Goal: Task Accomplishment & Management: Use online tool/utility

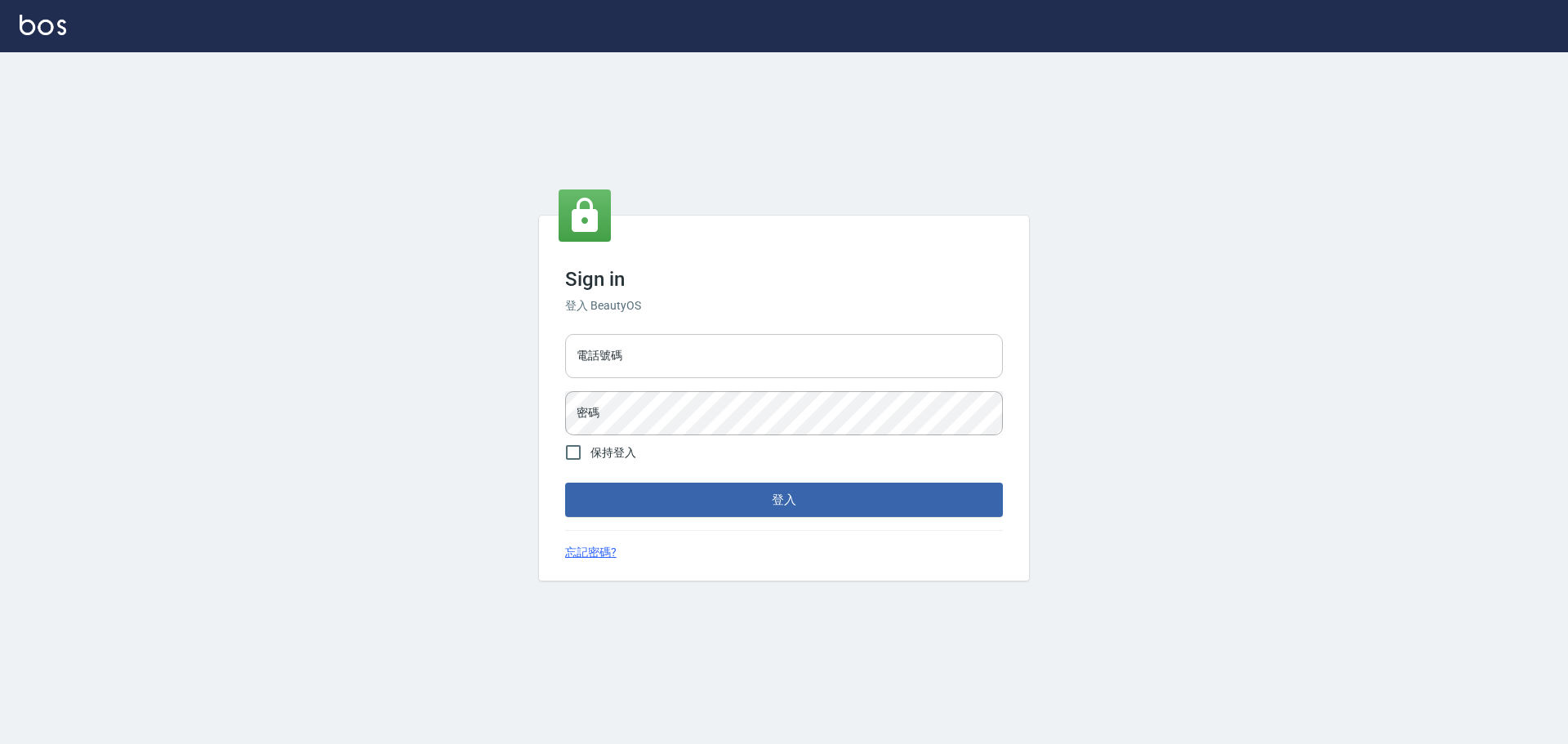
click at [840, 350] on input "電話號碼" at bounding box center [784, 356] width 438 height 44
type input "0989189977"
click at [565, 482] on button "登入" at bounding box center [784, 499] width 438 height 34
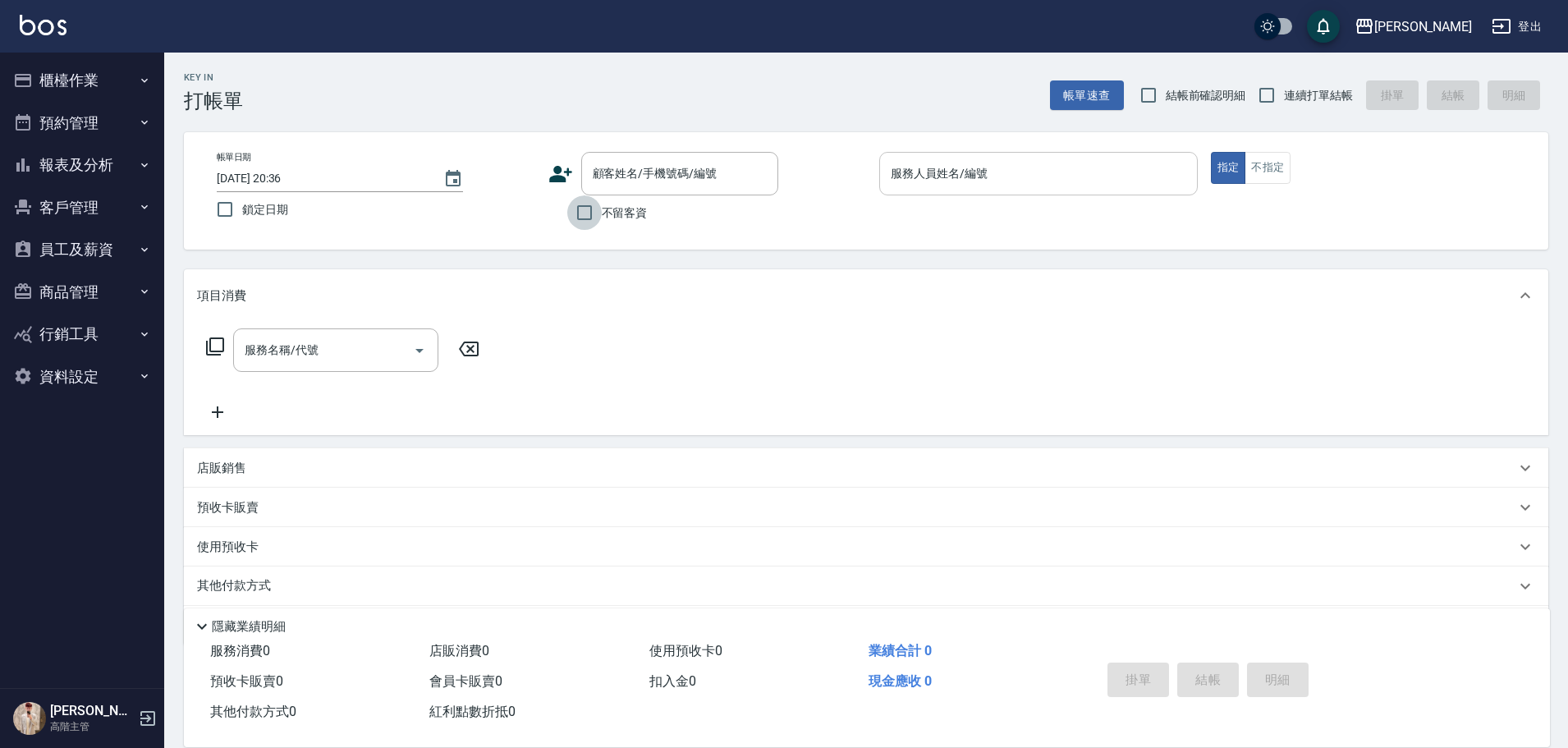
drag, startPoint x: 600, startPoint y: 220, endPoint x: 913, endPoint y: 166, distance: 317.6
click at [601, 219] on input "不留客資" at bounding box center [584, 212] width 34 height 34
checkbox input "true"
click at [1339, 97] on span "連續打單結帳" at bounding box center [1318, 96] width 69 height 17
click at [1284, 97] on input "連續打單結帳" at bounding box center [1266, 95] width 34 height 34
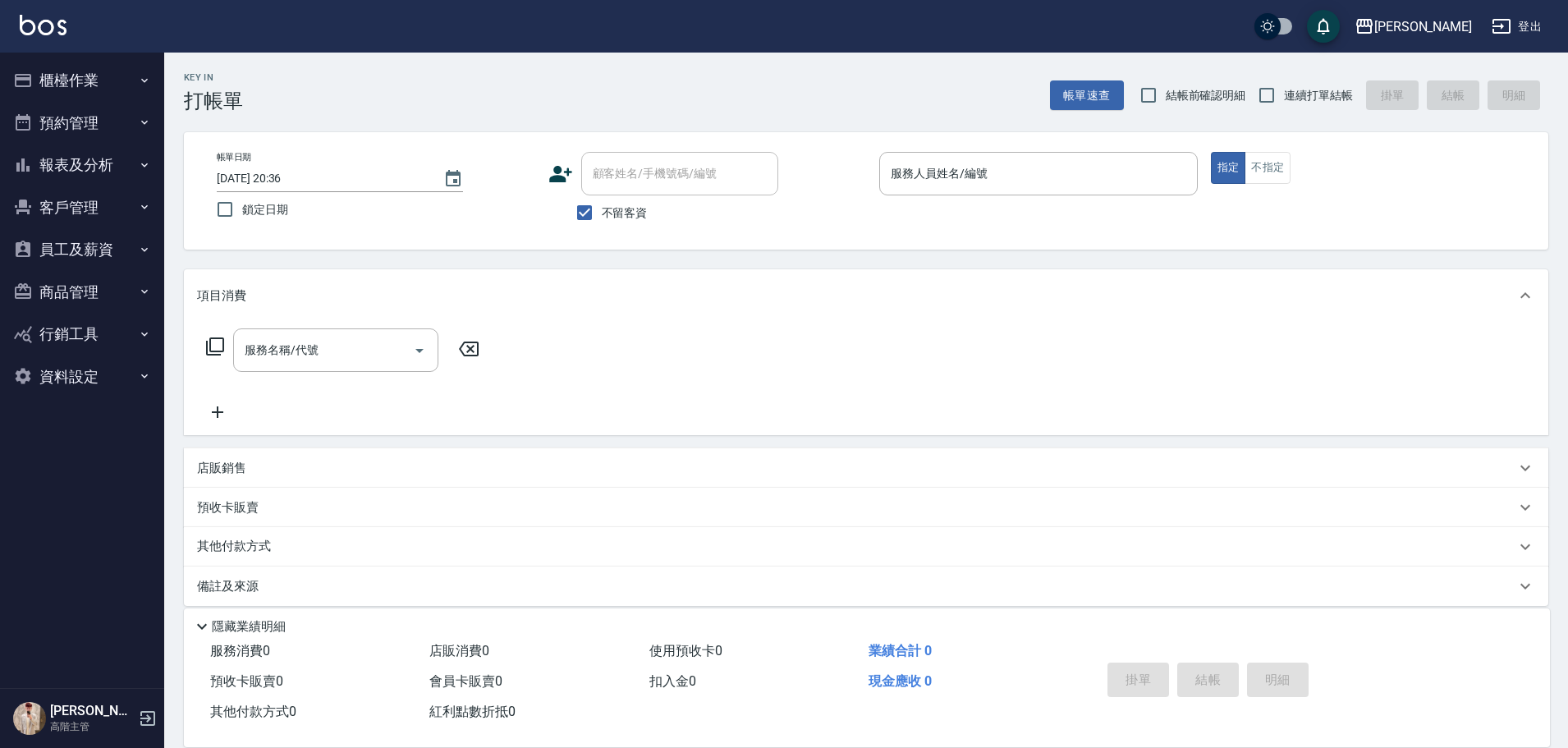
checkbox input "true"
click at [1077, 159] on div "服務人員姓名/編號" at bounding box center [1038, 173] width 319 height 44
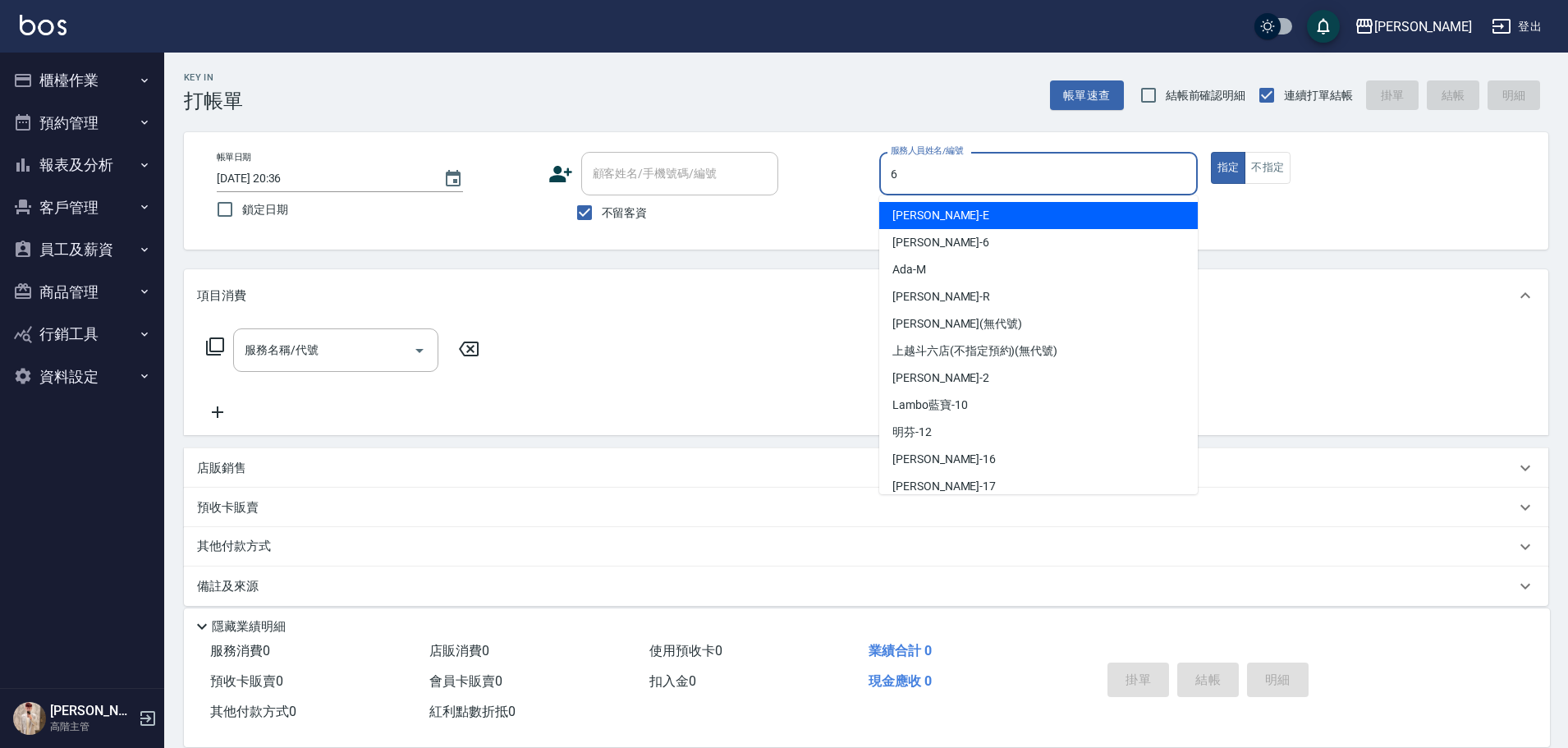
type input "紫宜-6"
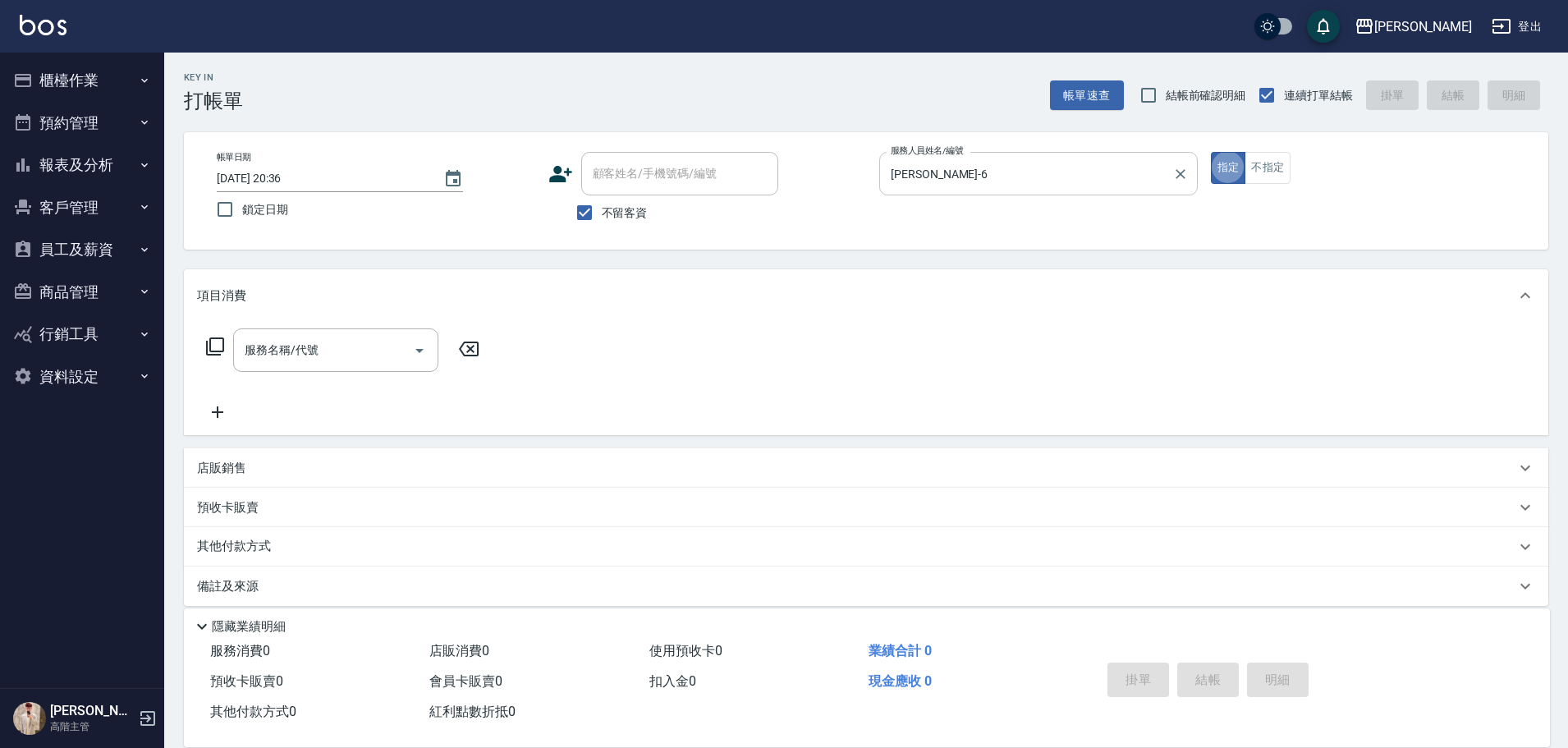
type button "true"
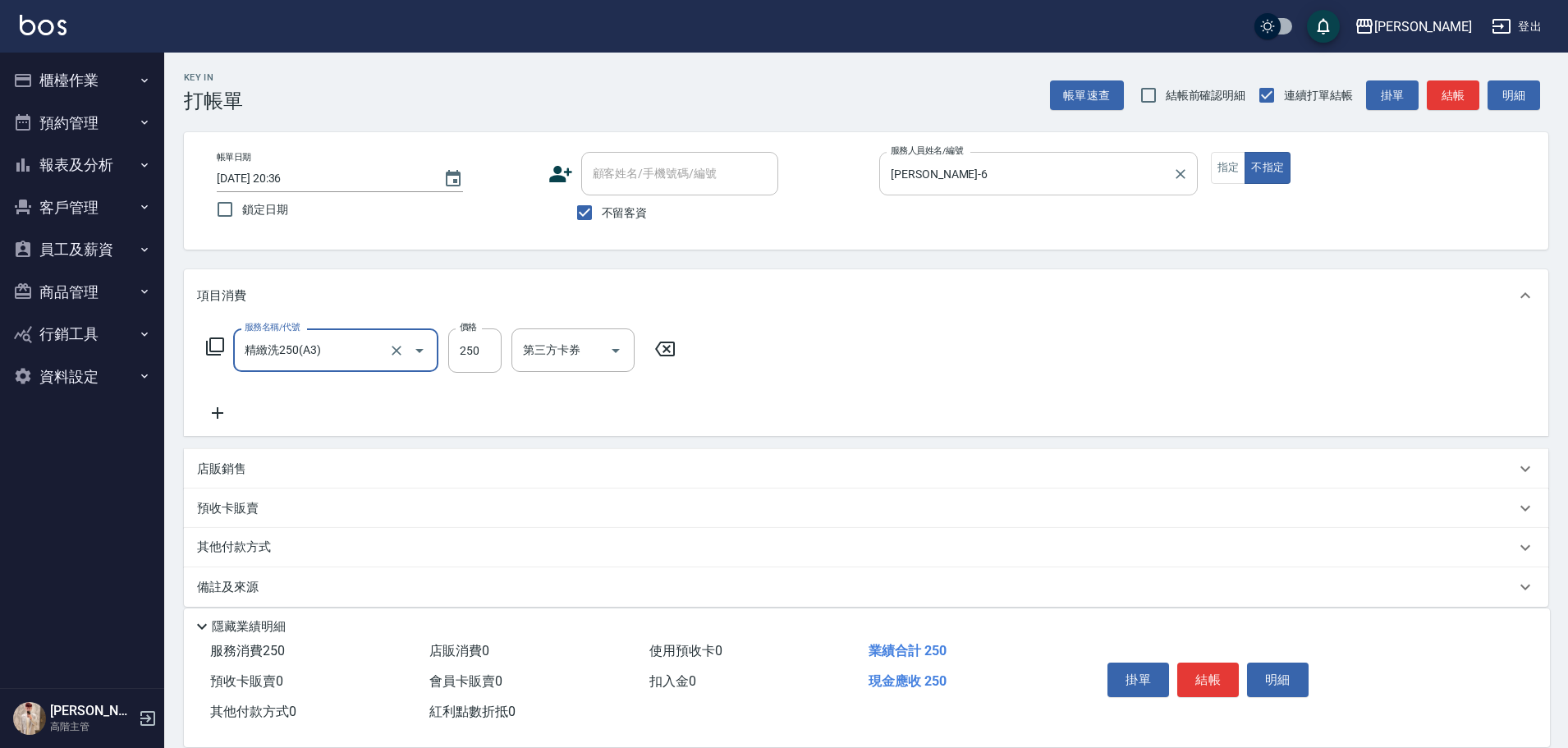
type input "精緻洗250(A3)"
type input "250"
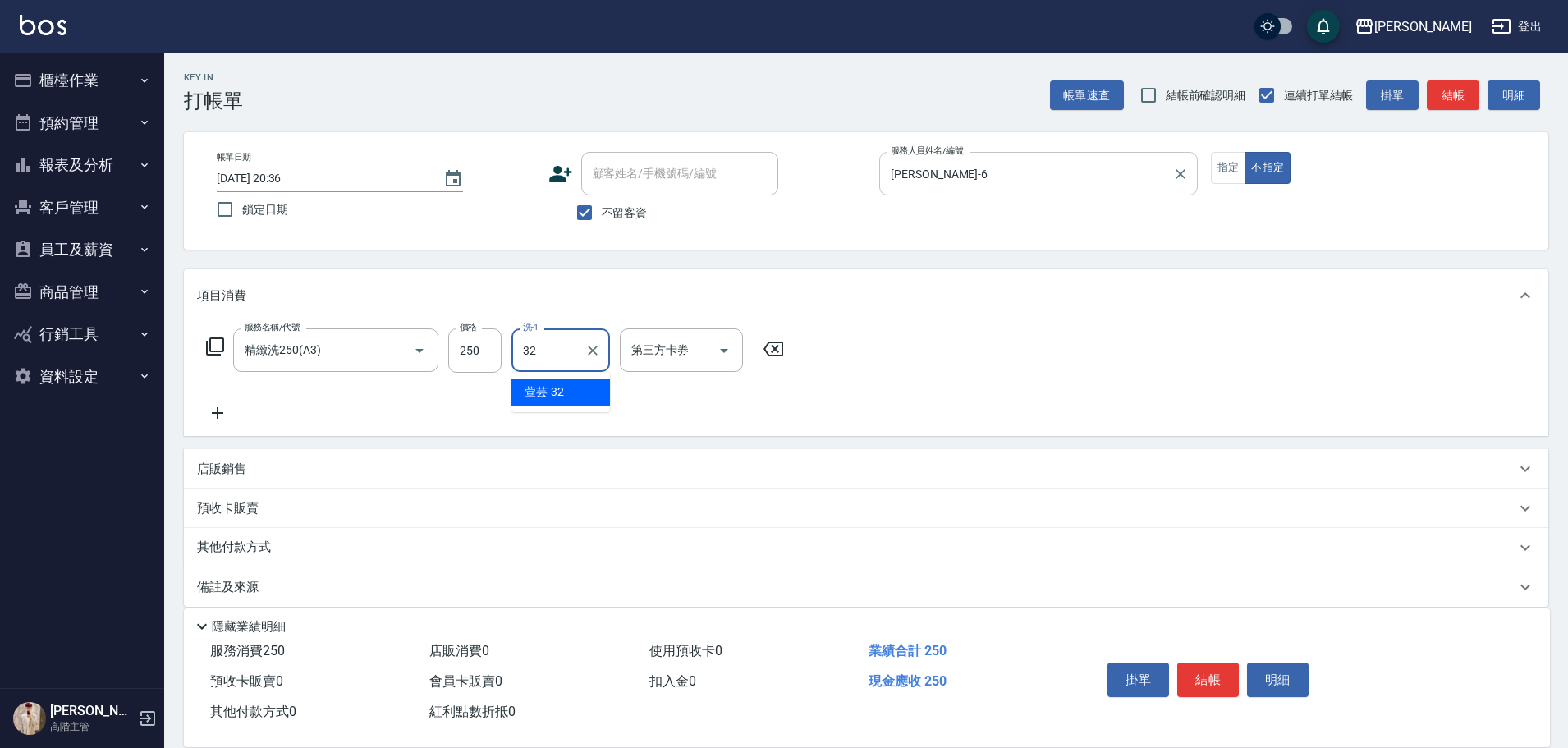
type input "萱芸-32"
type input "2025/08/12 20:37"
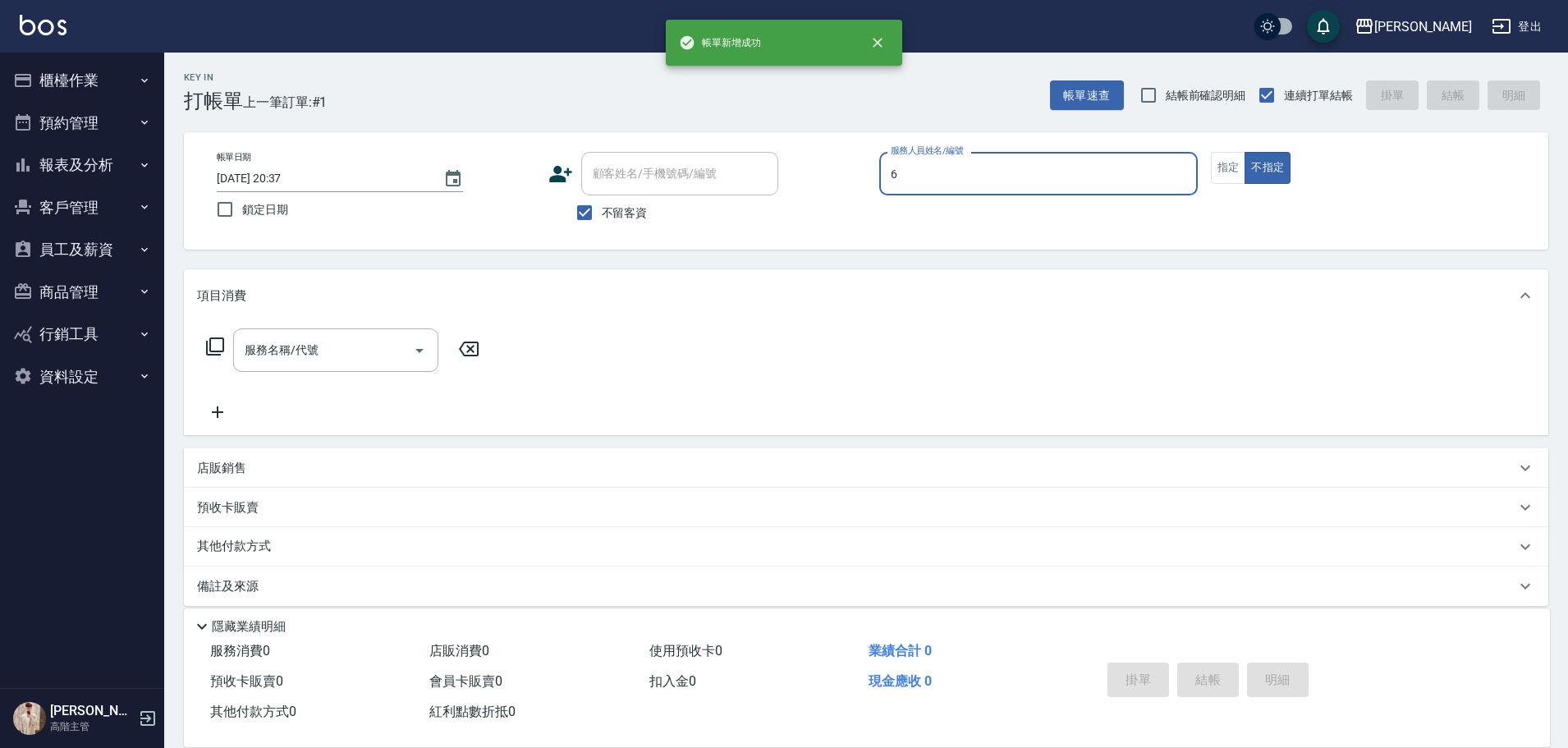
type input "6"
type button "false"
type input "紫宜-6"
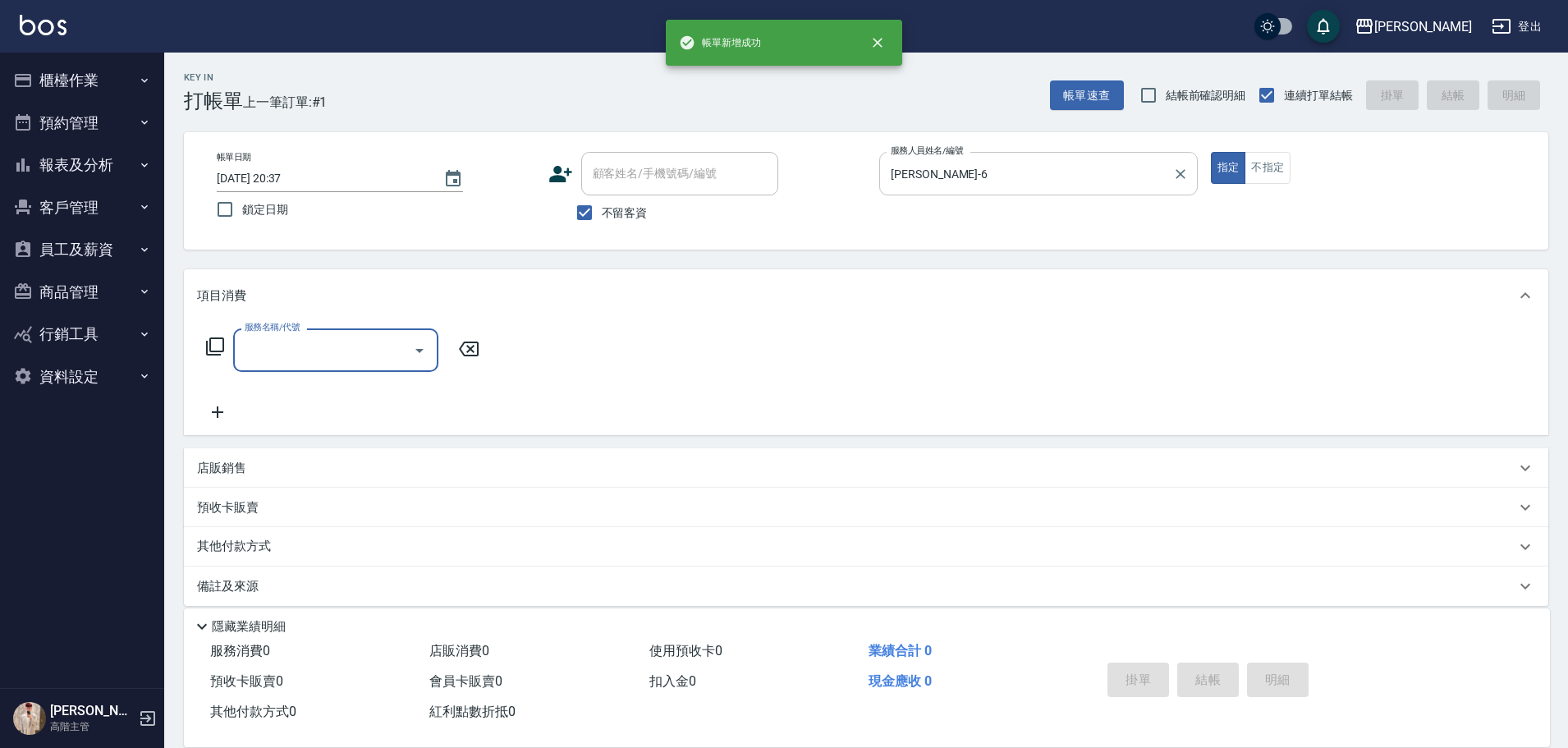
type input "ㄍ"
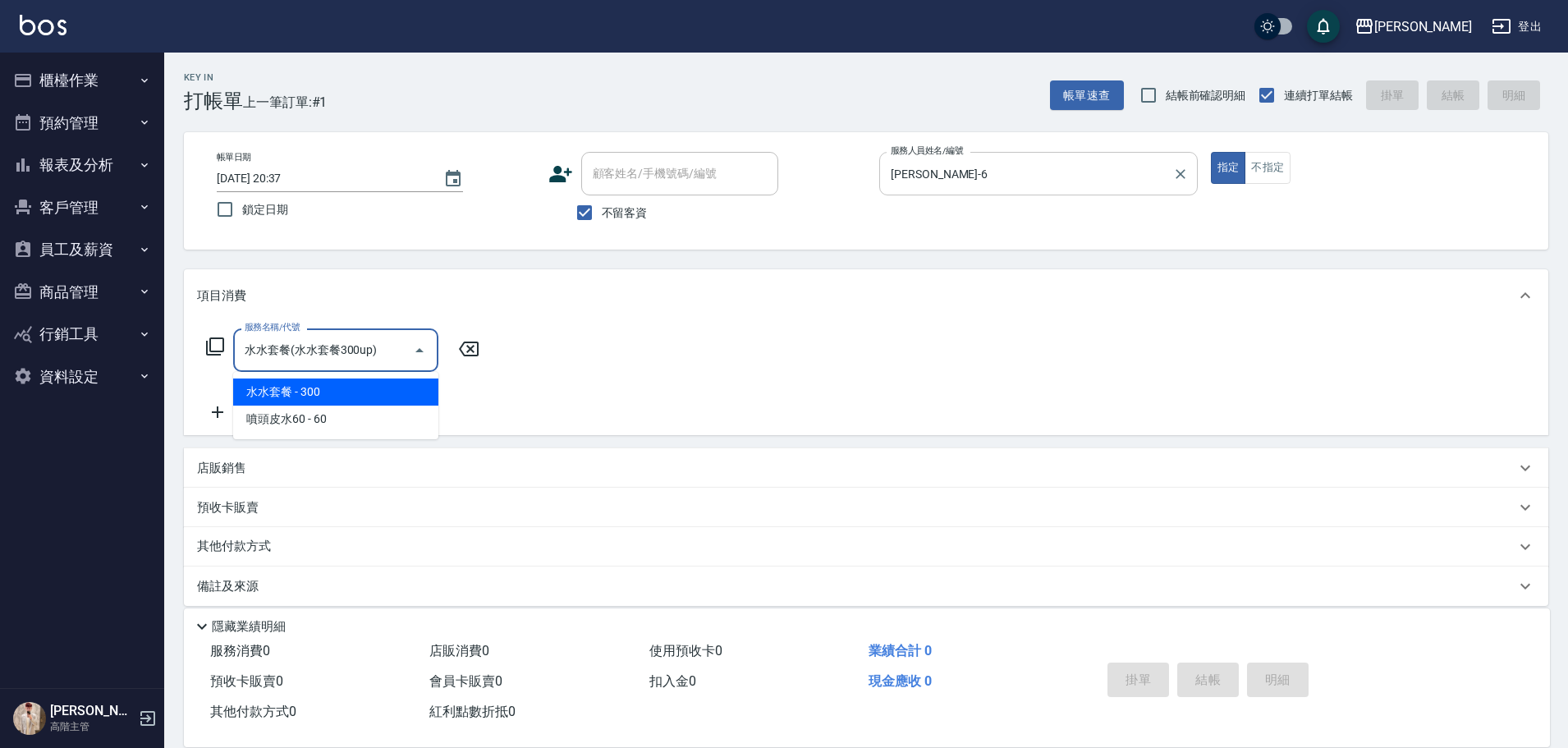
type input "水水套餐(水水套餐300up)"
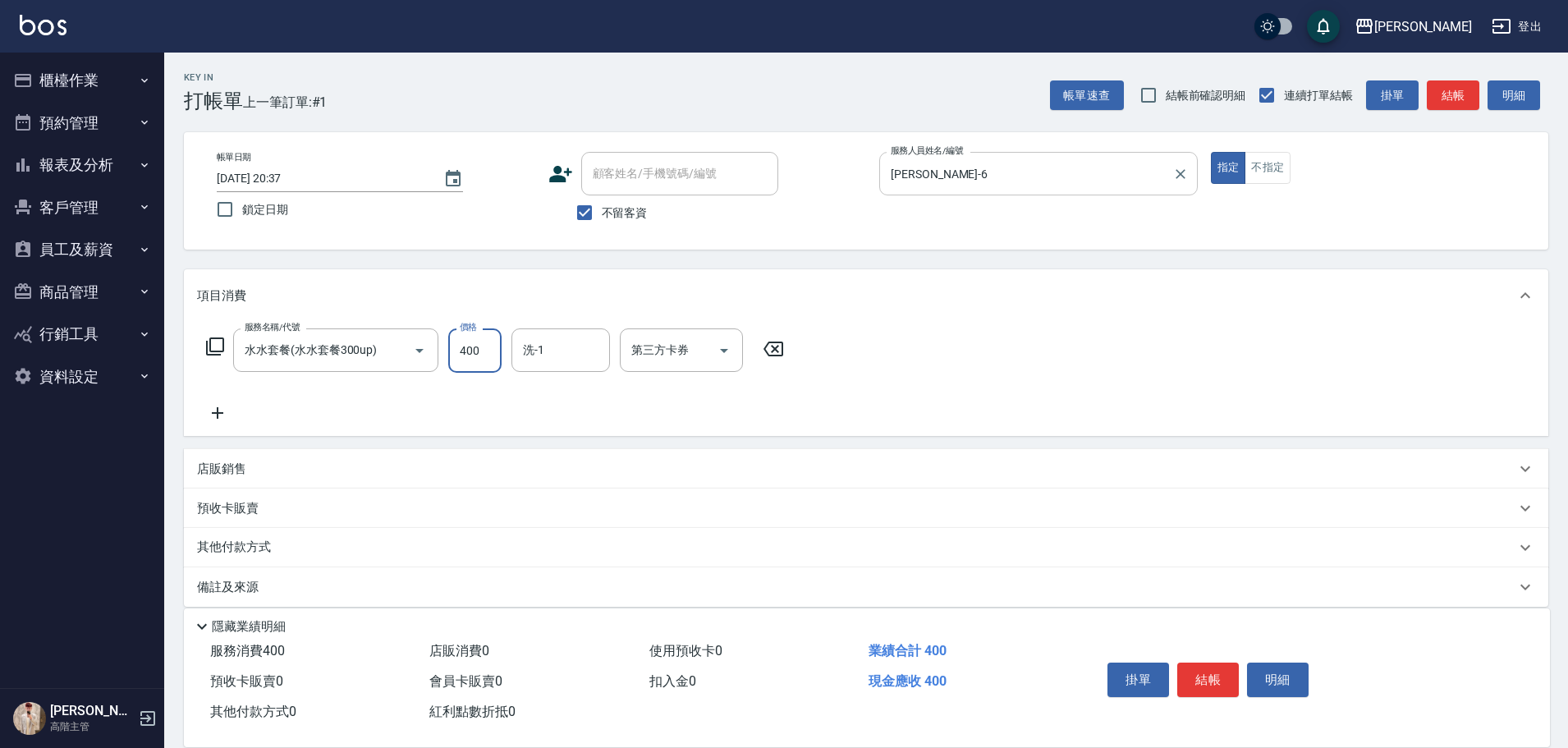
type input "400"
type input "萱芸-32"
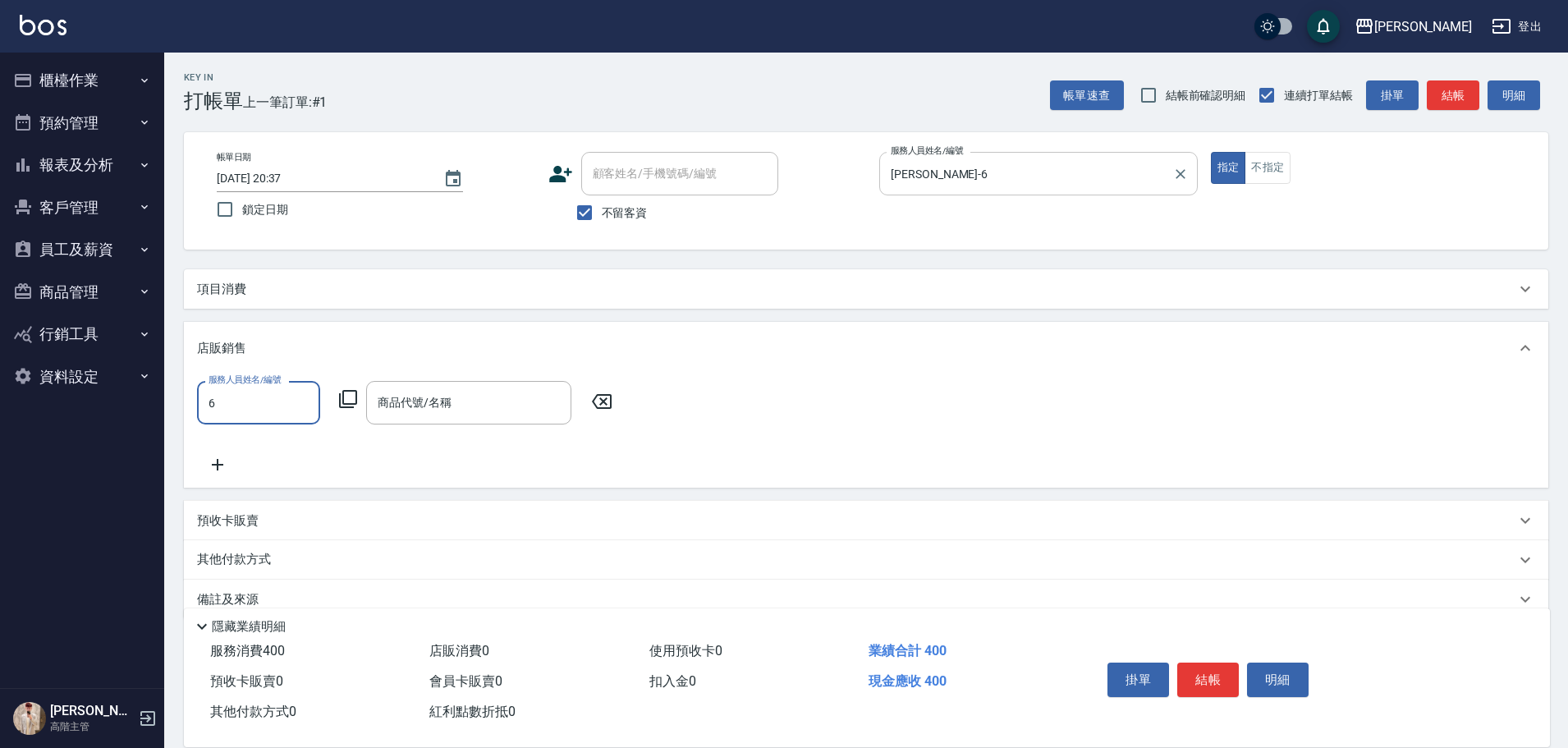
type input "紫宜-6"
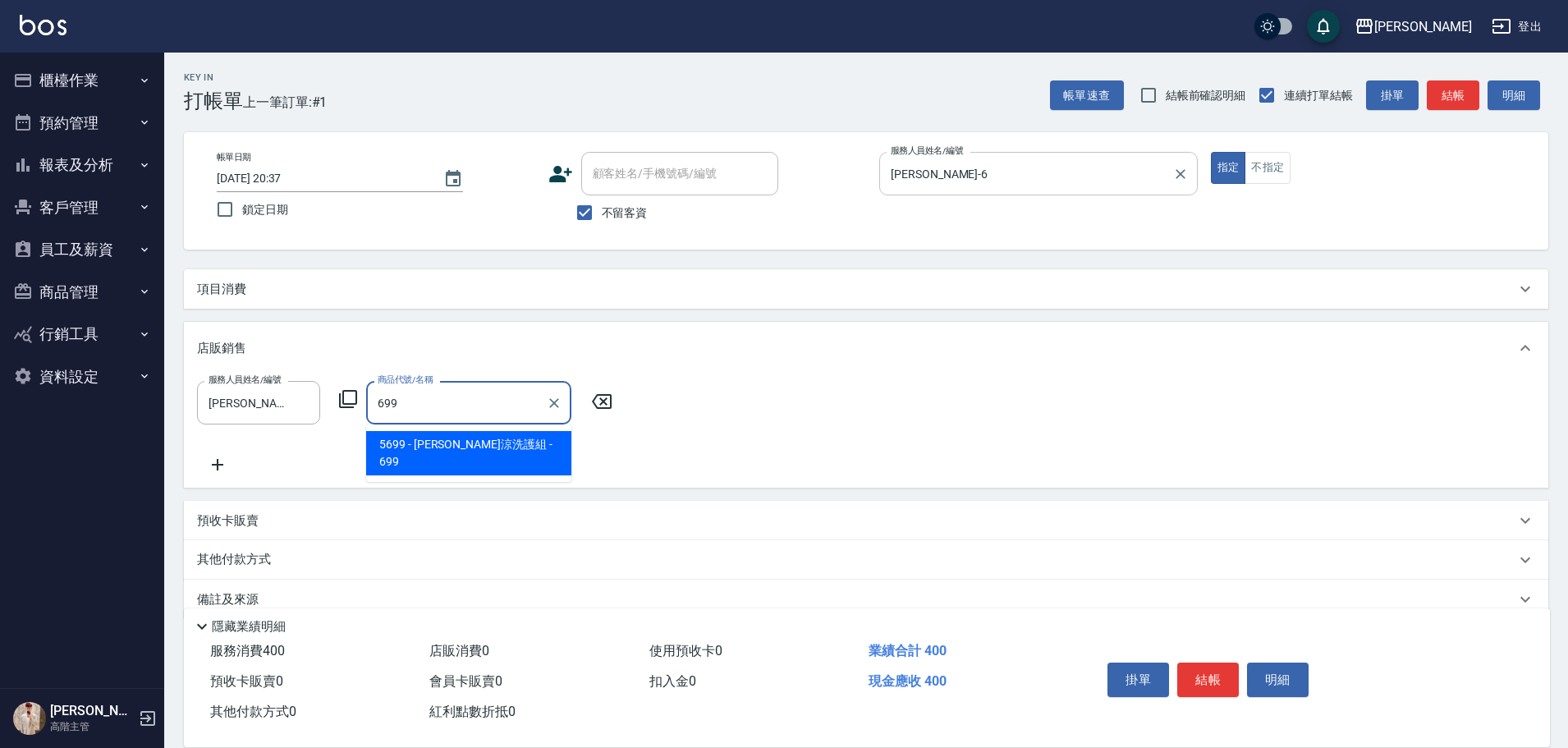
type input "水水沁涼洗護組"
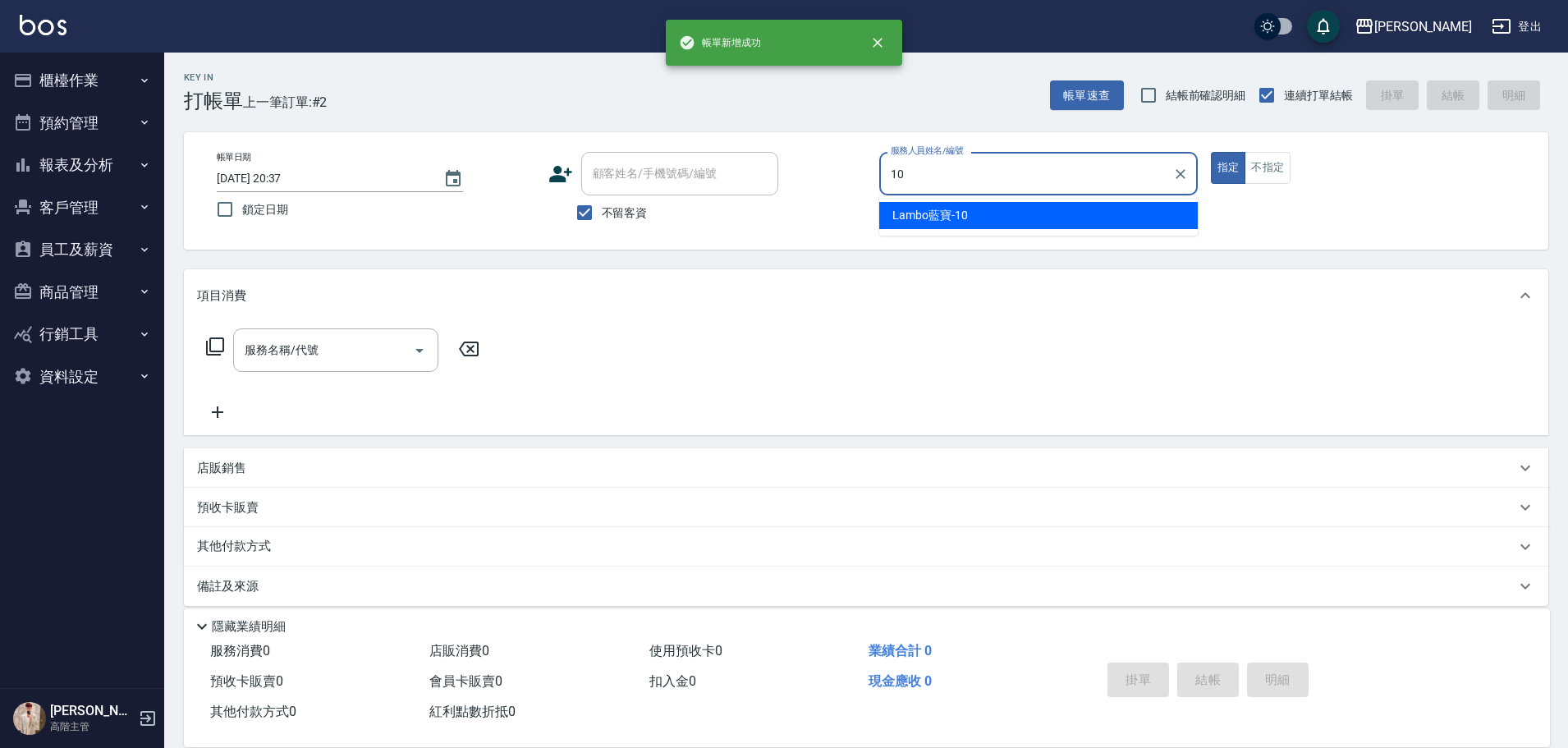
type input "Lambo藍寶-10"
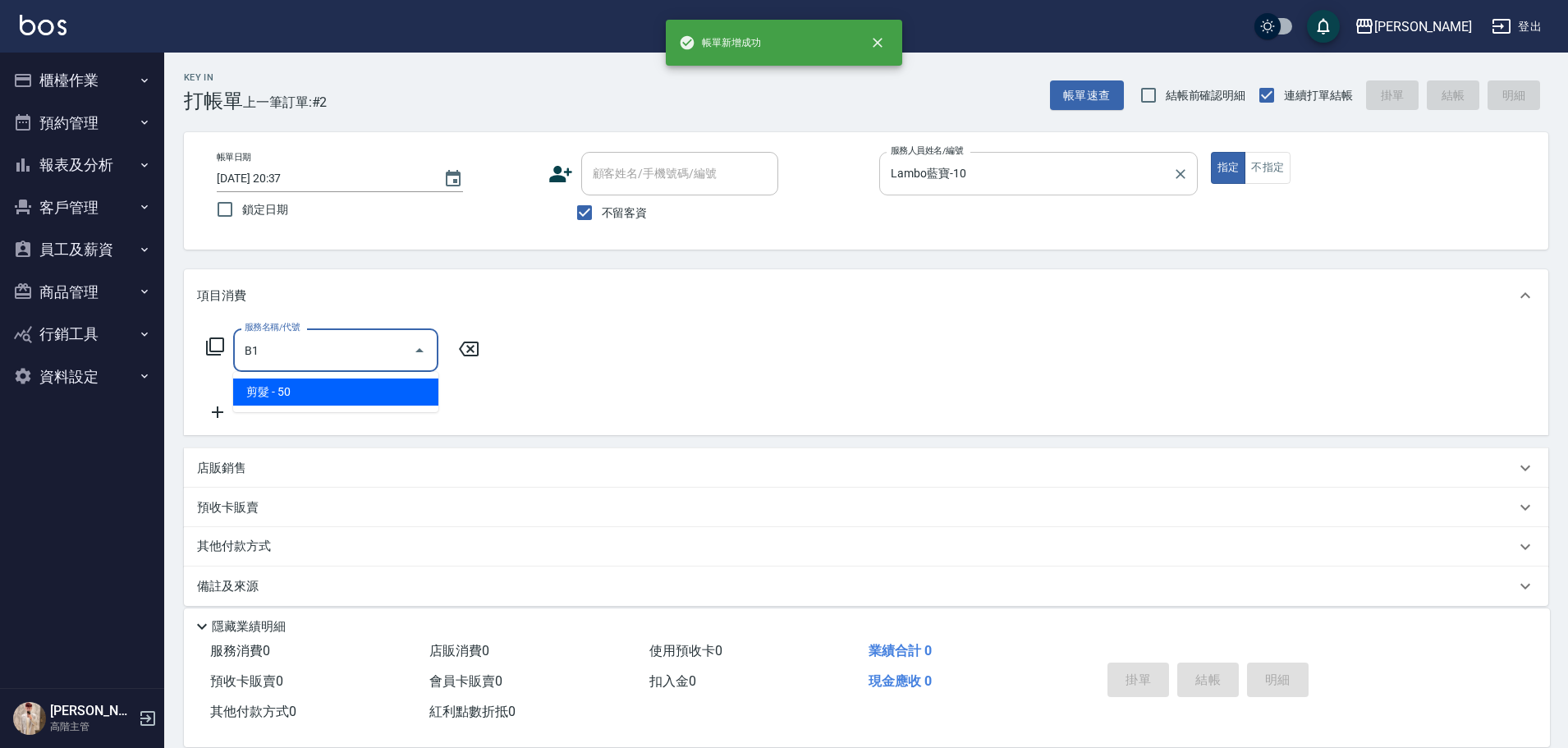
type input "剪髮(B1)"
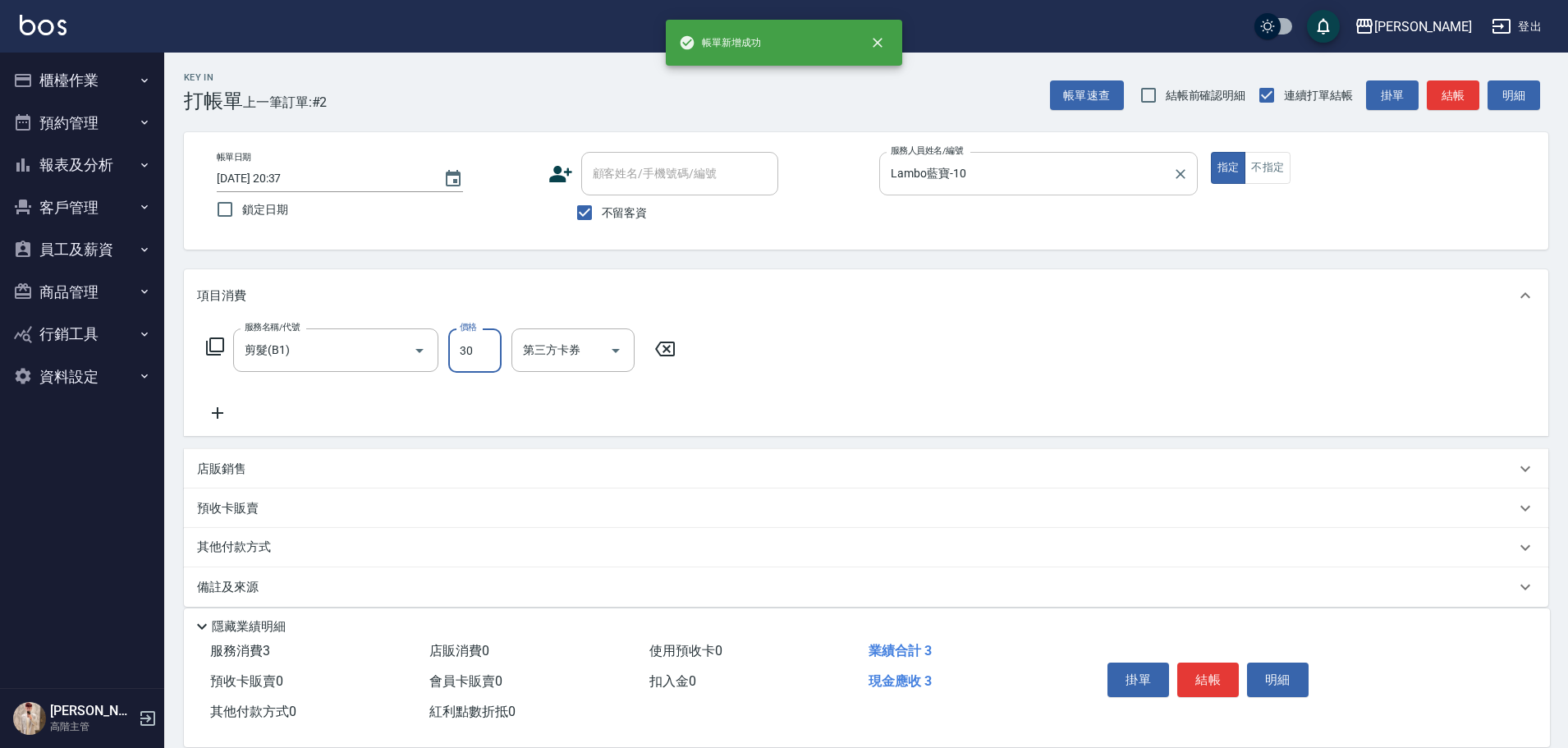
type input "300"
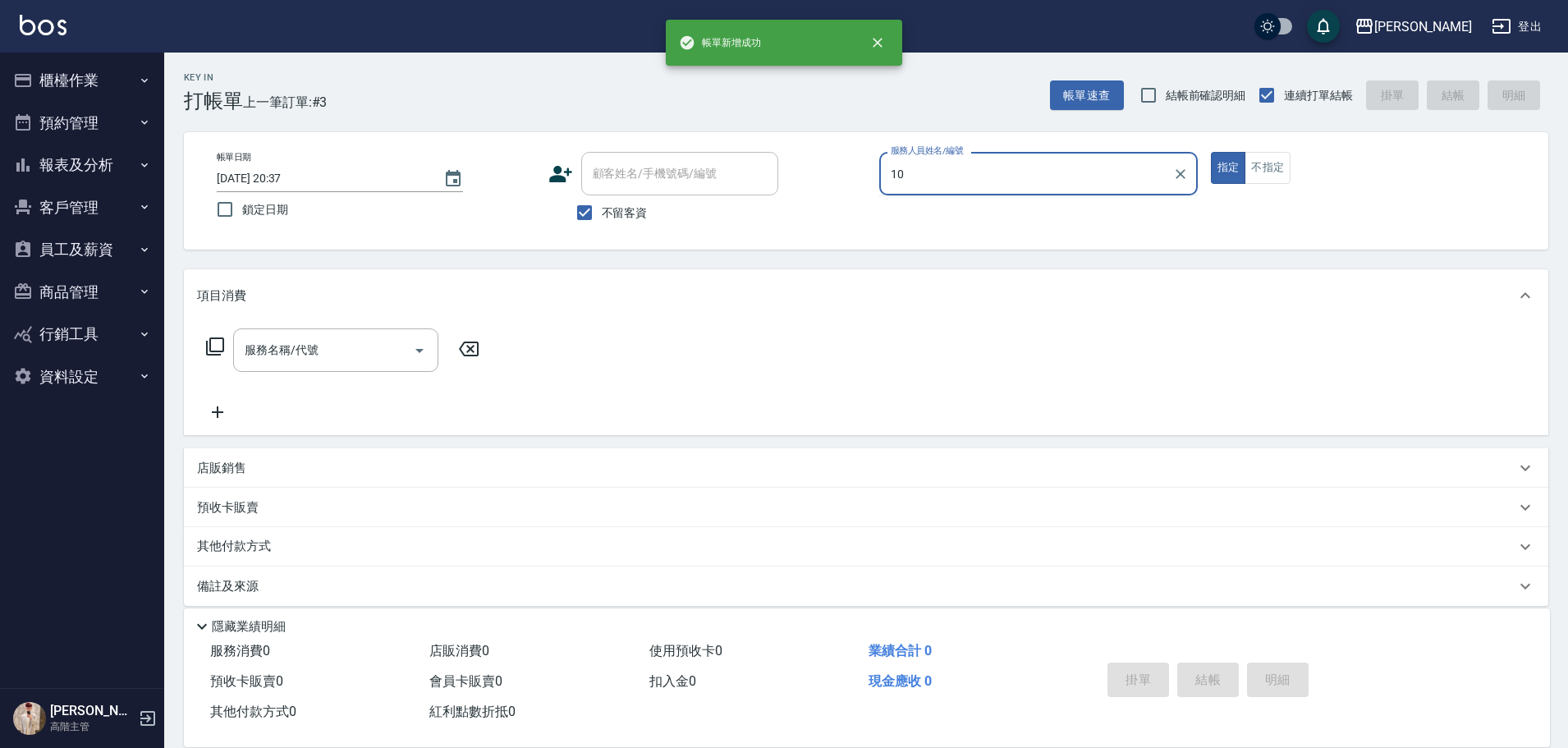
type input "Lambo藍寶-10"
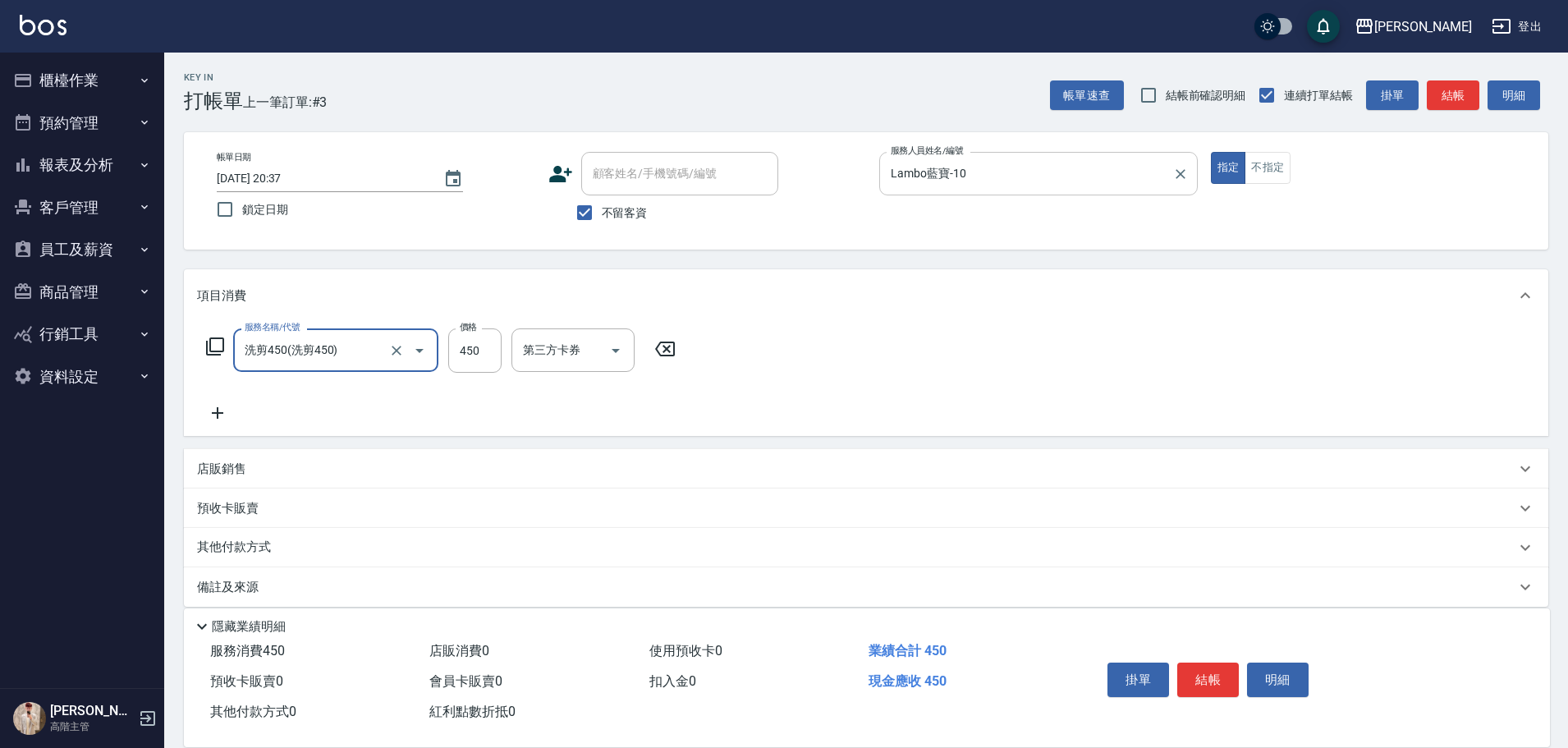
type input "洗剪450"
type input "520"
type input "萱芸-32"
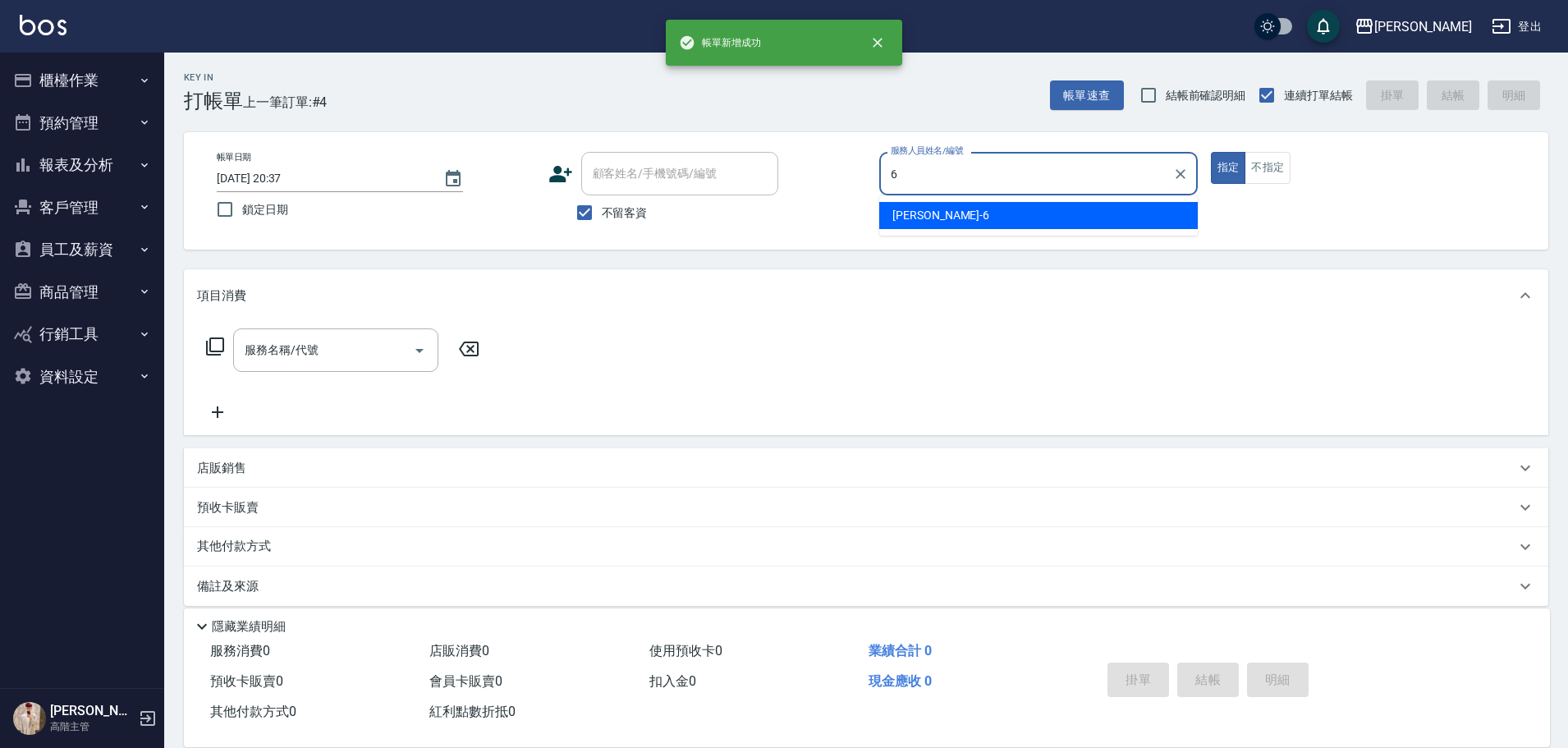
type input "紫宜-6"
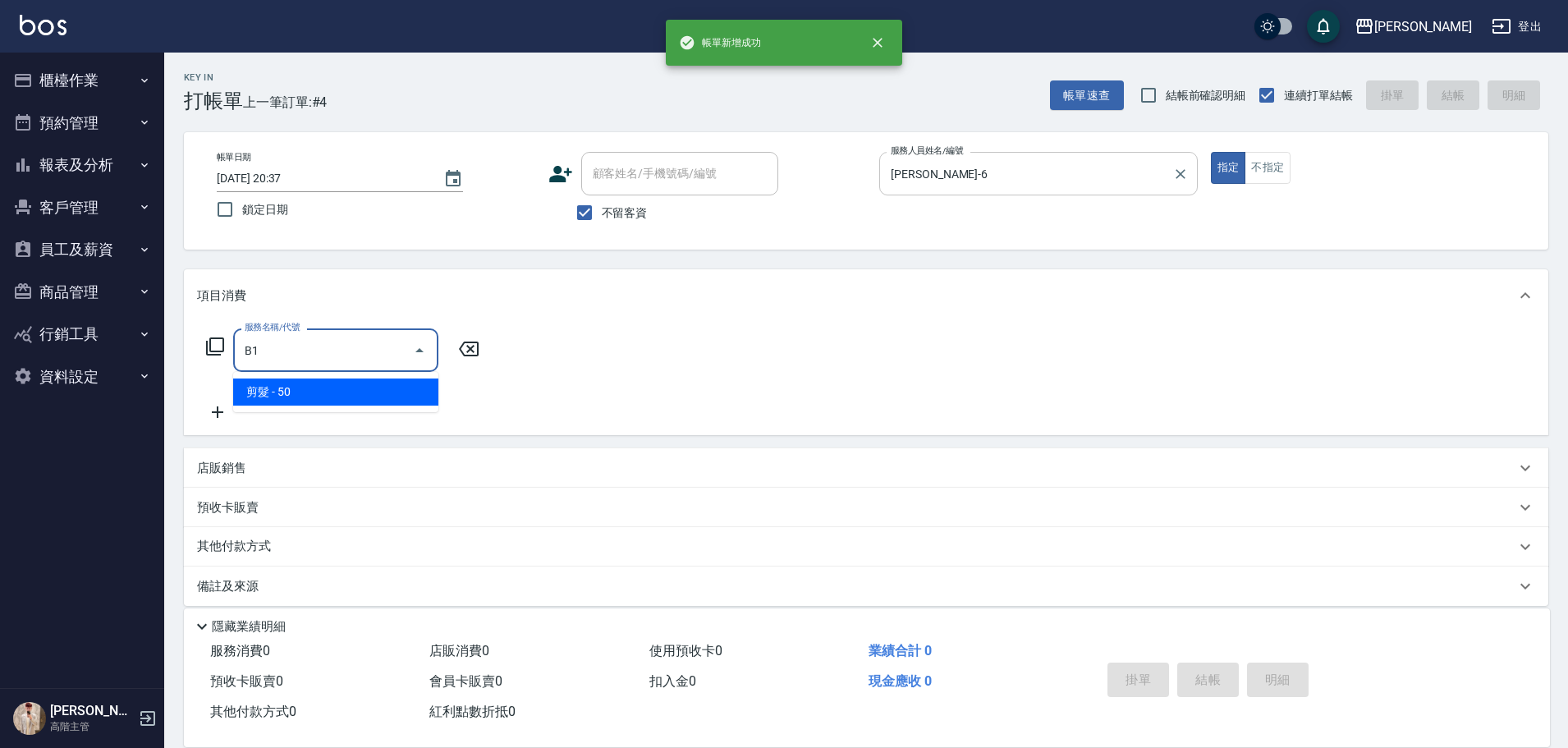
type input "剪髮(B1)"
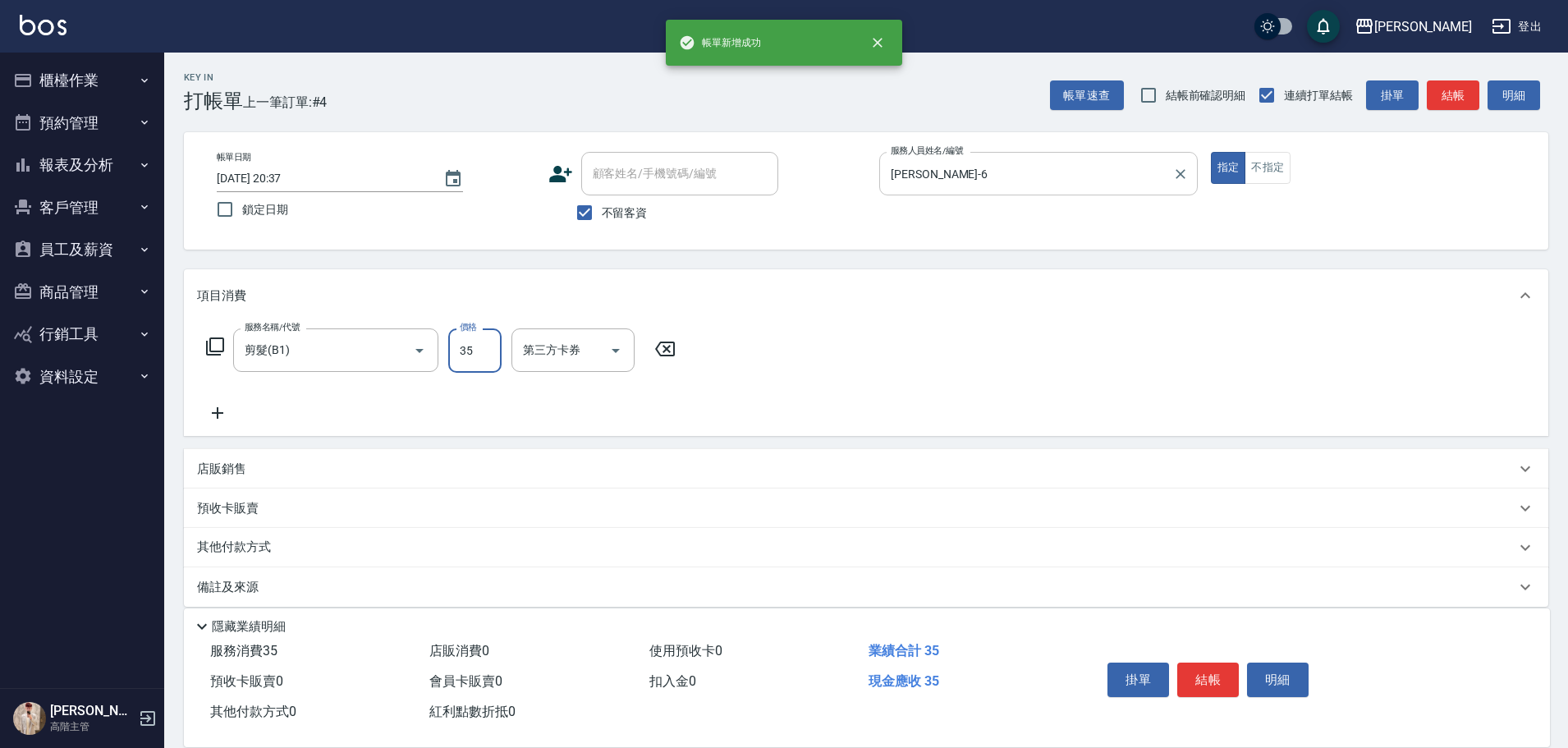
type input "350"
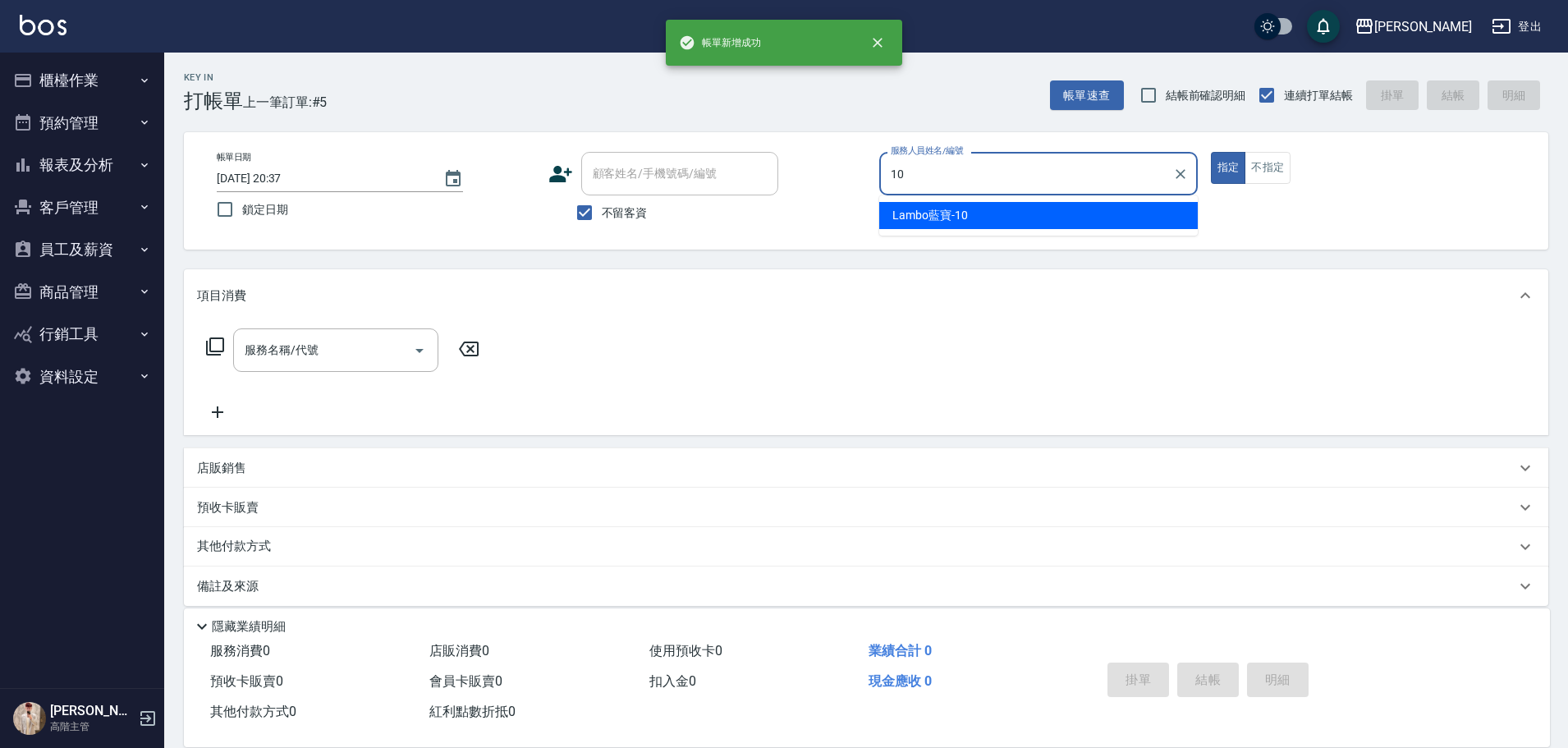
type input "Lambo藍寶-10"
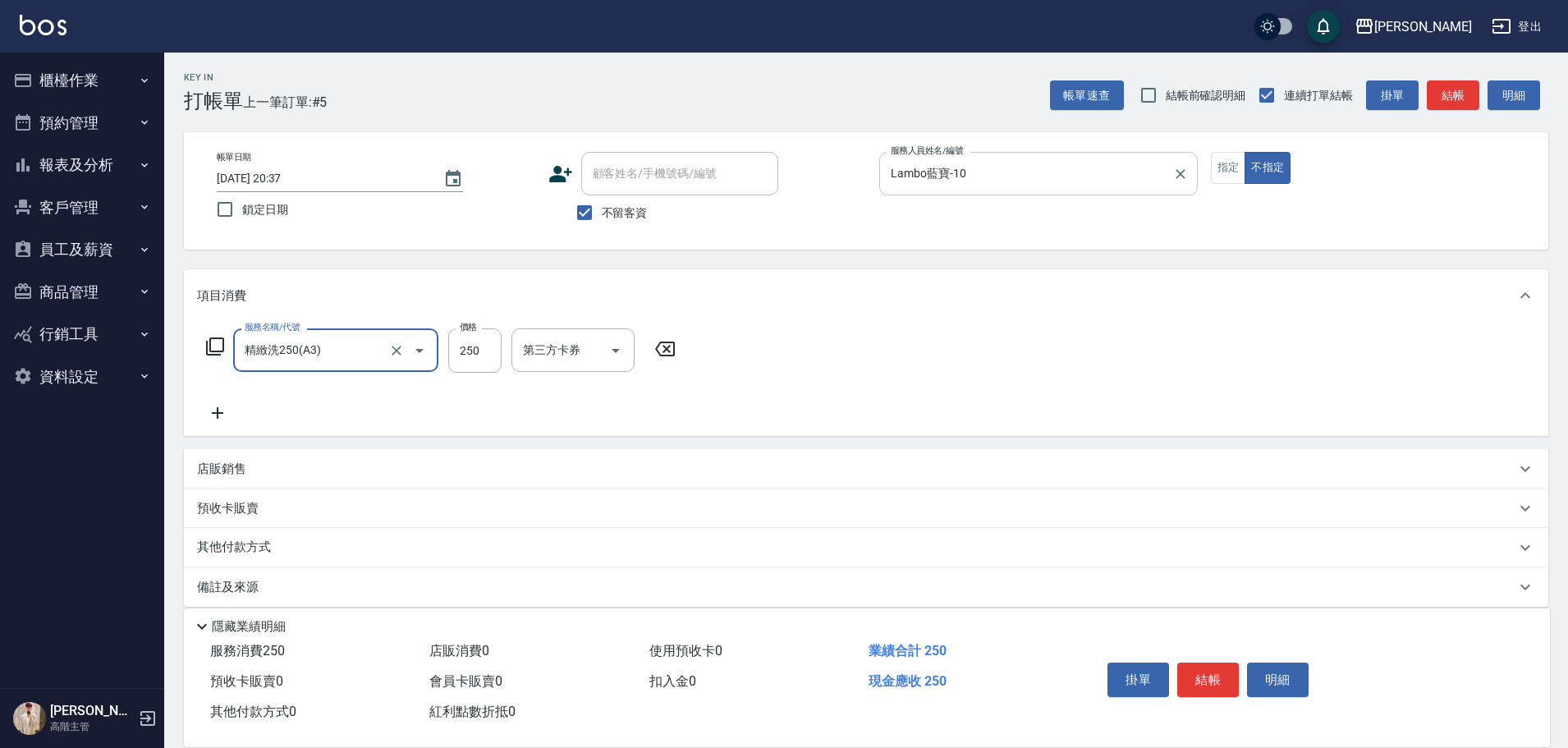
type input "精緻洗250(A3)"
type input "300"
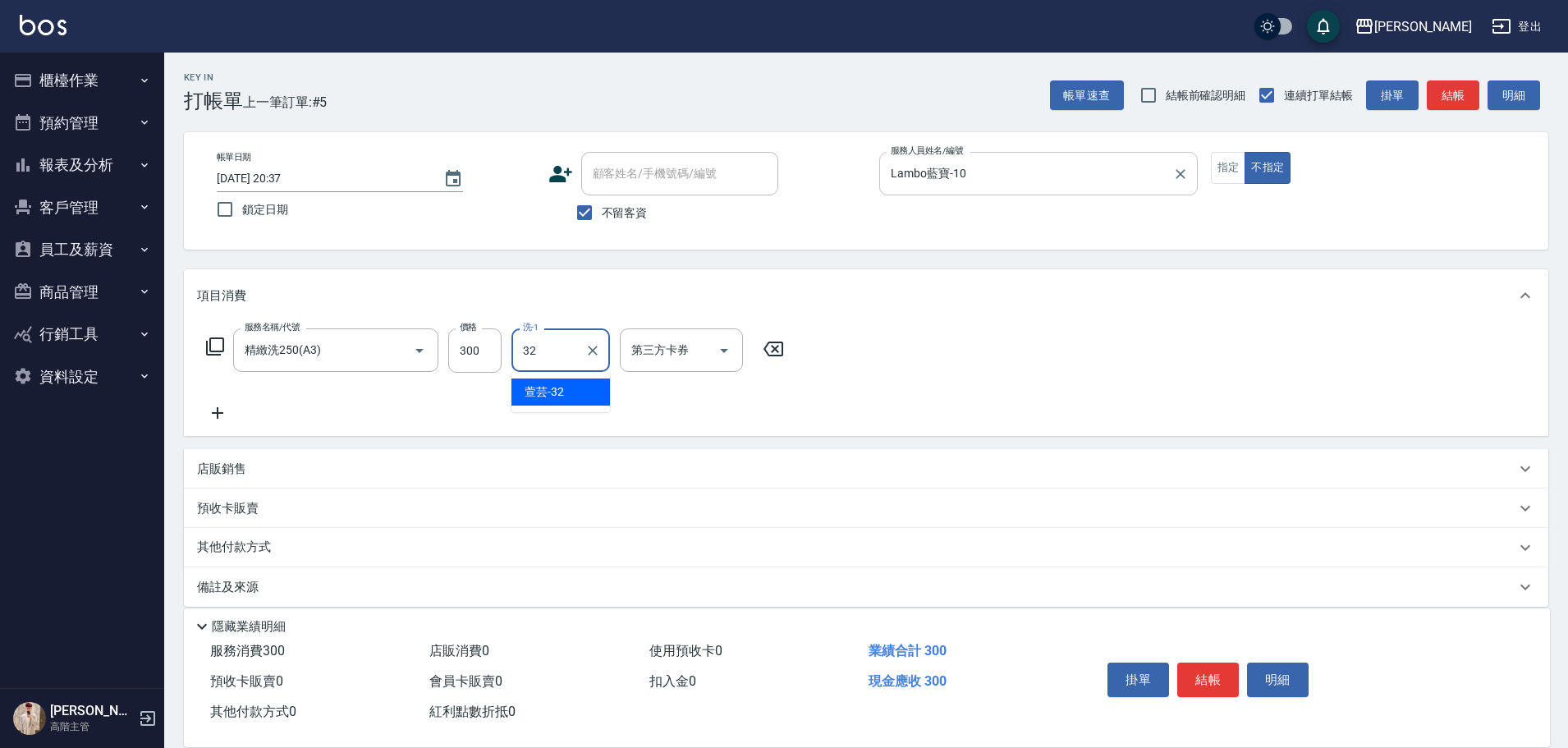
type input "萱芸-32"
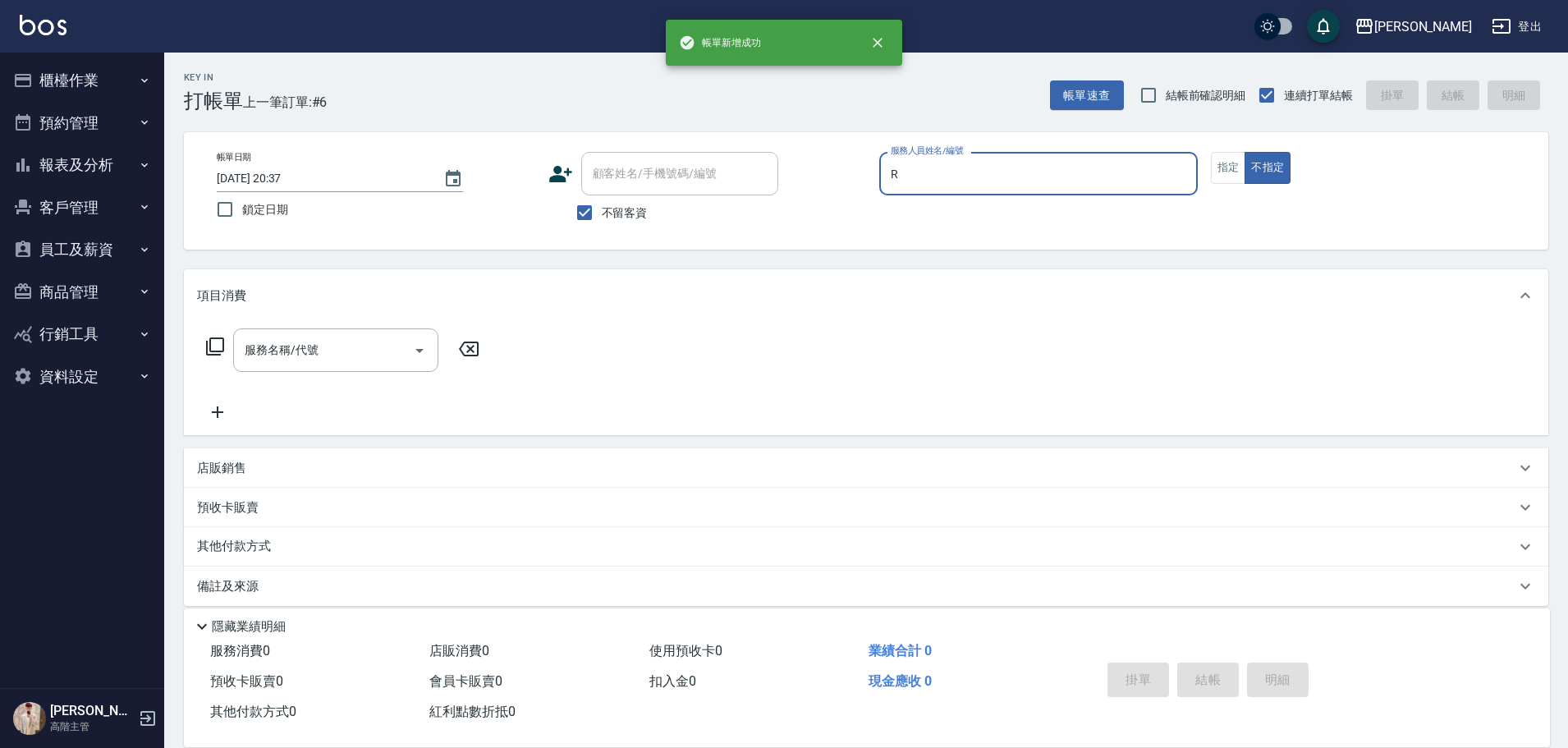
type input "Rebecca瑞瑞-R"
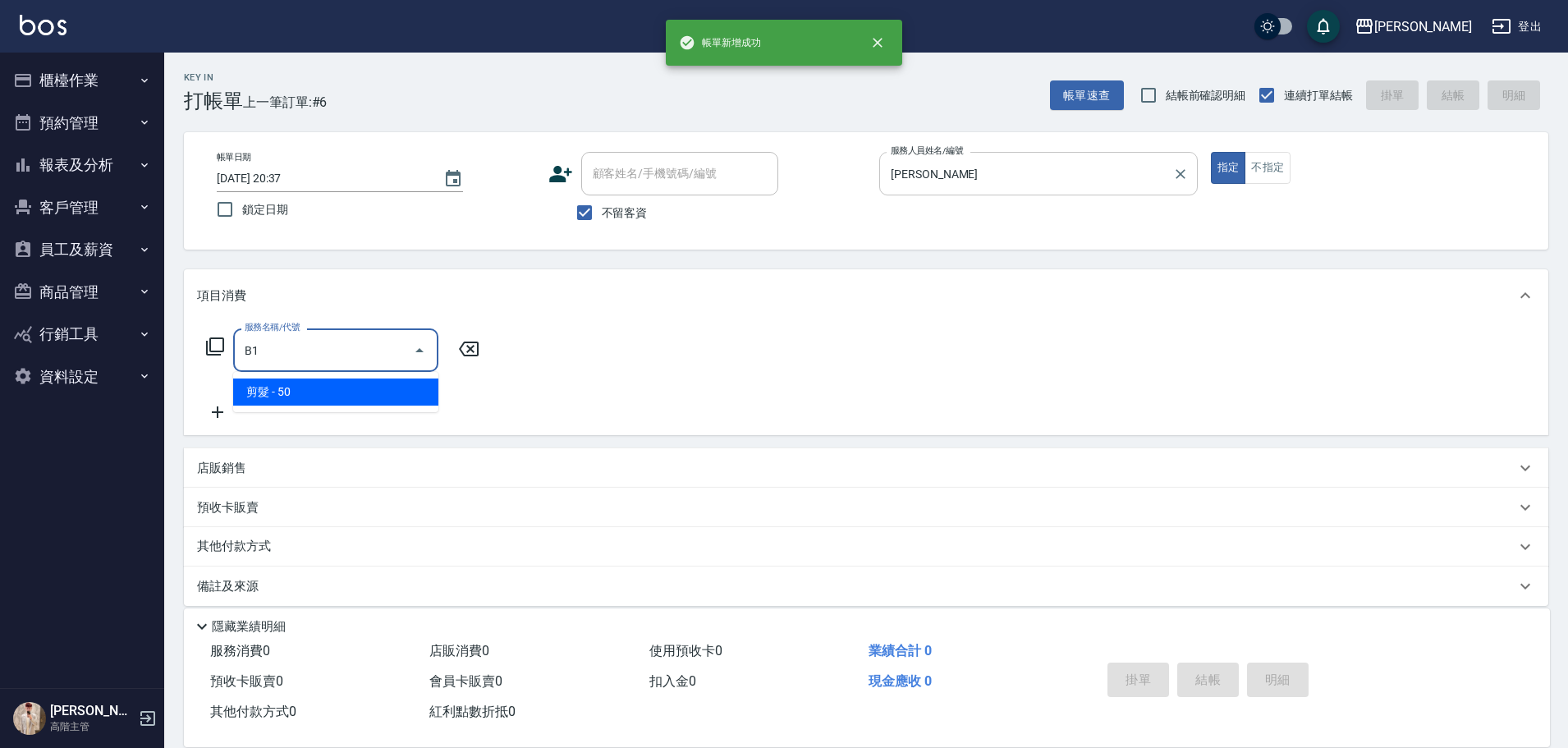
type input "剪髮(B1)"
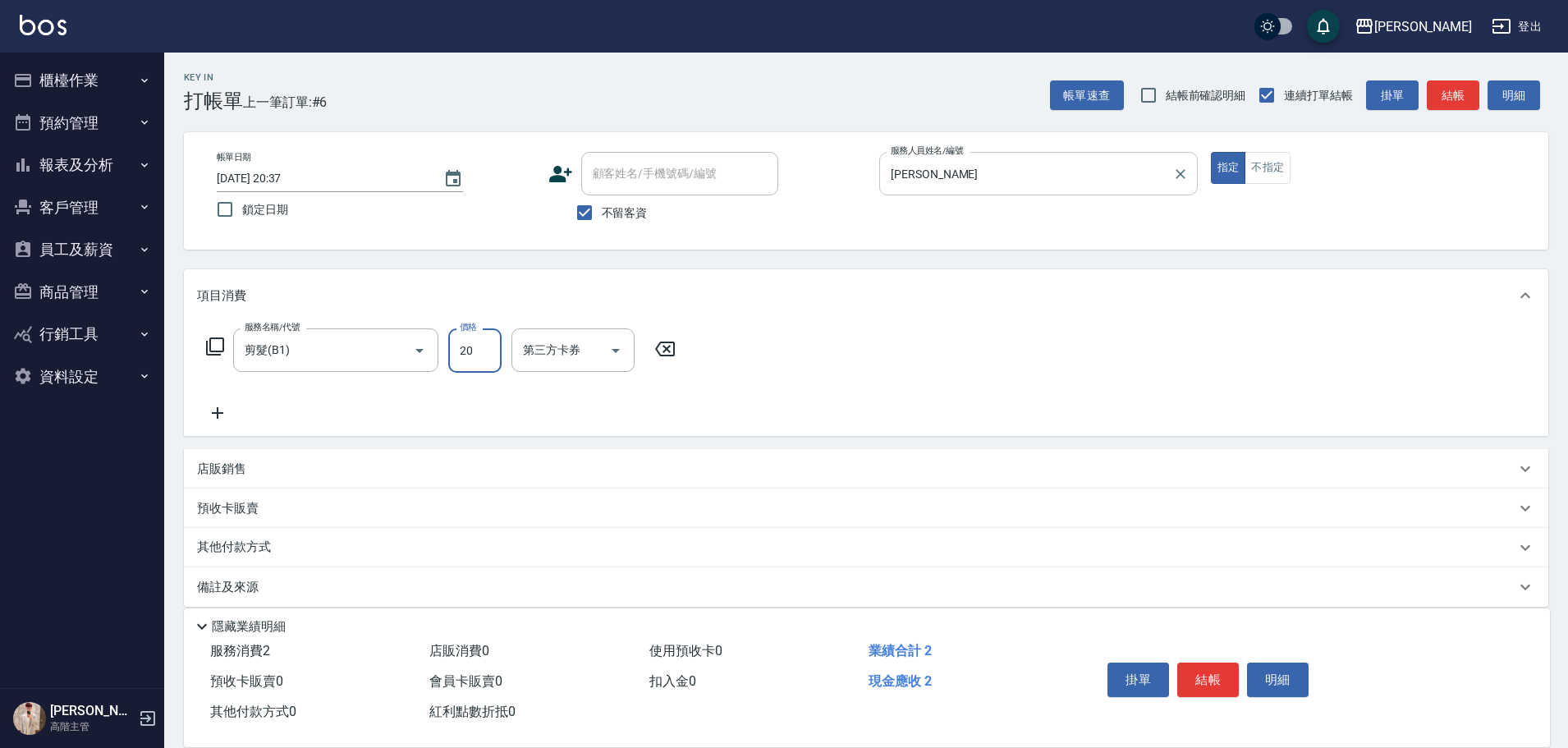
type input "200"
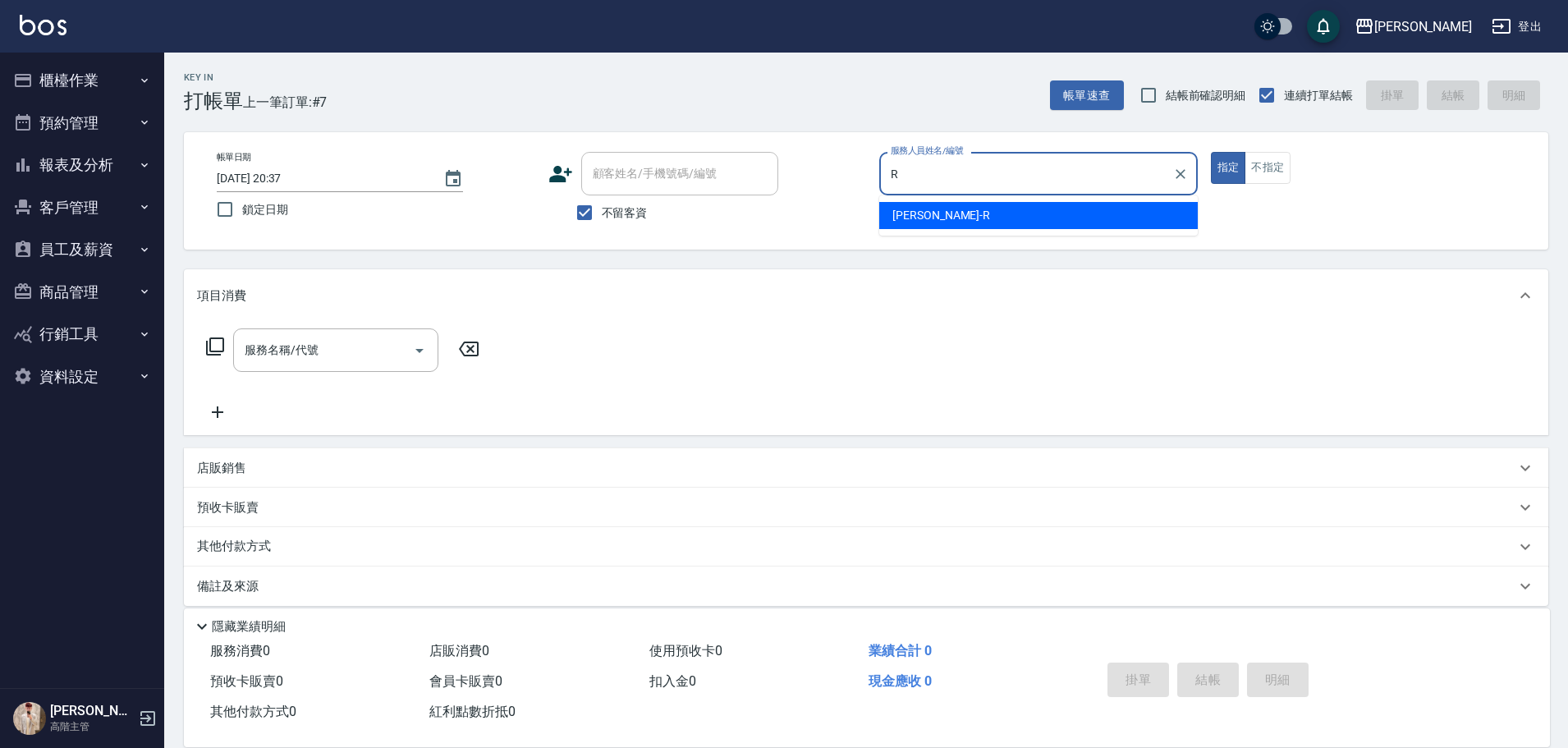
type input "Rebecca瑞瑞-R"
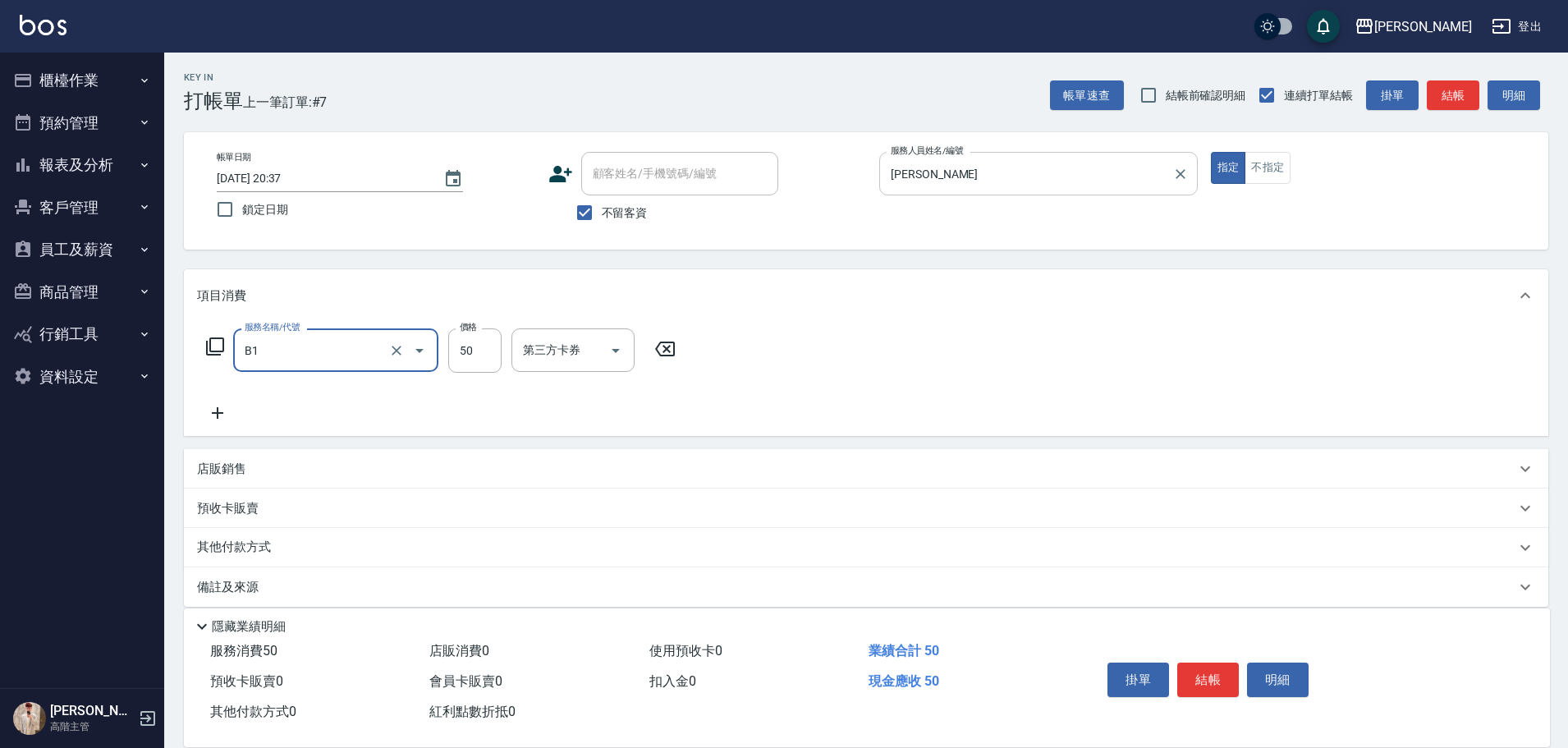
type input "剪髮(B1)"
type input "320"
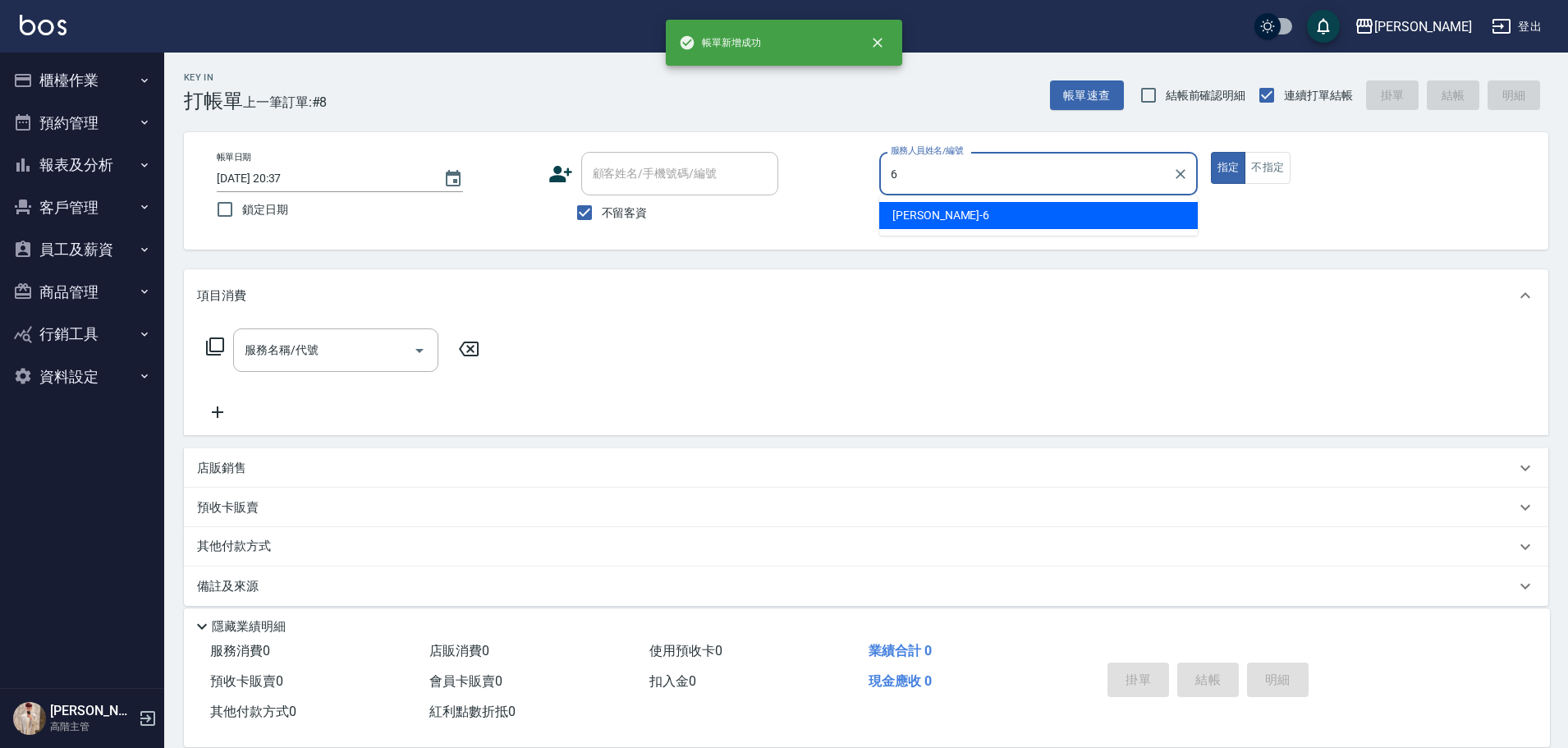
type input "紫宜-6"
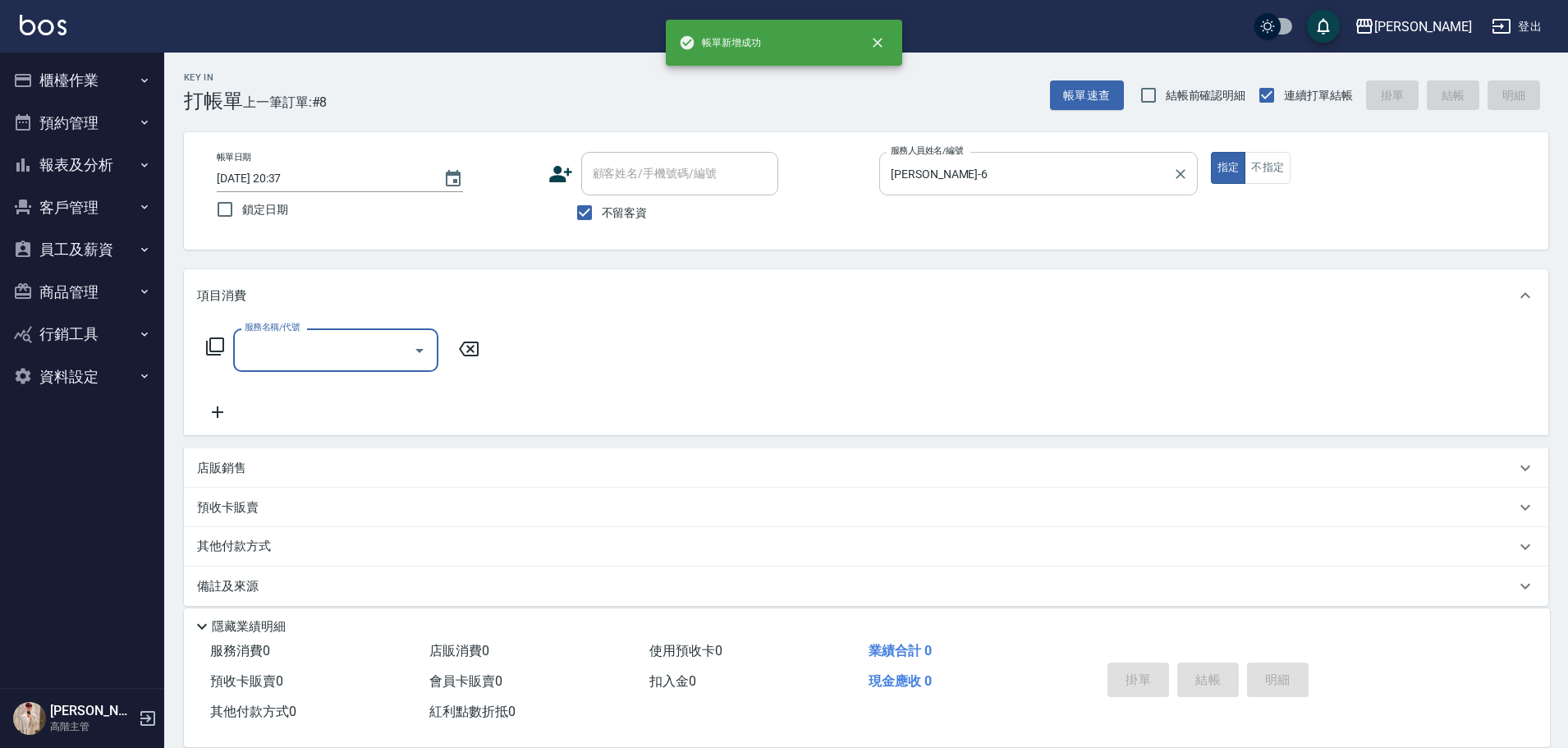
type input "ㄍ"
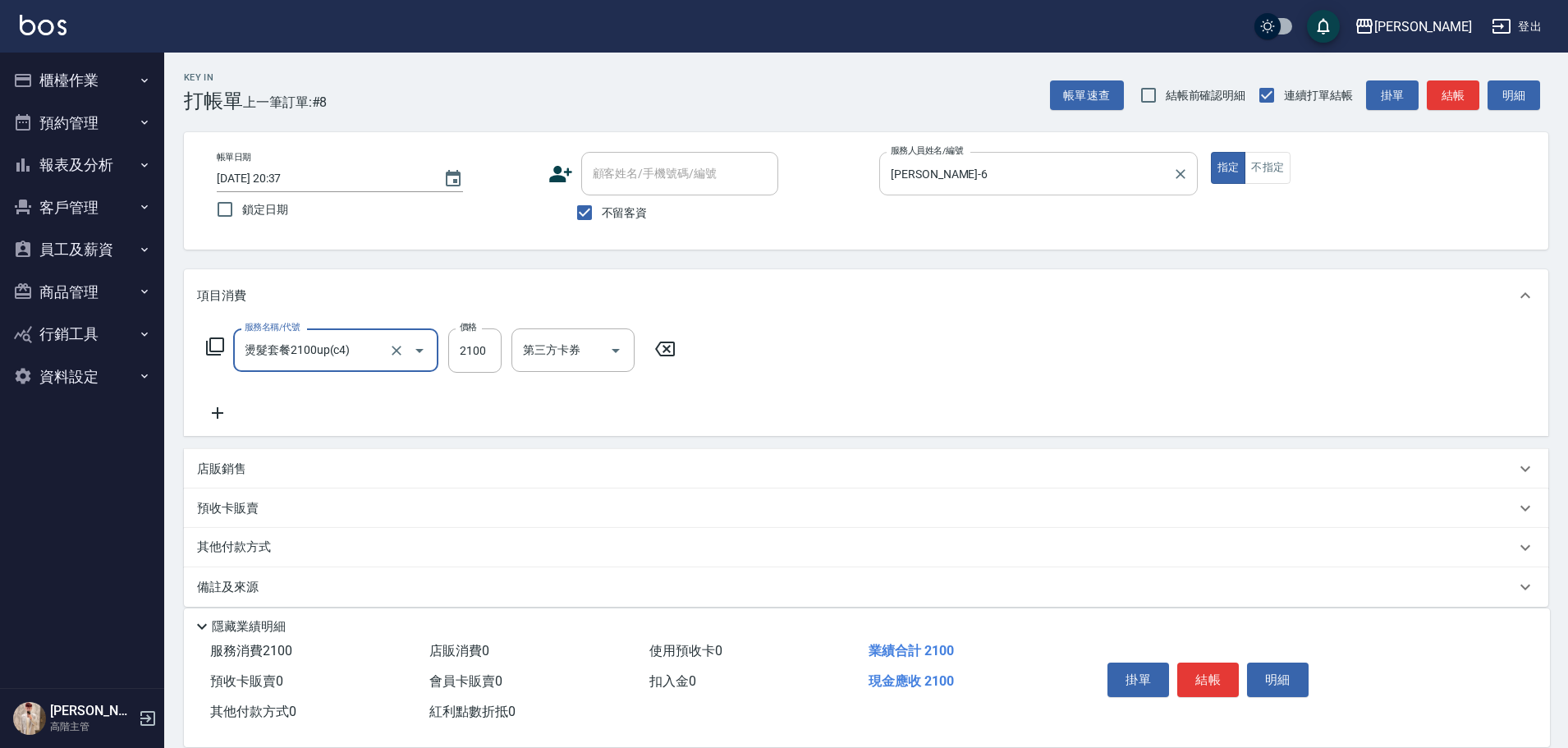
type input "燙髮套餐2100up(c4)"
type input "3400"
click at [395, 352] on icon "Clear" at bounding box center [396, 350] width 9 height 9
type input "(卷)燙套餐1800(F10)"
type input "3400"
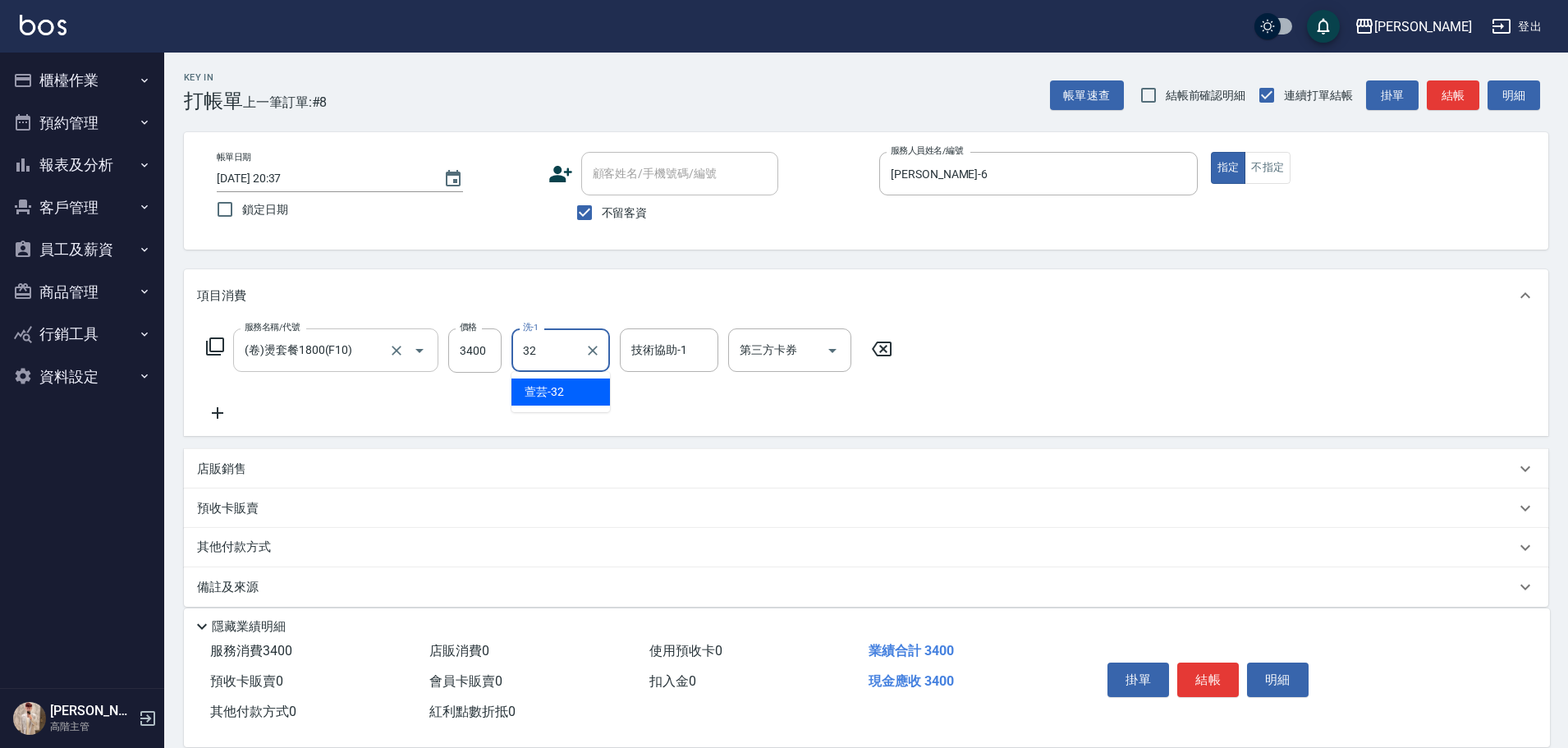
type input "萱芸-32"
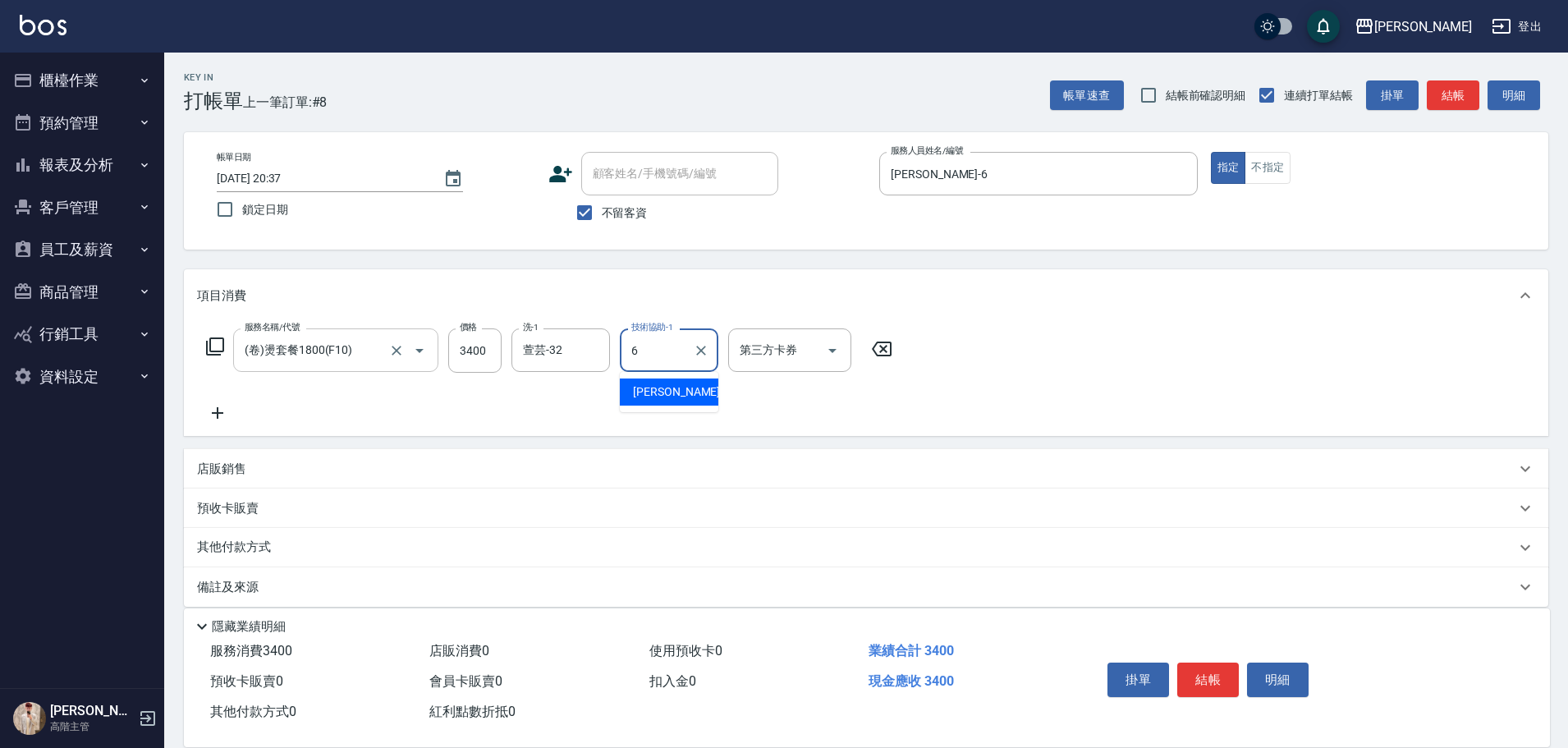
type input "紫宜-6"
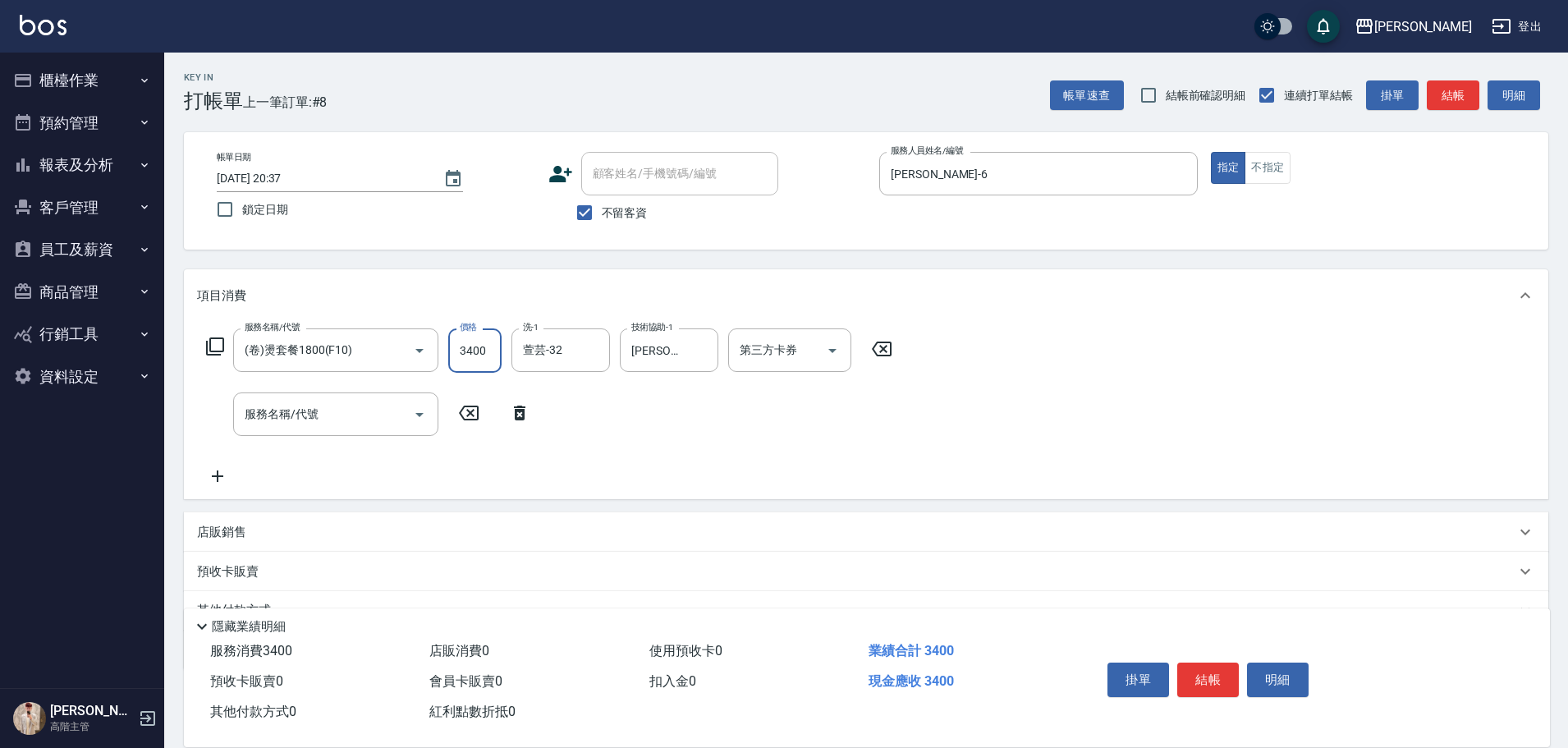
click at [484, 352] on input "3400" at bounding box center [475, 350] width 53 height 45
click at [359, 397] on div "服務名稱/代號" at bounding box center [336, 414] width 206 height 44
type input "1900"
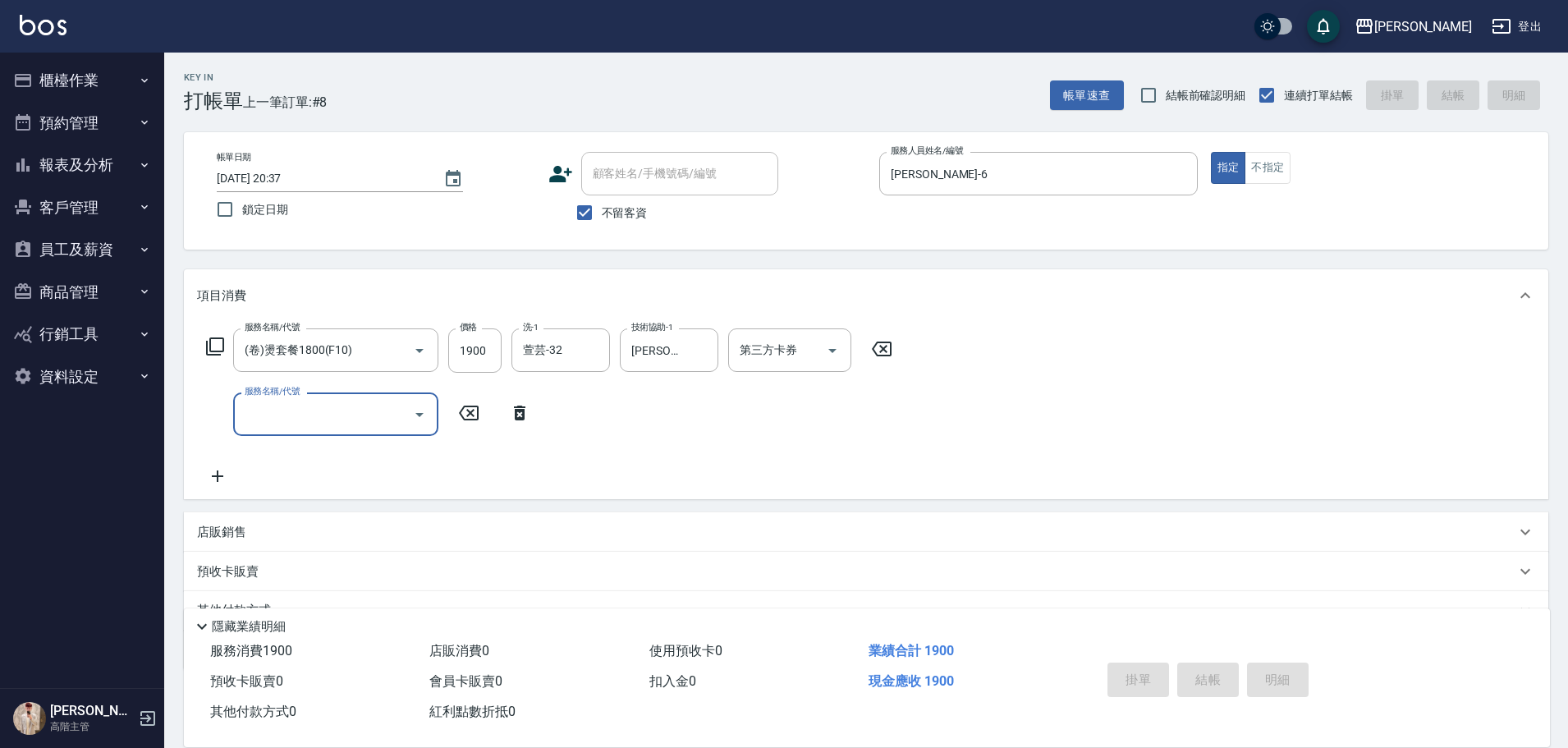
type input "2025/08/12 20:38"
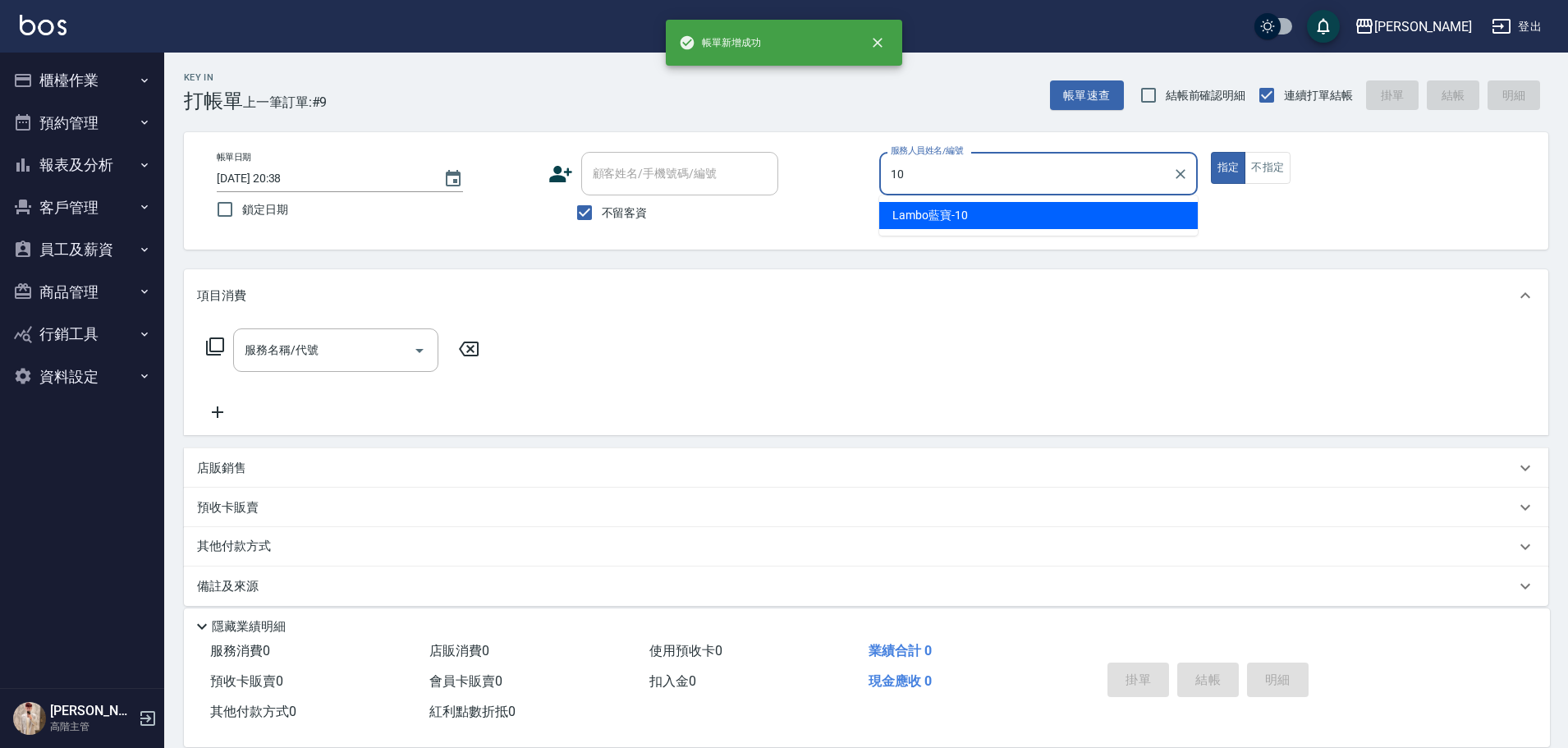
type input "Lambo藍寶-10"
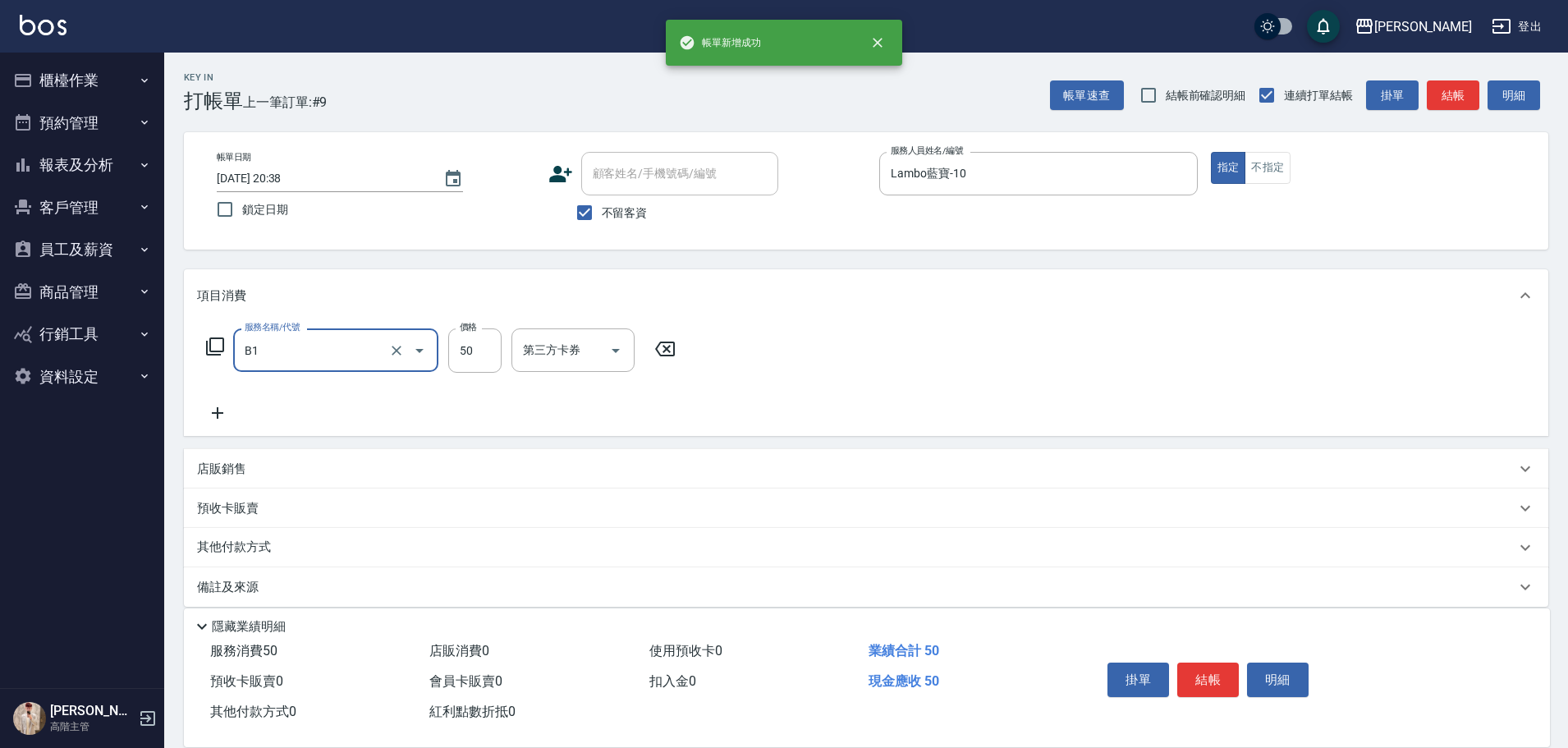
type input "剪髮(B1)"
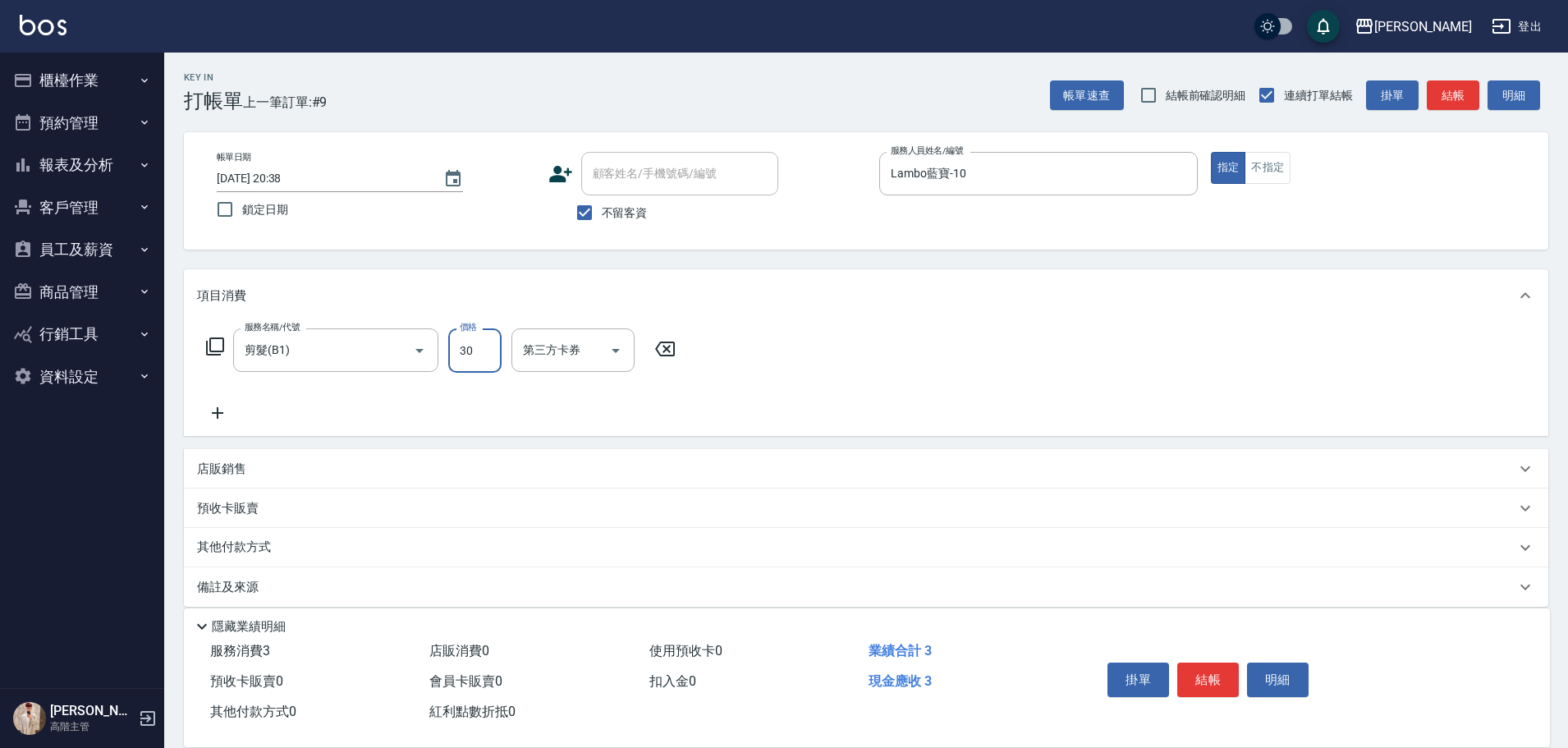
type input "300"
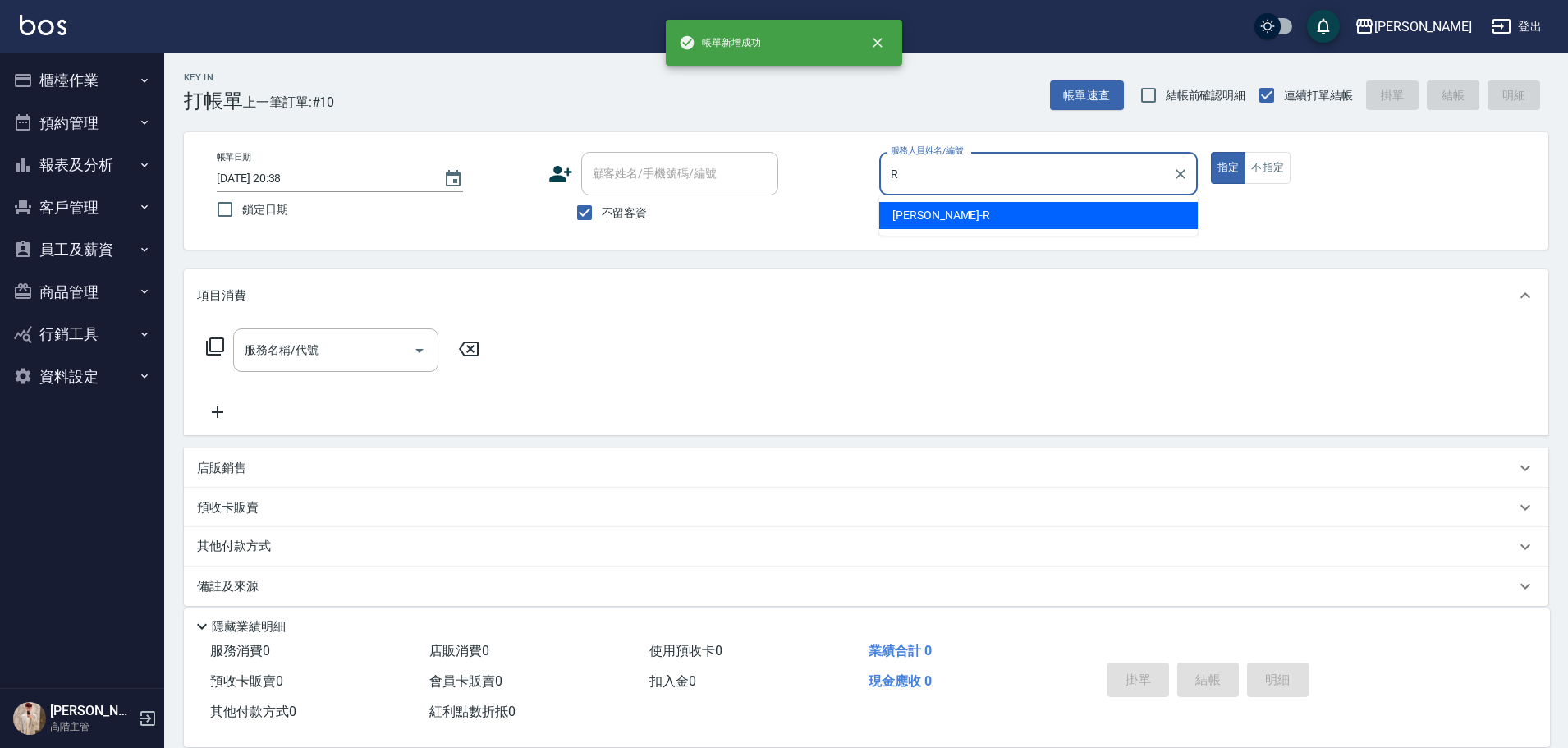
type input "Rebecca瑞瑞-R"
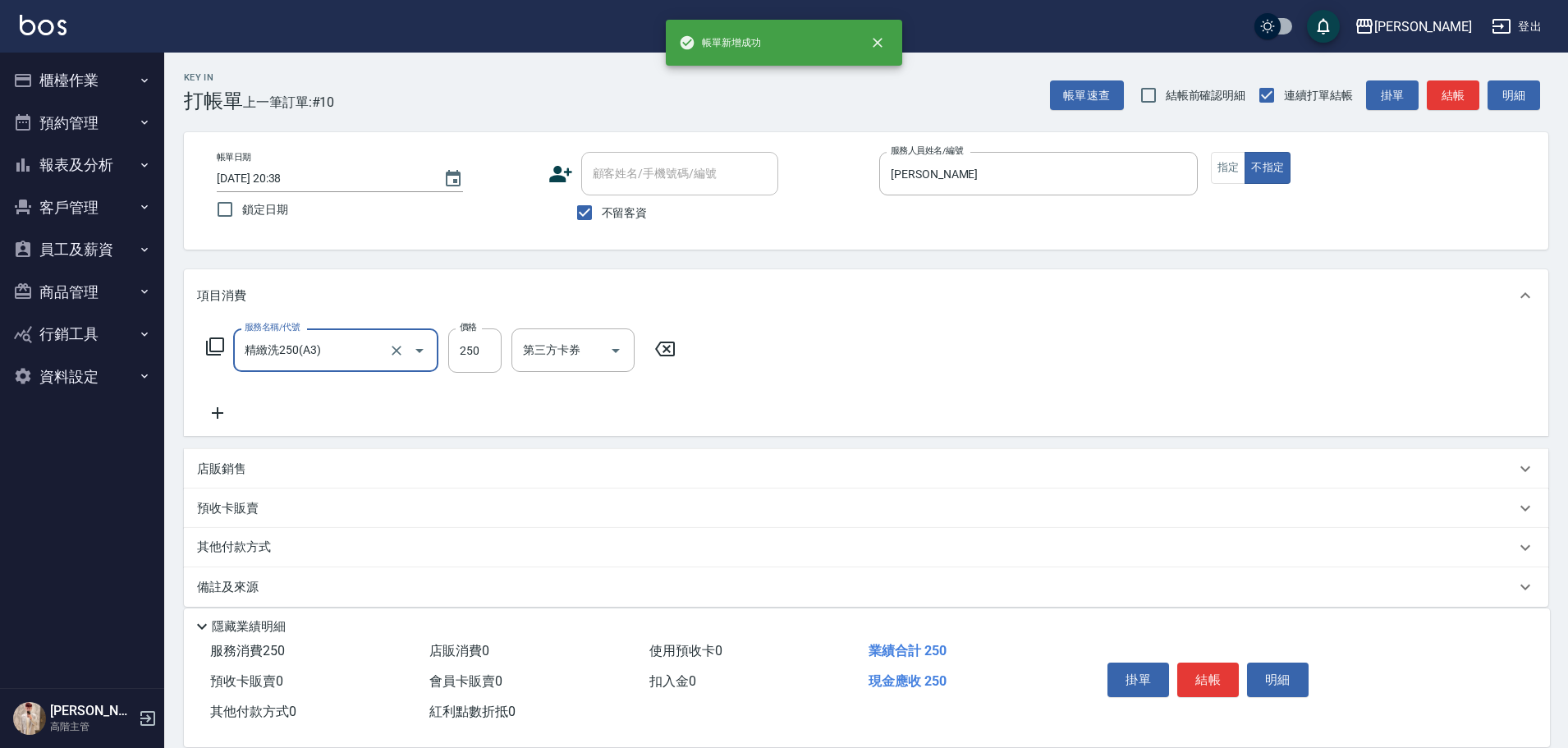
type input "精緻洗250(A3)"
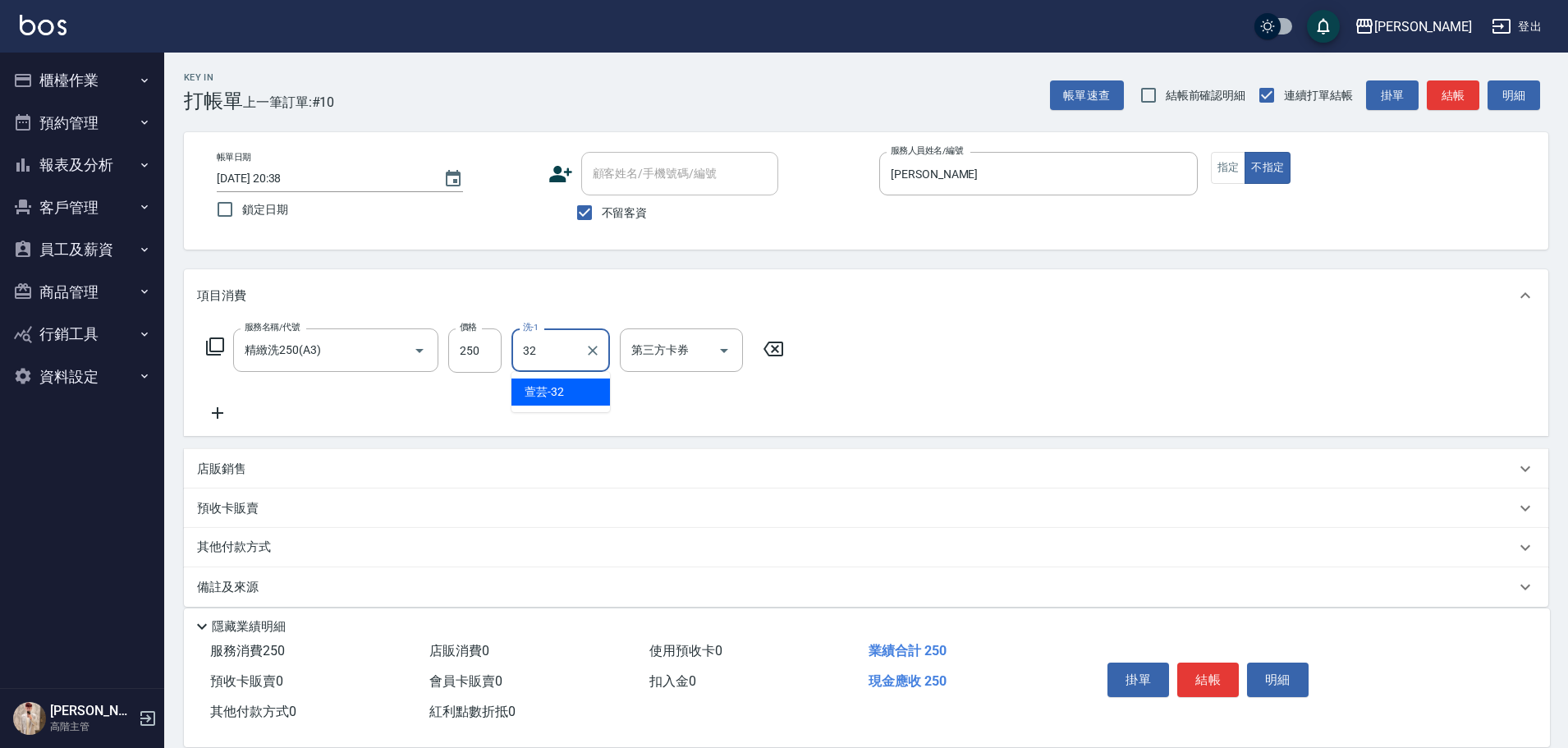
type input "萱芸-32"
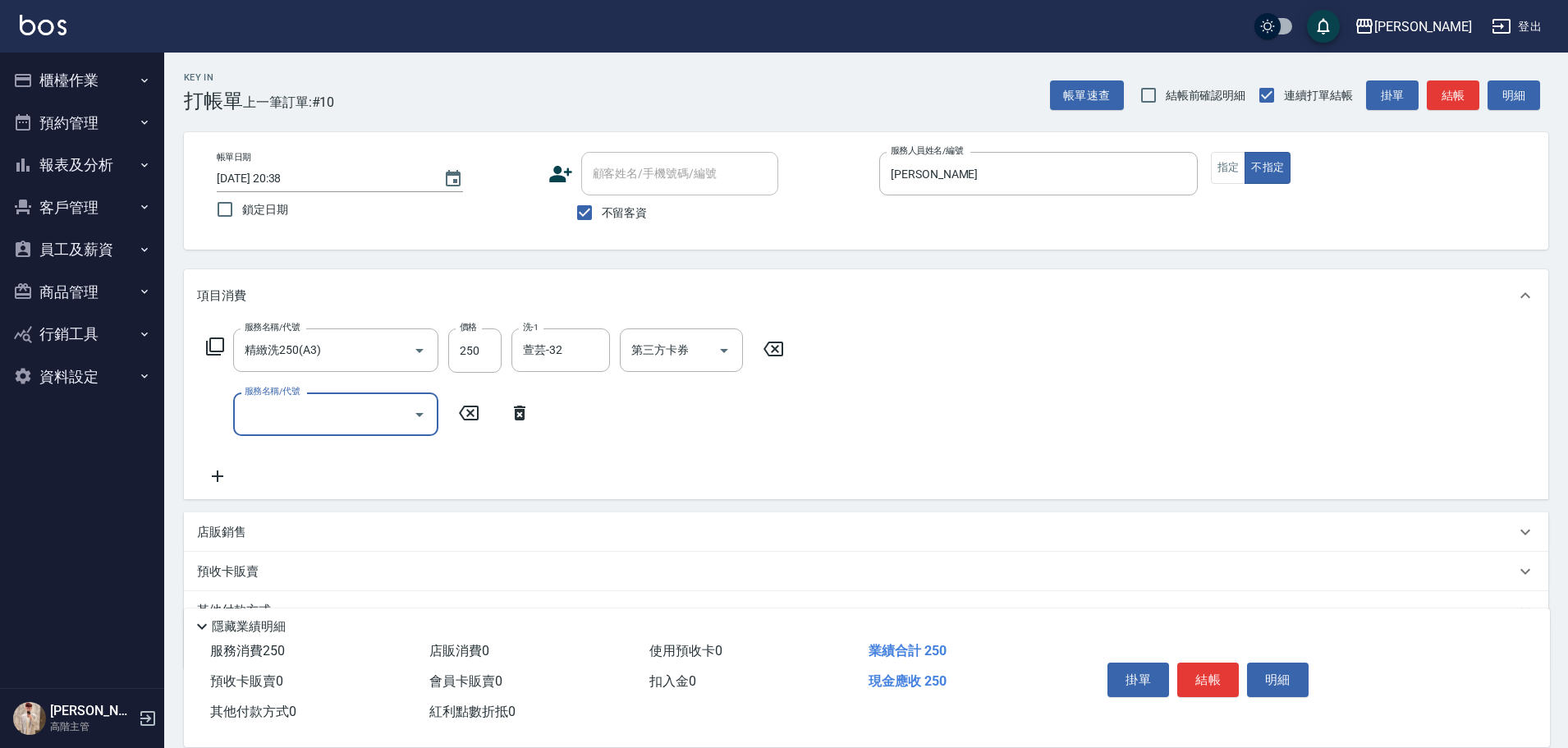
type input "ㄍ"
type input "造型50起(A9)"
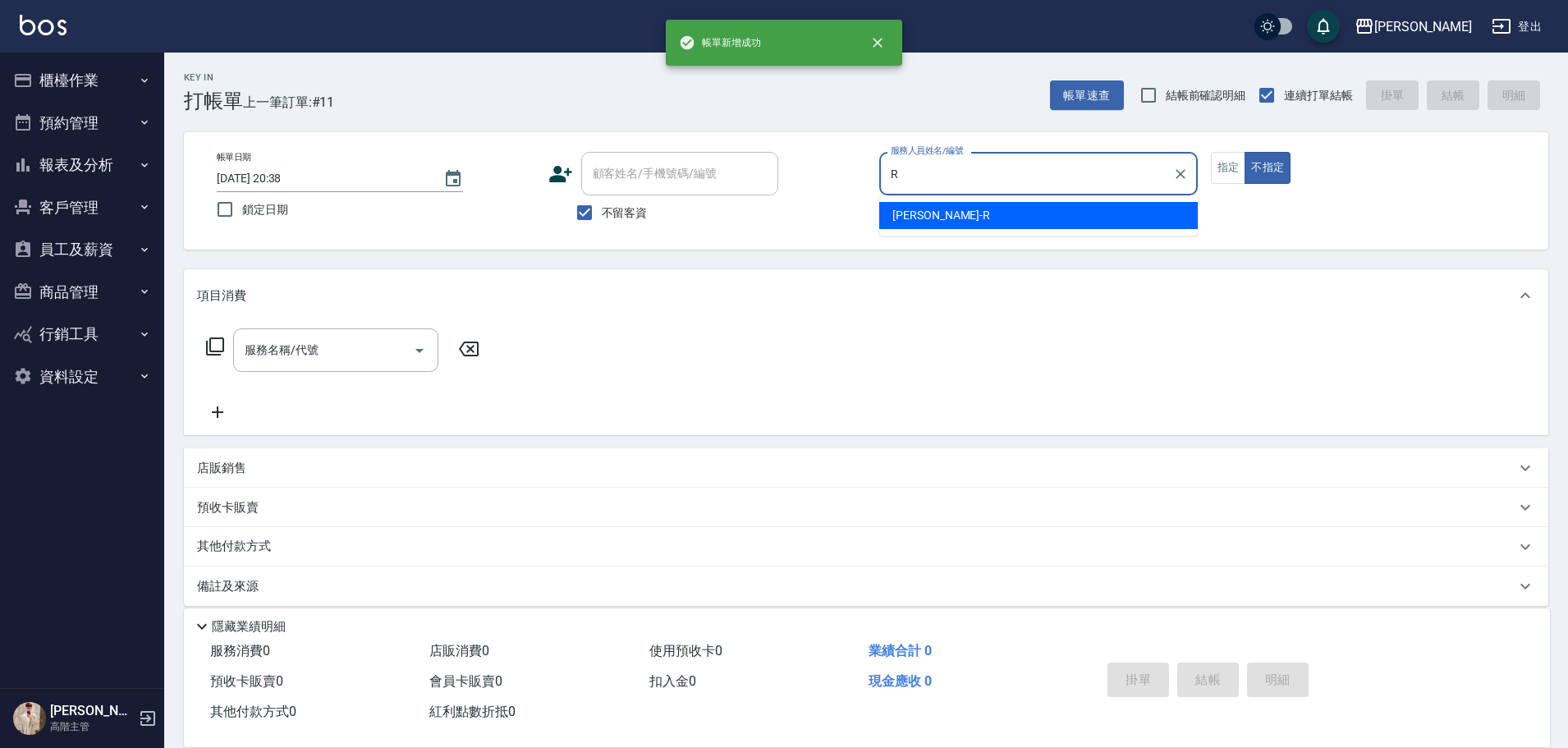
type input "Rebecca瑞瑞-R"
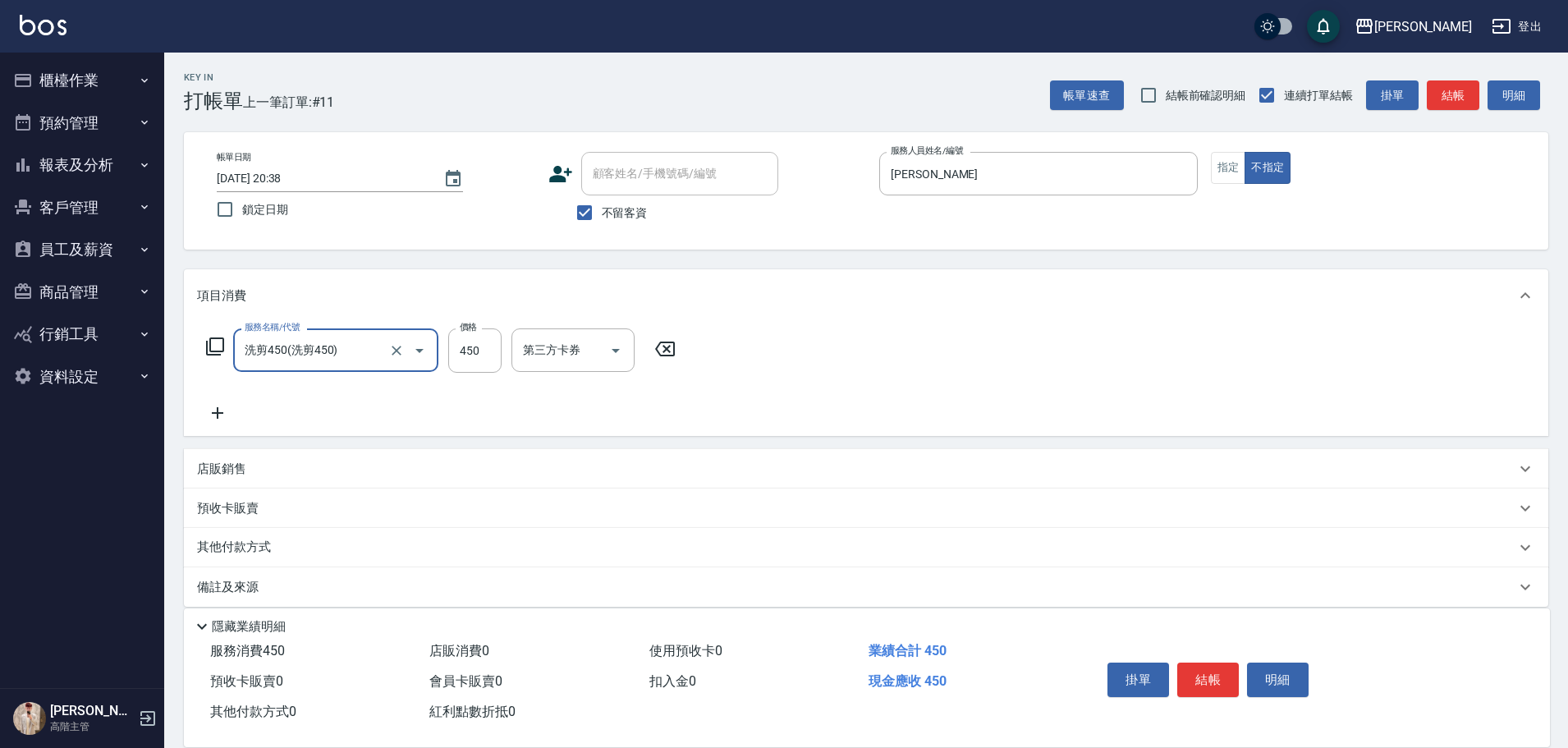
type input "洗剪450"
type input "萱芸-32"
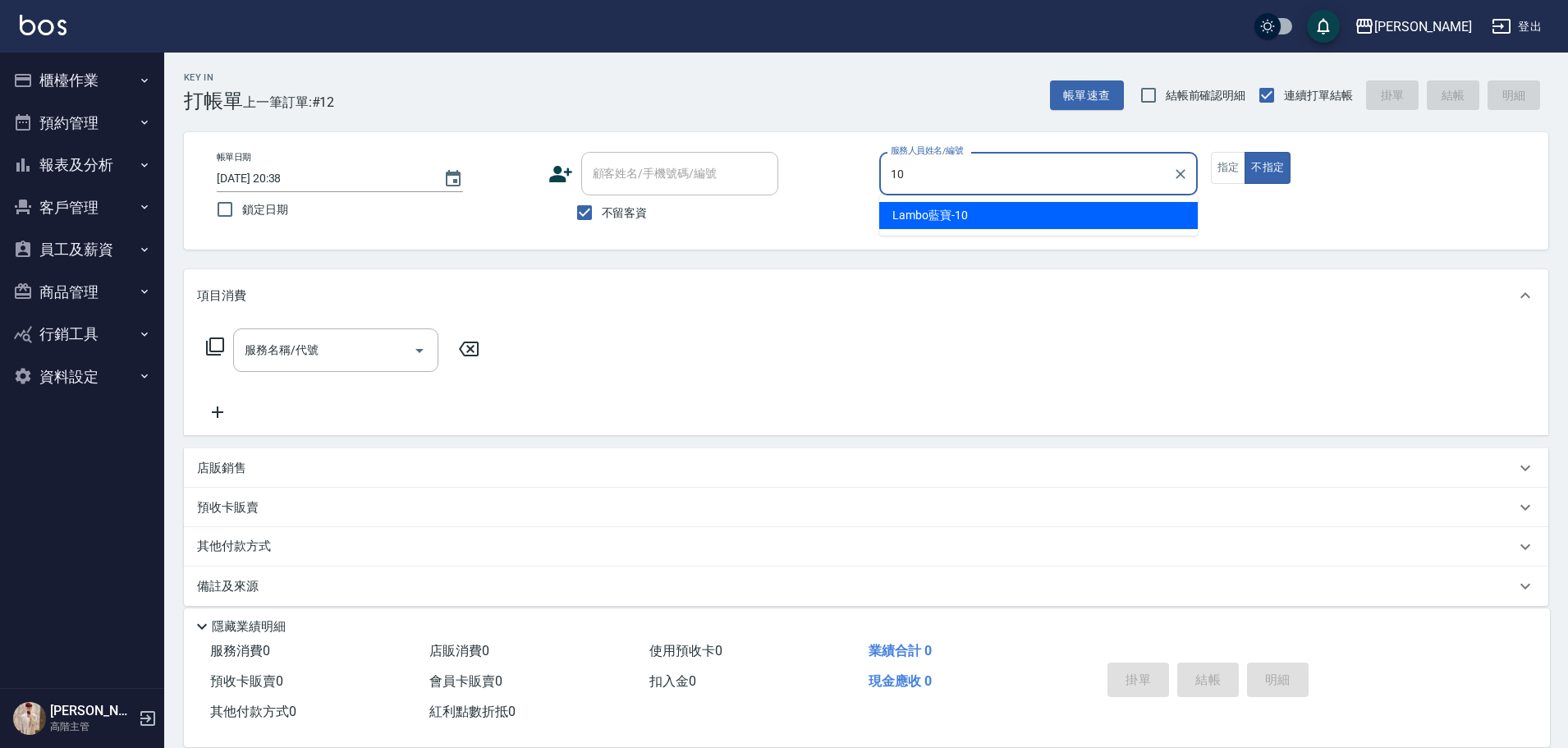
type input "Lambo藍寶-10"
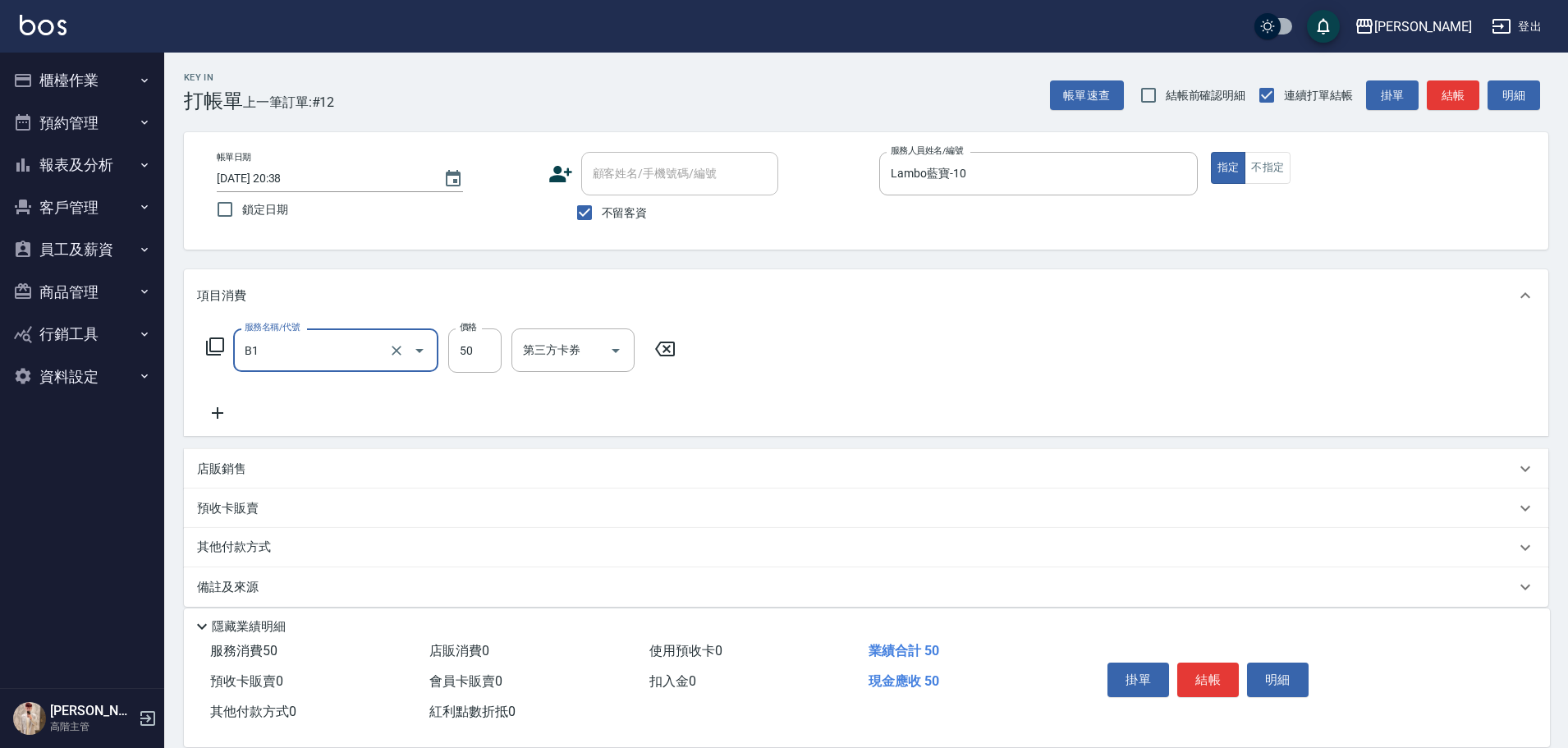
type input "剪髮(B1)"
type input "270"
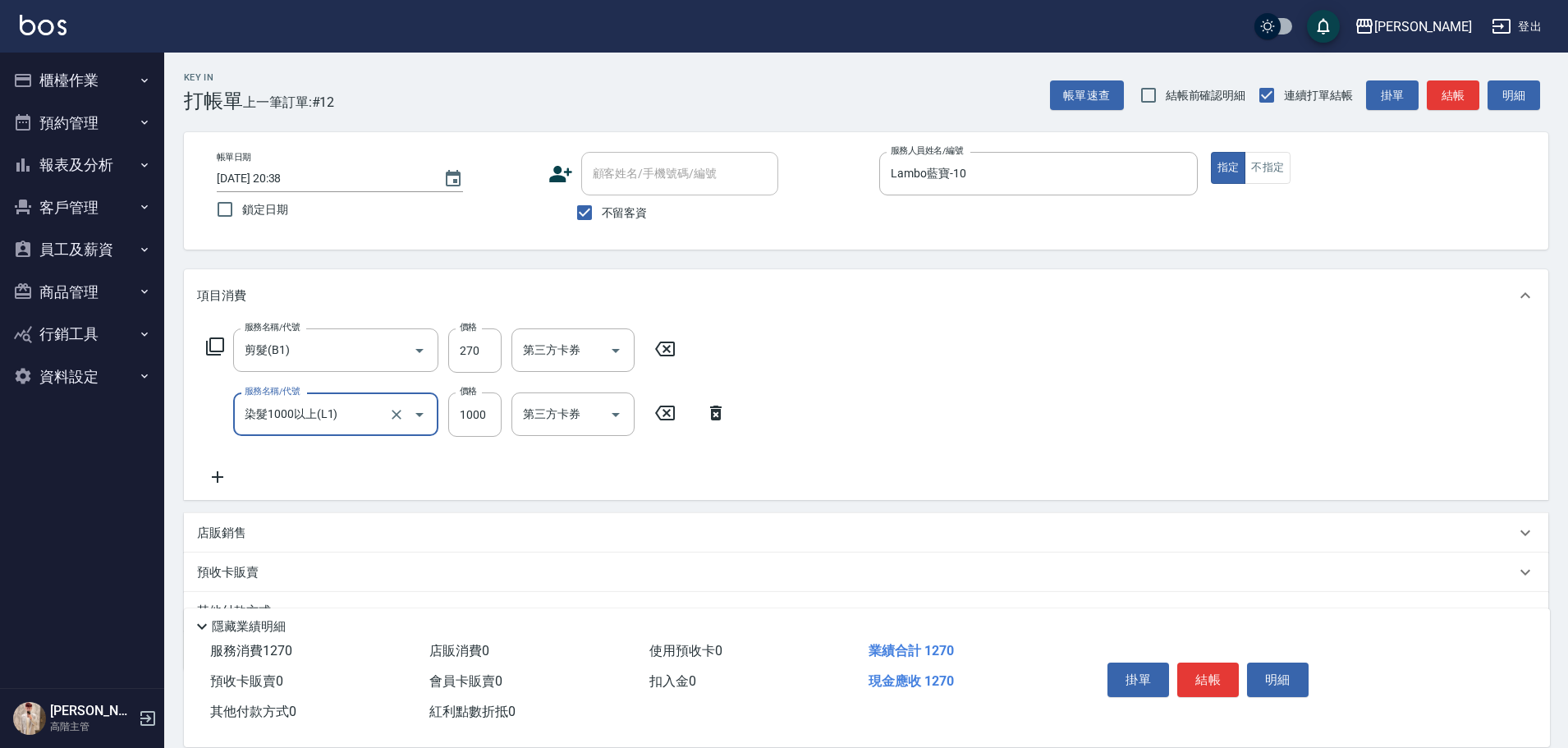
type input "染髮1000以上(L1)"
type input "1400"
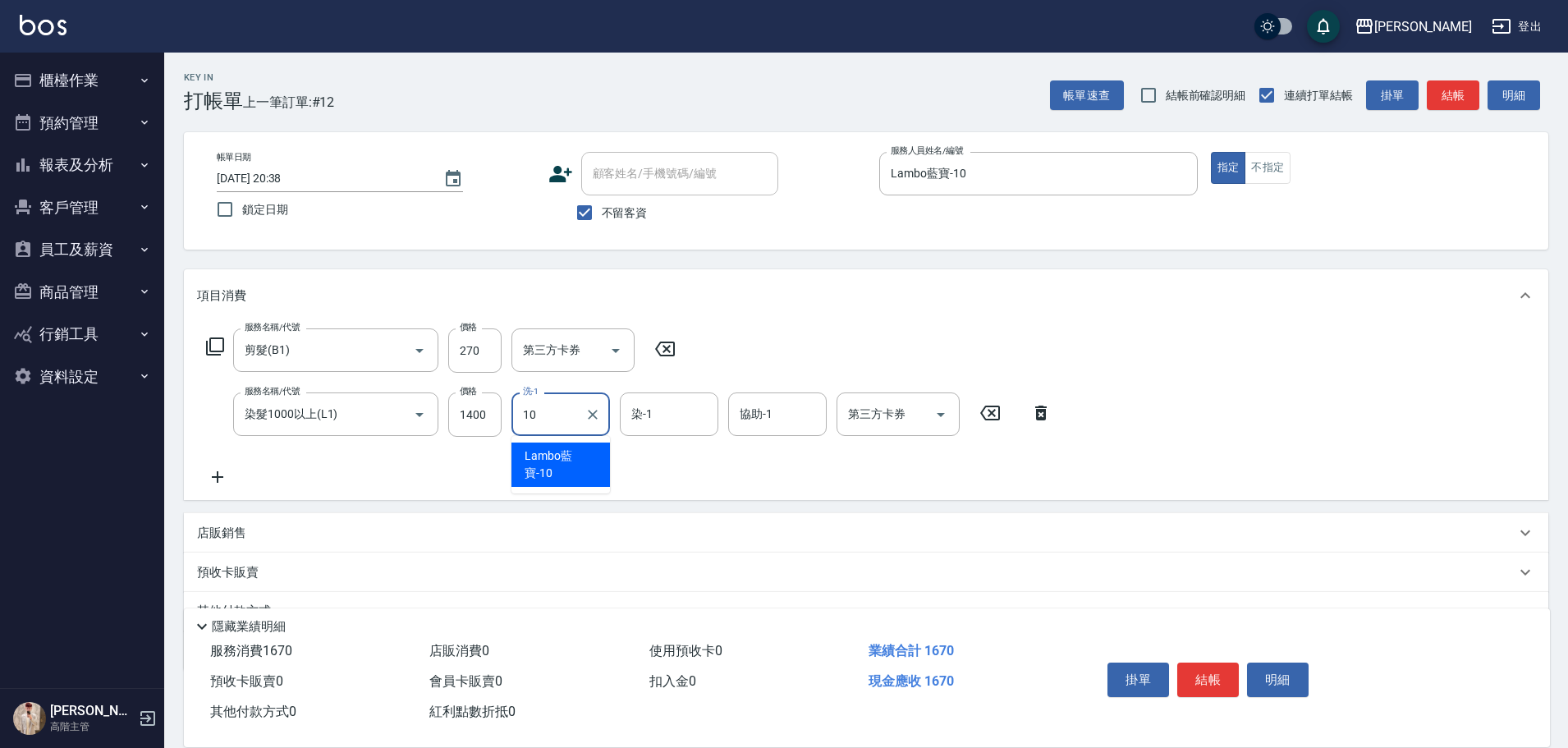
type input "Lambo藍寶-10"
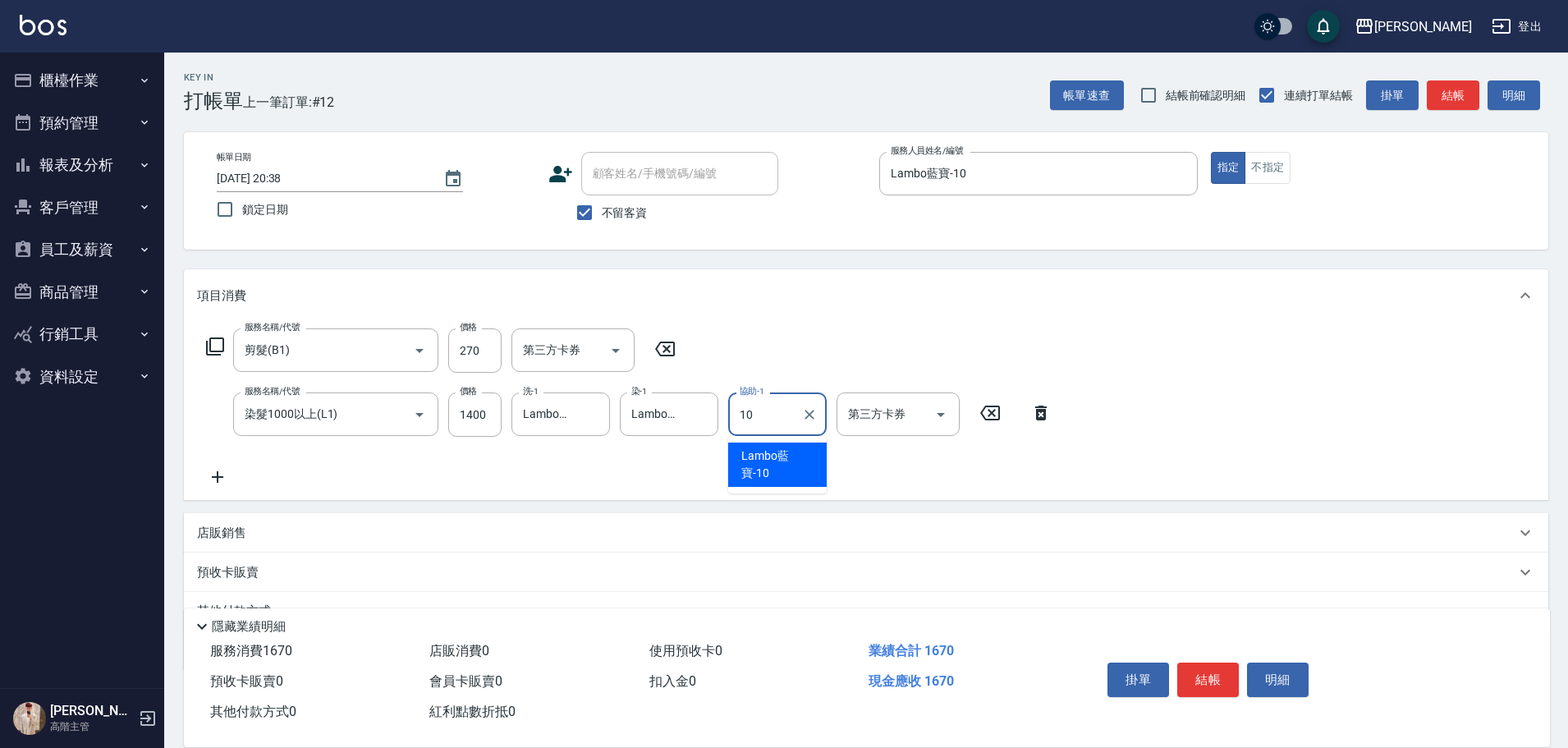
type input "Lambo藍寶-10"
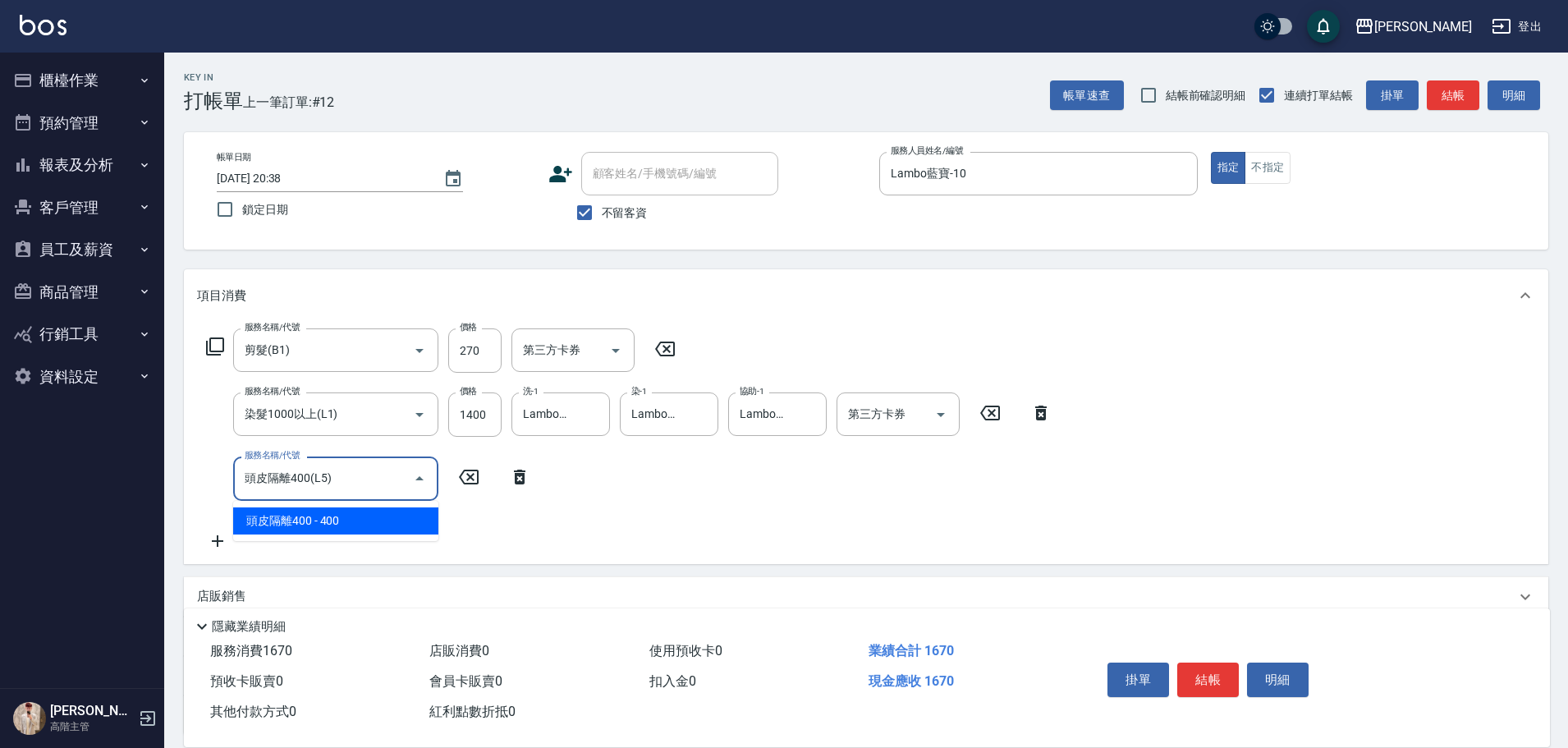
type input "頭皮隔離400(L5)"
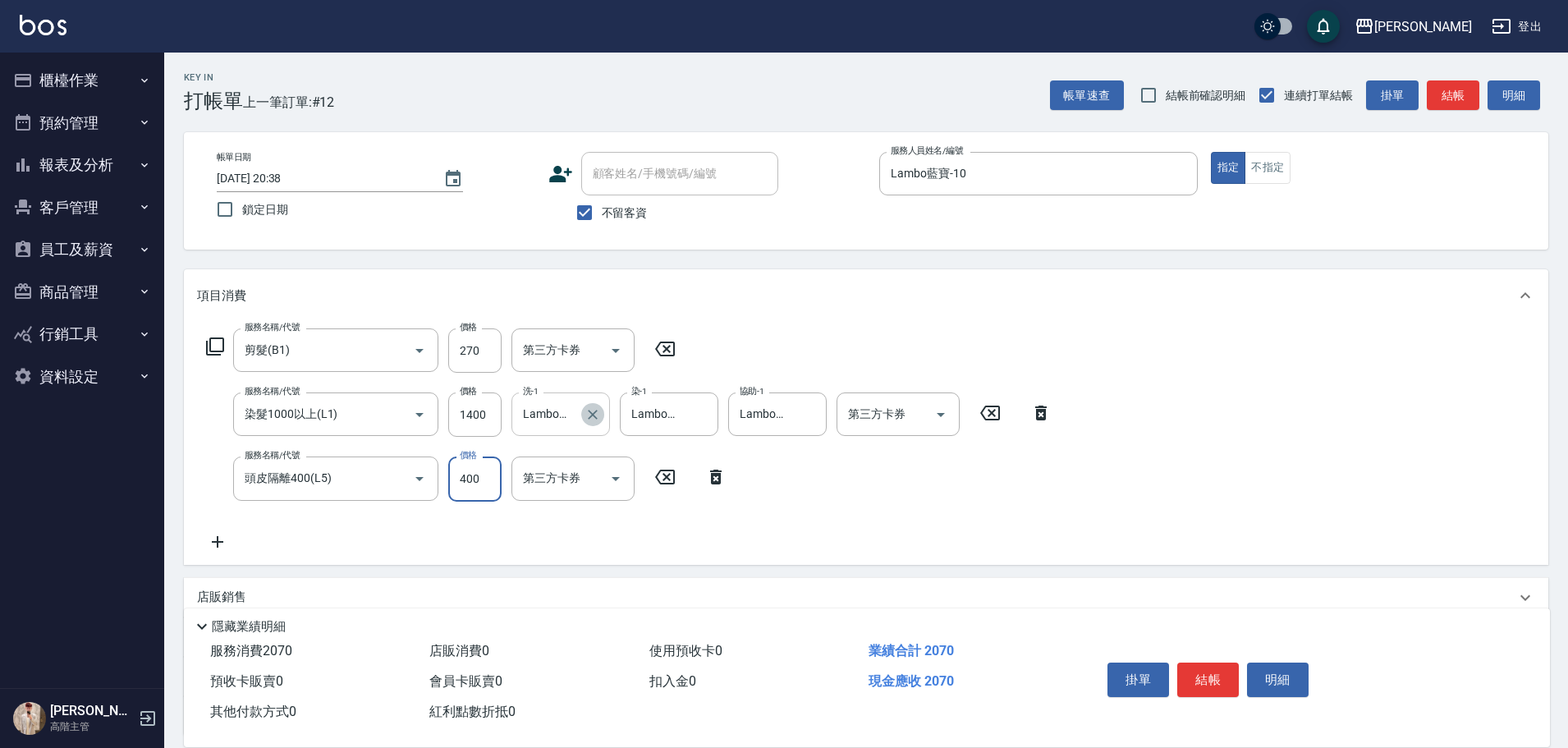
click at [587, 415] on icon "Clear" at bounding box center [592, 414] width 16 height 16
type input "萱芸-32"
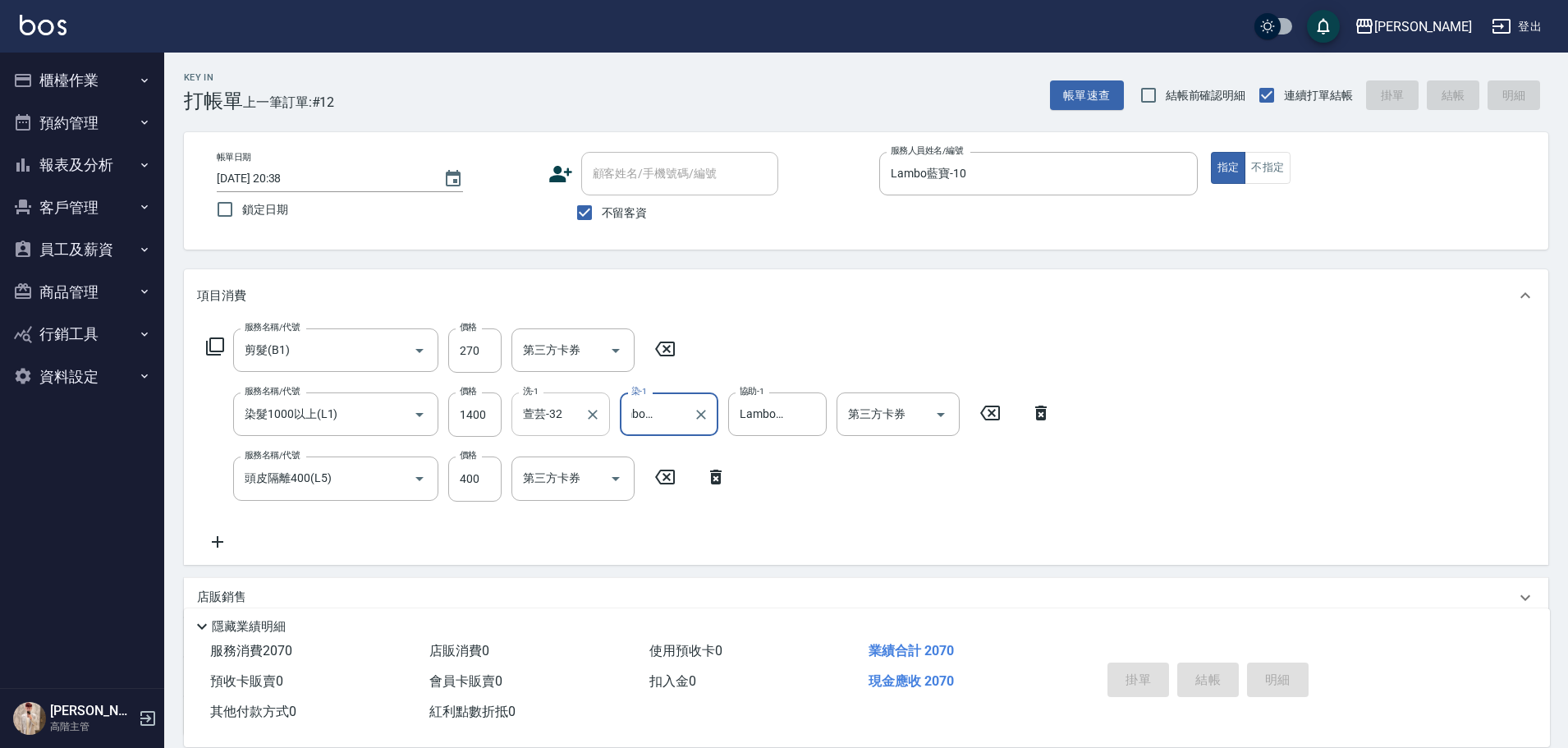
type input "2025/08/12 20:39"
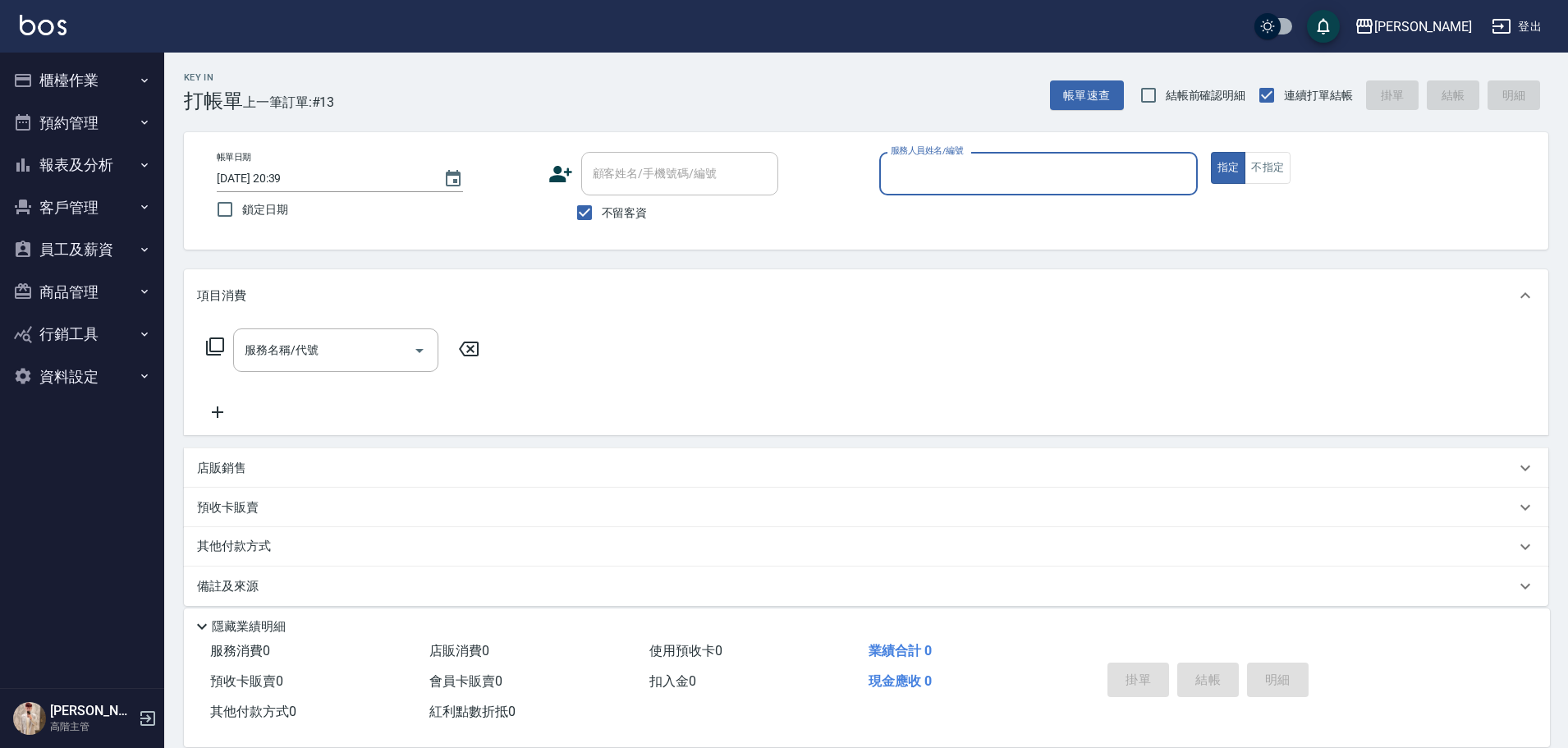
click at [101, 82] on button "櫃檯作業" at bounding box center [82, 81] width 151 height 43
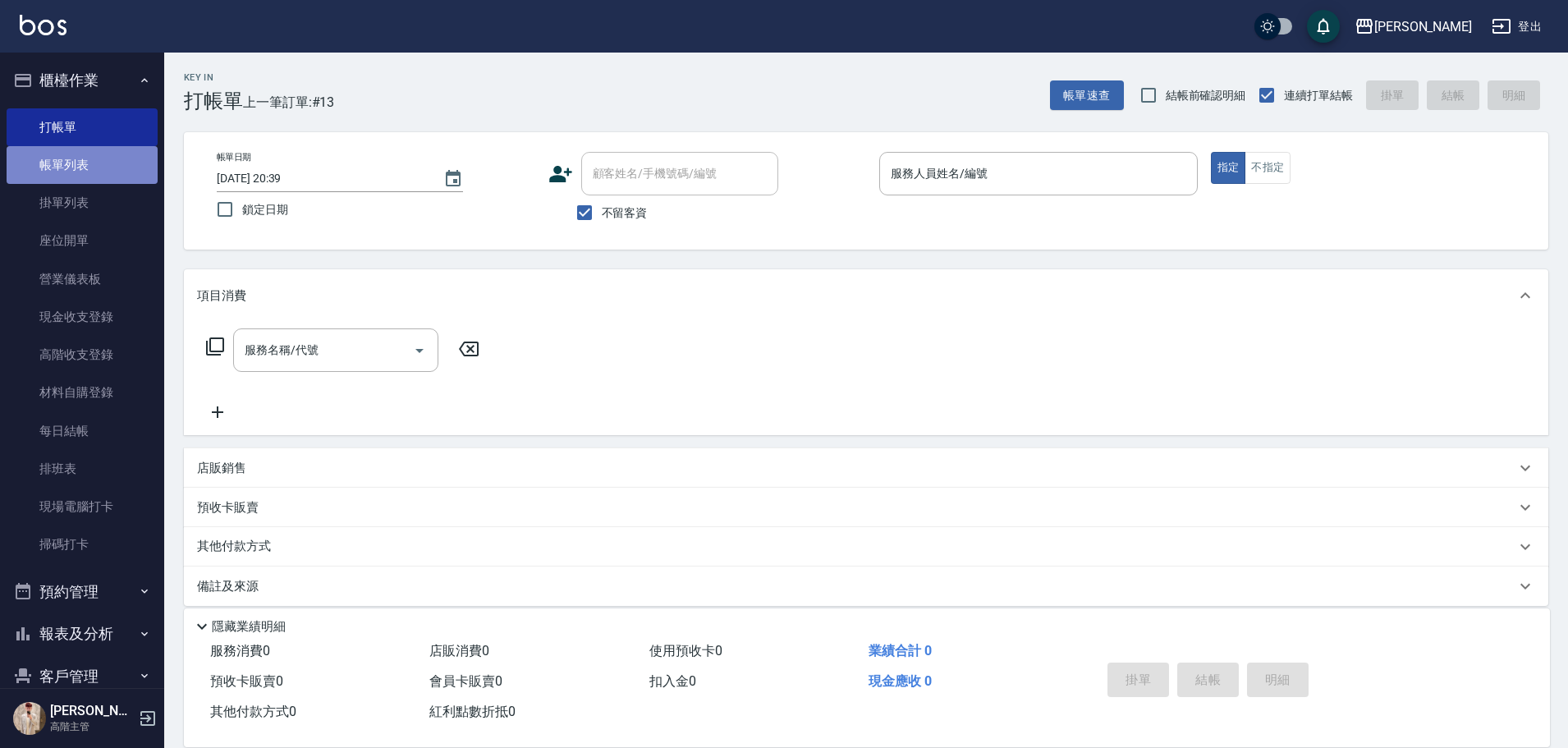
click at [94, 150] on link "帳單列表" at bounding box center [82, 165] width 151 height 38
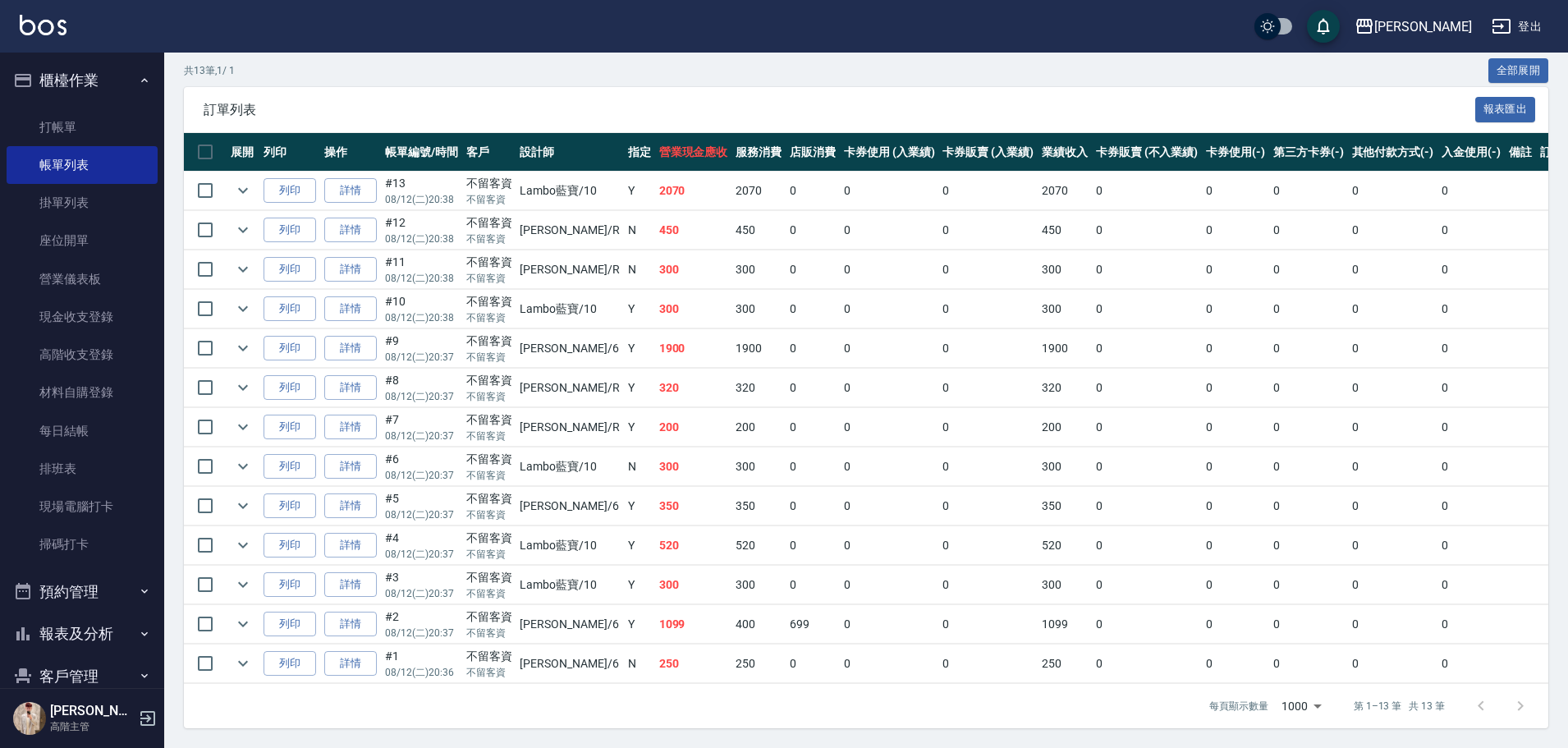
scroll to position [335, 0]
click at [345, 337] on link "詳情" at bounding box center [350, 349] width 52 height 26
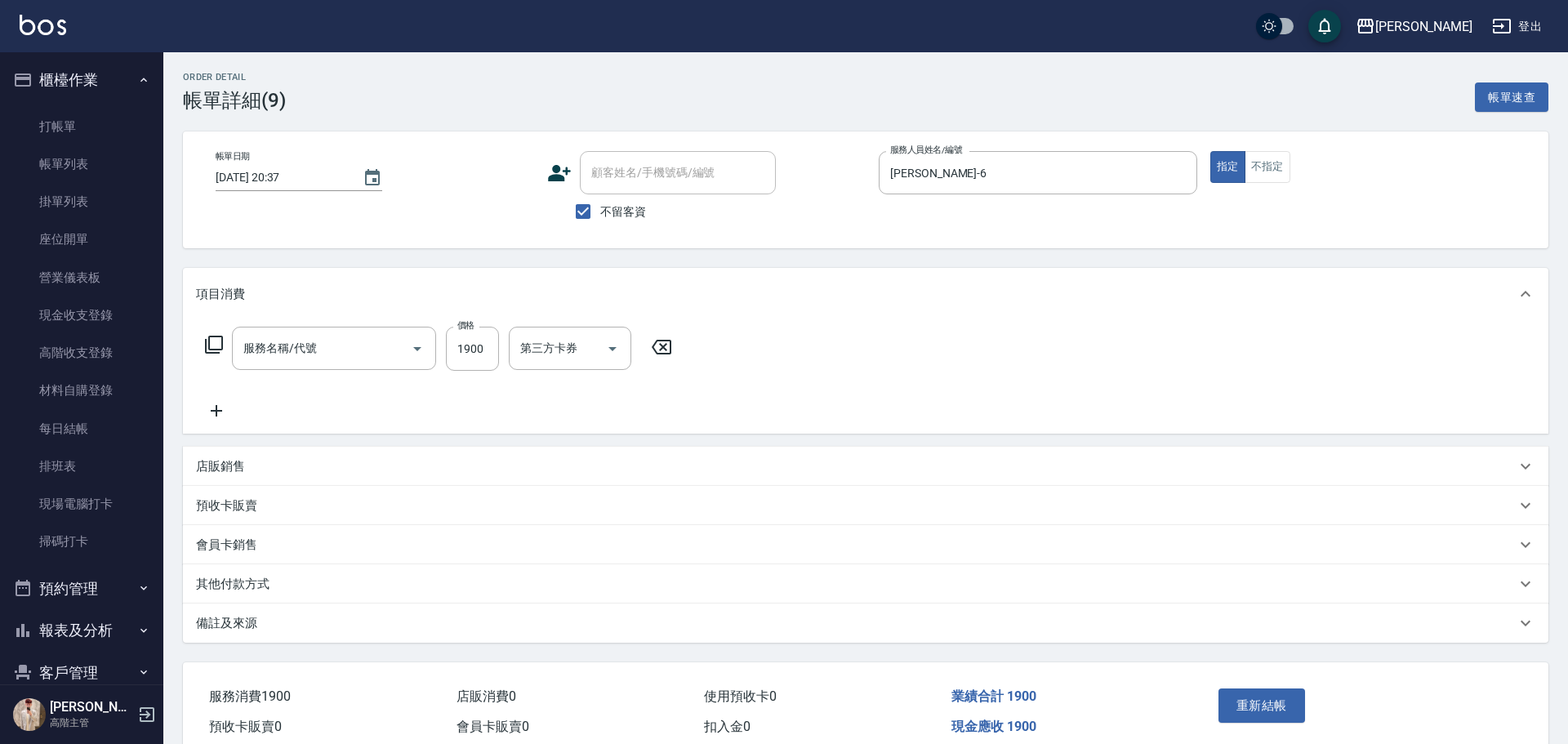
type input "2025/08/12 20:37"
checkbox input "true"
type input "紫宜-6"
type input "(卷)燙套餐1800(F10)"
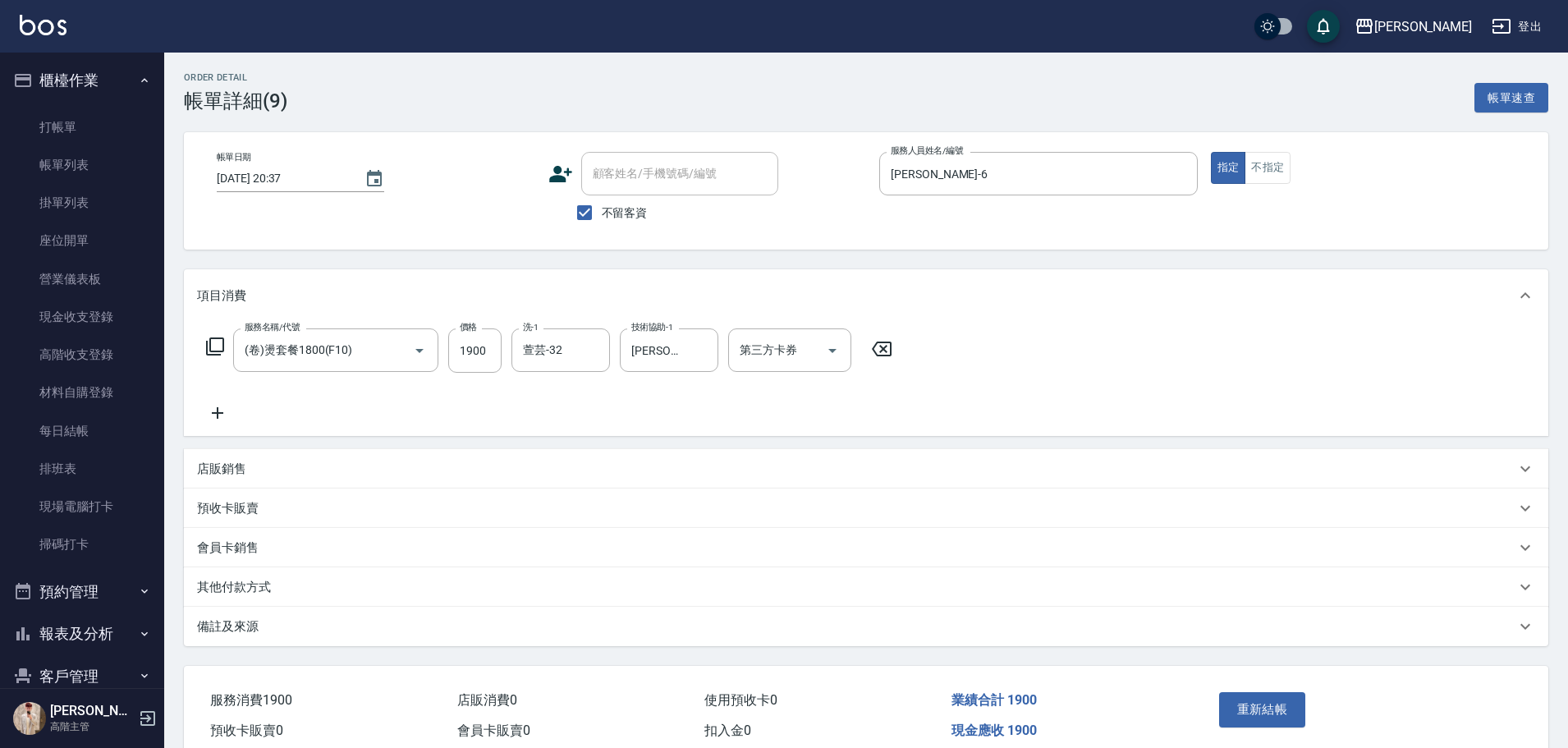
click at [882, 345] on icon at bounding box center [882, 349] width 41 height 20
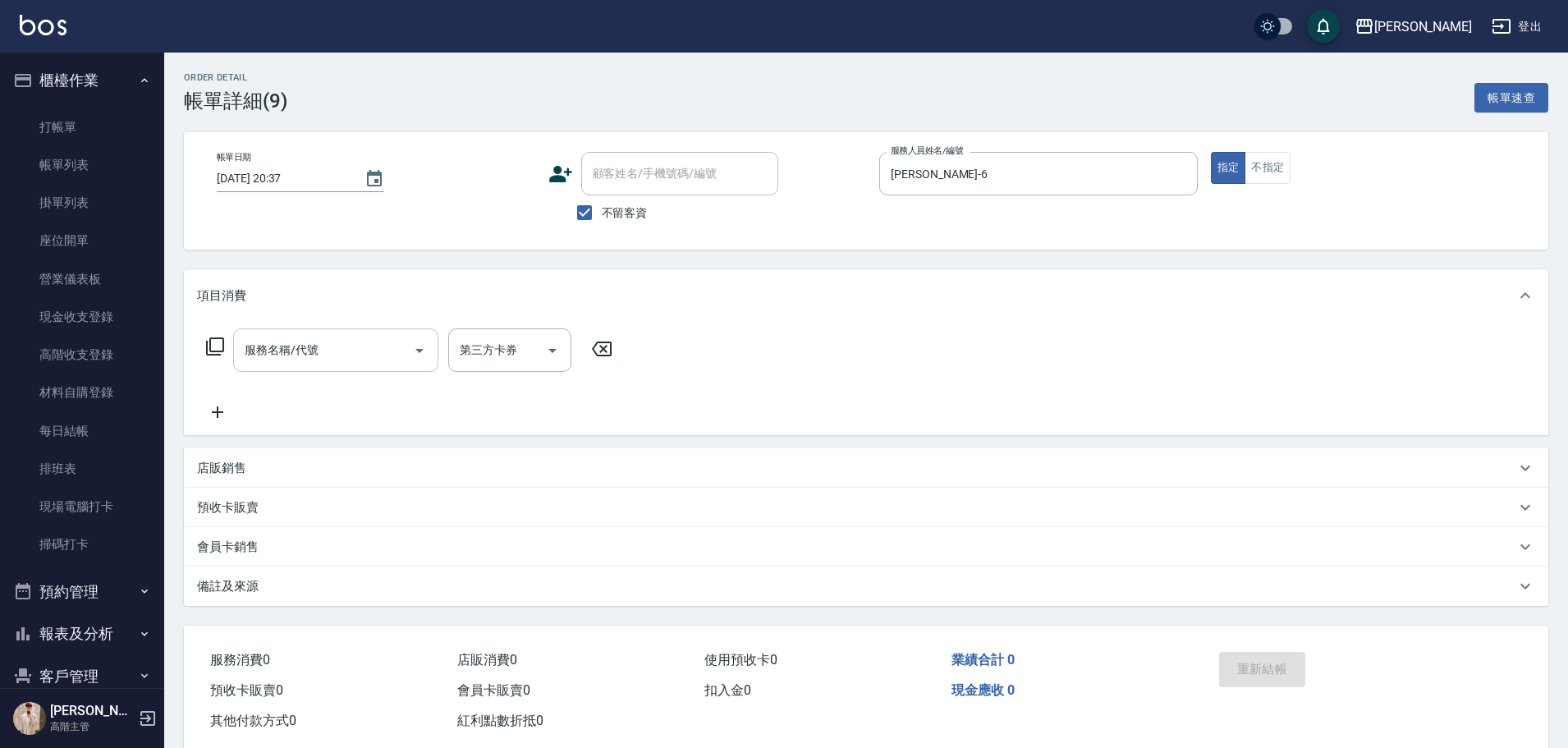
click at [364, 349] on input "服務名稱/代號" at bounding box center [324, 350] width 166 height 29
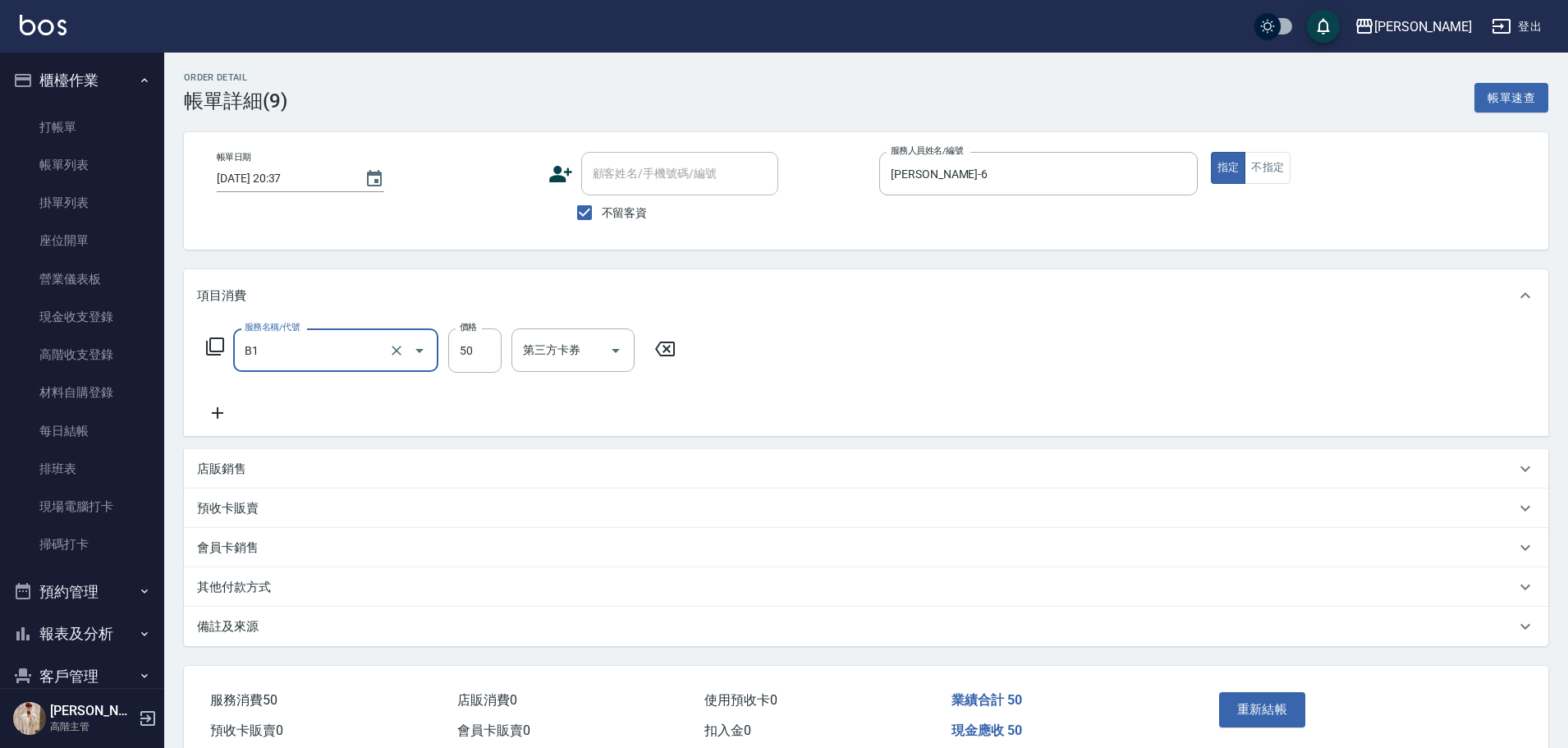
type input "剪髮(B1)"
type input "350"
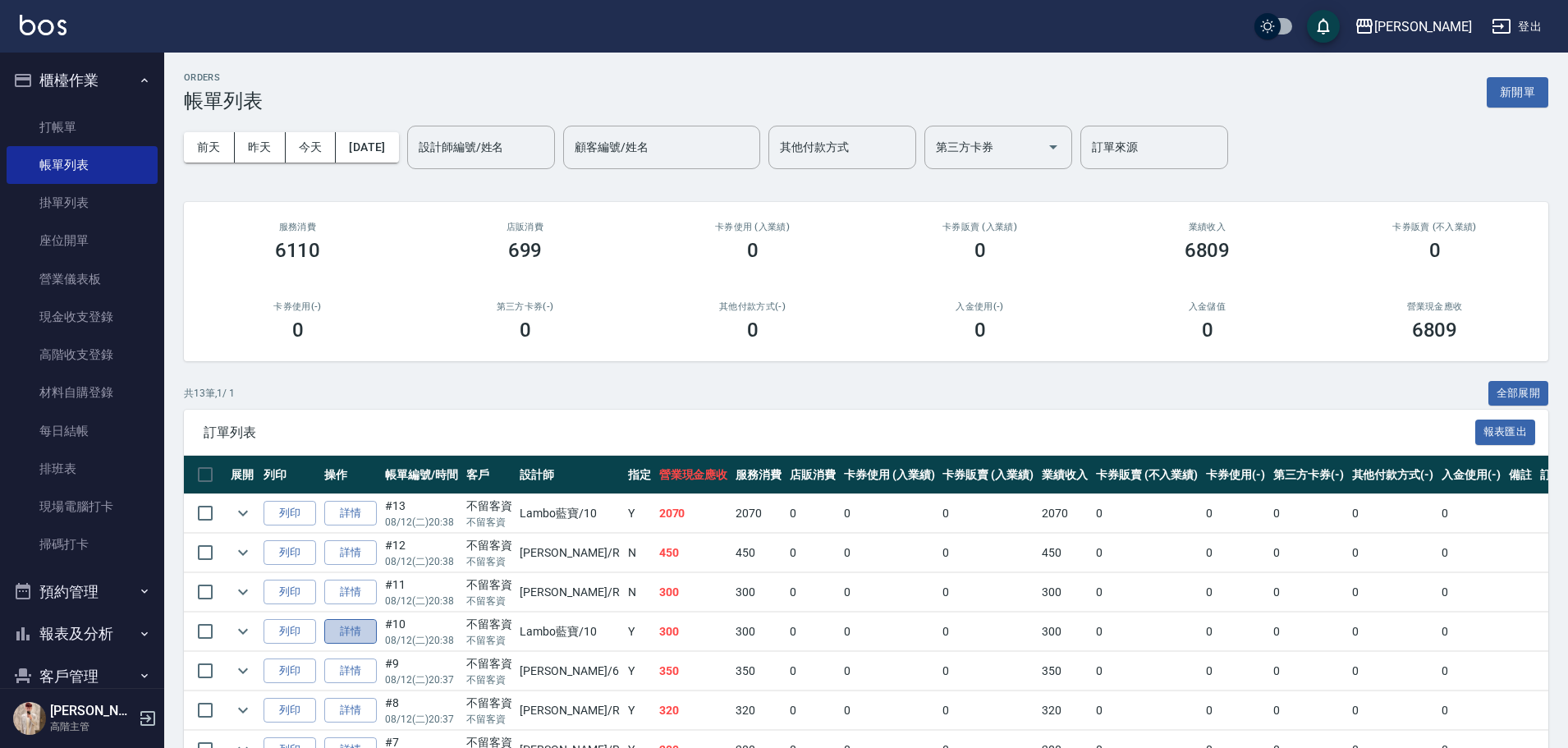
click at [365, 626] on link "詳情" at bounding box center [350, 631] width 52 height 26
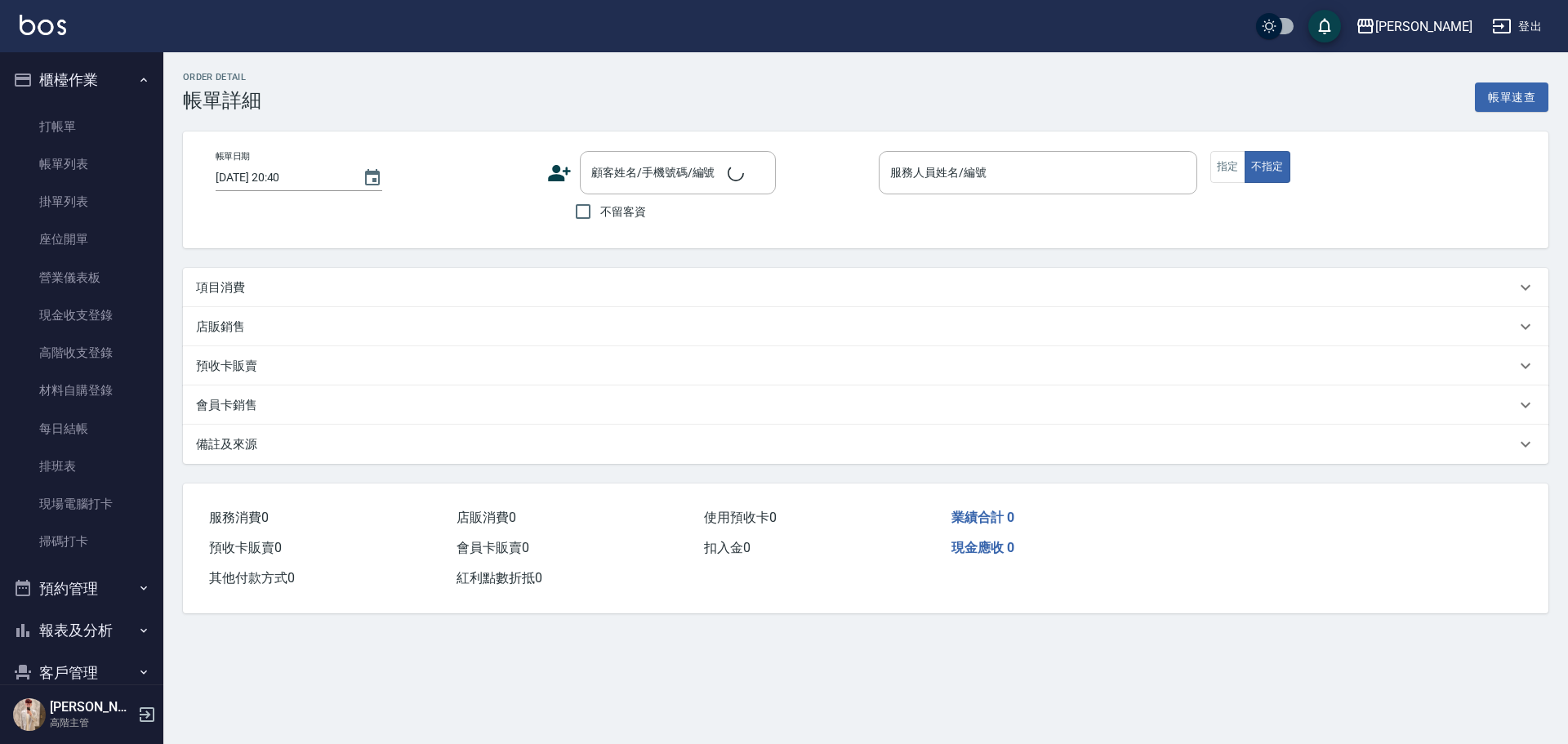
type input "2025/08/12 20:38"
checkbox input "true"
type input "Lambo藍寶-10"
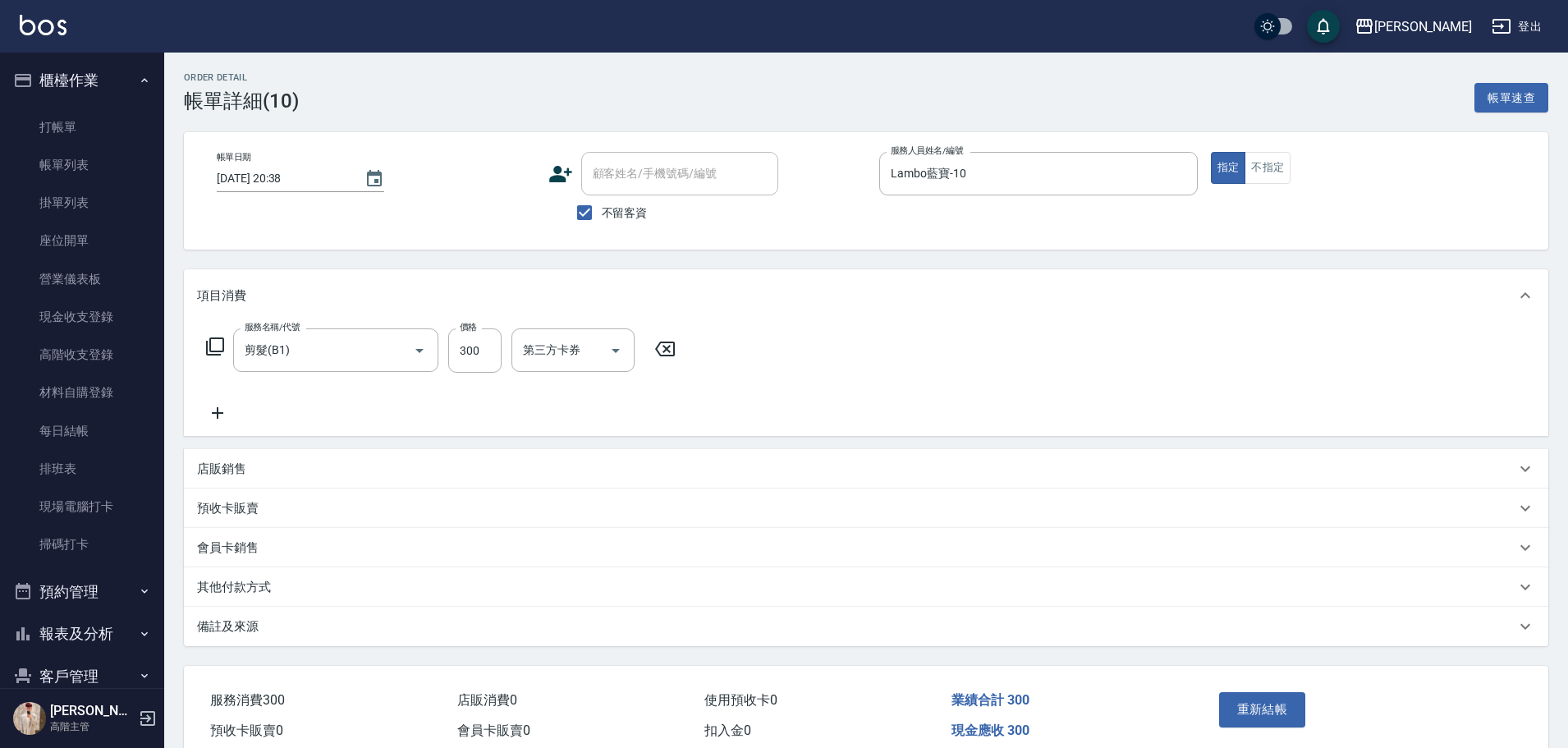
type input "剪髮(B1)"
click at [1173, 181] on icon "Clear" at bounding box center [1180, 174] width 16 height 16
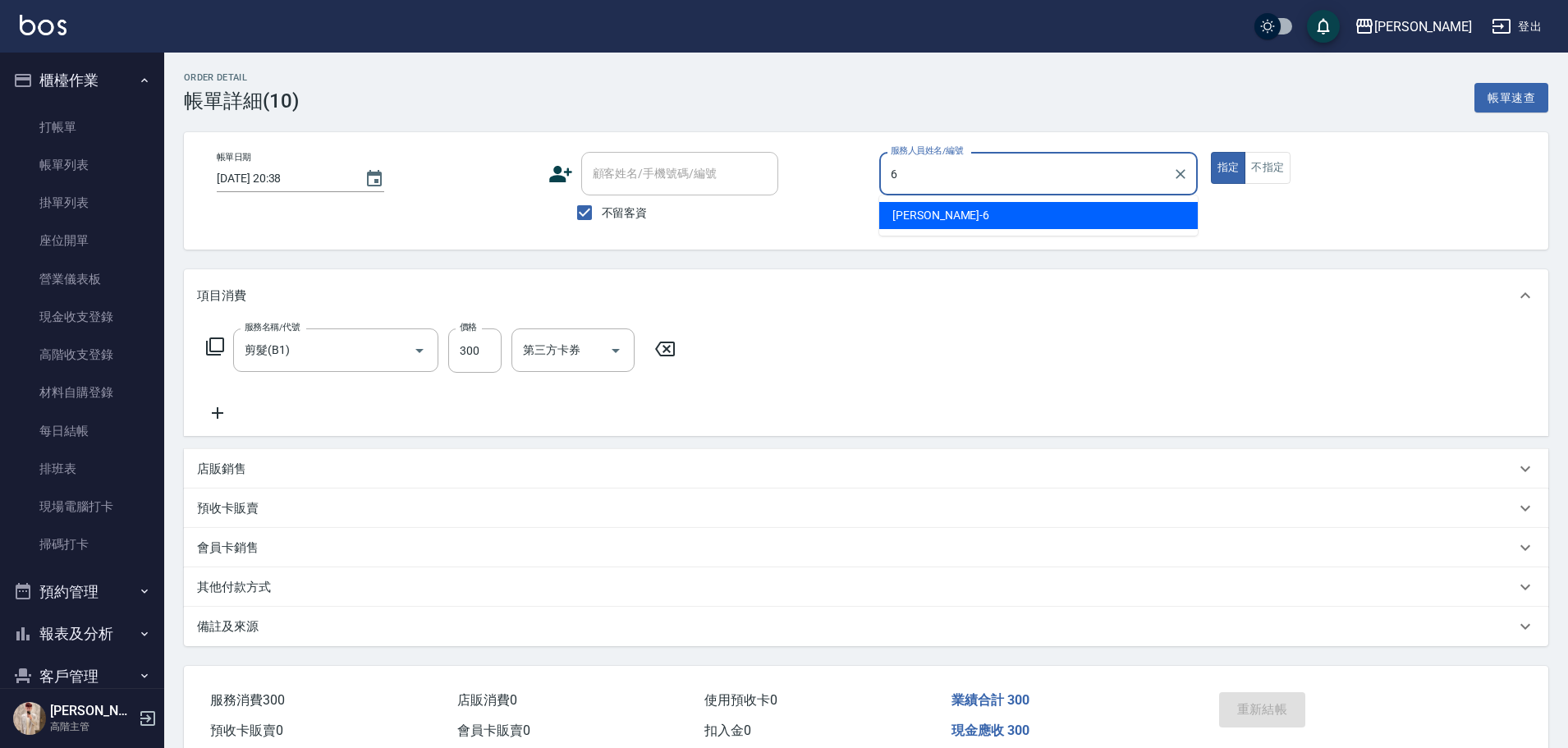
type input "紫宜-6"
type button "true"
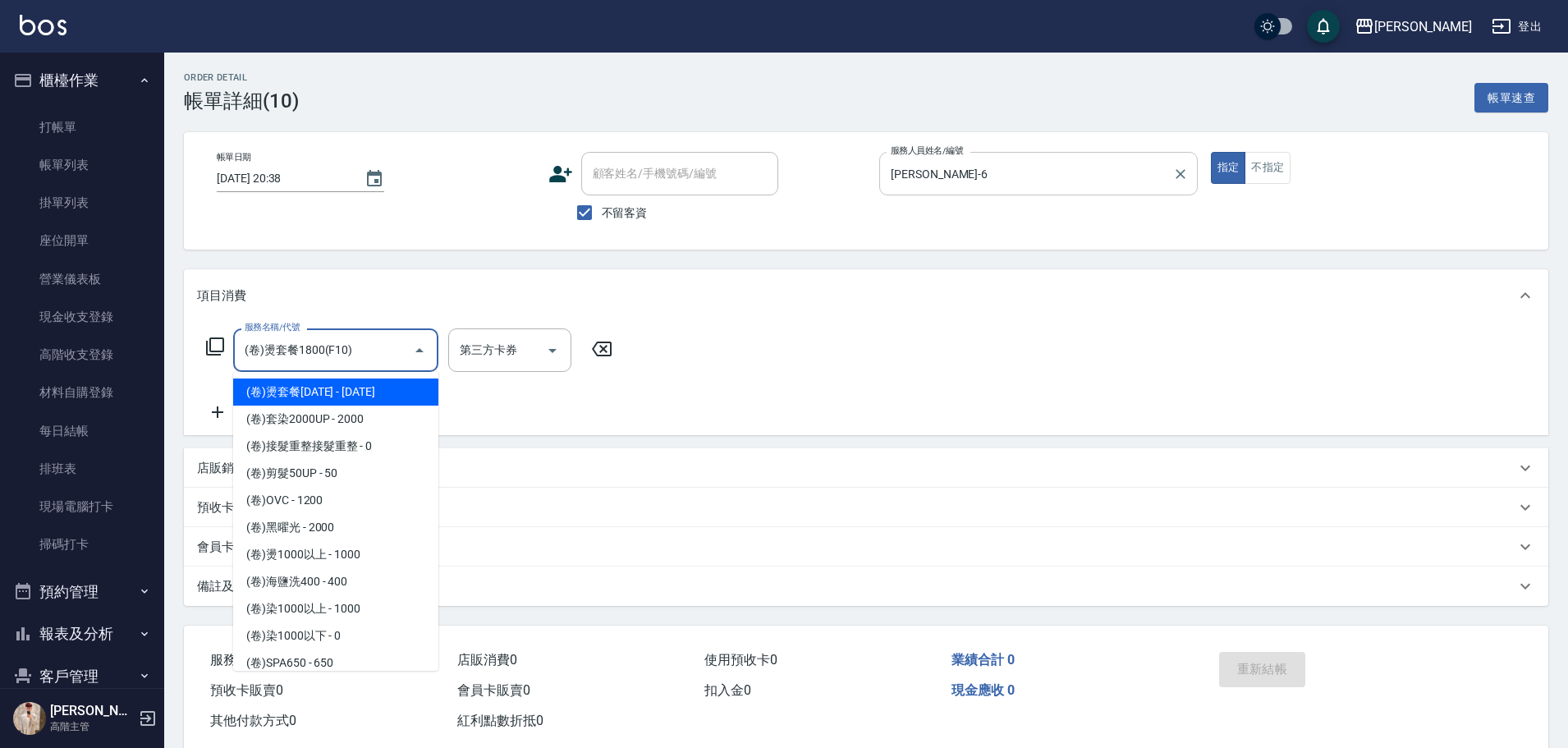
type input "(卷)燙套餐1800(F10)"
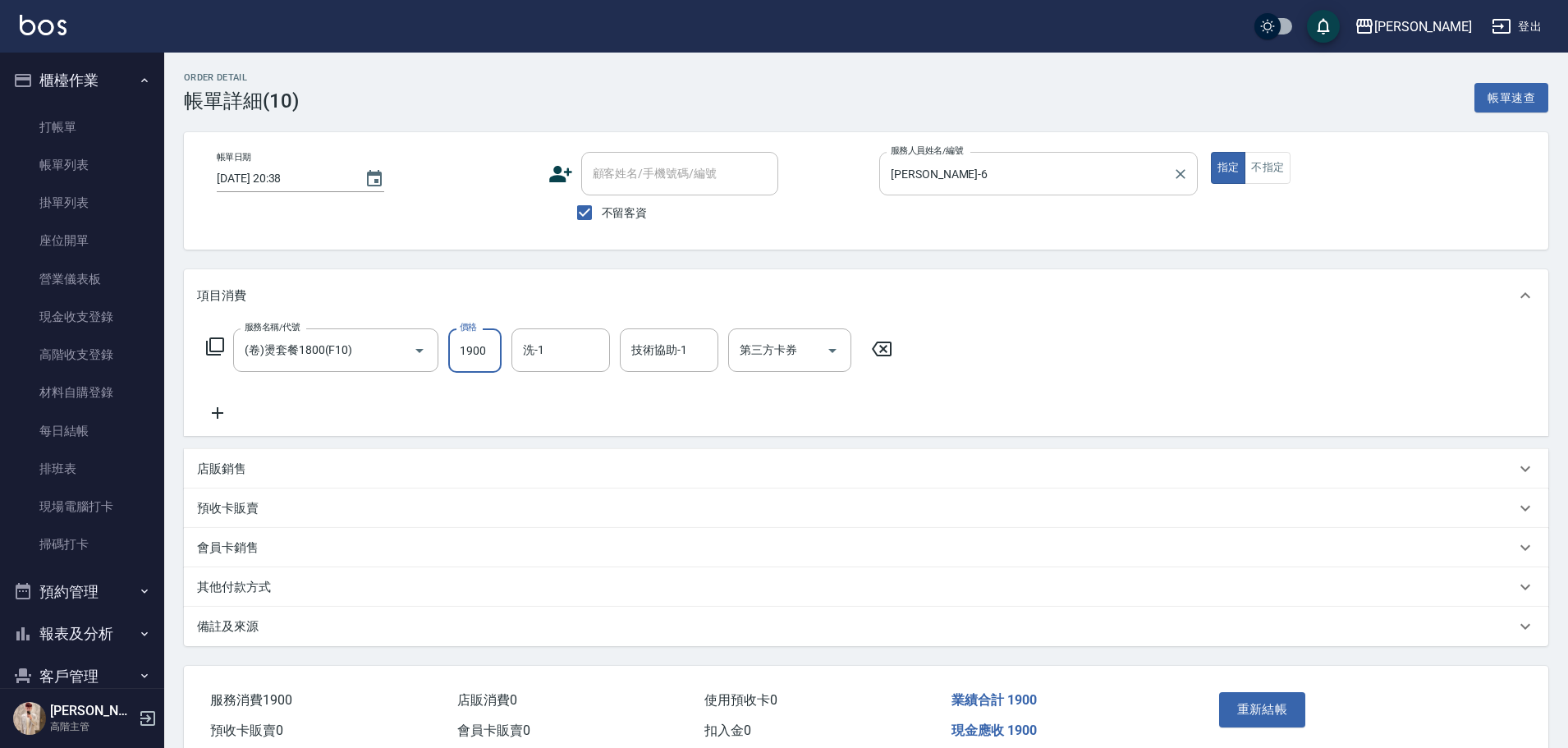
type input "1900"
type input "萱芸-32"
type input "紫宜-6"
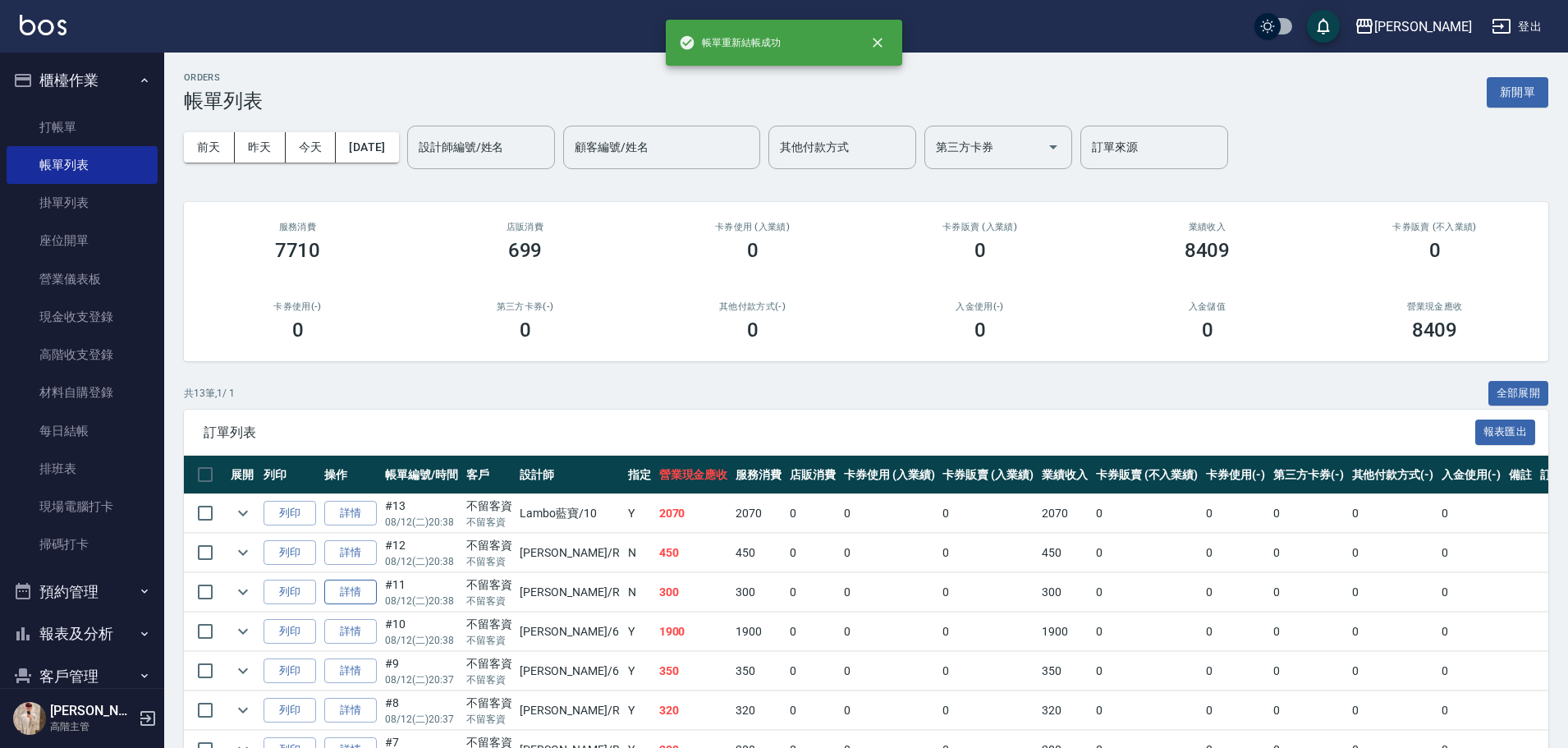
click at [354, 599] on link "詳情" at bounding box center [350, 592] width 52 height 26
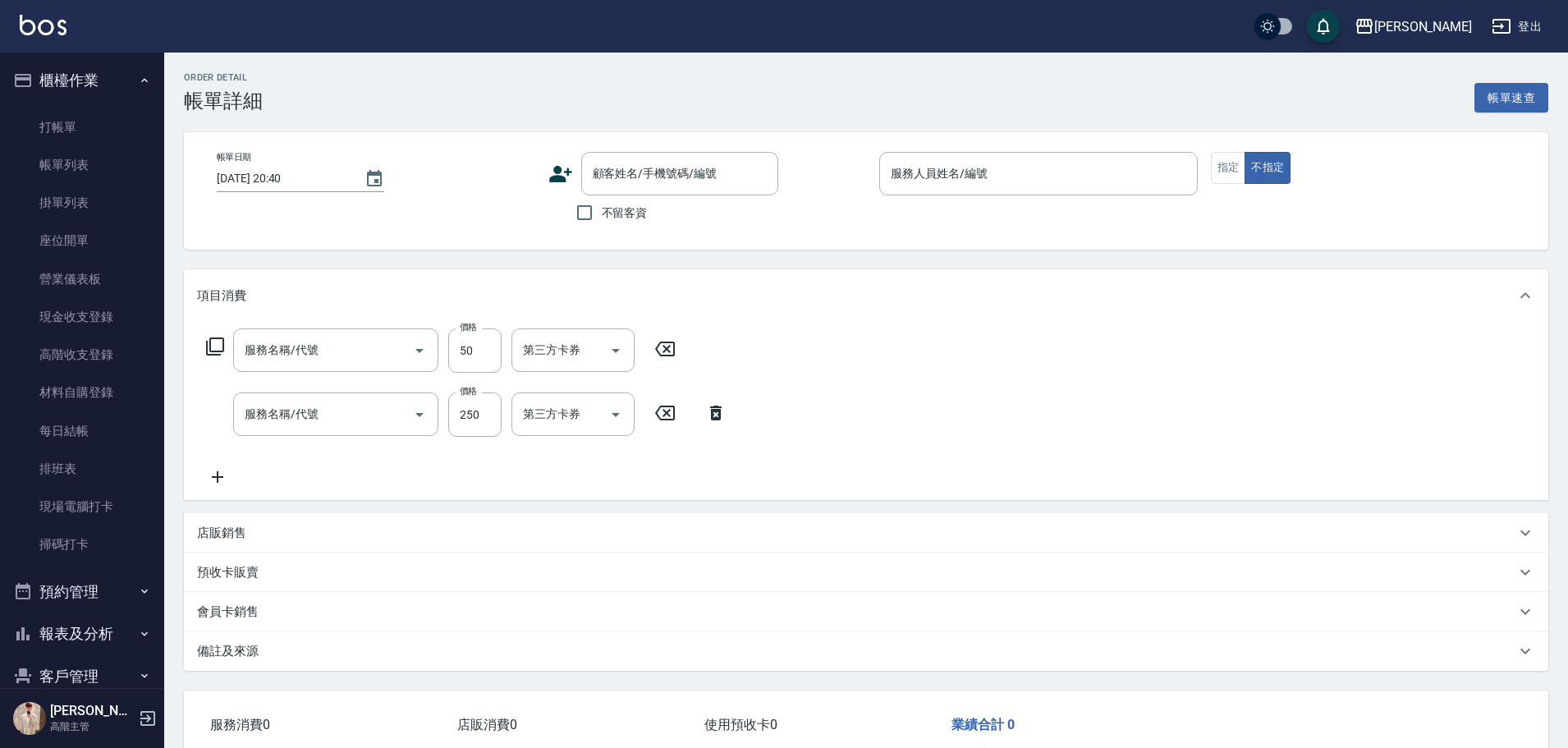
type input "2025/08/12 20:38"
checkbox input "true"
type input "Rebecca瑞瑞-R"
type input "造型50起(A9)"
type input "精緻洗250(A3)"
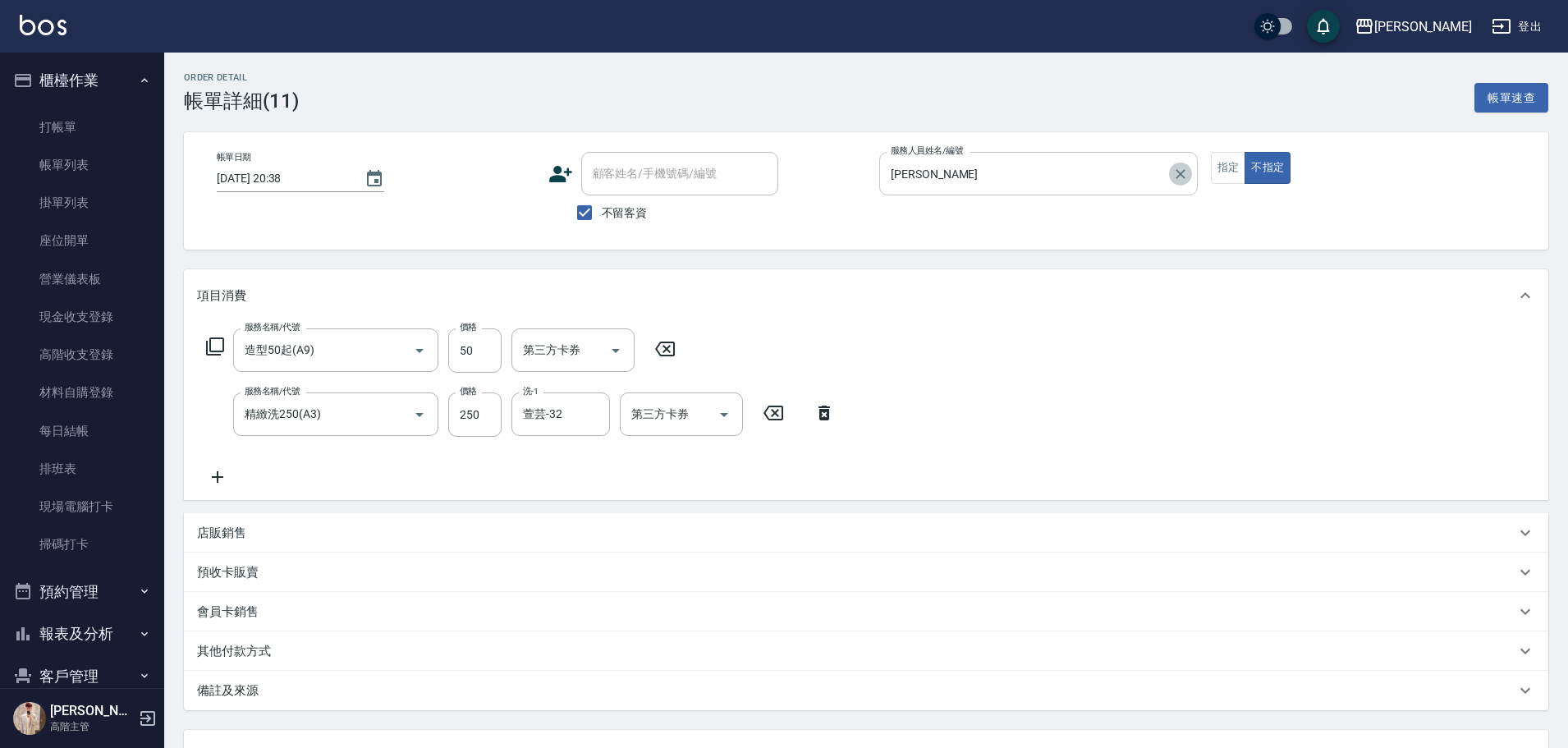
click at [1178, 169] on icon "Clear" at bounding box center [1180, 174] width 16 height 16
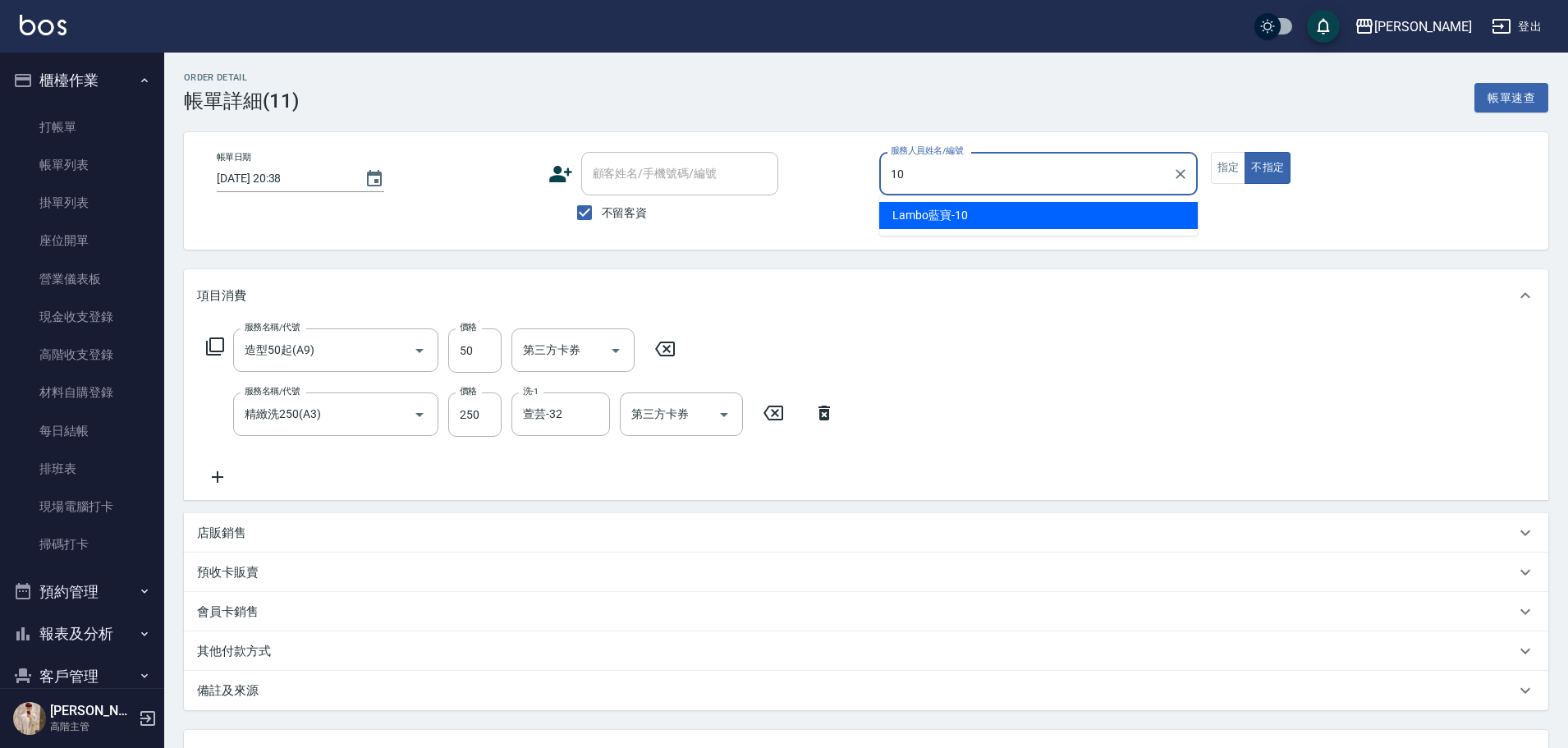
type input "Lambo藍寶-10"
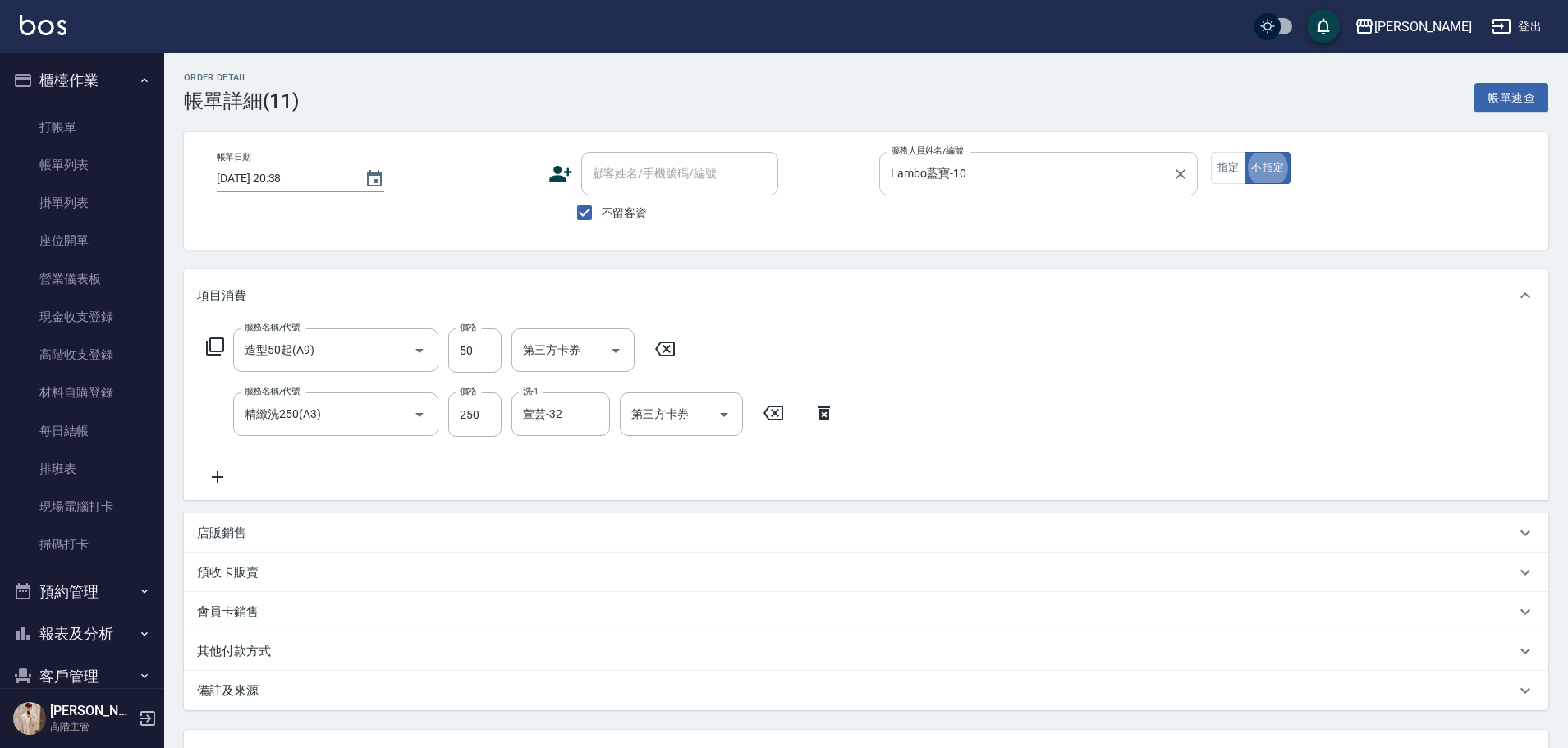
type button "false"
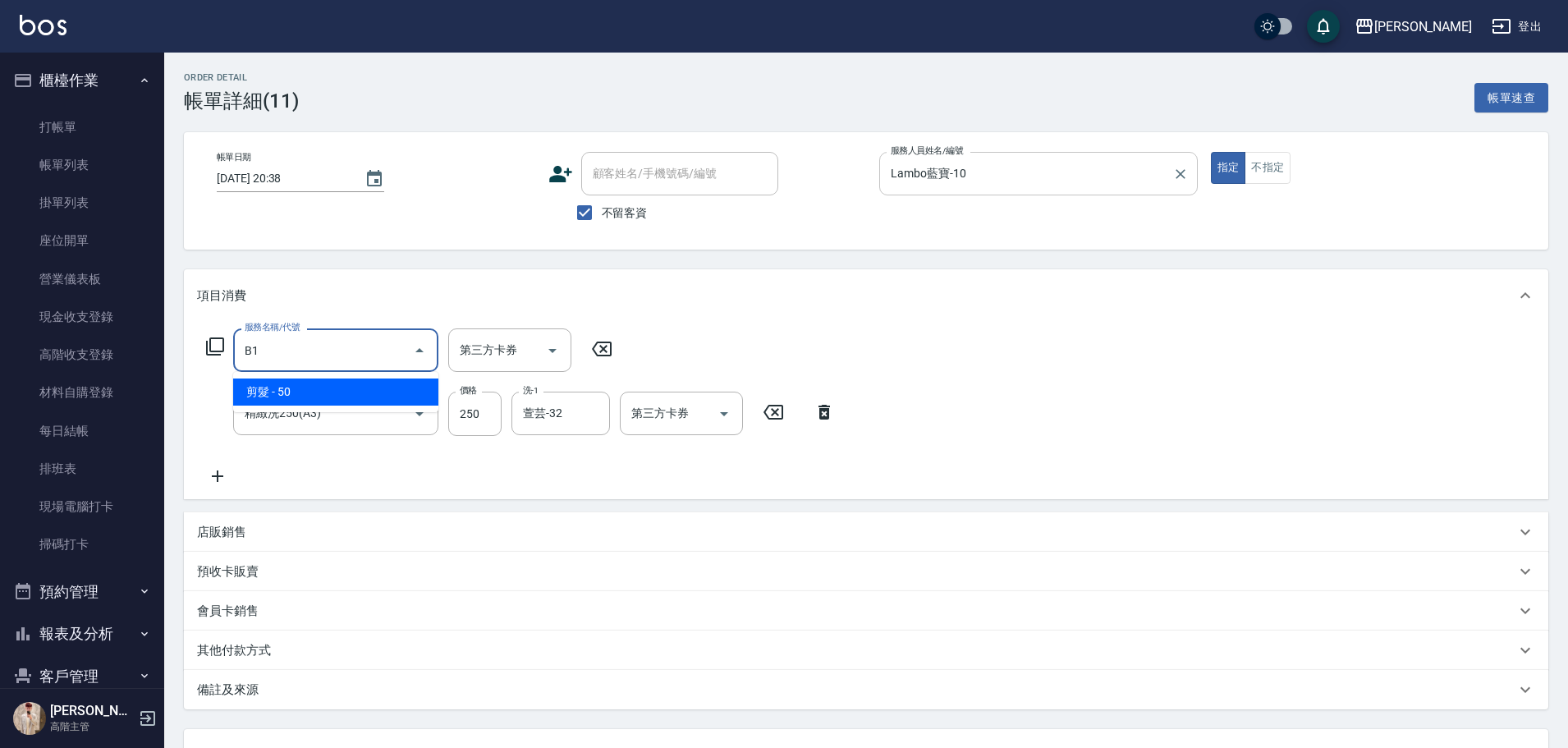
type input "剪髮(B1)"
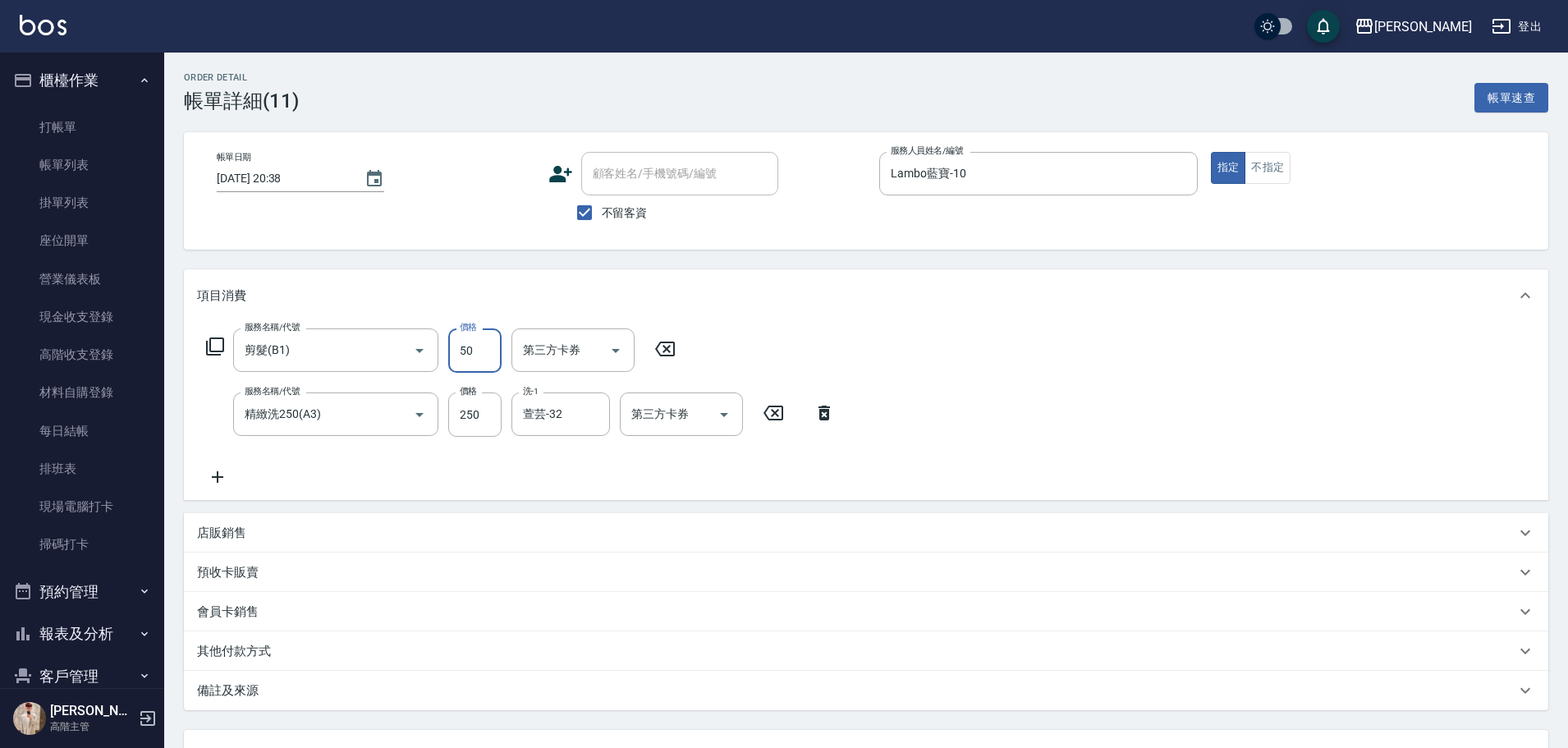
drag, startPoint x: 491, startPoint y: 346, endPoint x: 504, endPoint y: 334, distance: 17.7
click at [489, 346] on input "50" at bounding box center [475, 350] width 53 height 45
type input "300"
click at [817, 415] on icon at bounding box center [824, 412] width 41 height 20
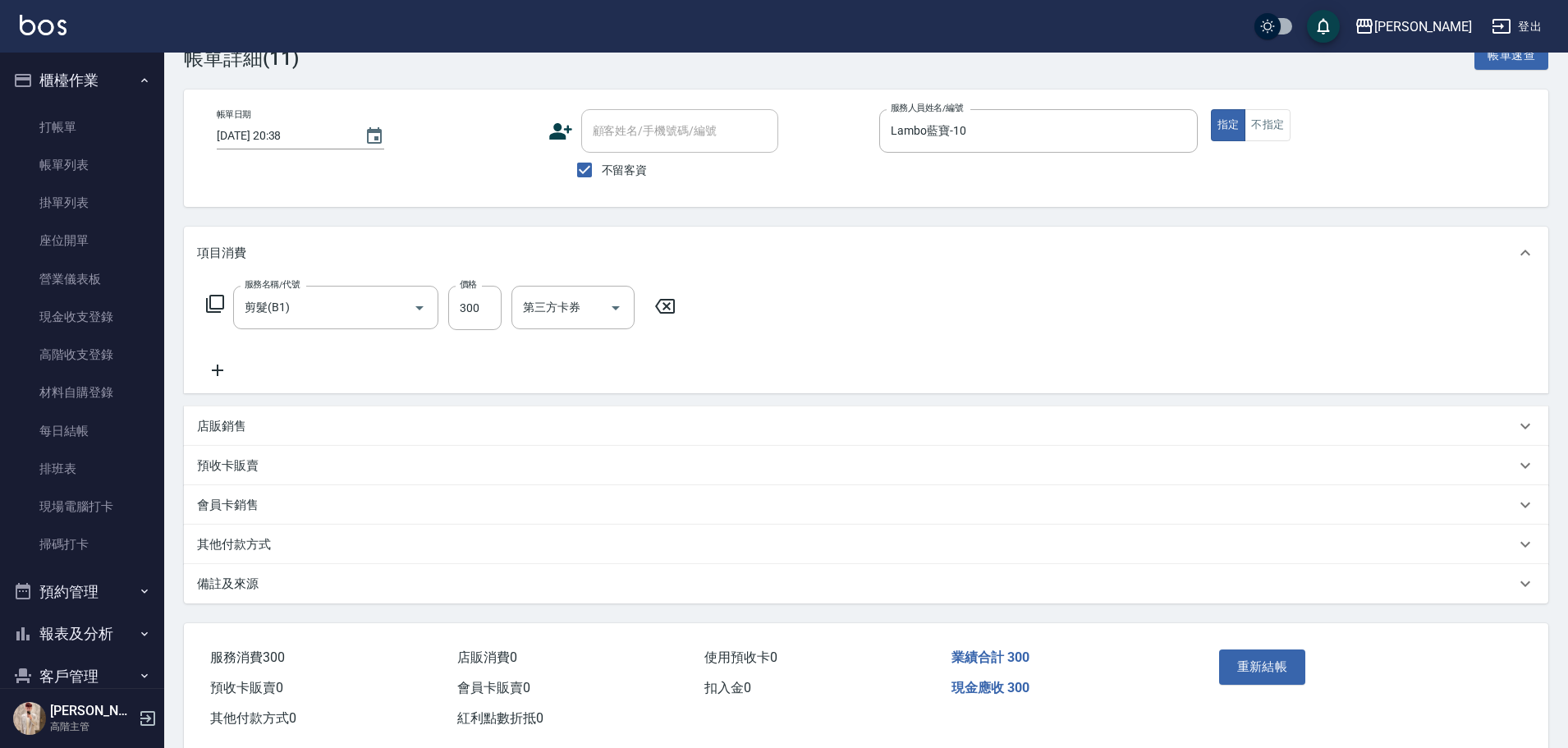
scroll to position [75, 0]
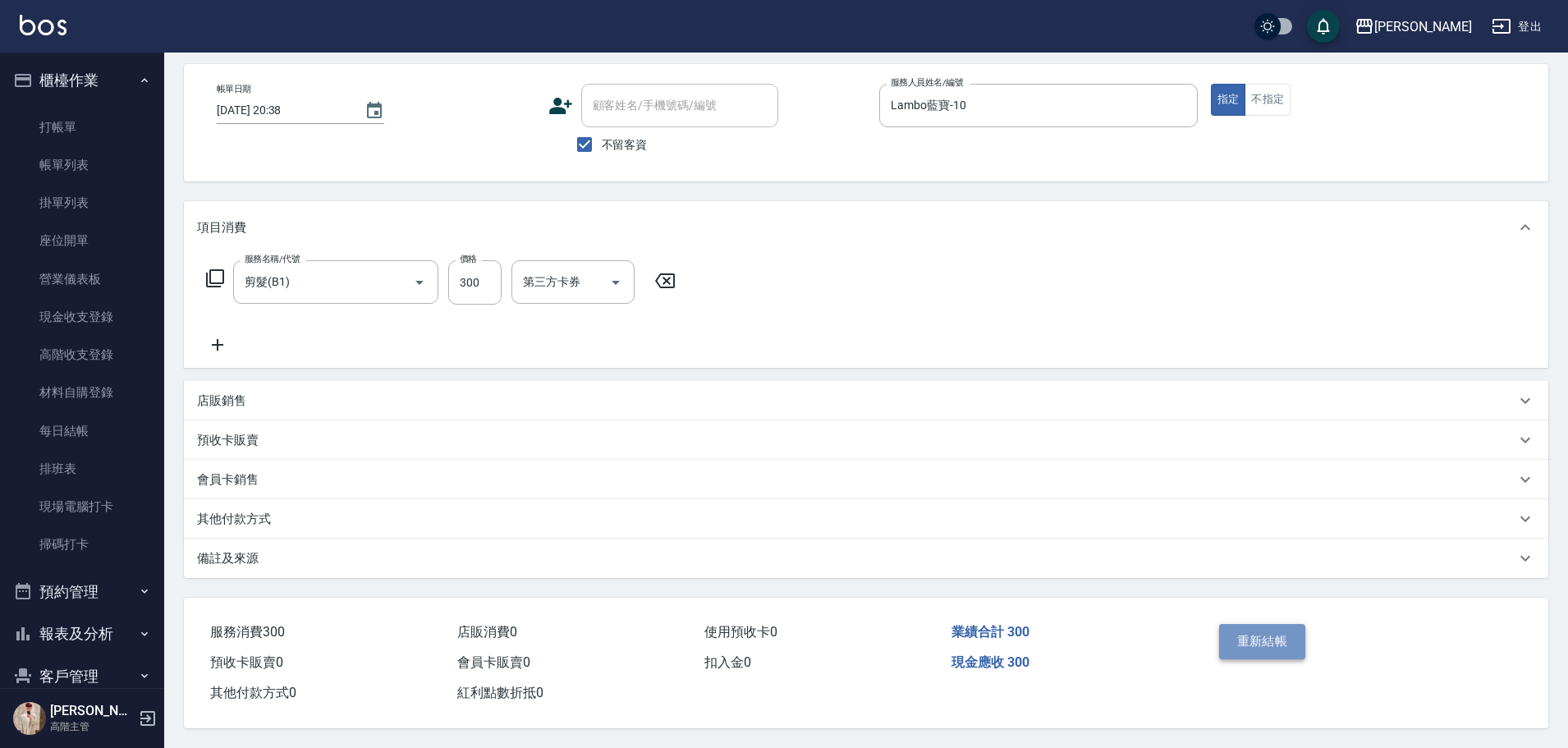
click at [1272, 637] on button "重新結帳" at bounding box center [1263, 641] width 87 height 34
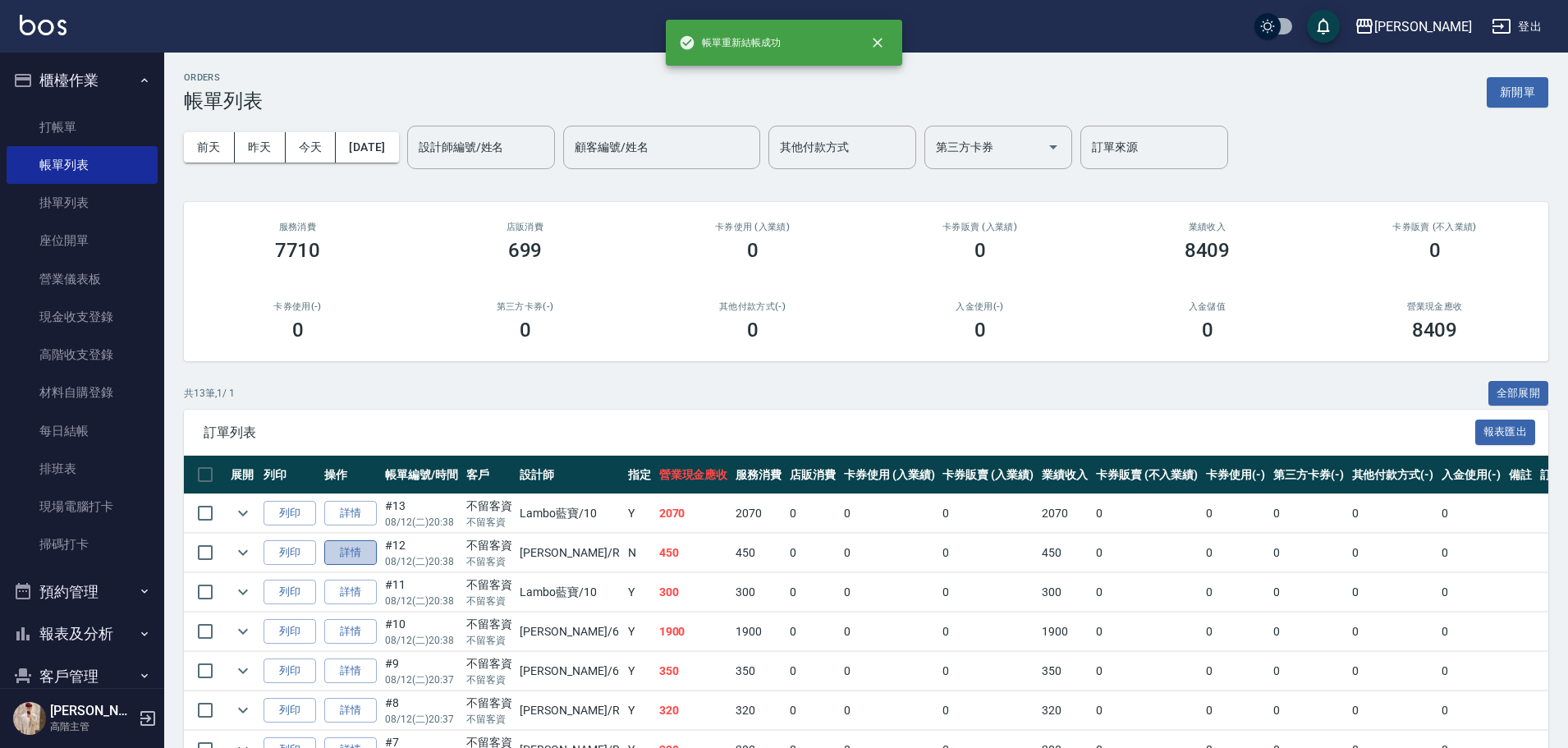
click at [347, 552] on link "詳情" at bounding box center [350, 553] width 52 height 26
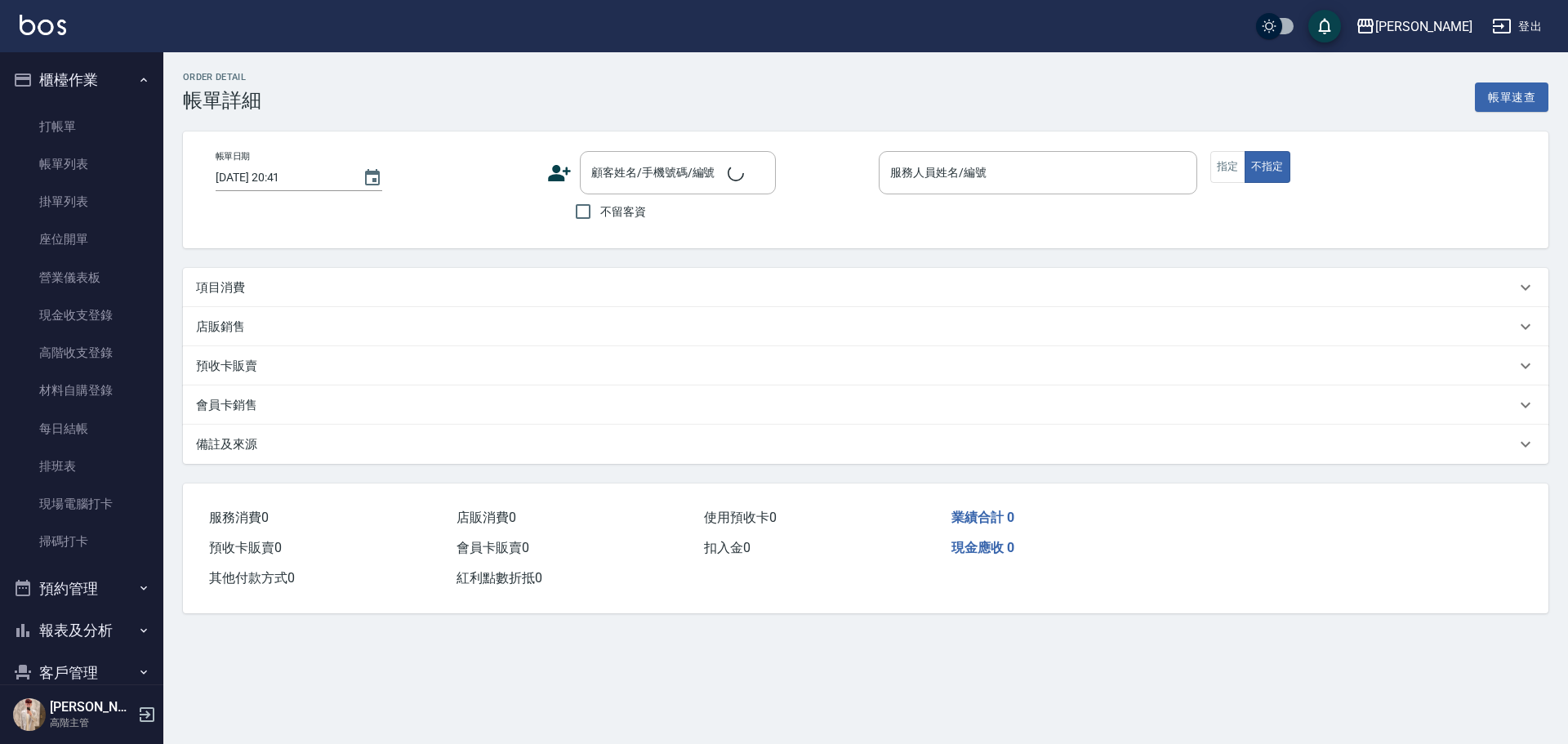
type input "2025/08/12 20:38"
checkbox input "true"
type input "Rebecca瑞瑞-R"
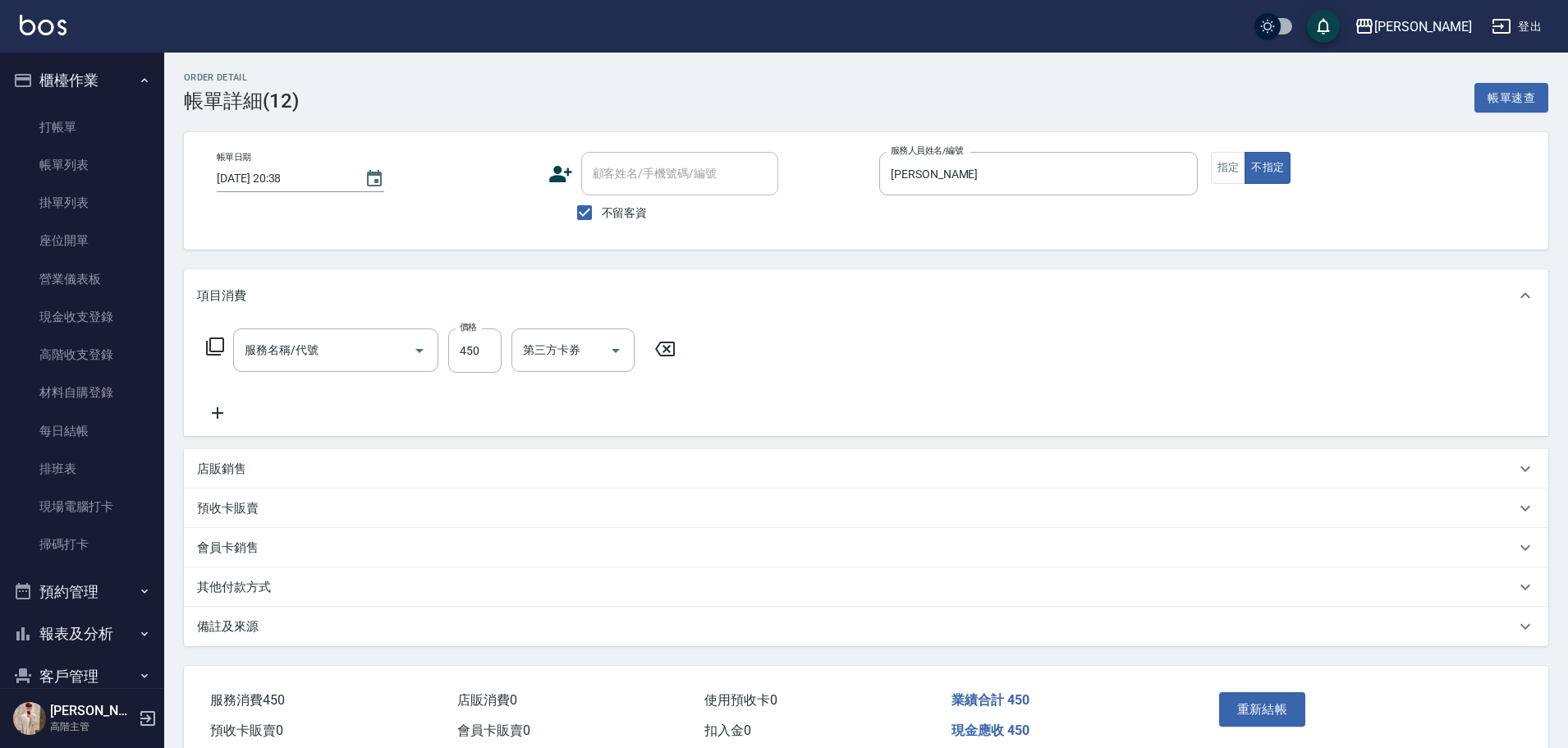
type input "洗剪450"
click at [396, 344] on icon "Clear" at bounding box center [396, 350] width 16 height 16
type input "精緻洗250(A3)"
type input "萱芸-32"
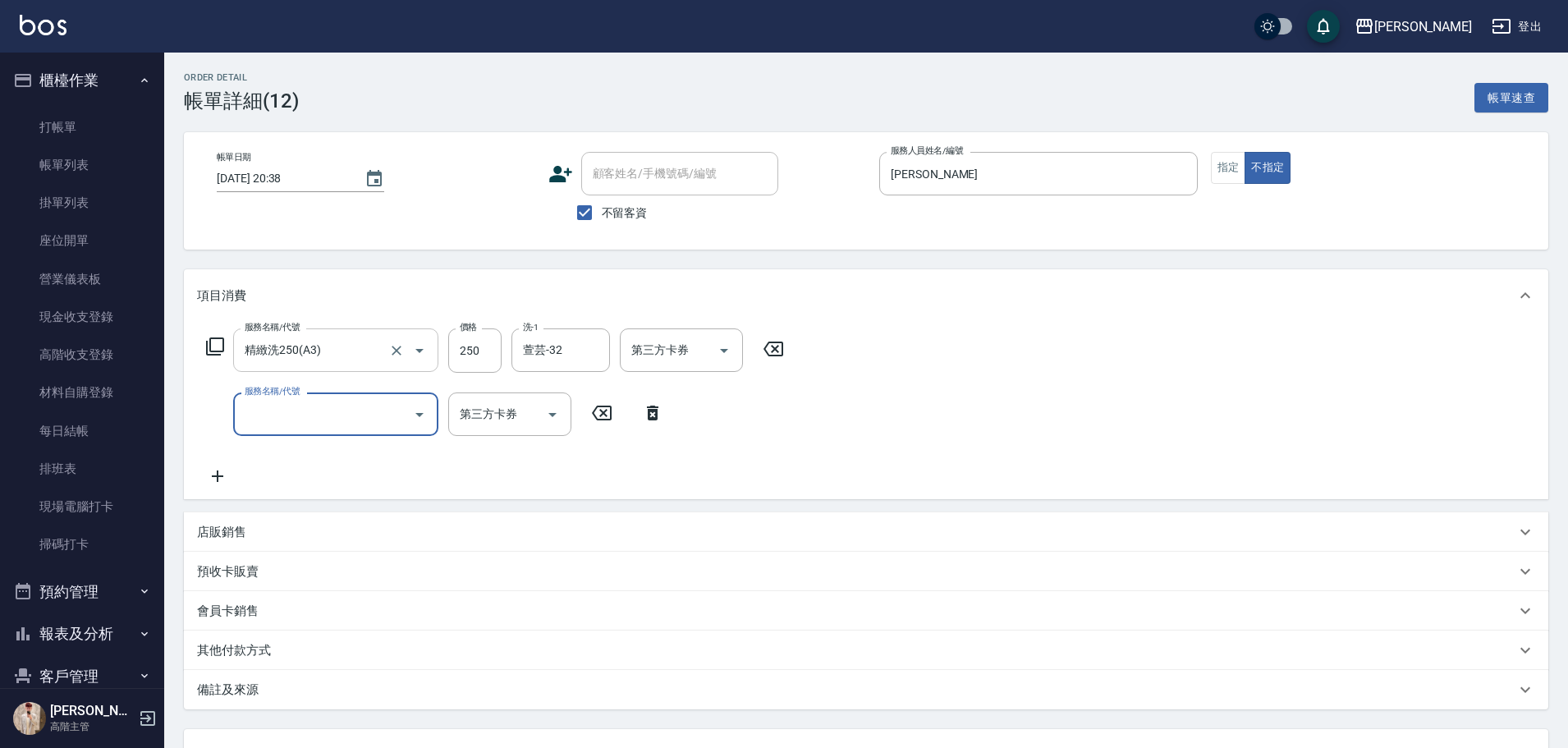
type input "ㄍ"
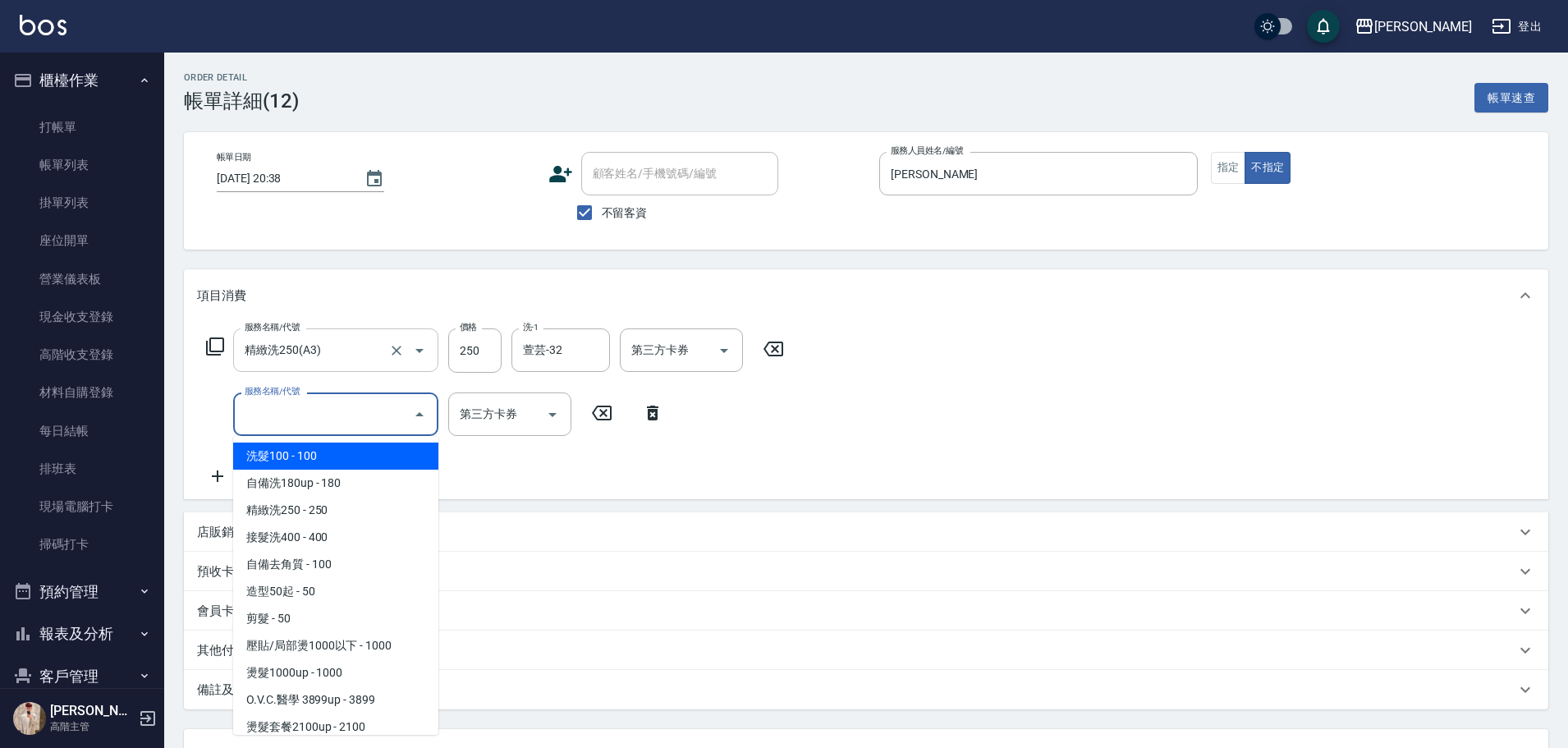
type input "ㄍ"
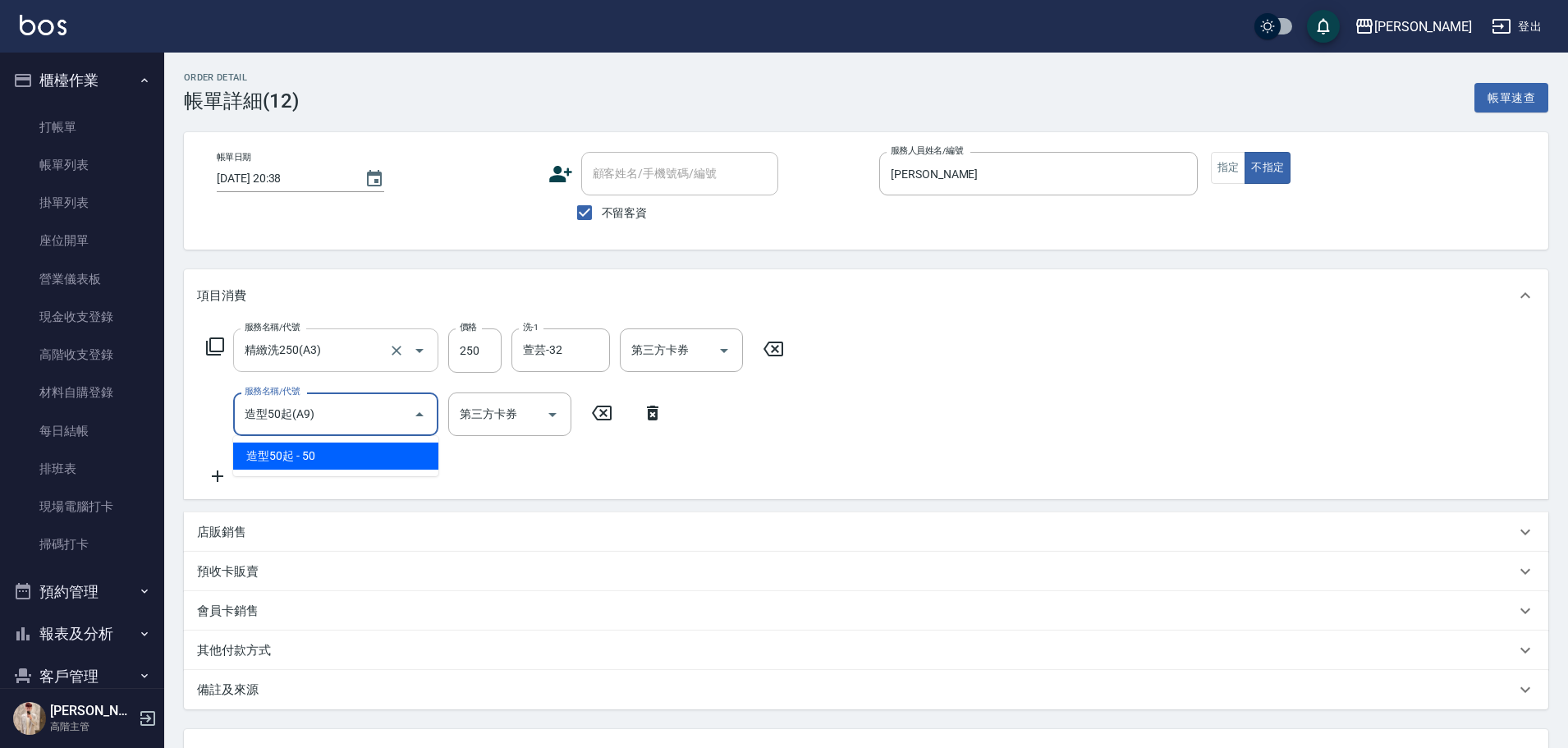
type input "造型50起(A9)"
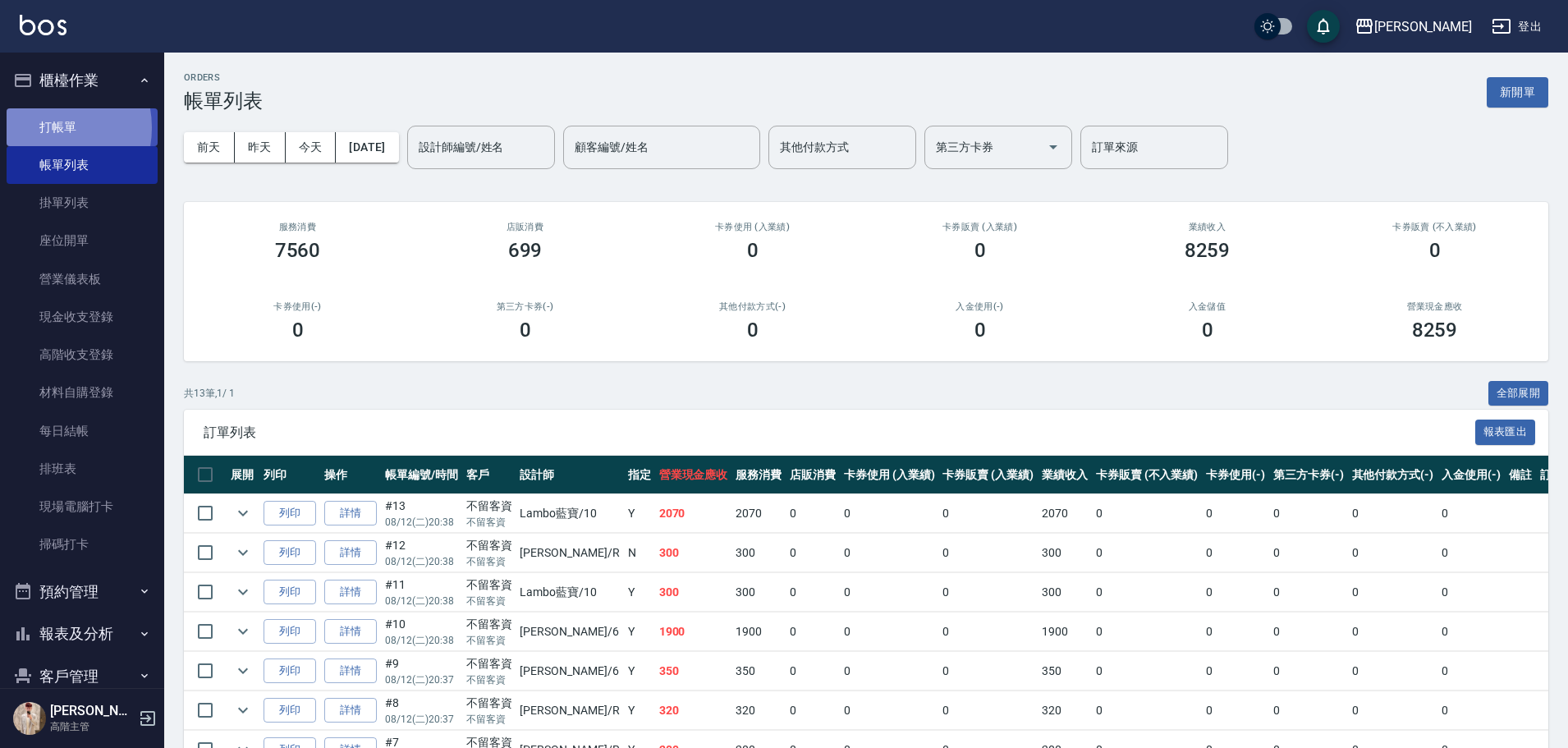
click at [45, 128] on link "打帳單" at bounding box center [82, 127] width 151 height 38
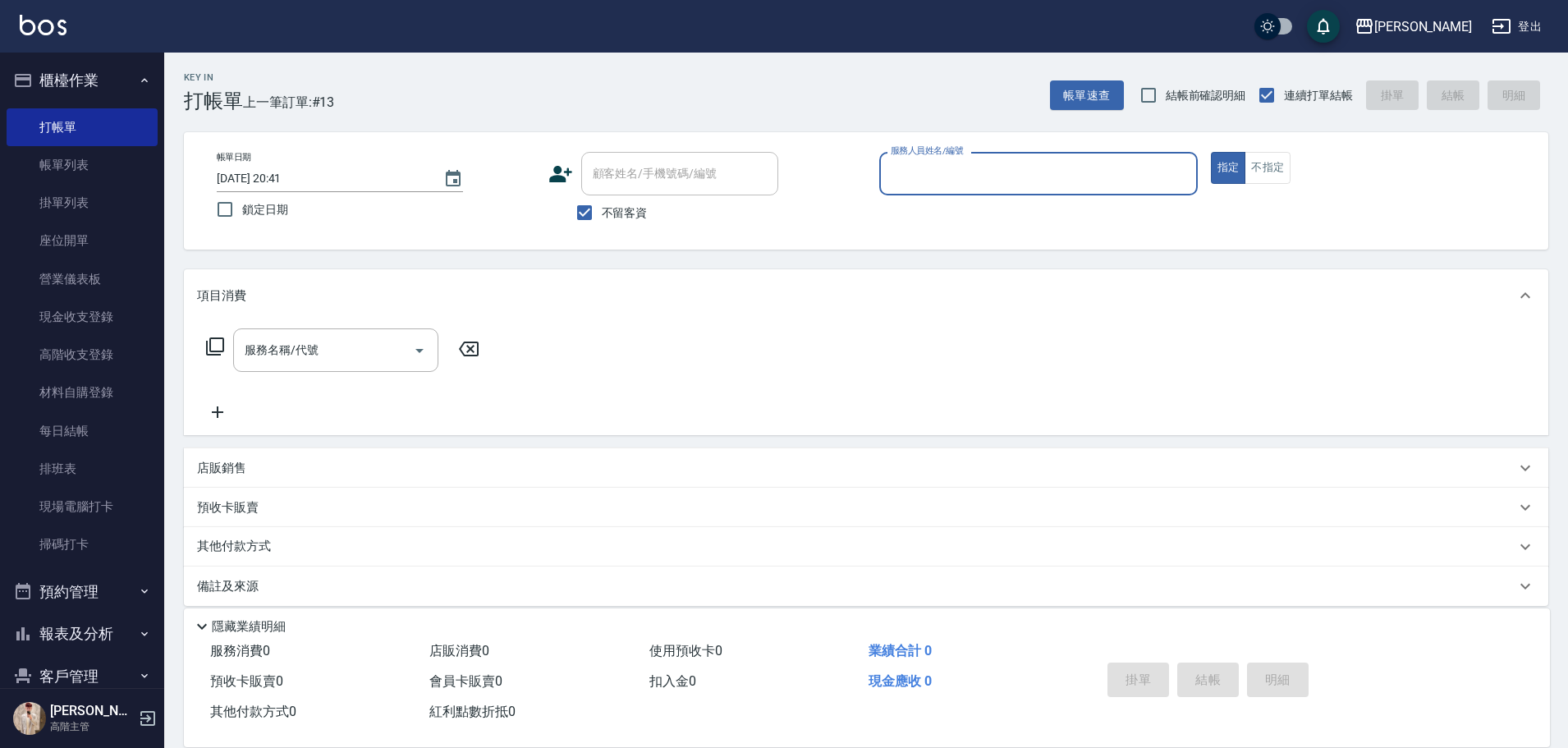
click at [931, 175] on input "服務人員姓名/編號" at bounding box center [1038, 174] width 303 height 29
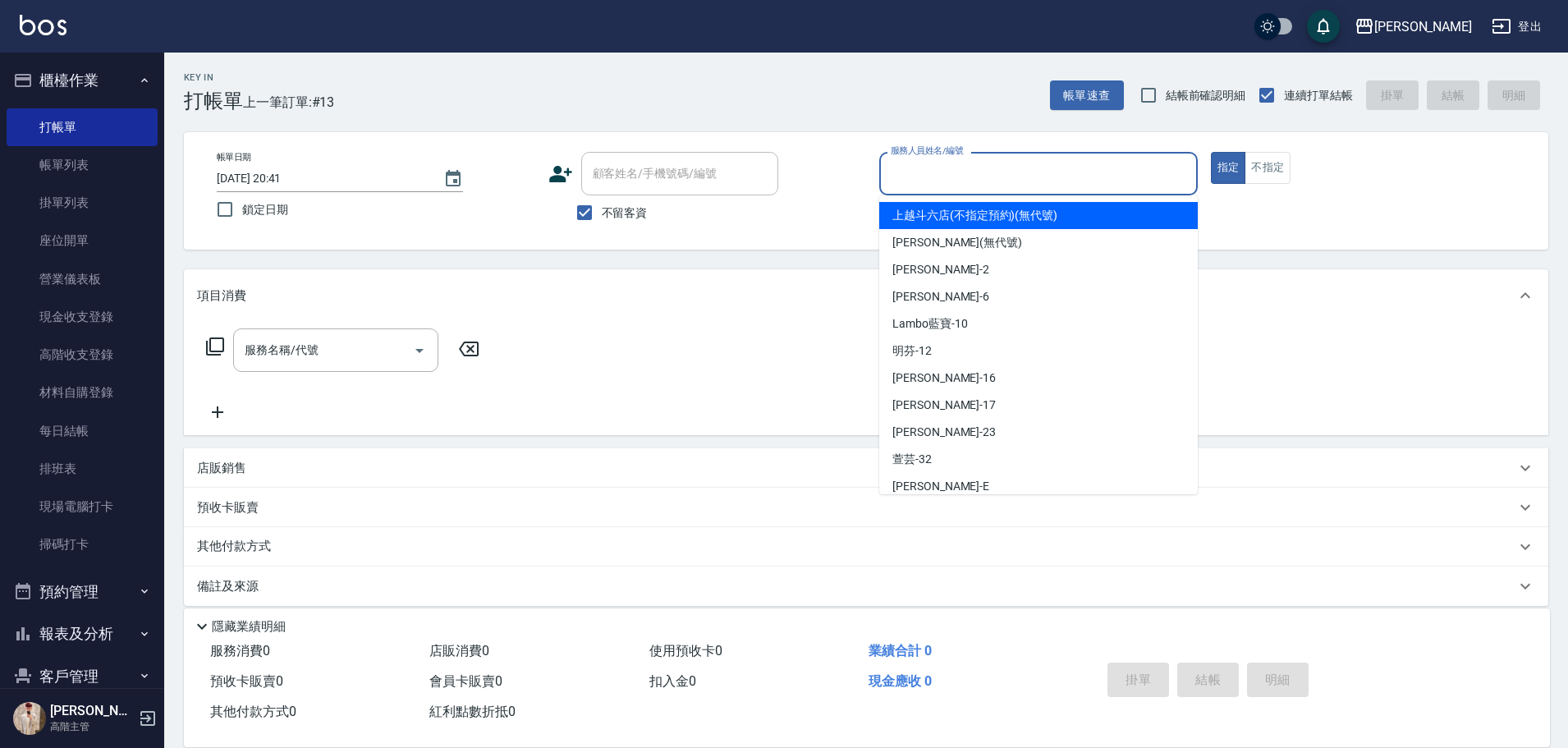
click at [931, 175] on input "服務人員姓名/編號" at bounding box center [1038, 174] width 303 height 29
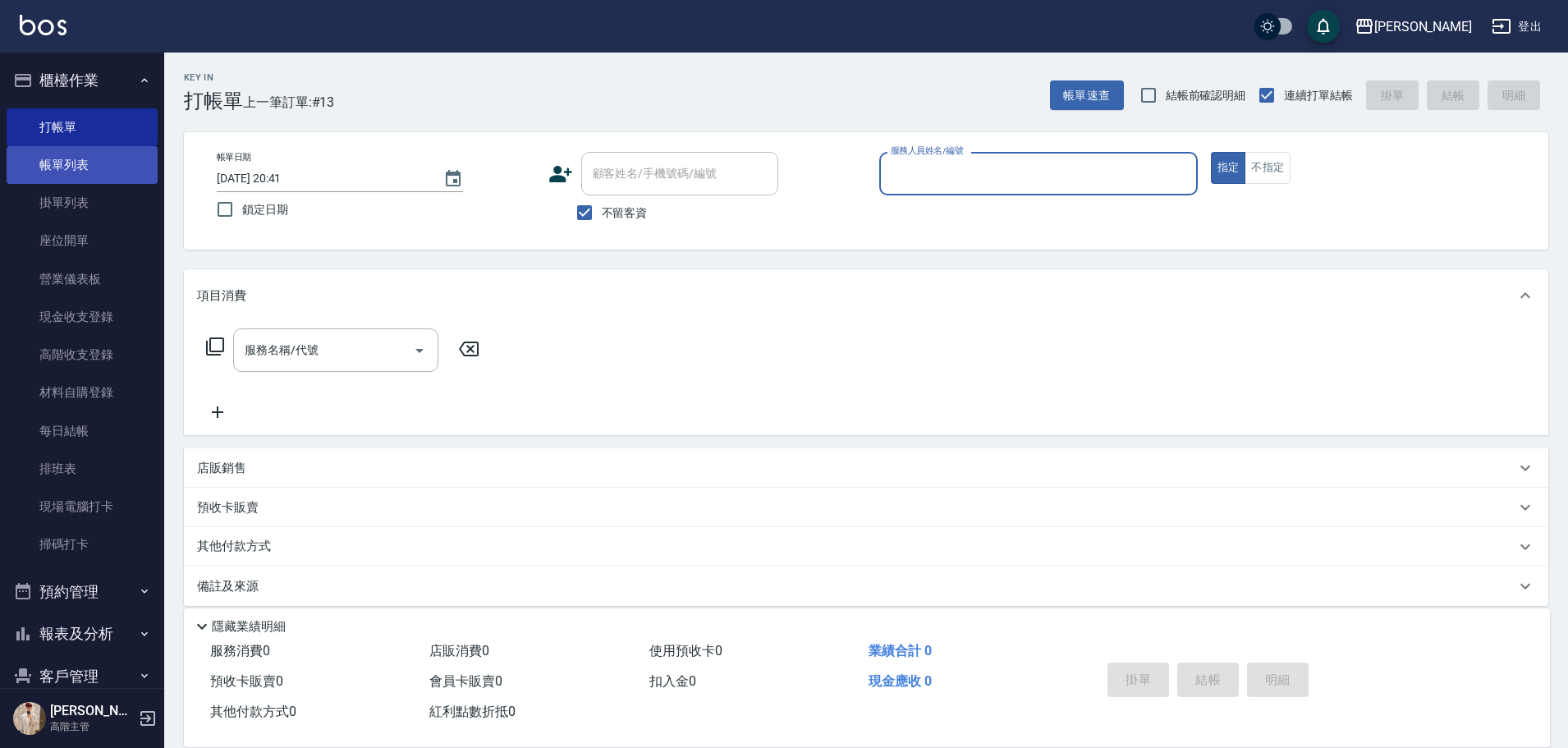
click at [45, 157] on link "帳單列表" at bounding box center [82, 165] width 151 height 38
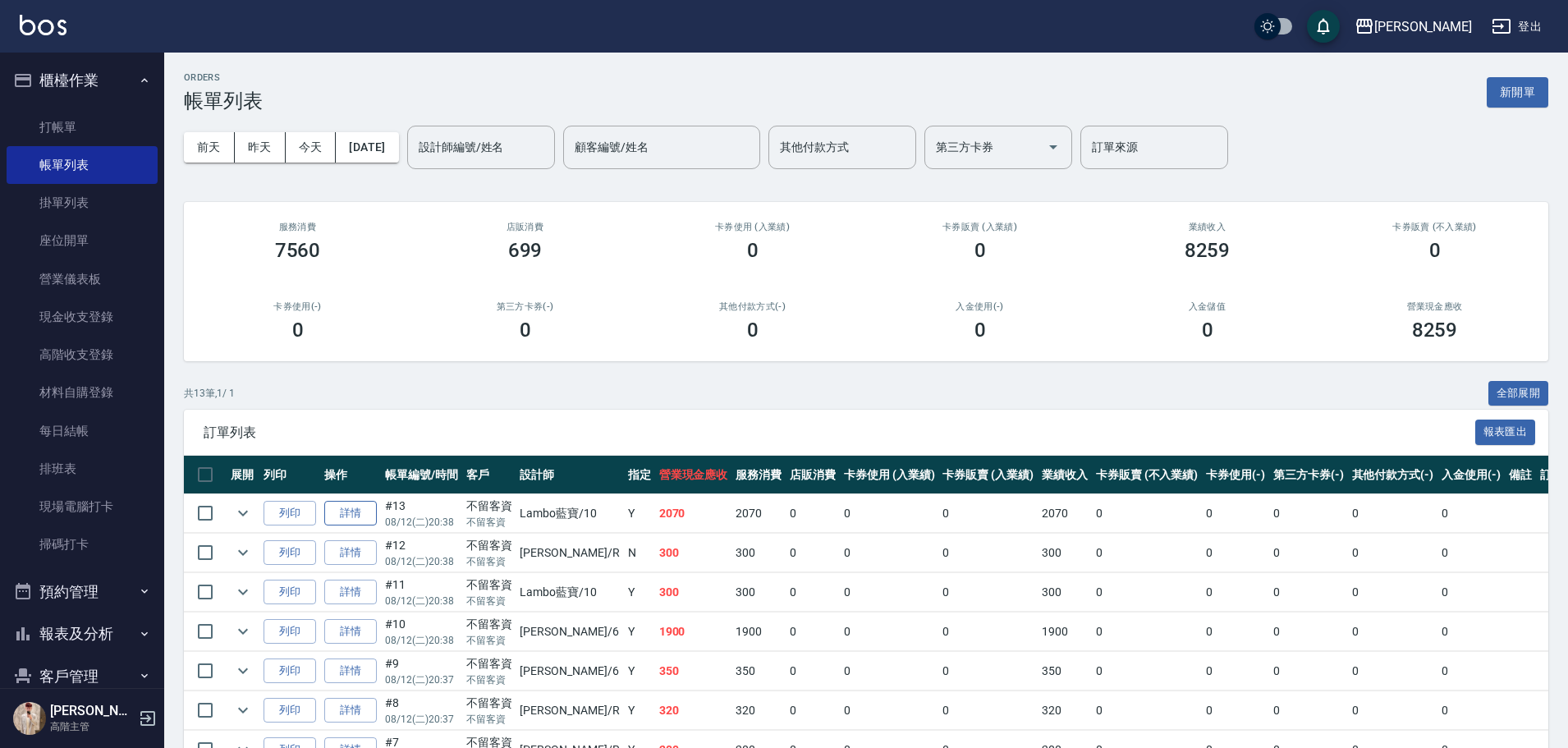
click at [350, 512] on link "詳情" at bounding box center [350, 513] width 52 height 26
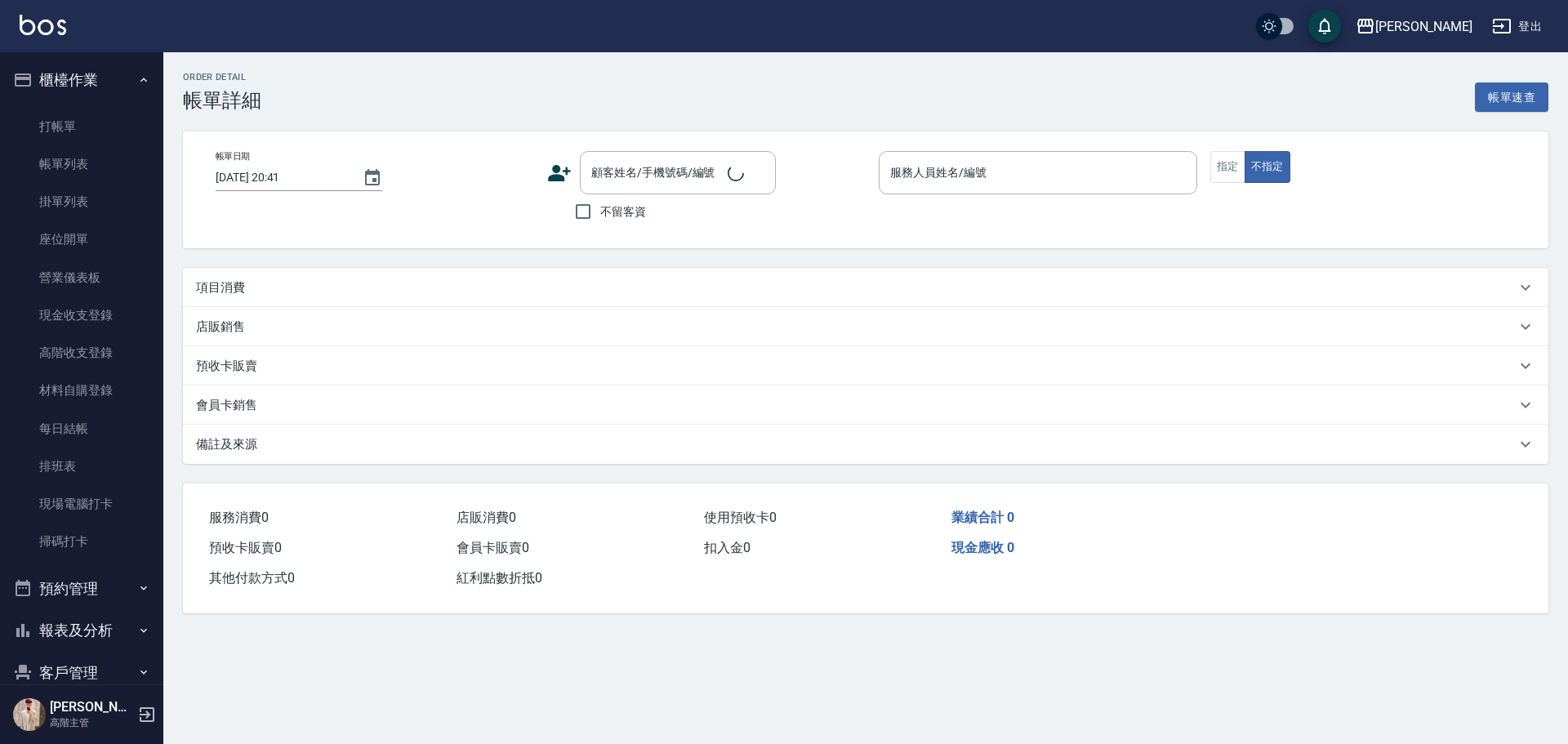
type input "2025/08/12 20:38"
checkbox input "true"
type input "Lambo藍寶-10"
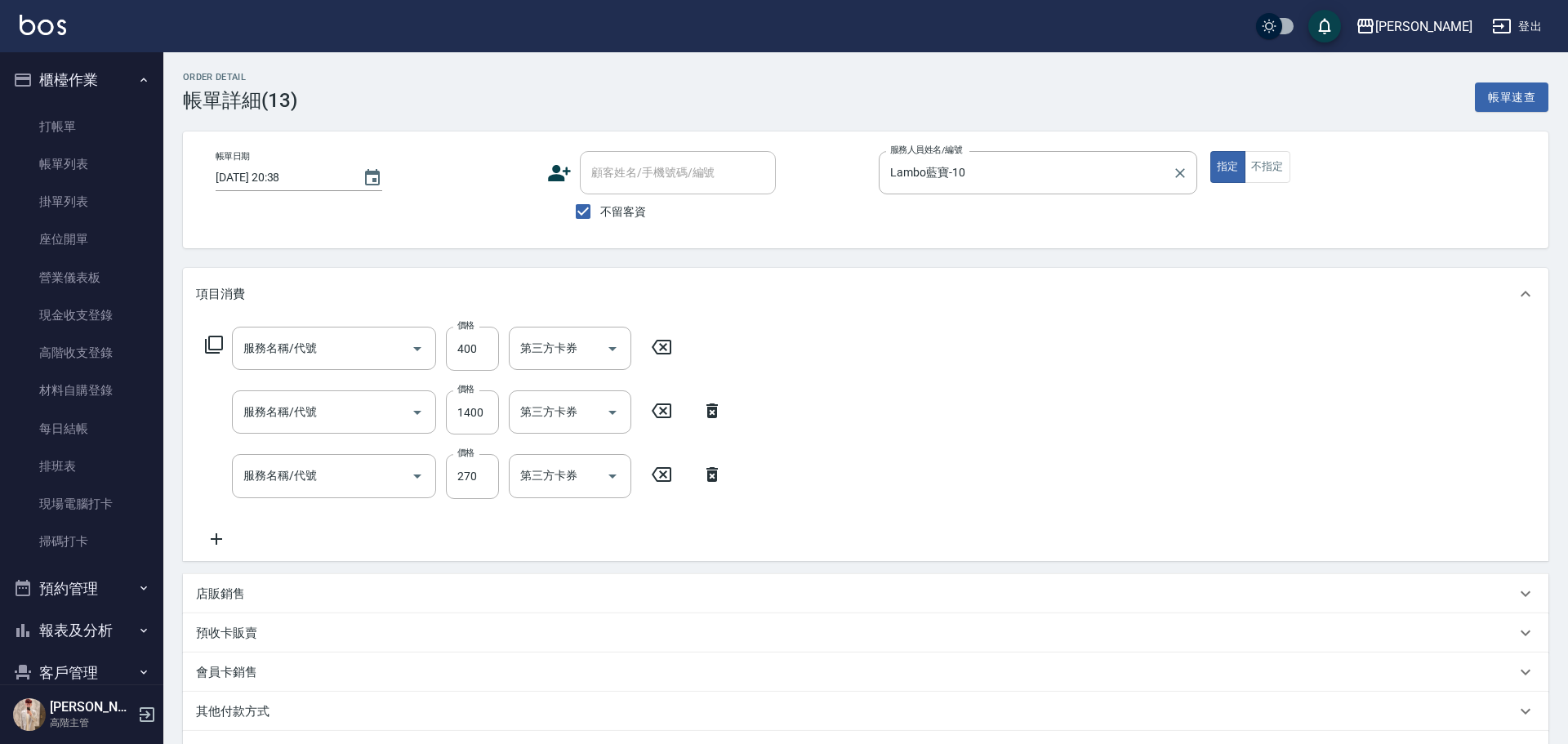
type input "頭皮隔離400(L5)"
type input "染髮1000以上(L1)"
type input "剪髮(B1)"
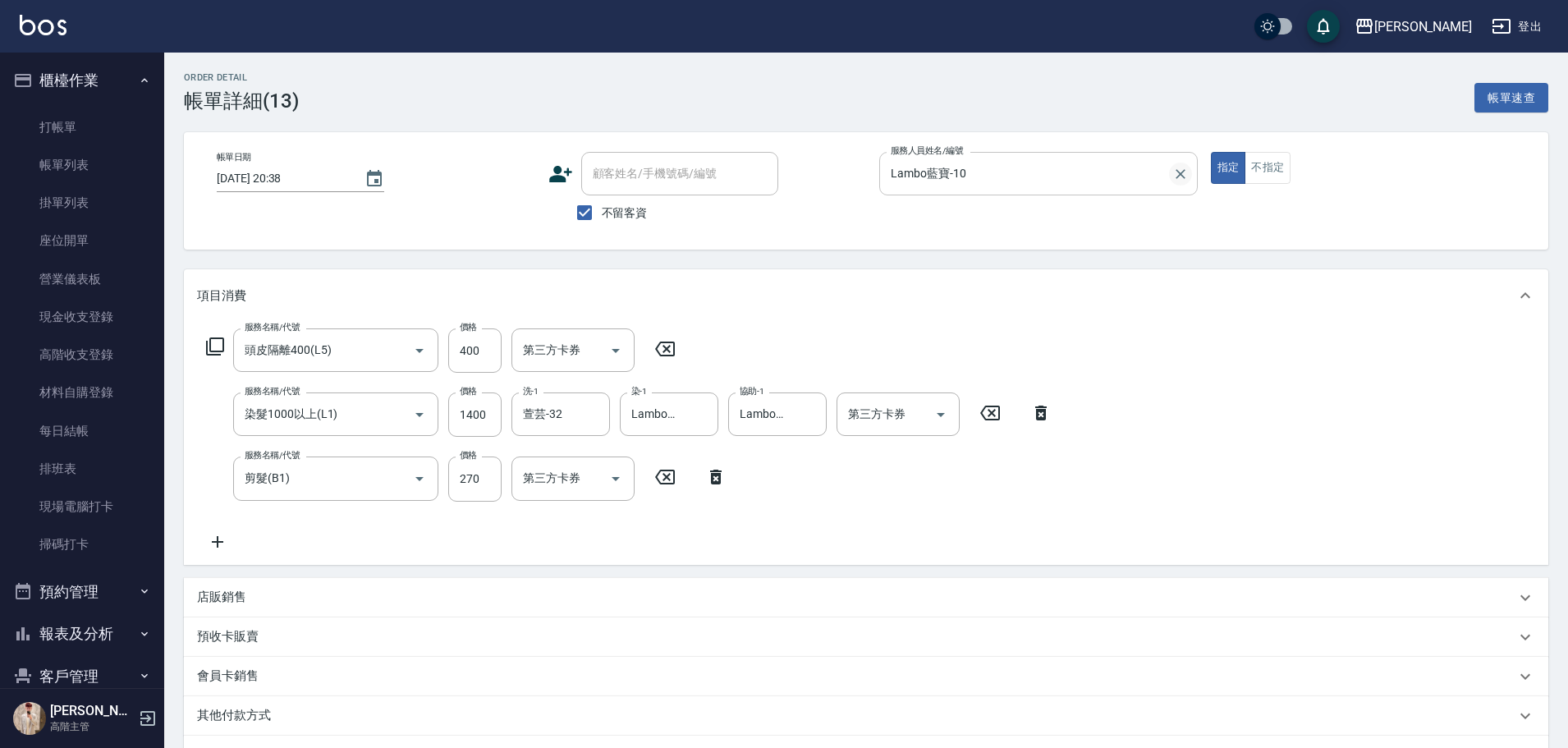
click at [1186, 178] on icon "Clear" at bounding box center [1180, 174] width 16 height 16
type input "Rebecca瑞瑞-R"
type button "true"
click at [704, 468] on icon at bounding box center [715, 476] width 41 height 20
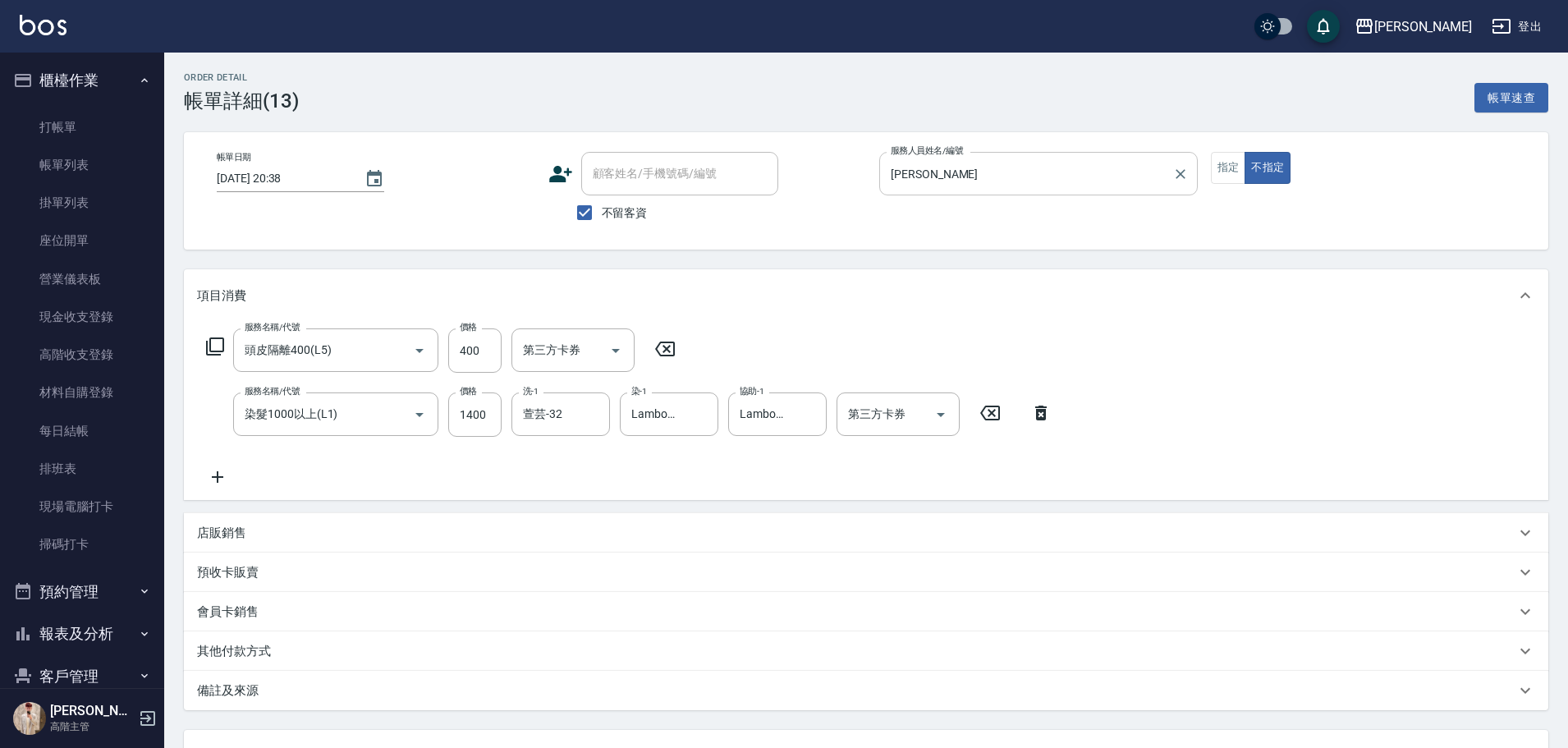
drag, startPoint x: 1038, startPoint y: 409, endPoint x: 818, endPoint y: 362, distance: 225.0
click at [1038, 409] on icon at bounding box center [1041, 412] width 41 height 20
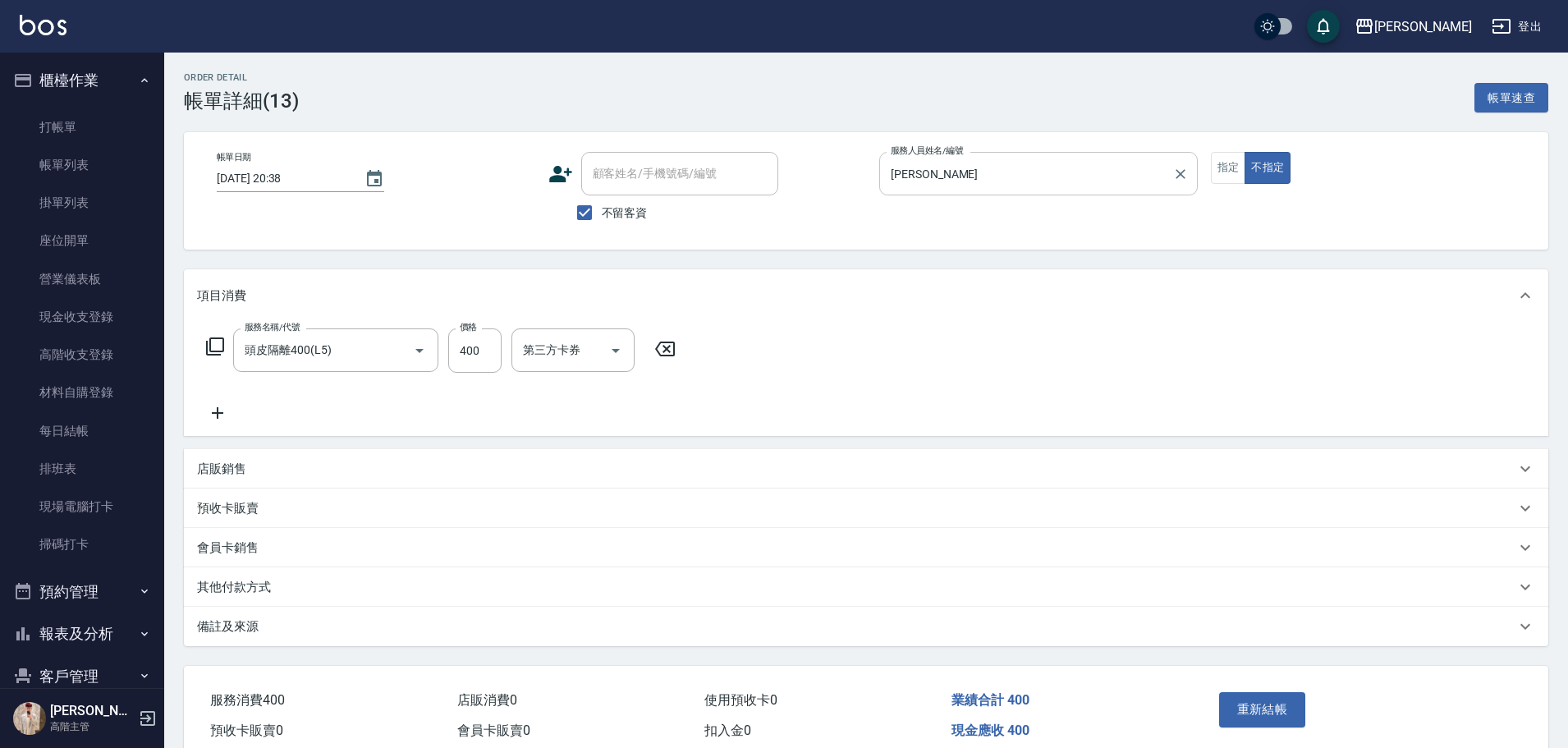
click at [667, 350] on icon at bounding box center [665, 349] width 20 height 15
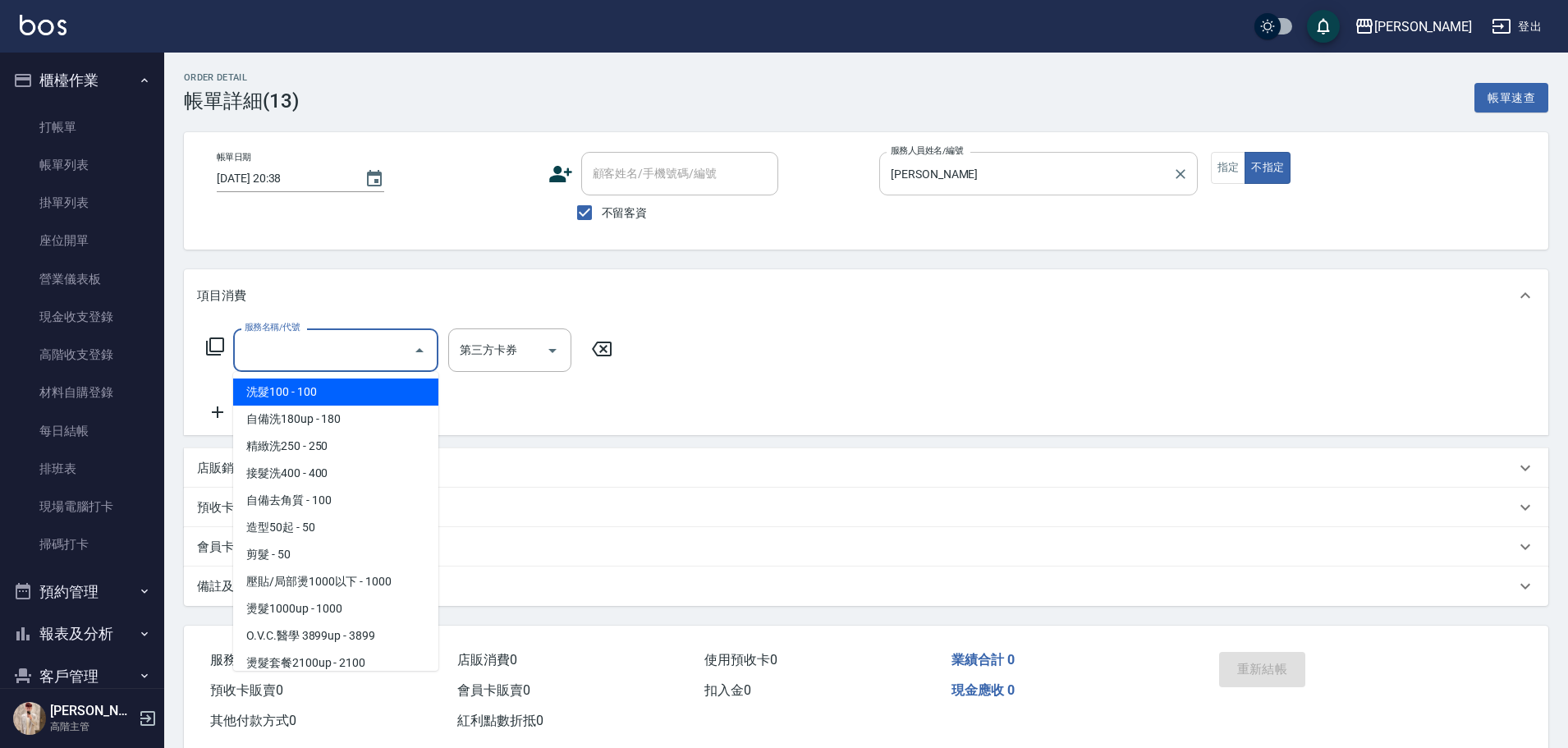
click at [261, 356] on input "服務名稱/代號" at bounding box center [324, 350] width 166 height 29
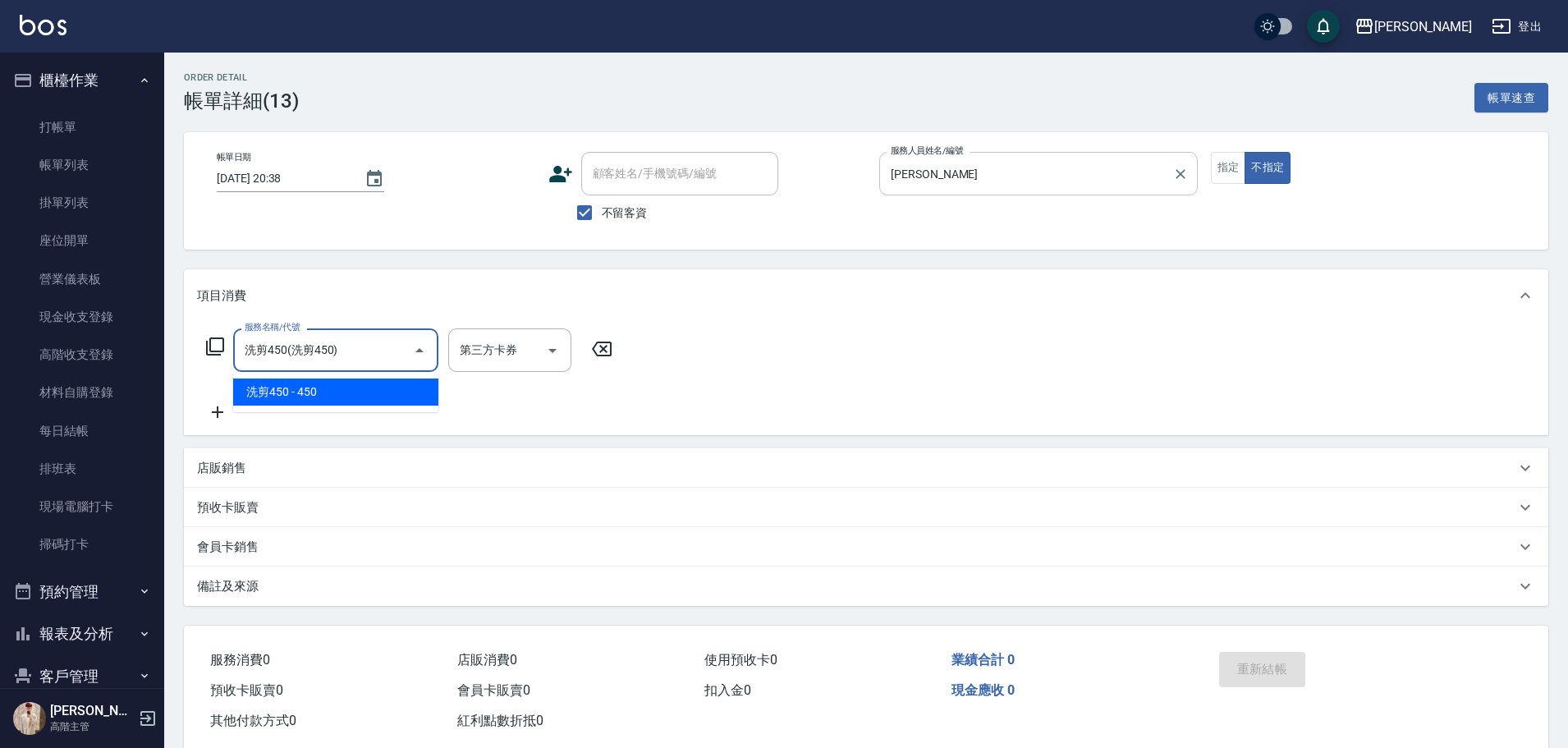
type input "洗剪450"
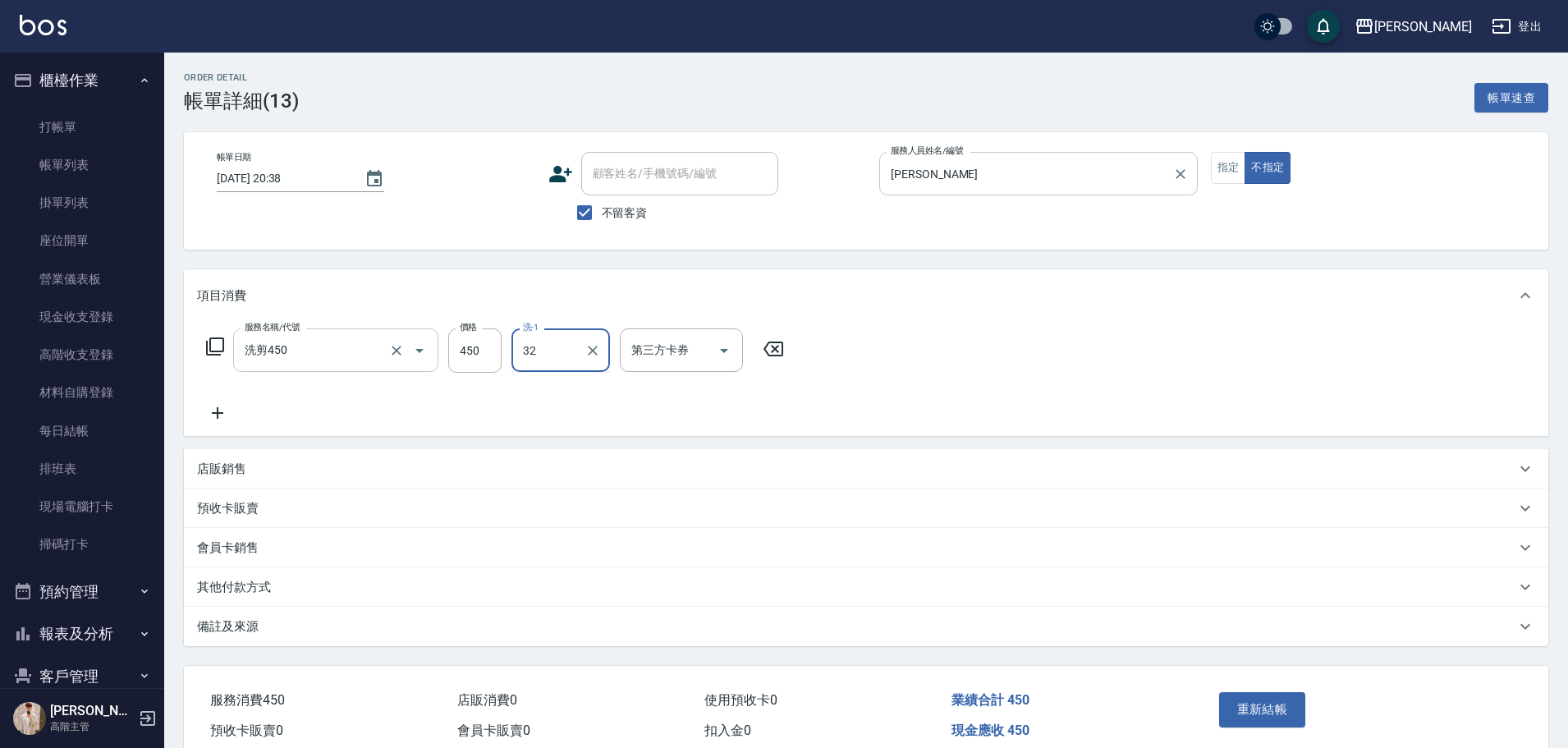
type input "萱芸-32"
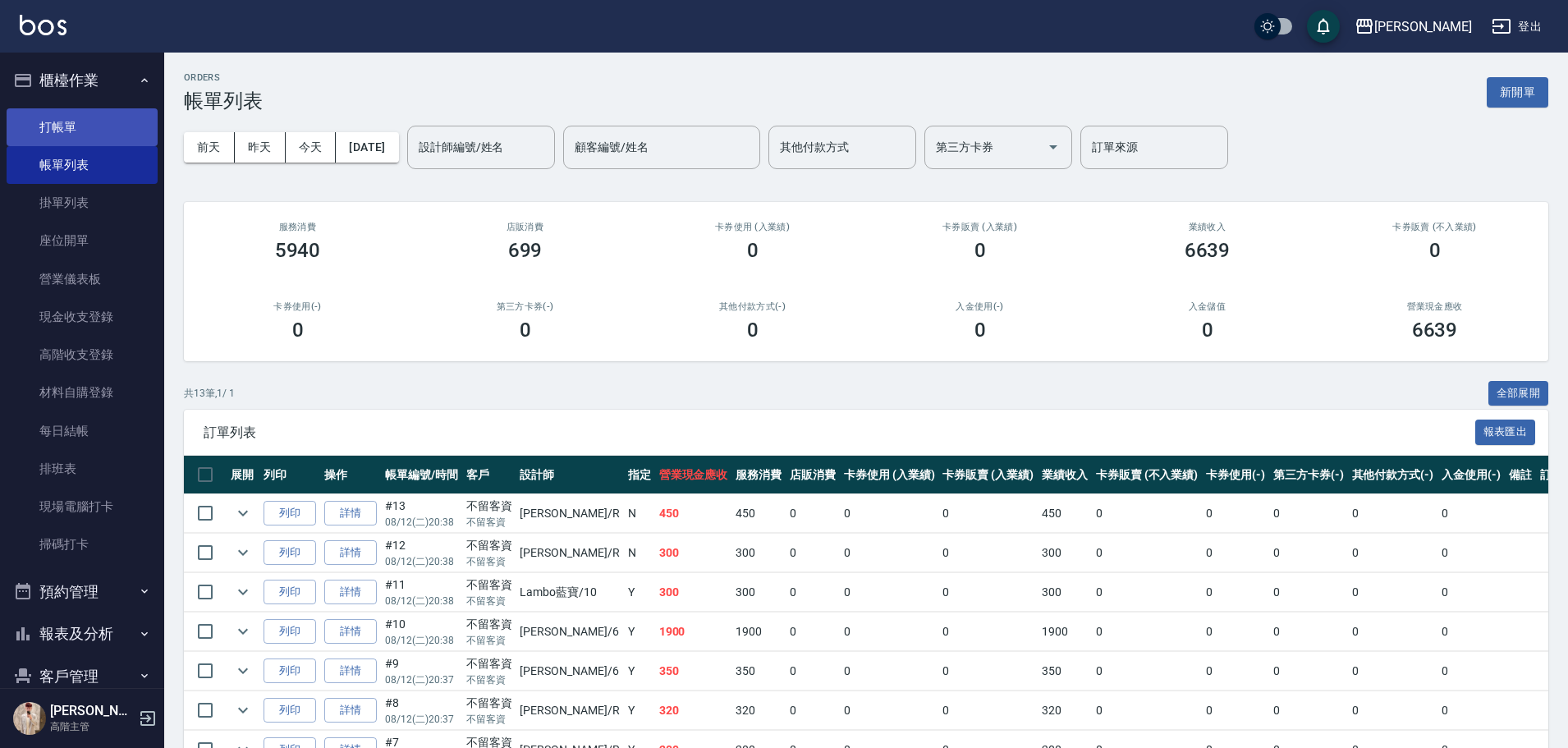
click at [80, 131] on link "打帳單" at bounding box center [82, 127] width 151 height 38
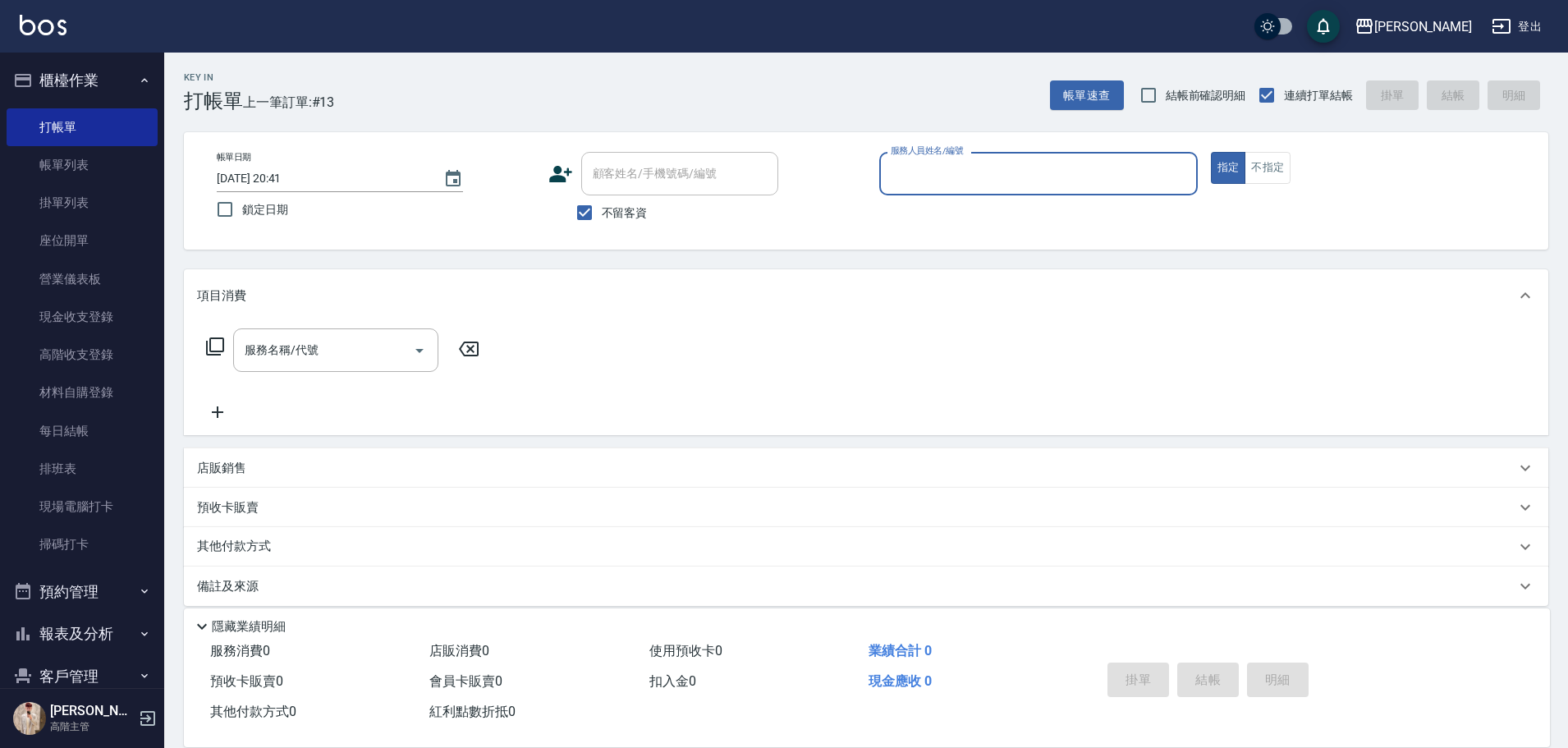
click at [932, 169] on input "服務人員姓名/編號" at bounding box center [1038, 174] width 303 height 29
type input "Lambo藍寶-10"
type button "true"
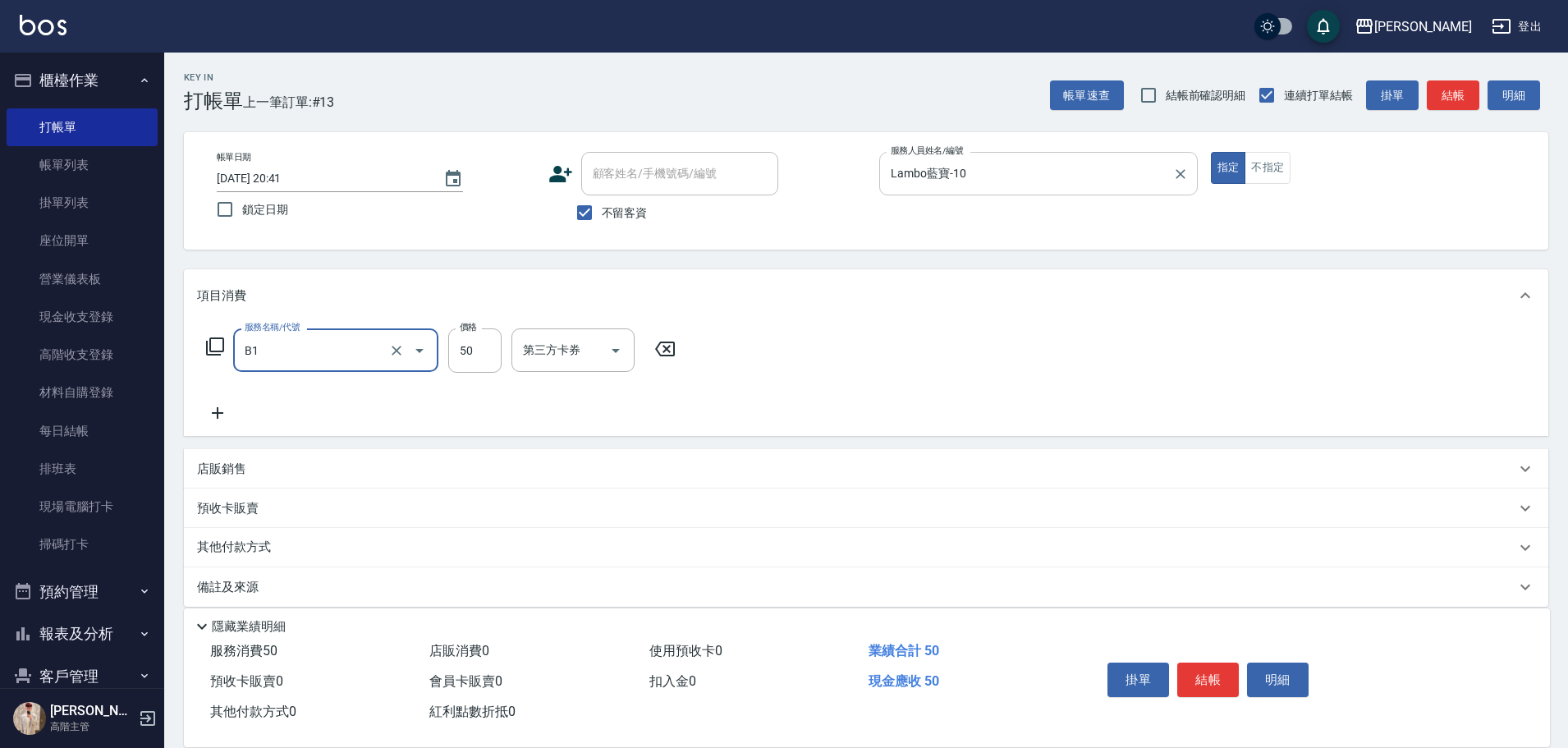
type input "剪髮(B1)"
type input "270"
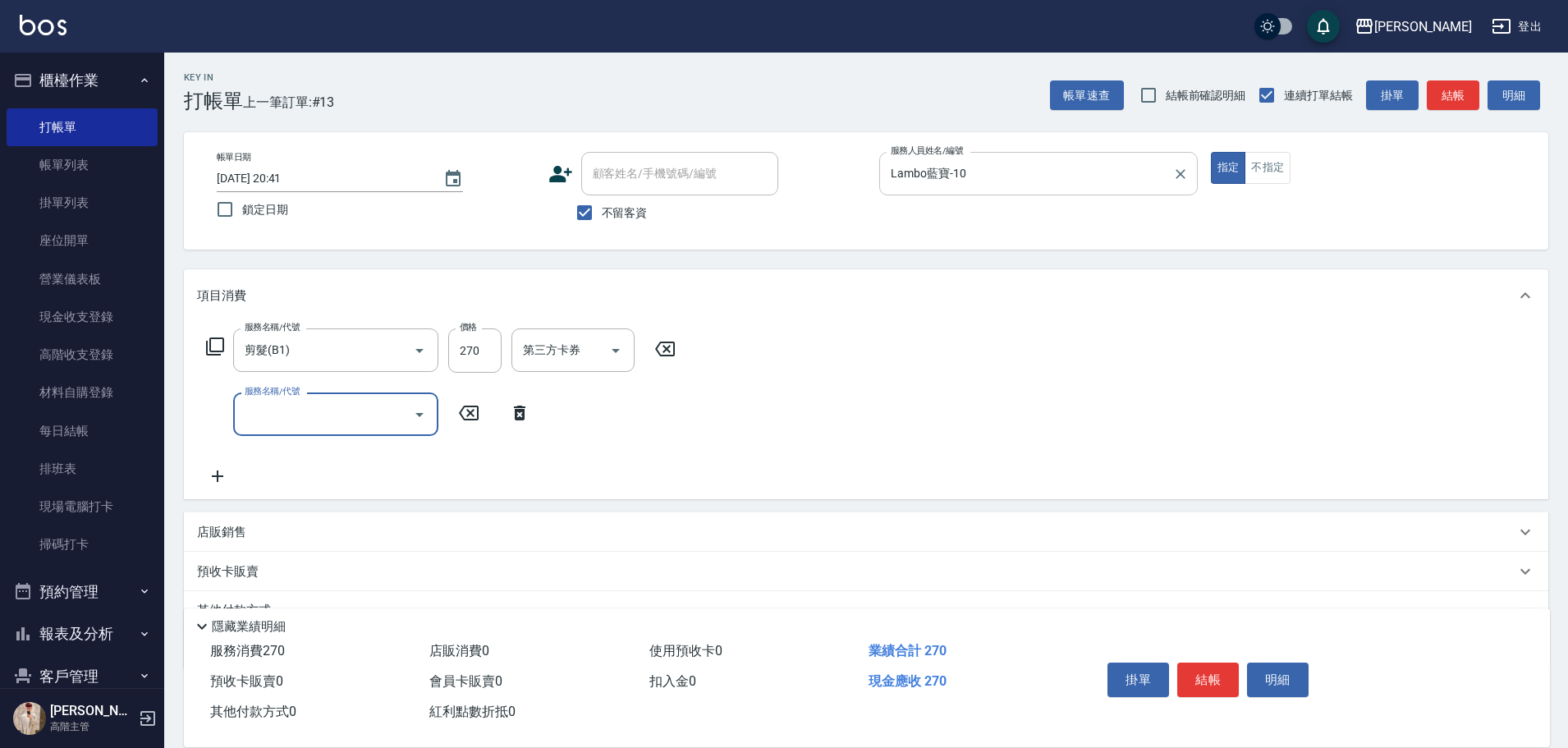
type input "ㄍ"
type input "染髮1000以上(L1)"
type input "1400"
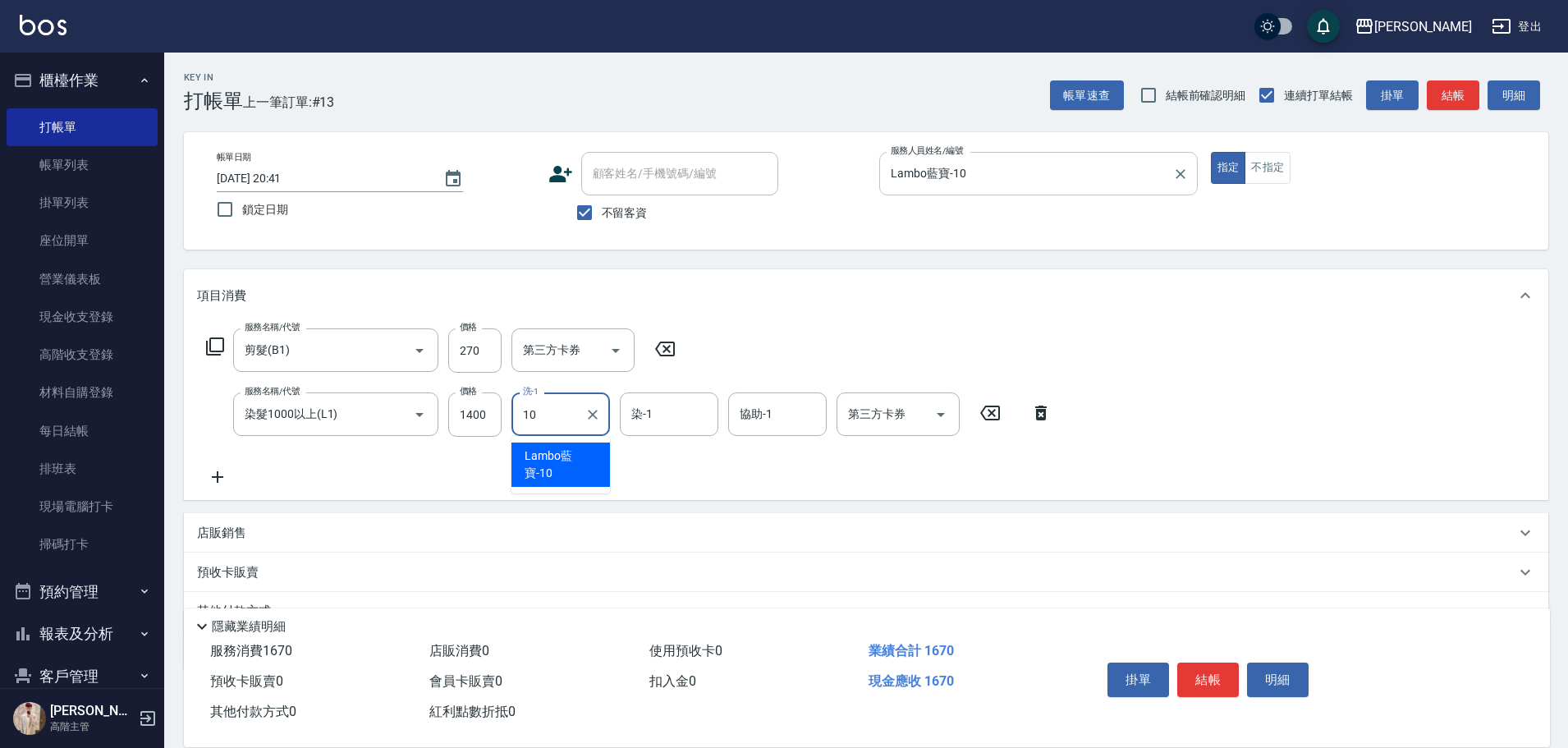
type input "Lambo藍寶-10"
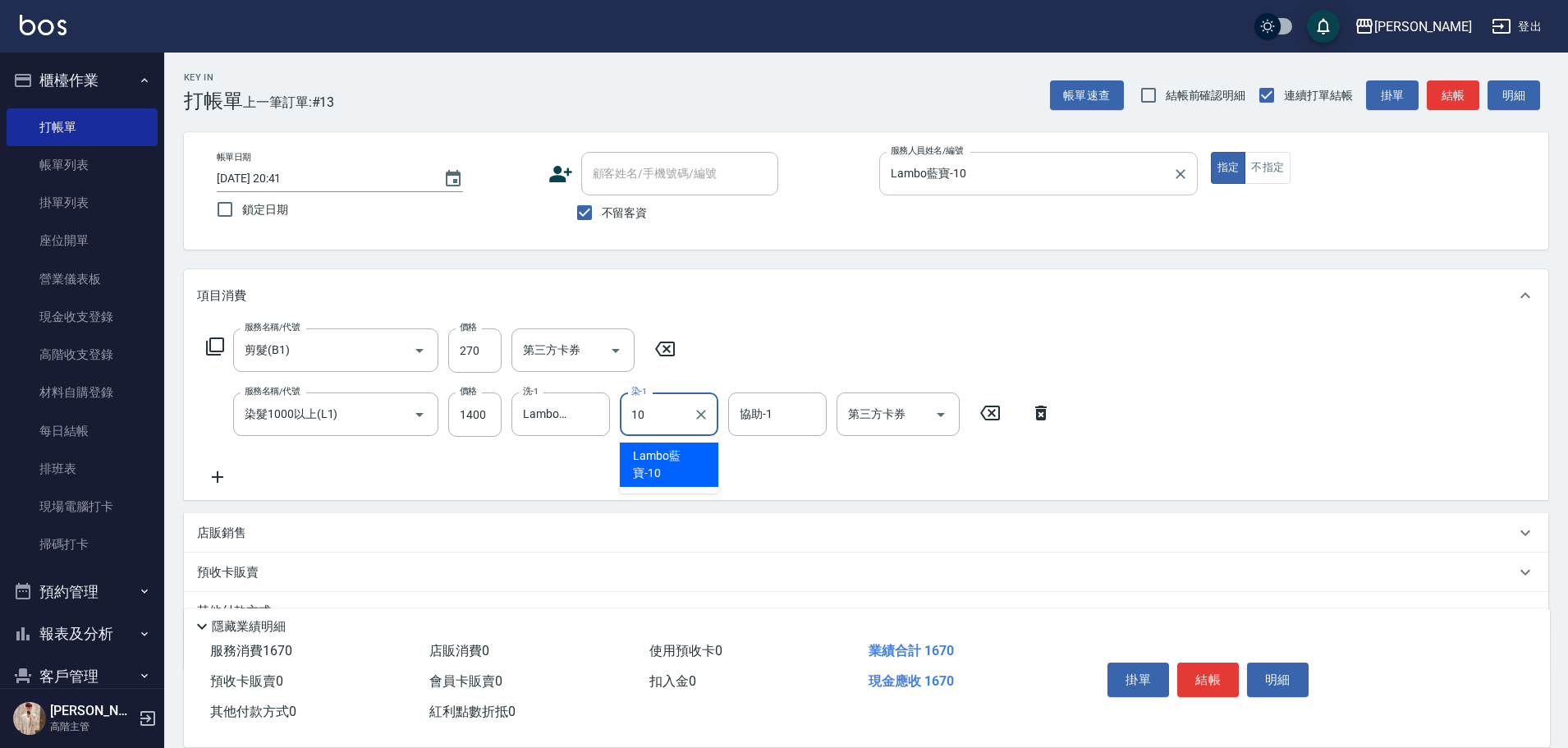
type input "Lambo藍寶-10"
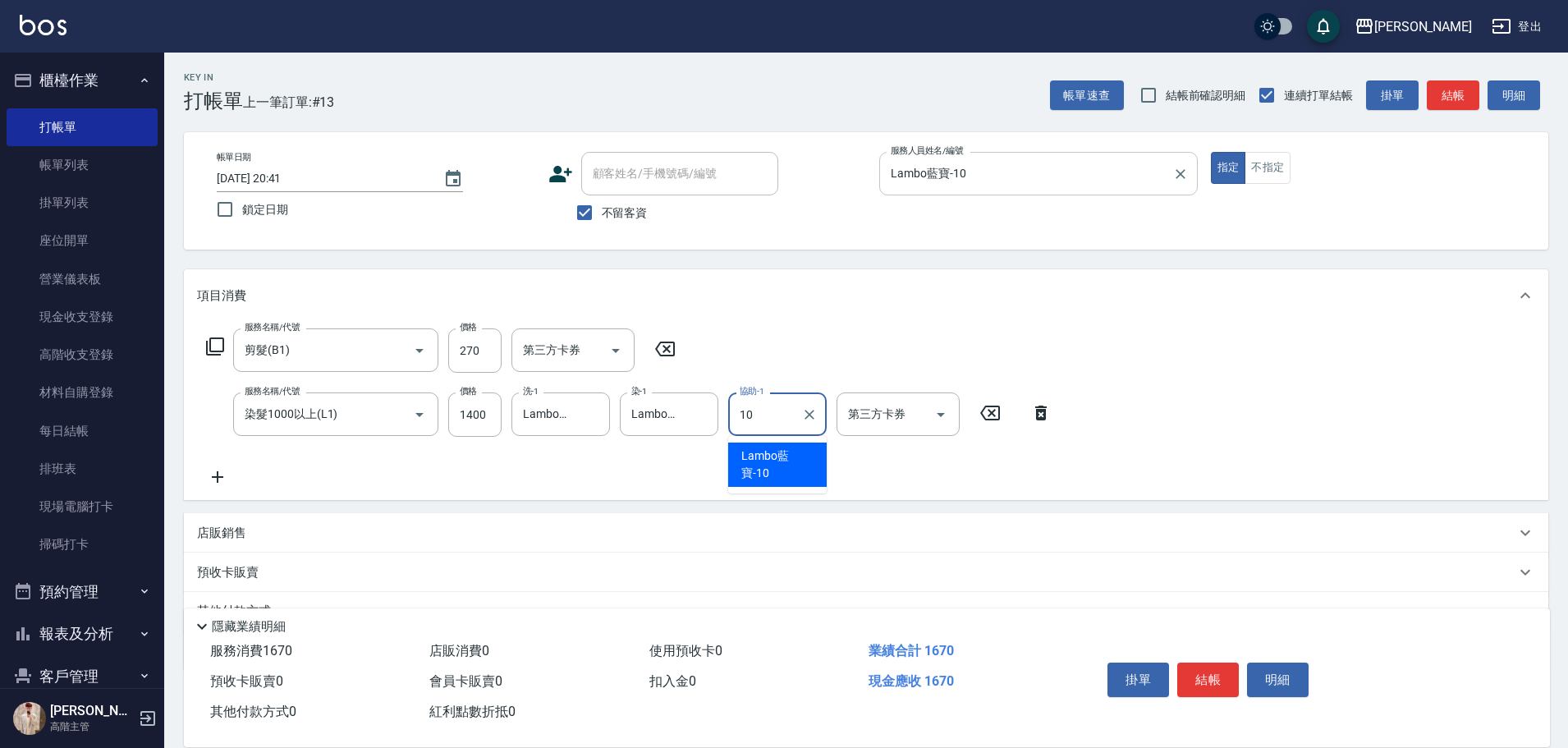
type input "Lambo藍寶-10"
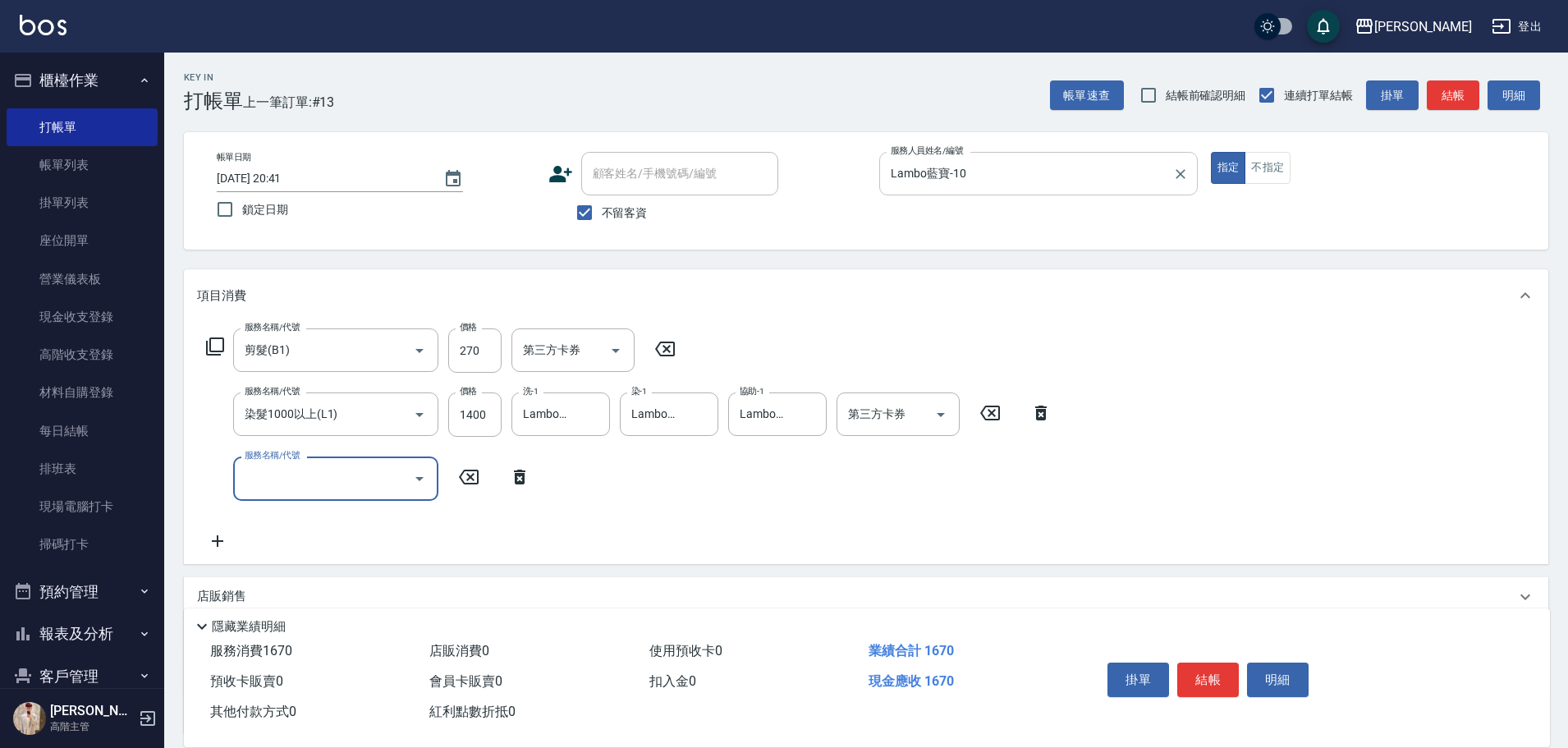
type input "ㄍ"
type input "頭皮隔離400(L5)"
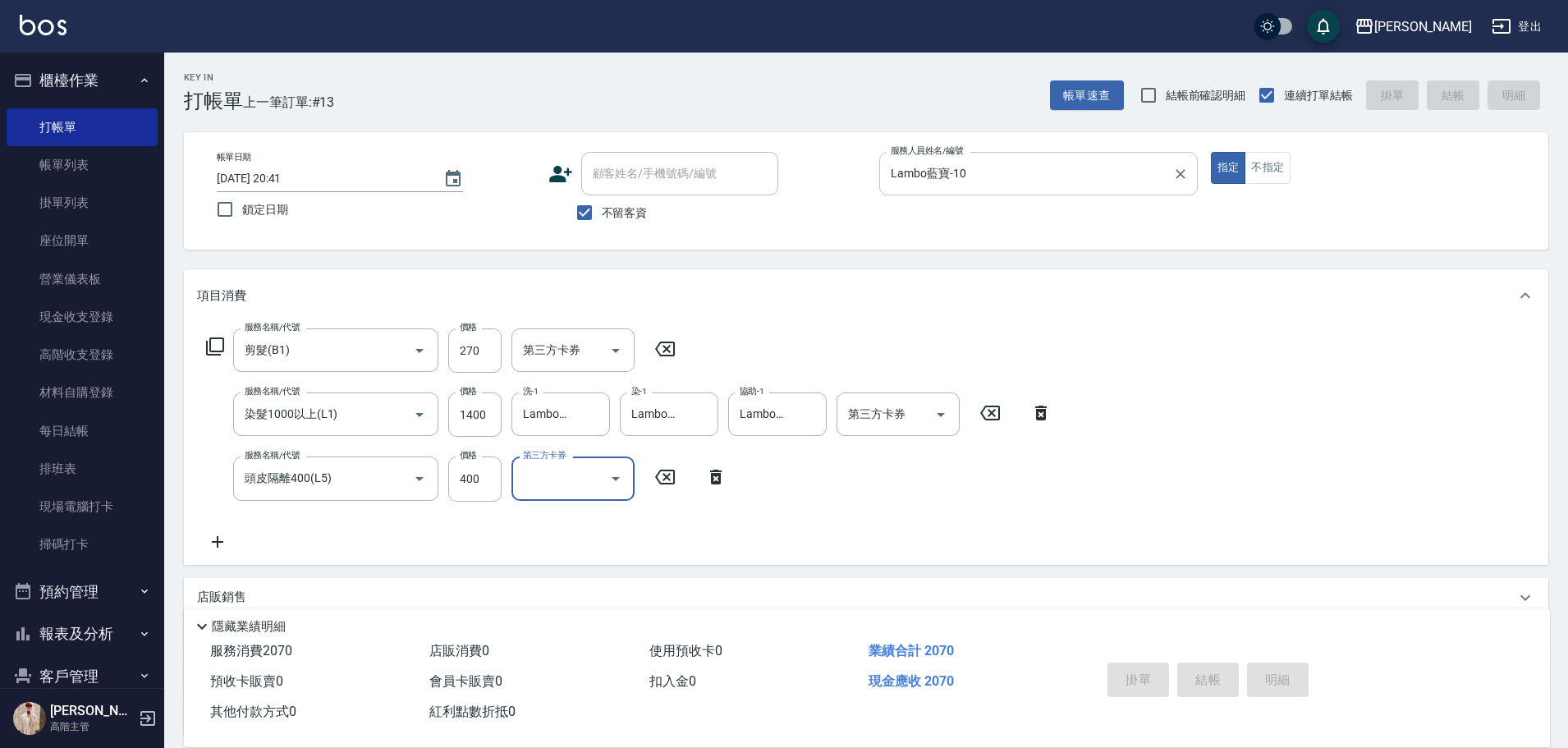
type input "2025/08/12 20:42"
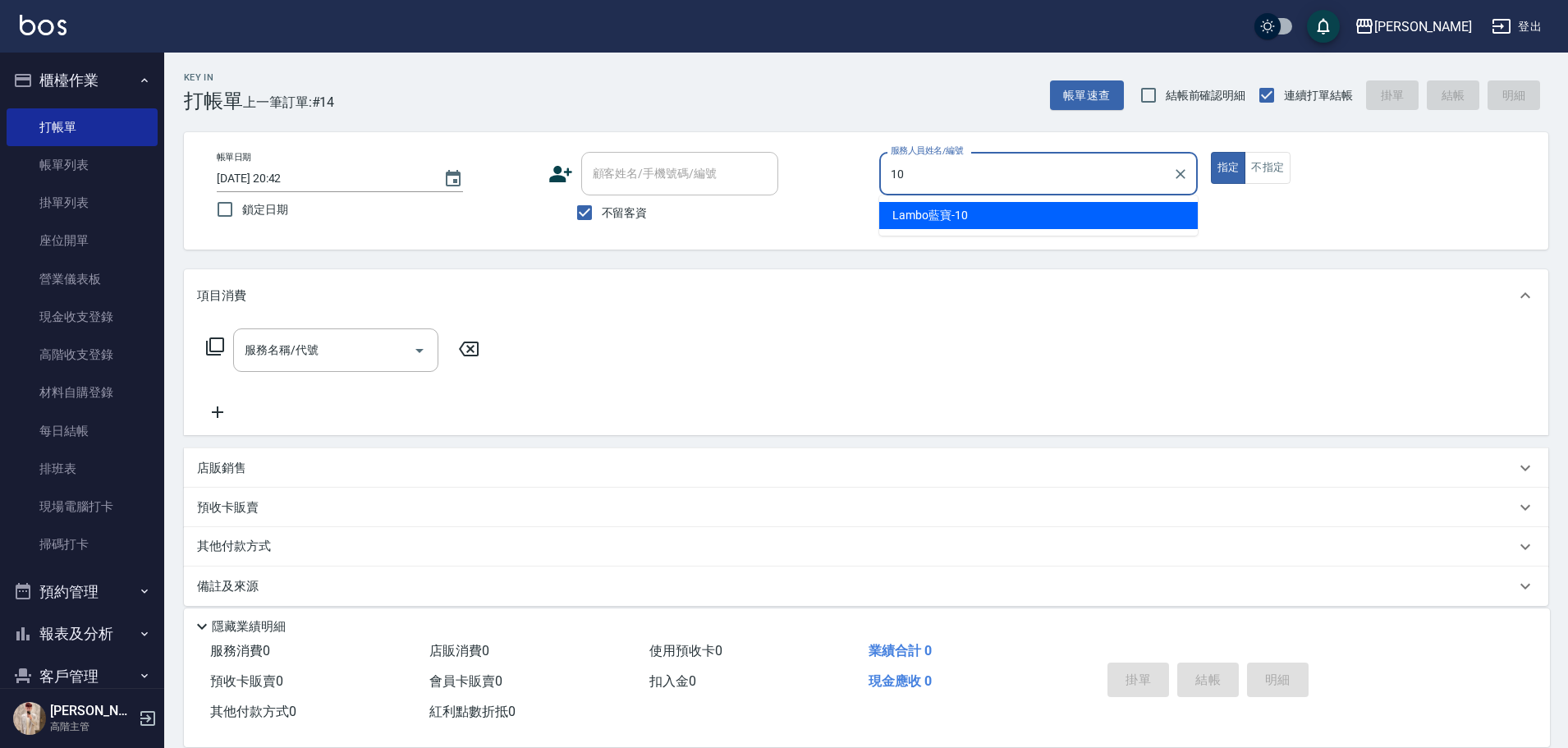
type input "Lambo藍寶-10"
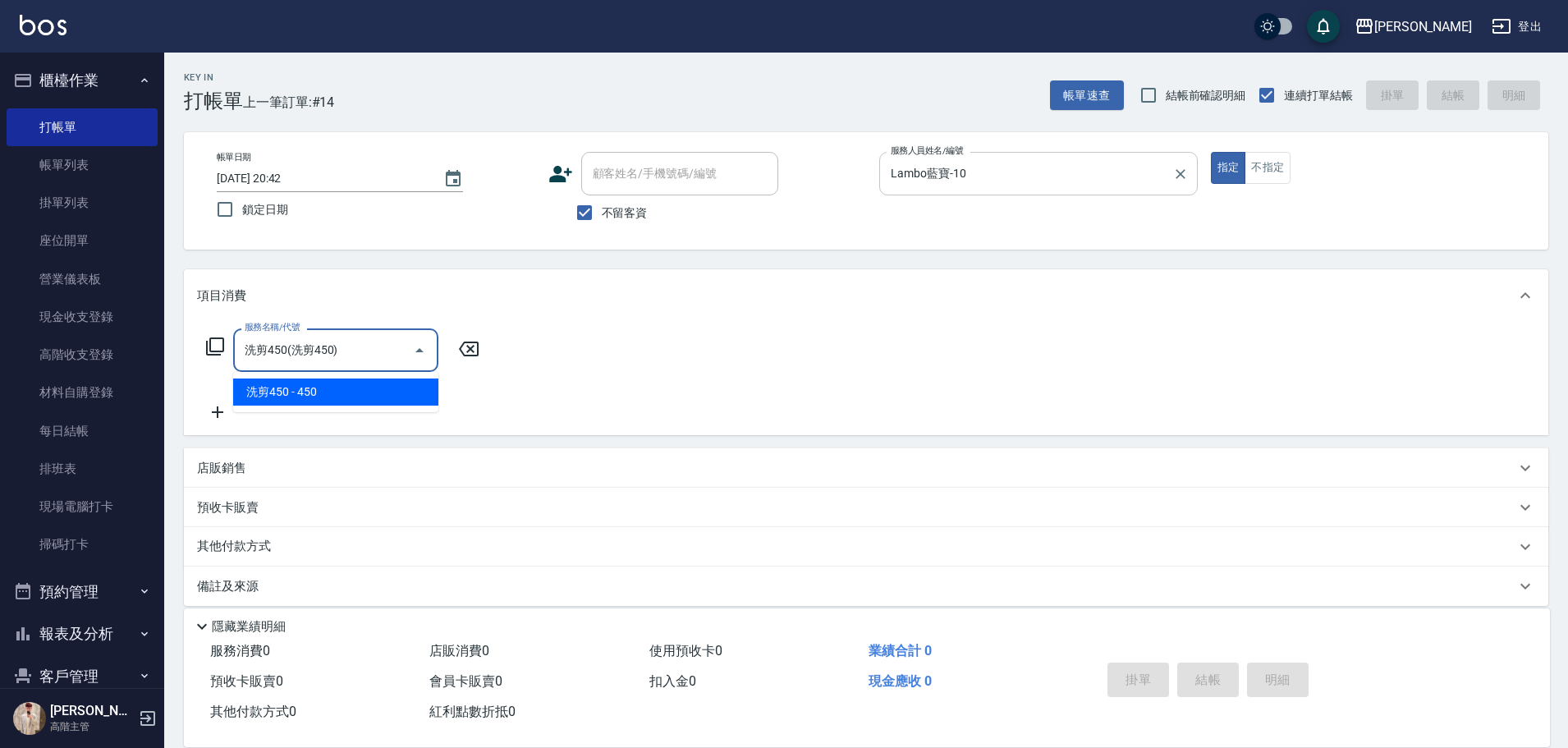
type input "洗剪450"
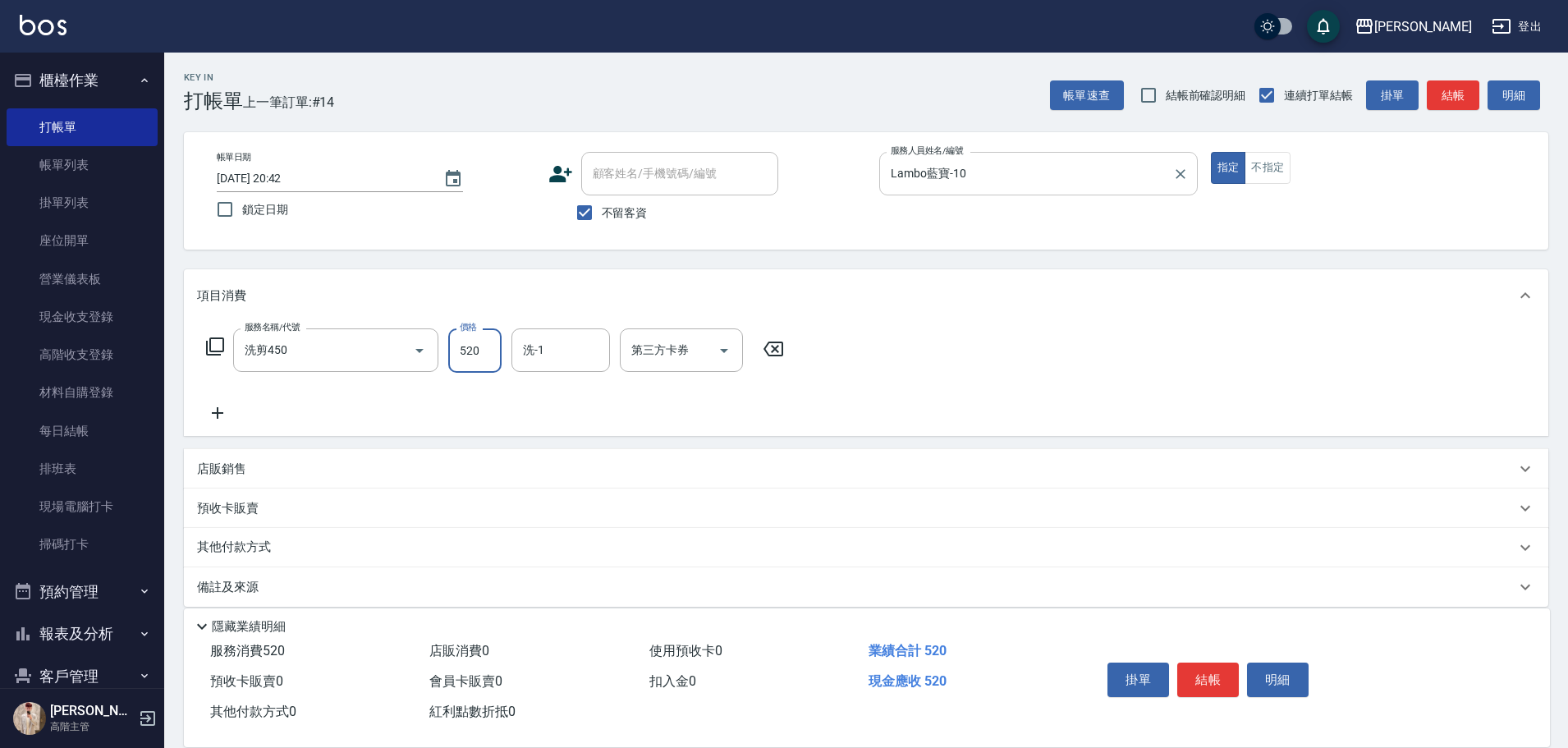
type input "520"
type input "萱芸-32"
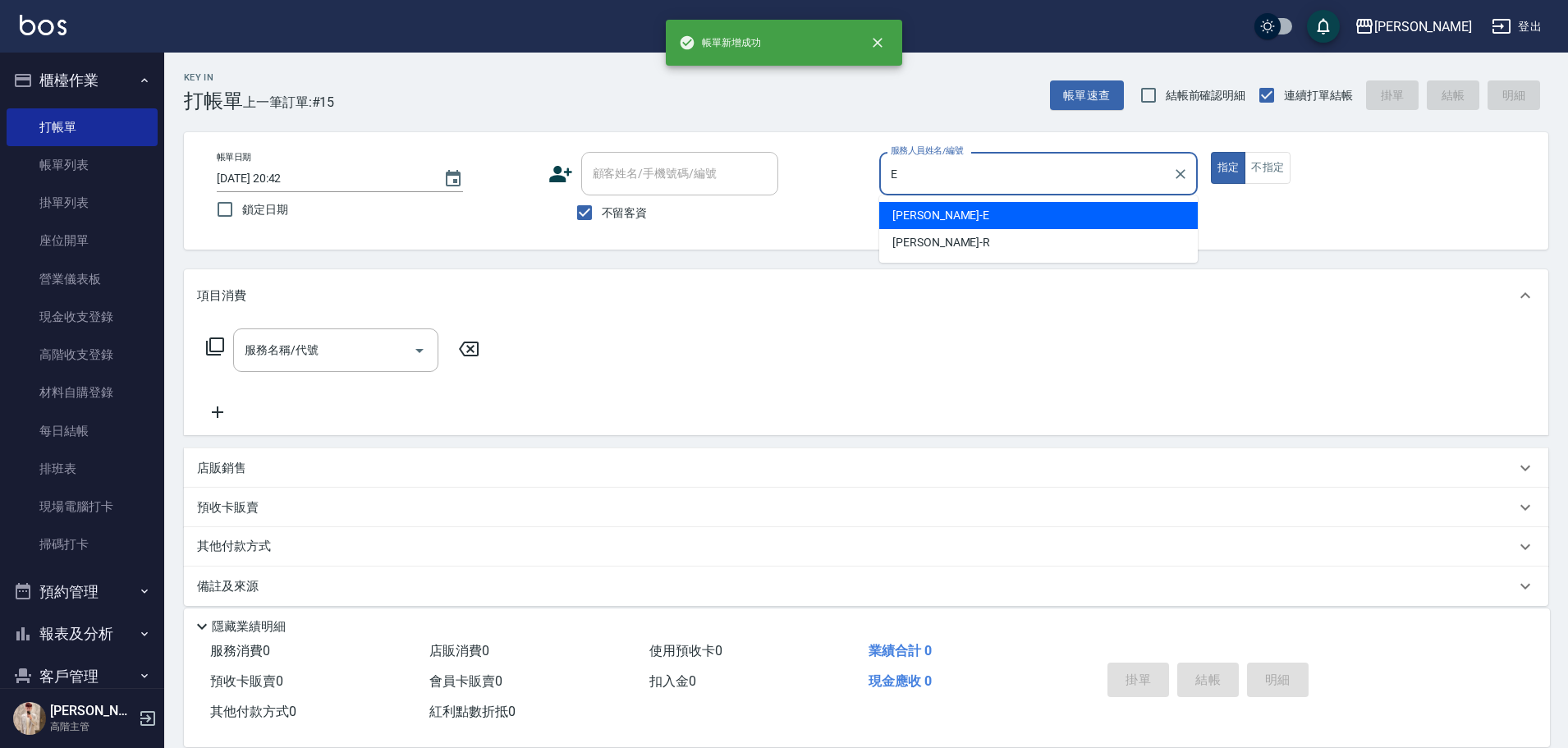
type input "Eason伊森-E"
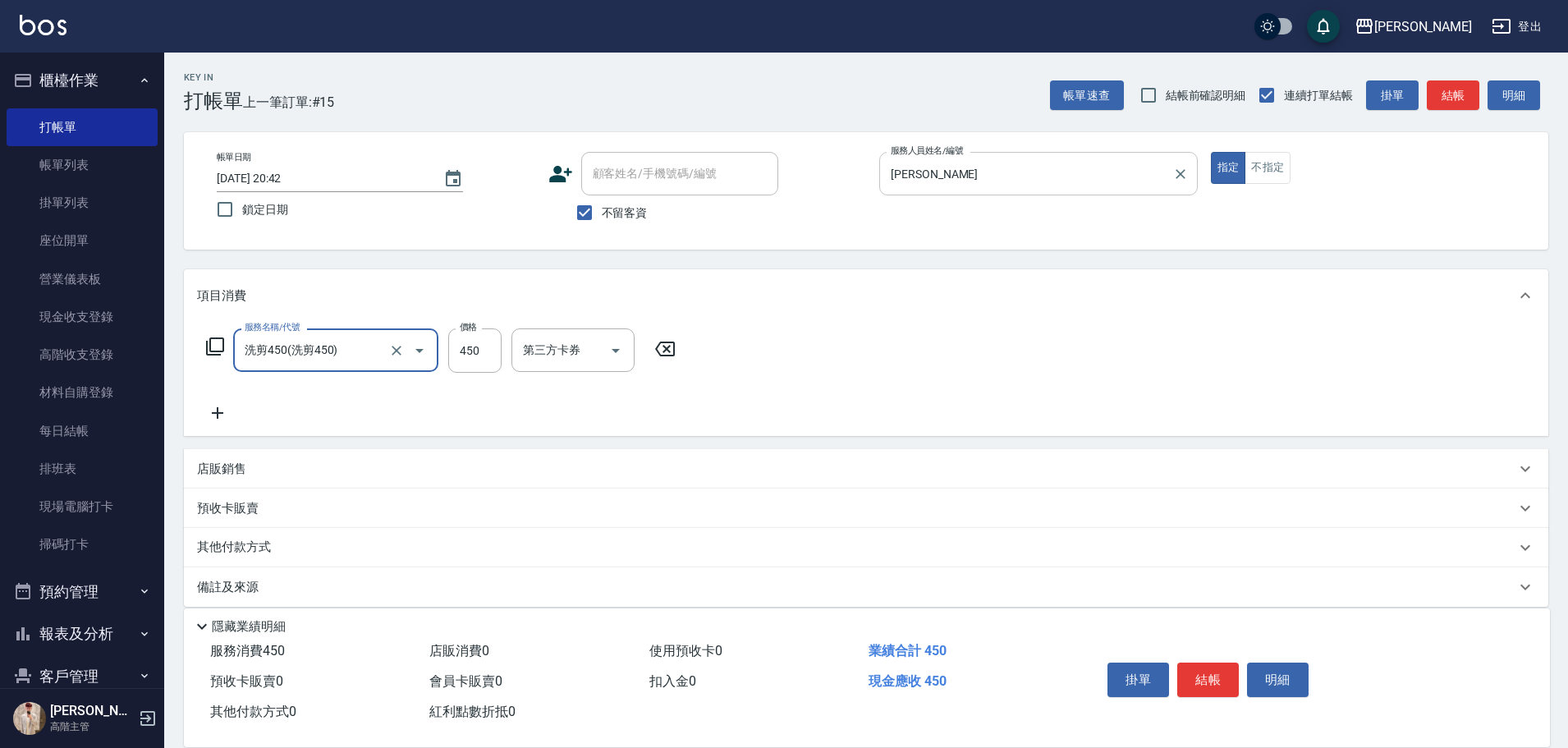
type input "洗剪450"
type input "萱芸-32"
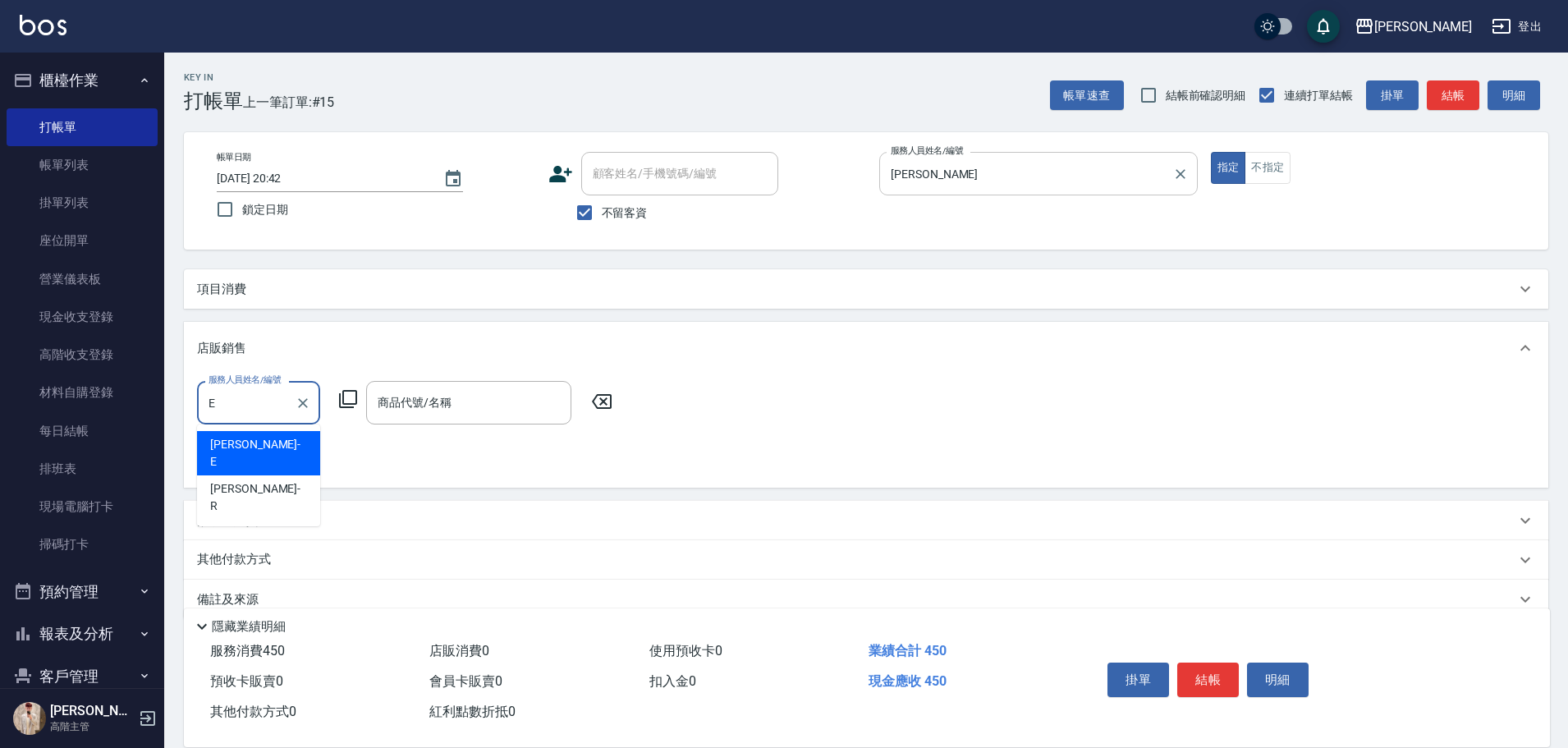
type input "Eason伊森-E"
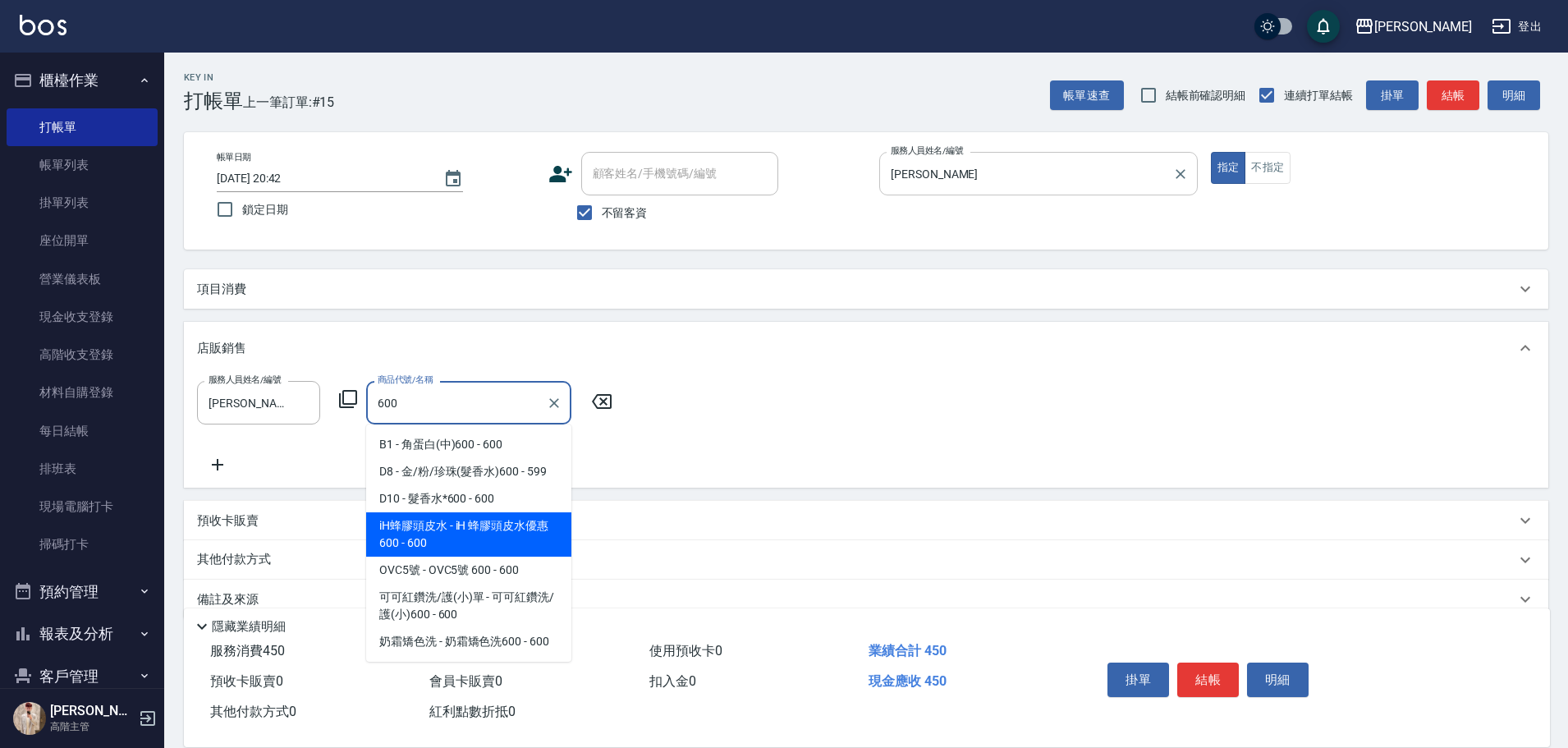
type input "iH 蜂膠頭皮水優惠600"
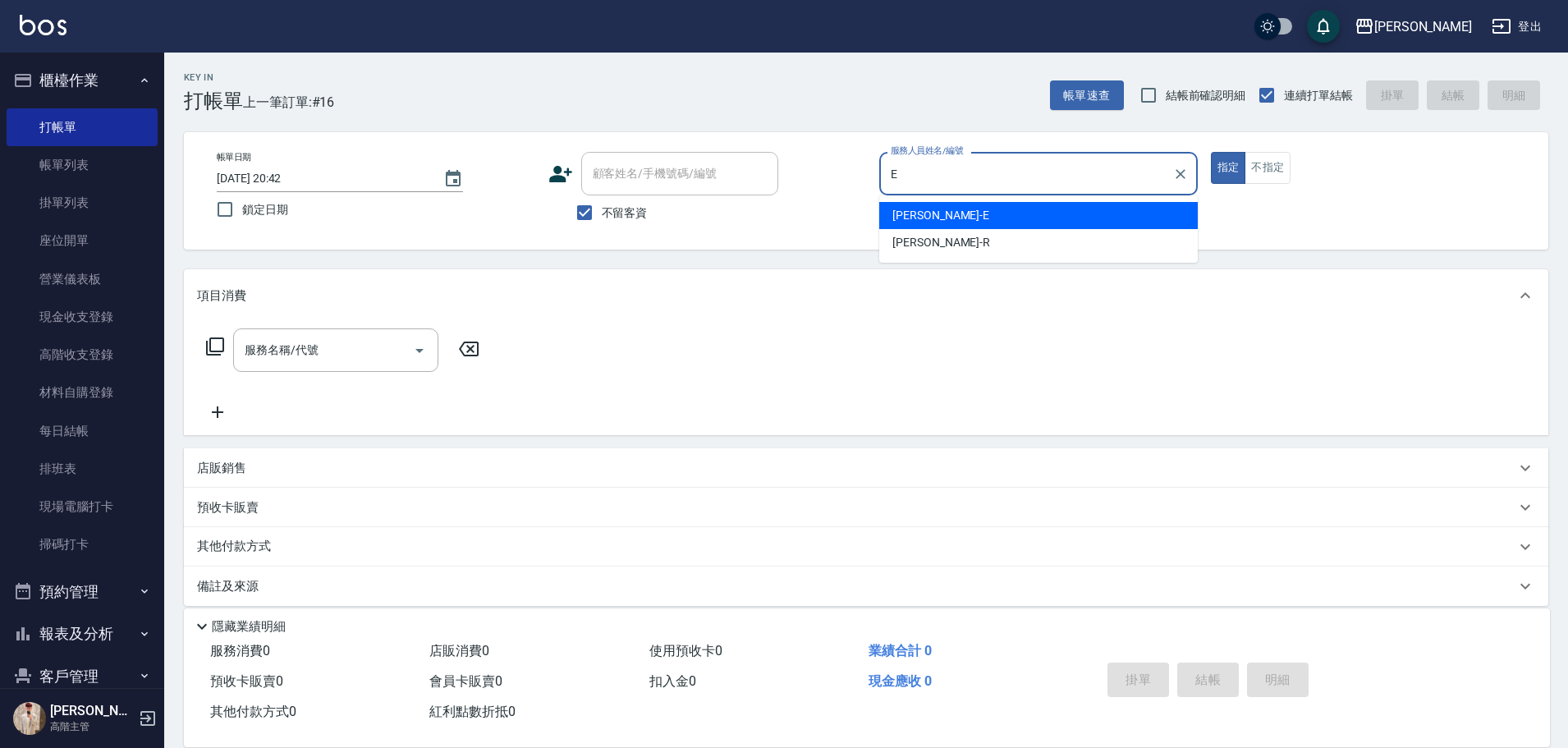
type input "Eason伊森-E"
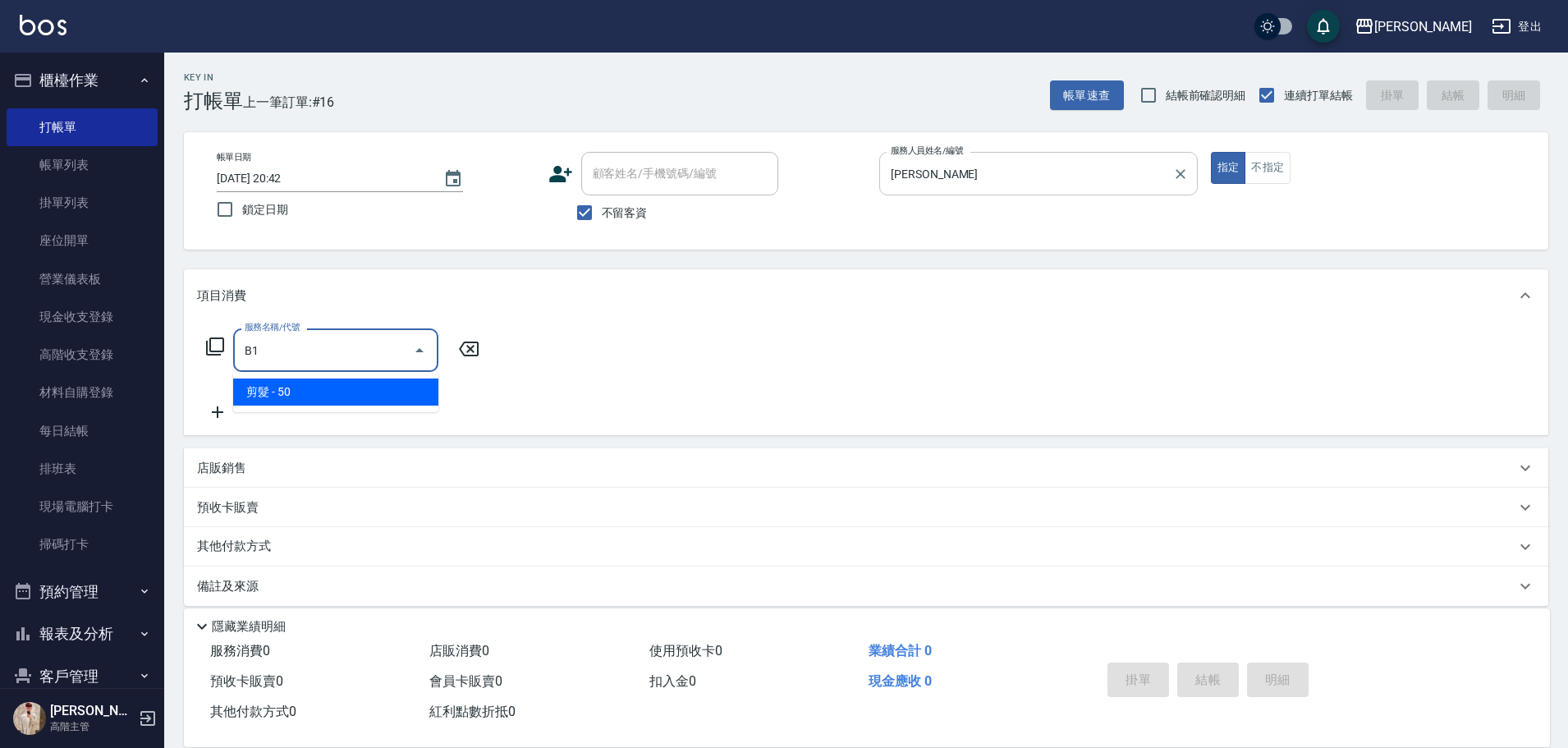
type input "剪髮(B1)"
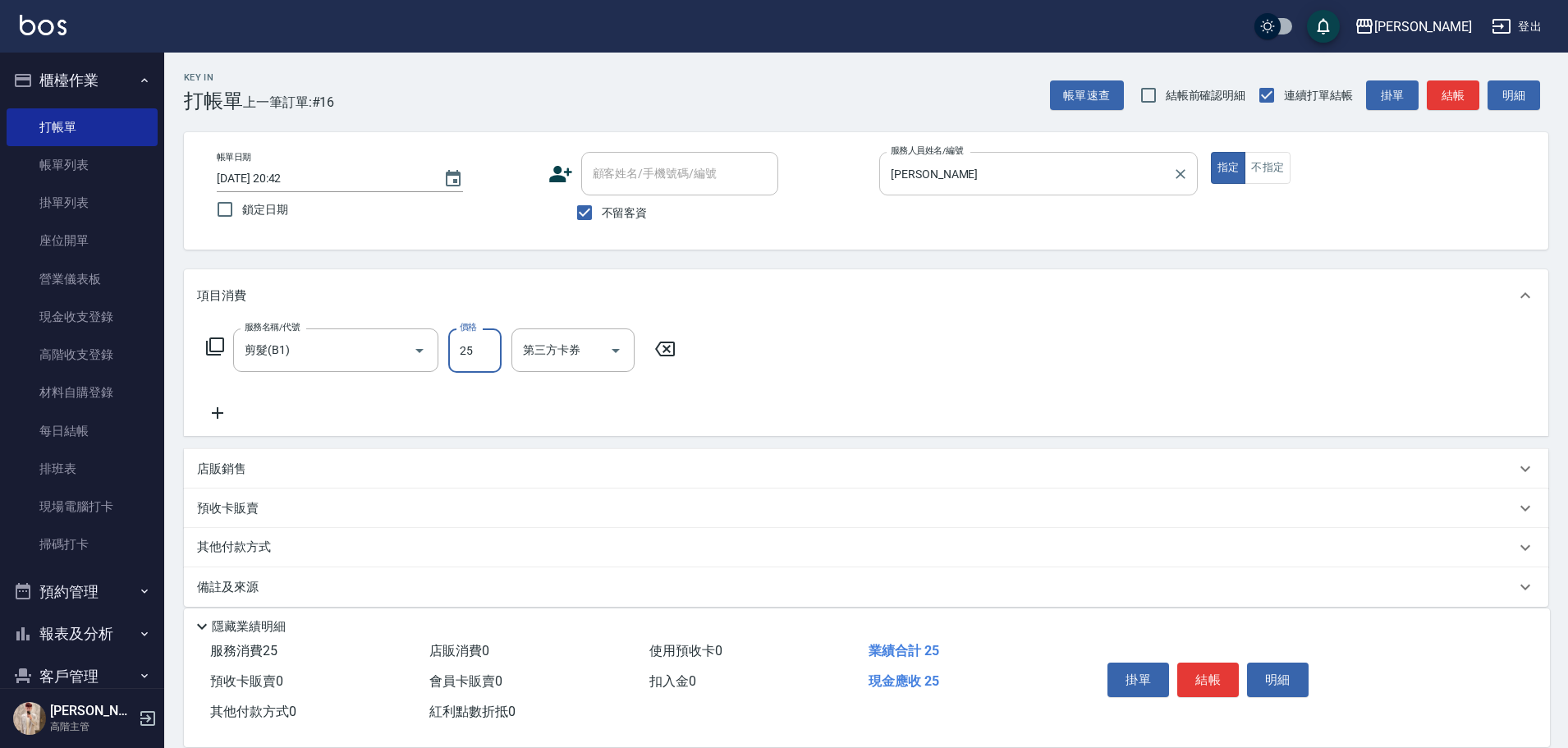
type input "250"
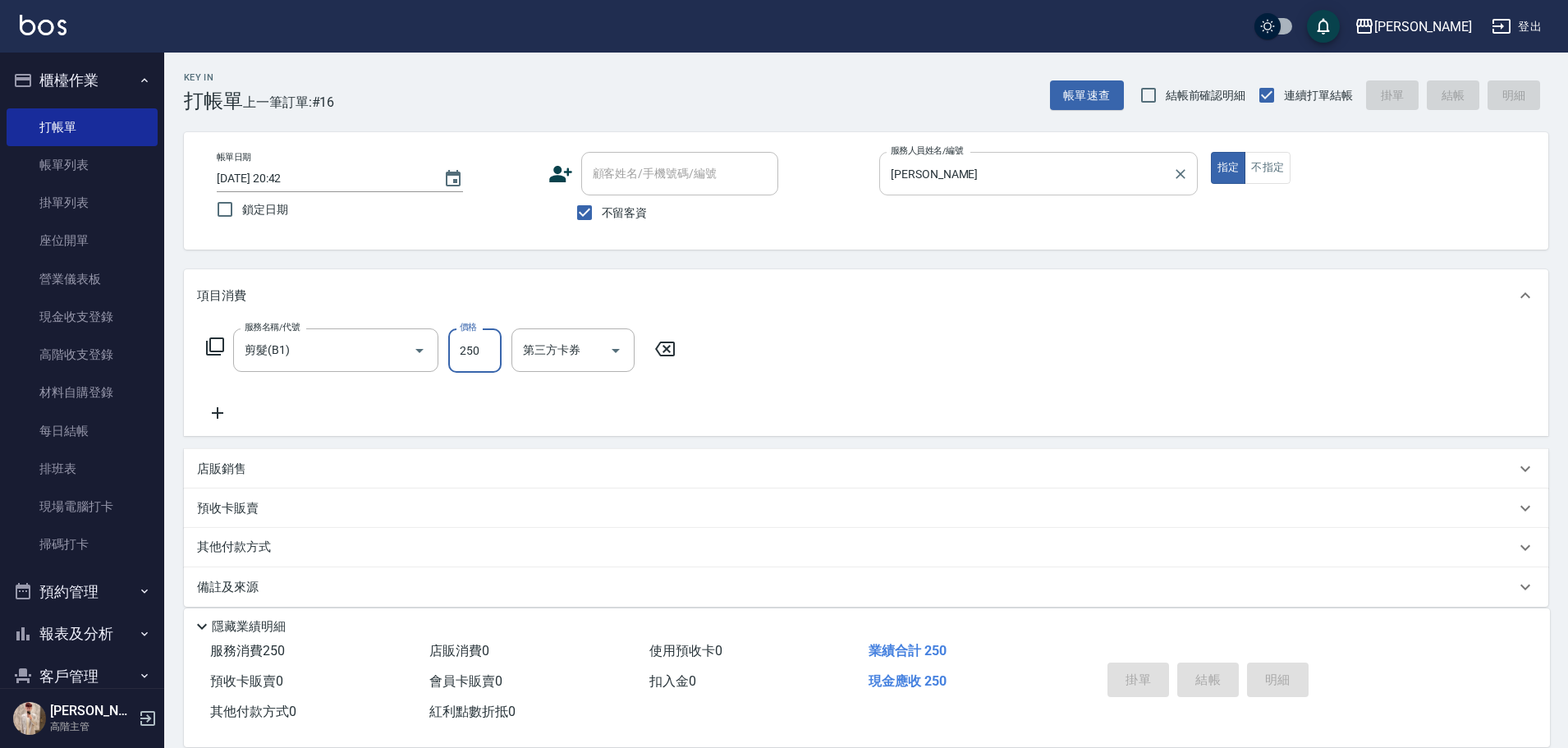
type input "2025/08/12 20:43"
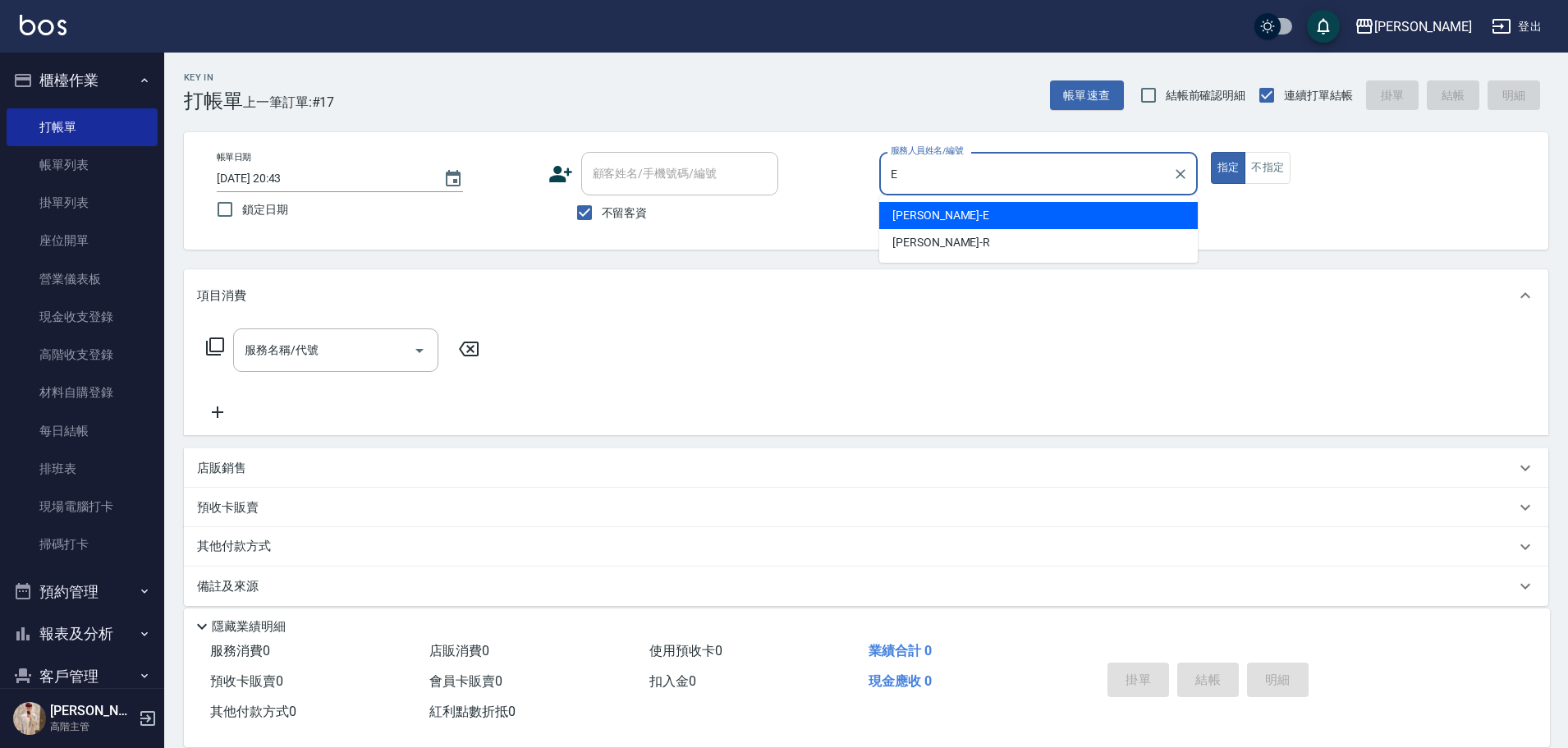
type input "Eason伊森-E"
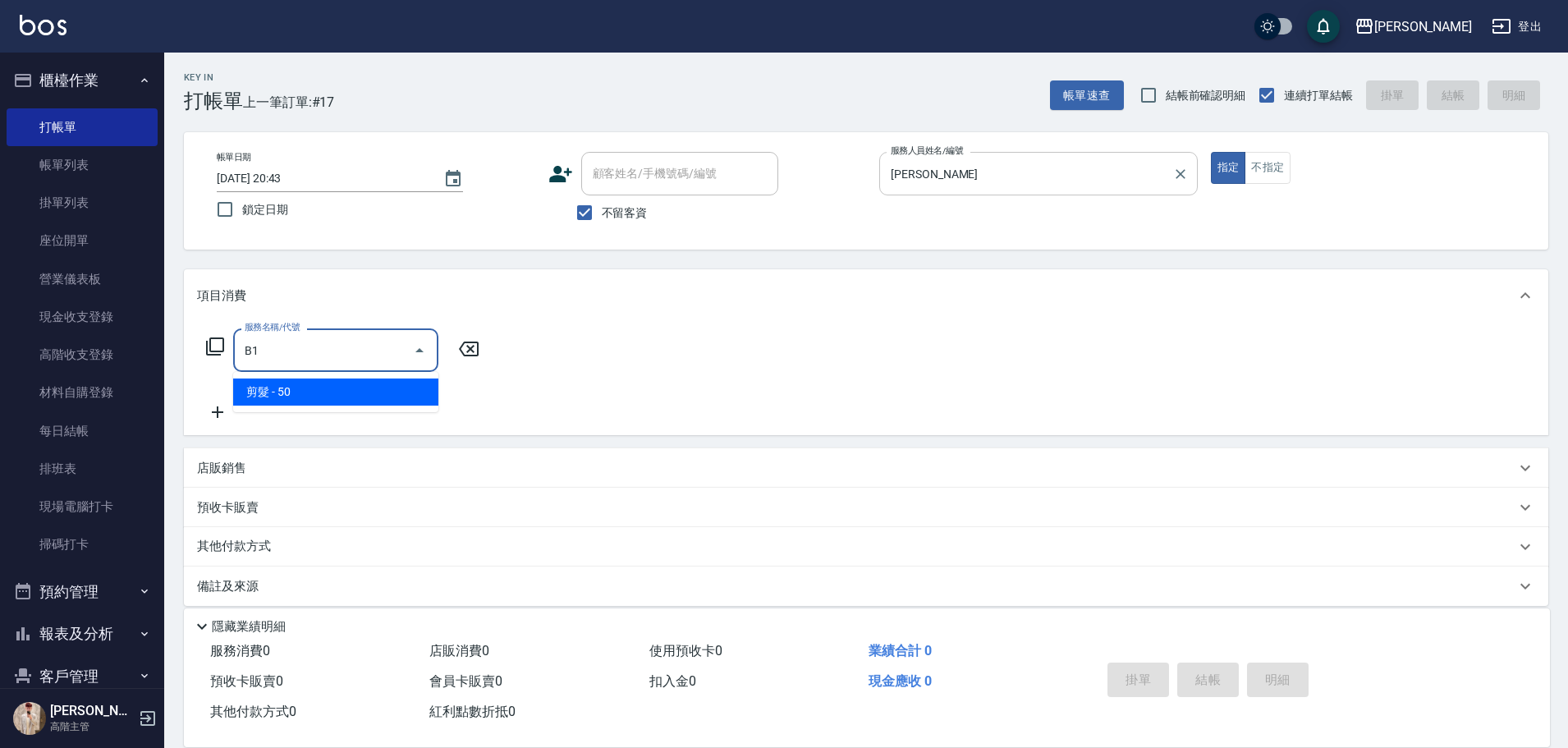
type input "剪髮(B1)"
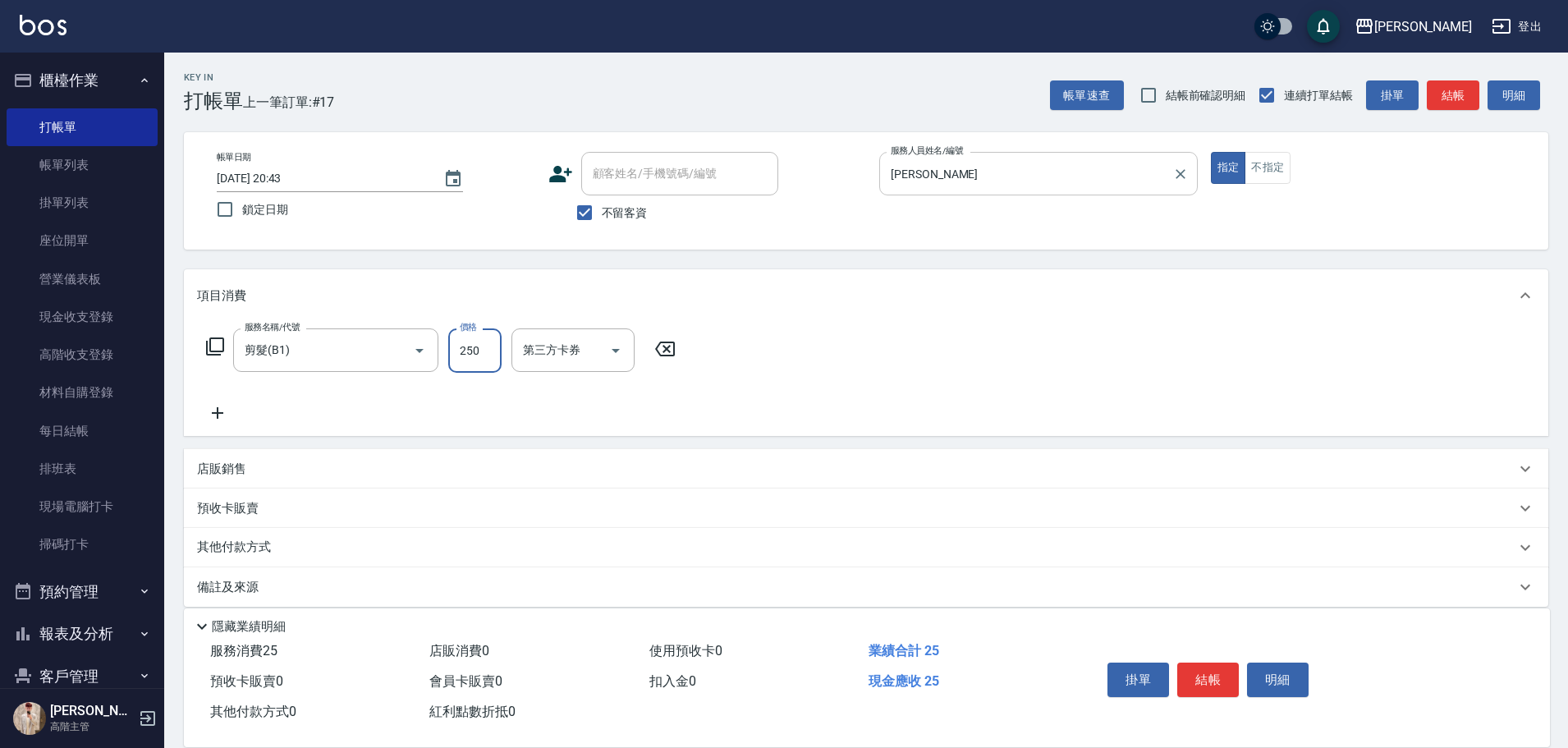
type input "250"
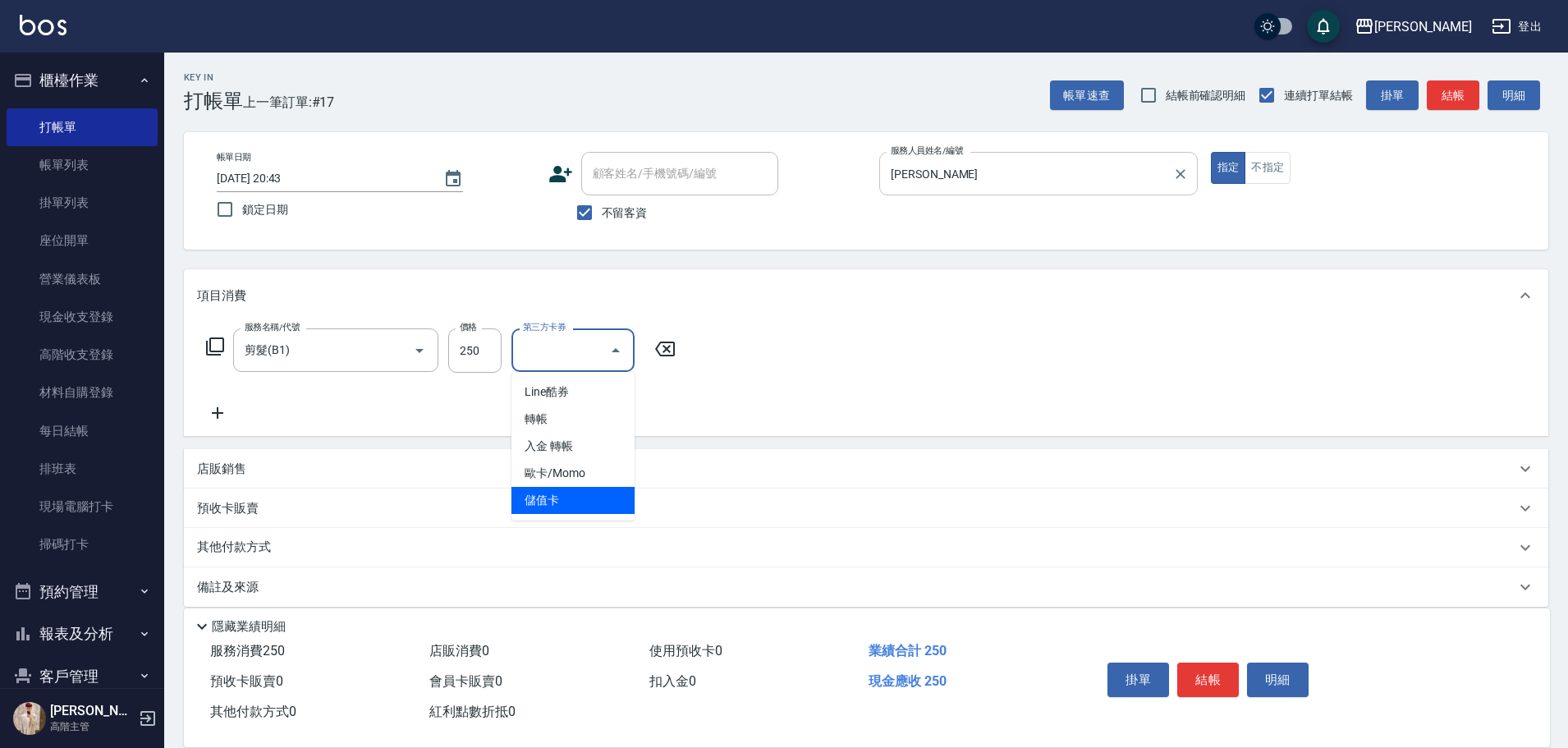
type input "儲值卡"
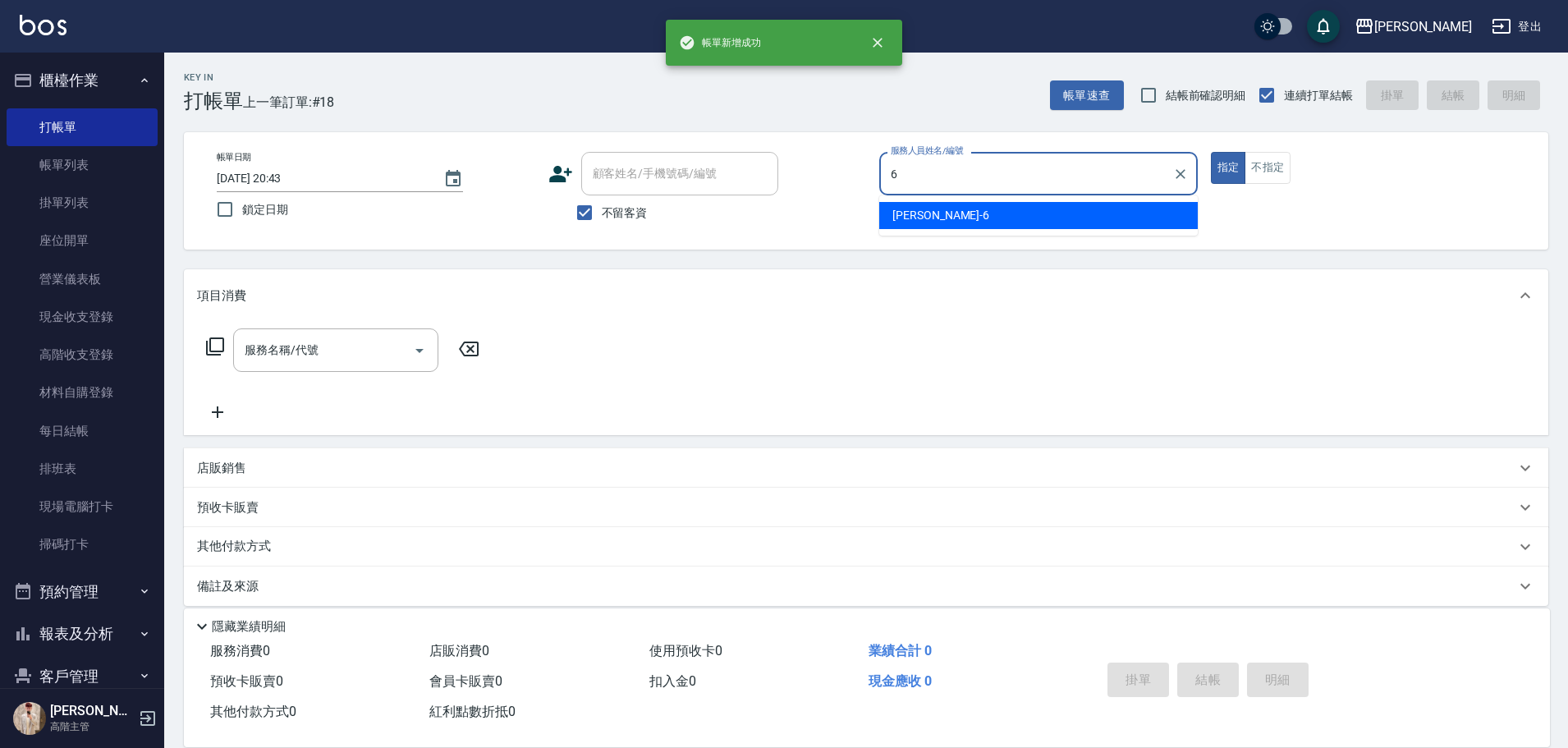
type input "紫宜-6"
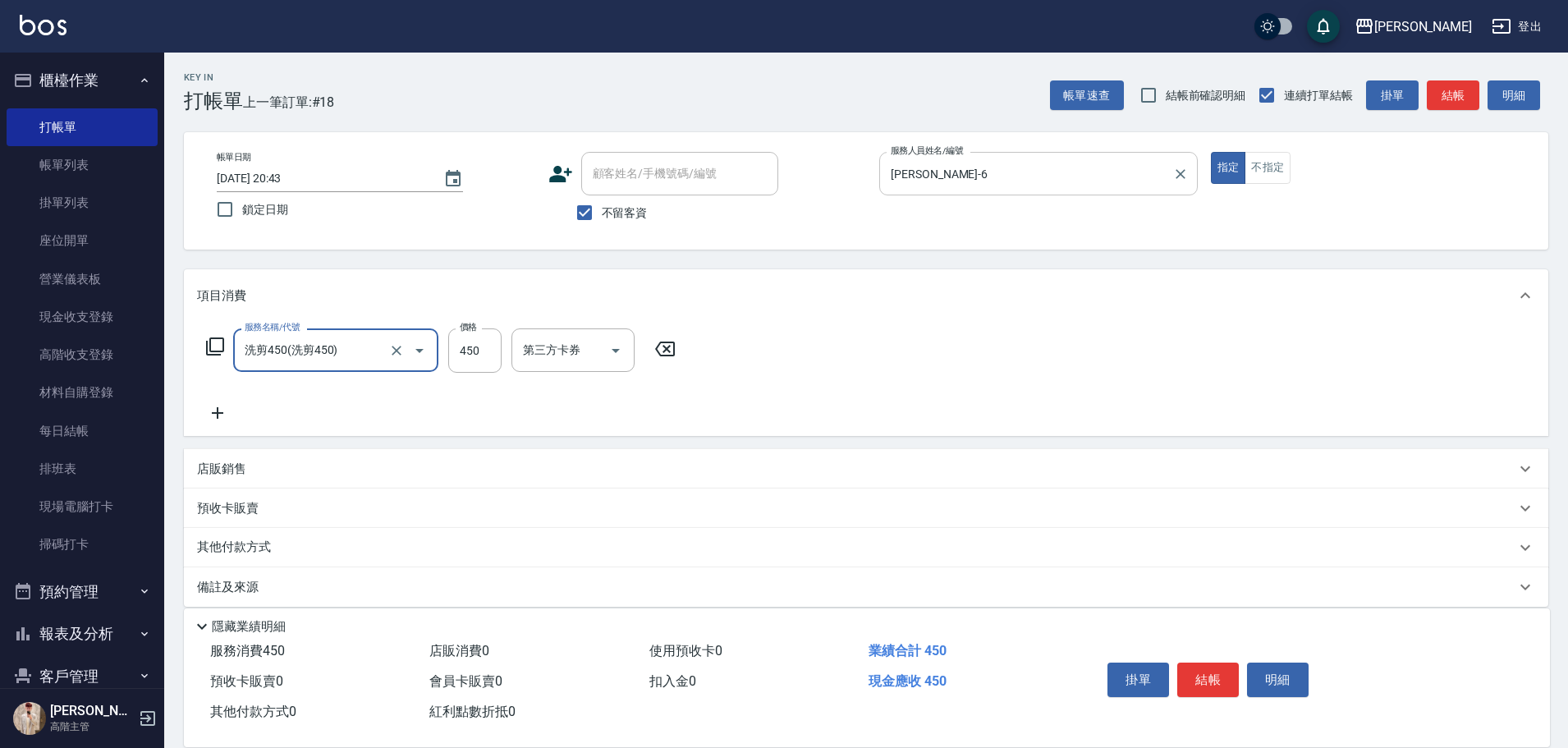
type input "洗剪450"
type input "600"
type input "紫宜-6"
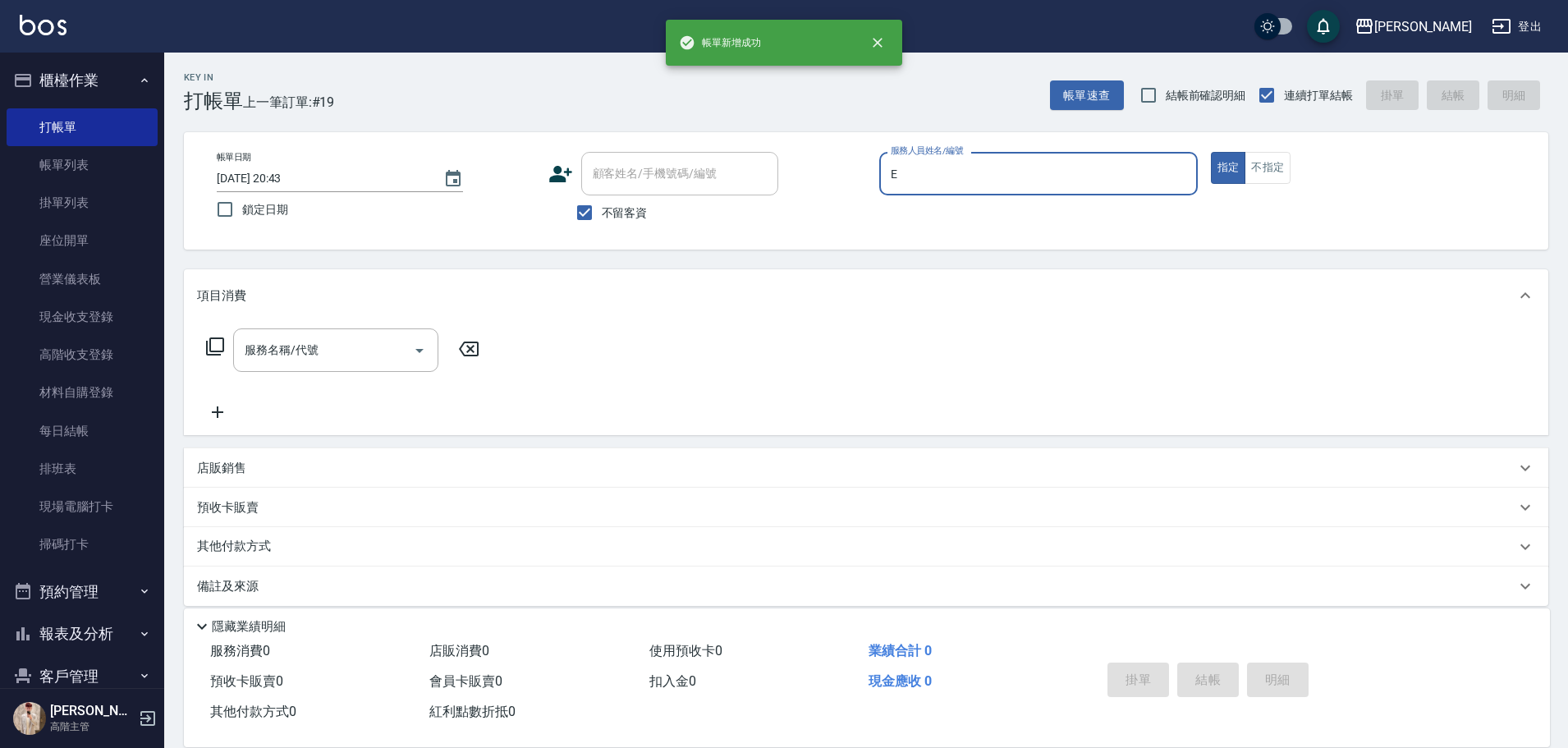
type input "Eason伊森-E"
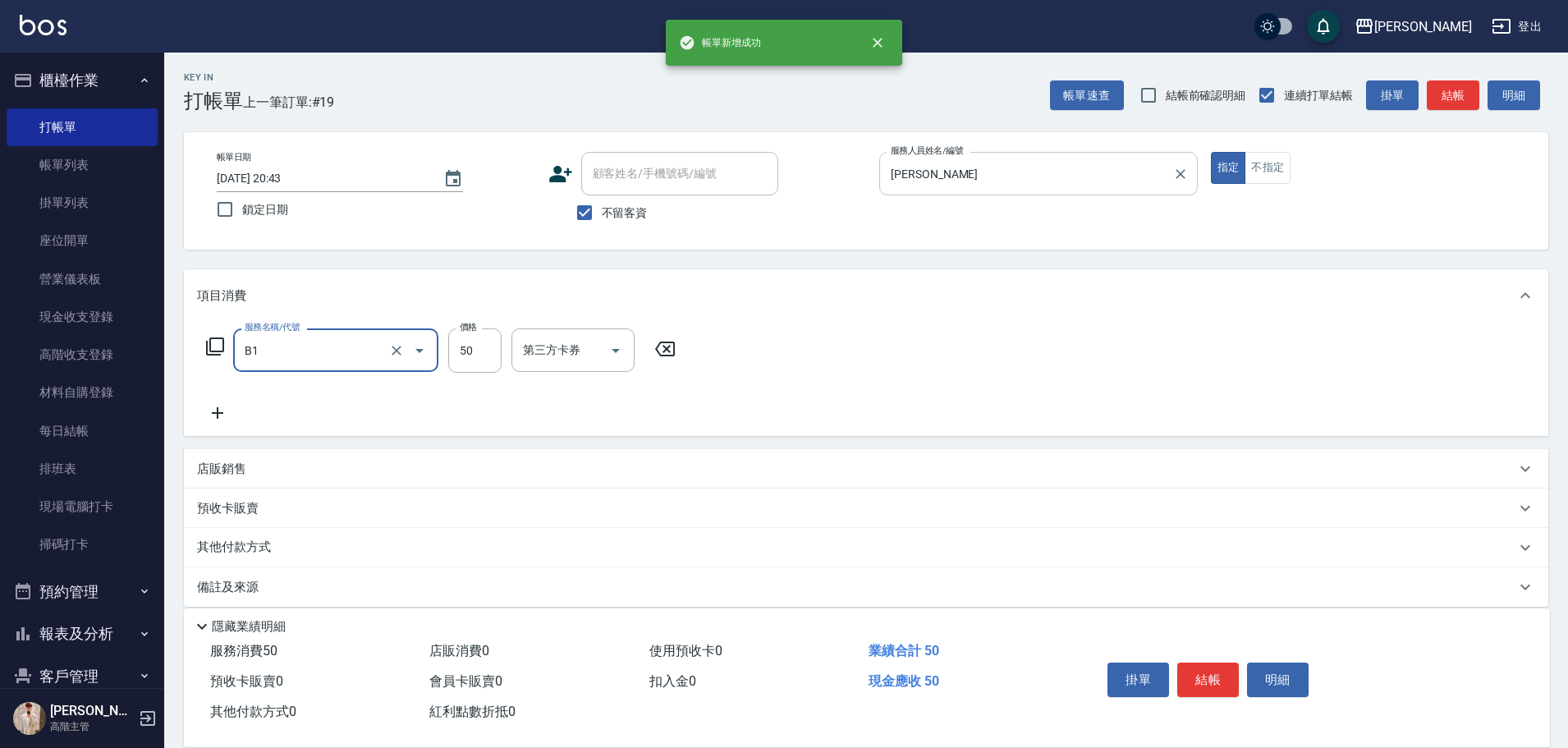
type input "剪髮(B1)"
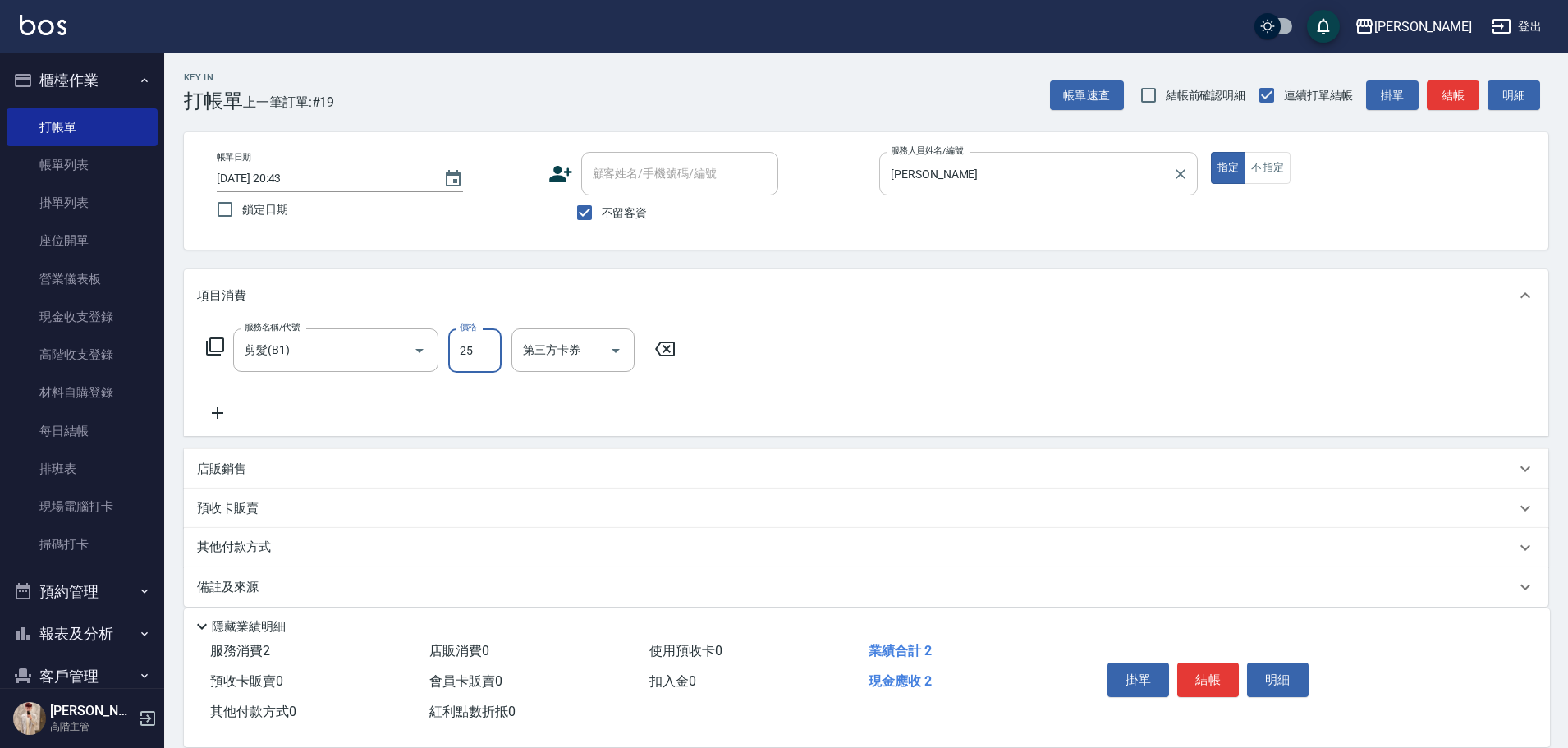
type input "250"
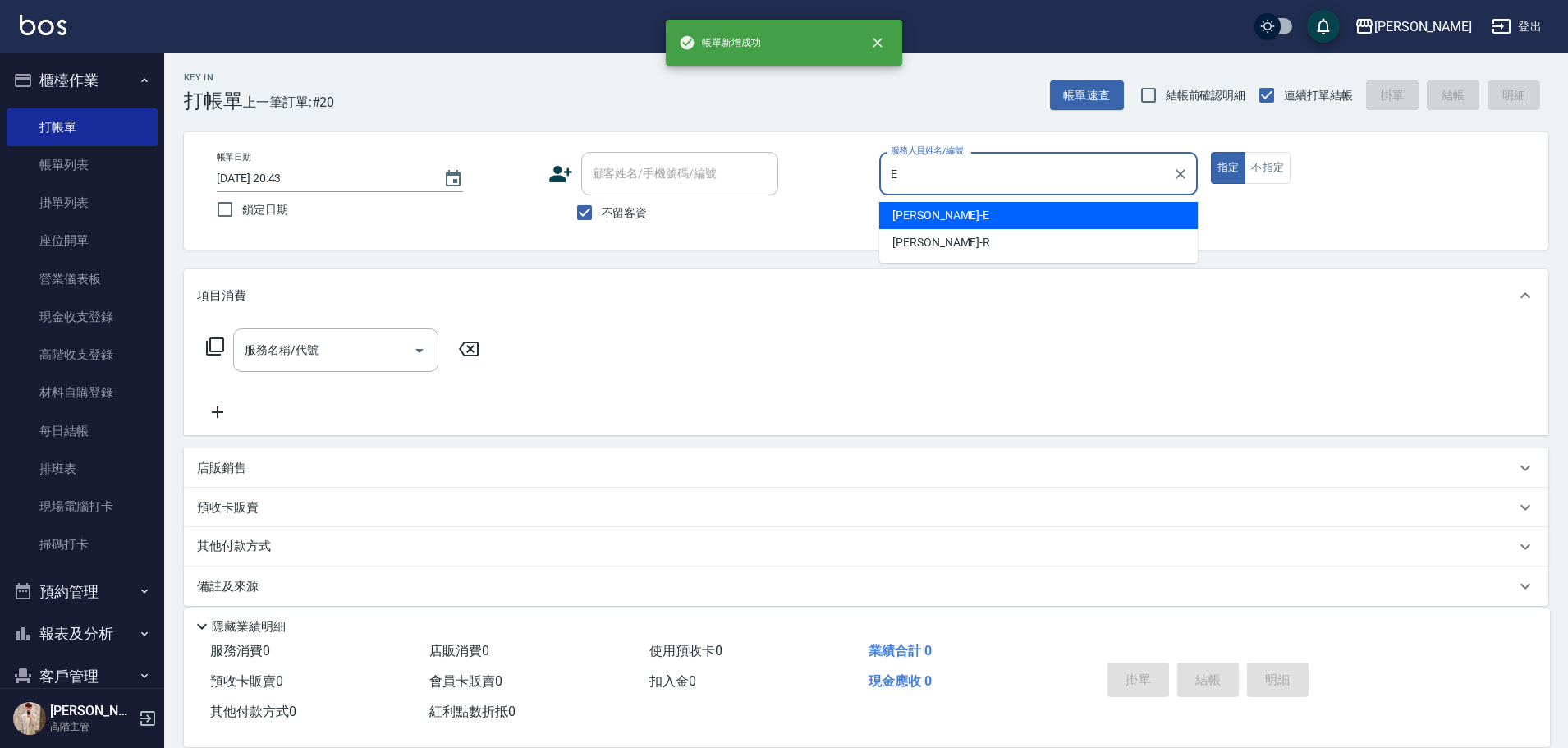
type input "Eason伊森-E"
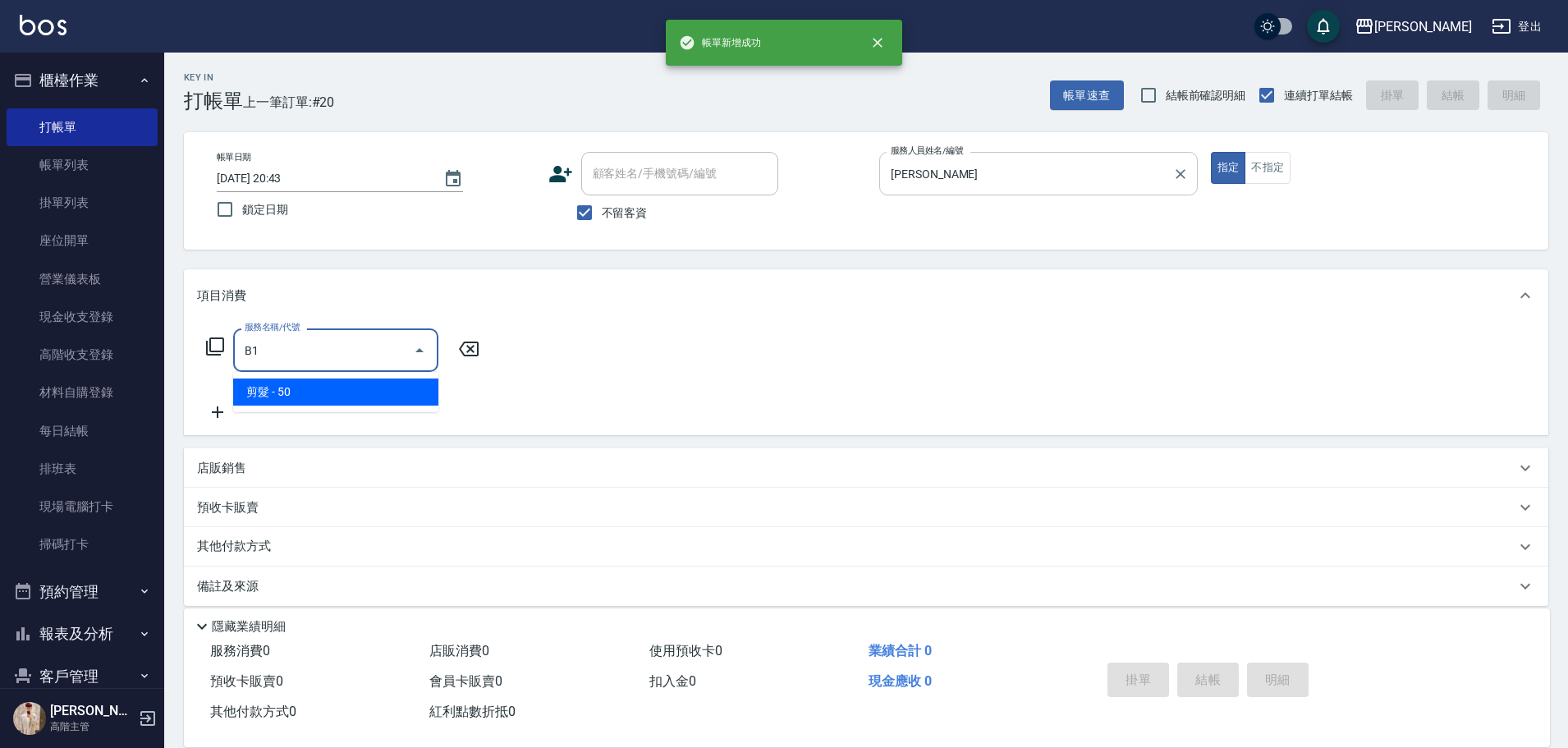
type input "剪髮(B1)"
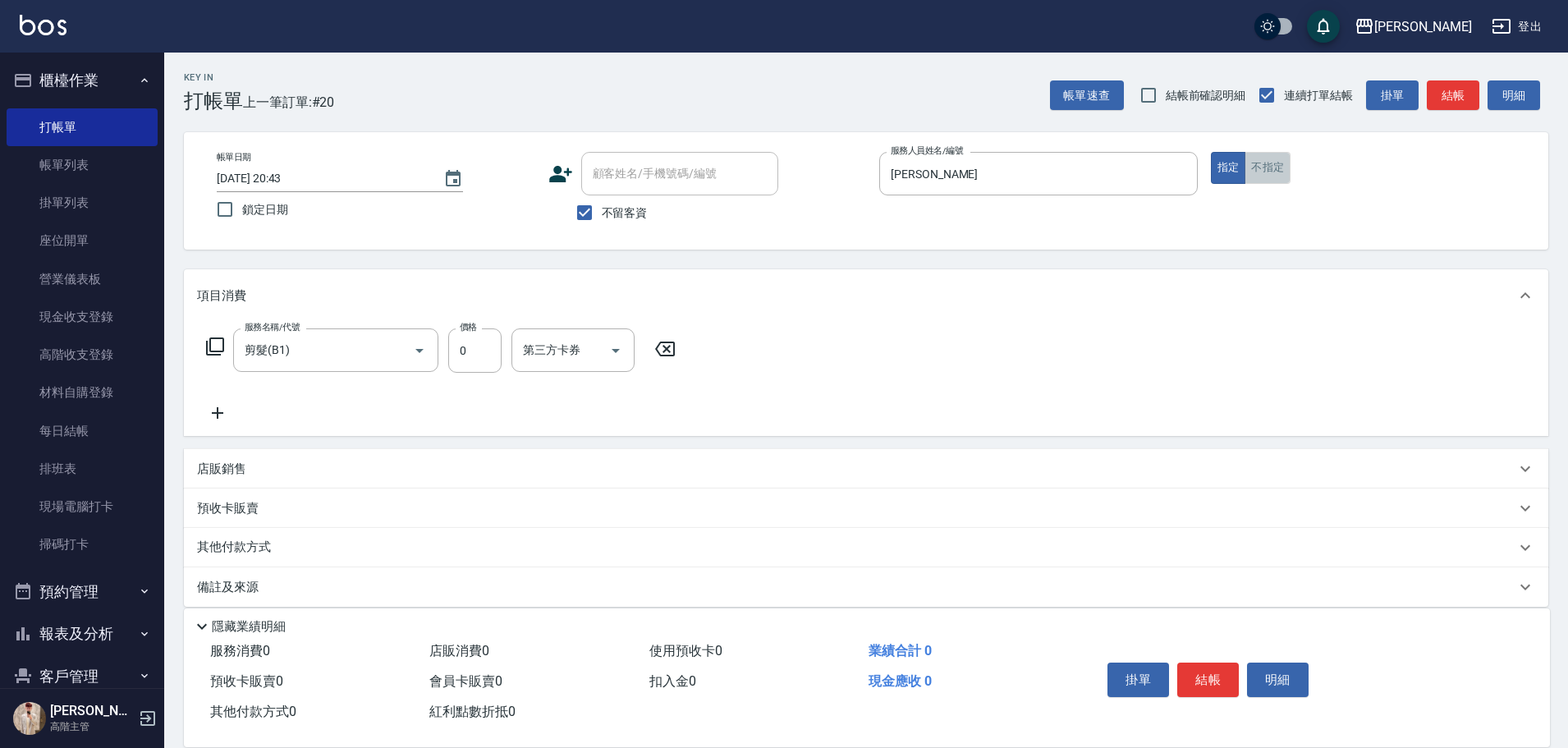
click at [1275, 173] on button "不指定" at bounding box center [1267, 167] width 46 height 32
click at [466, 350] on input "0" at bounding box center [475, 350] width 53 height 45
type input "200"
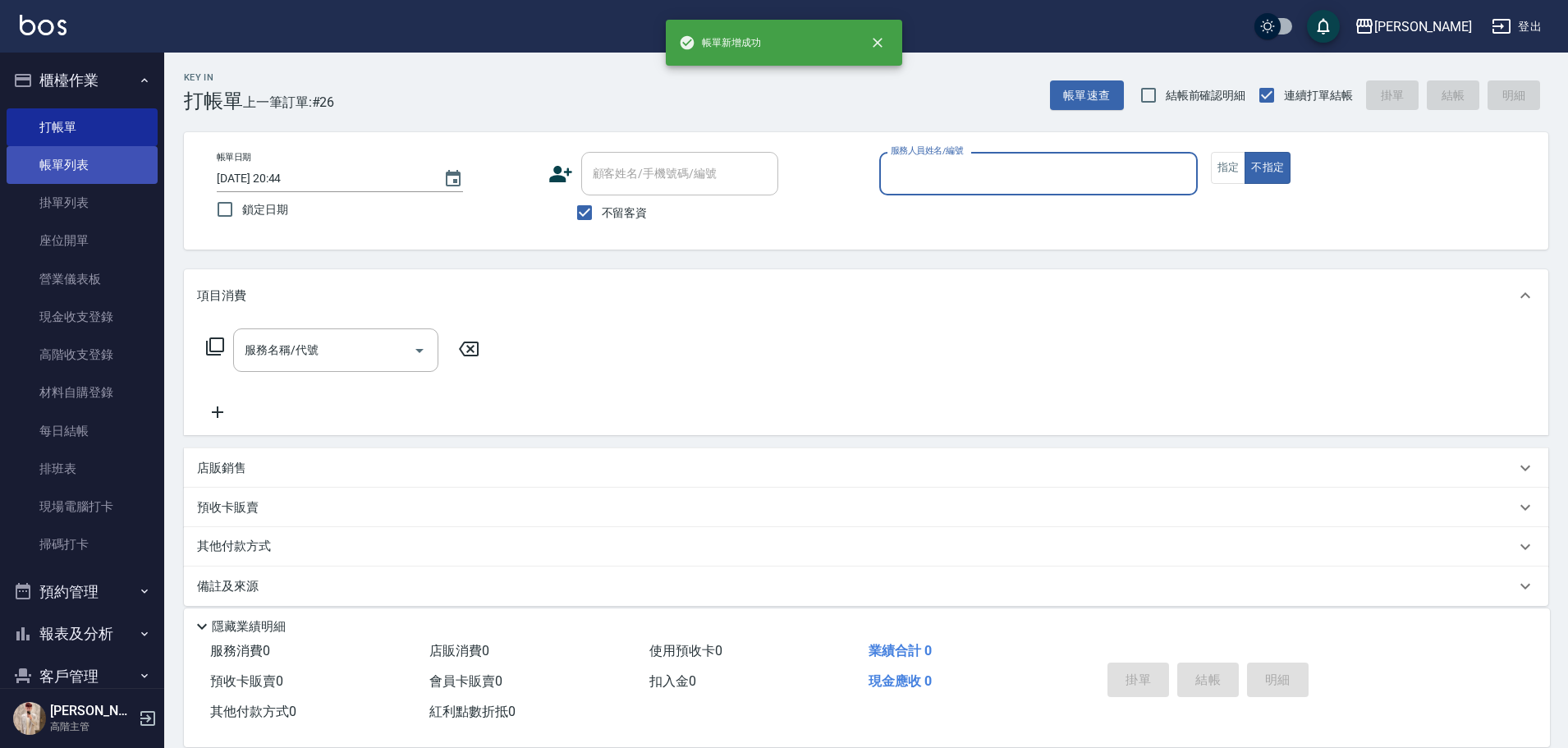
click at [133, 173] on link "帳單列表" at bounding box center [82, 165] width 151 height 38
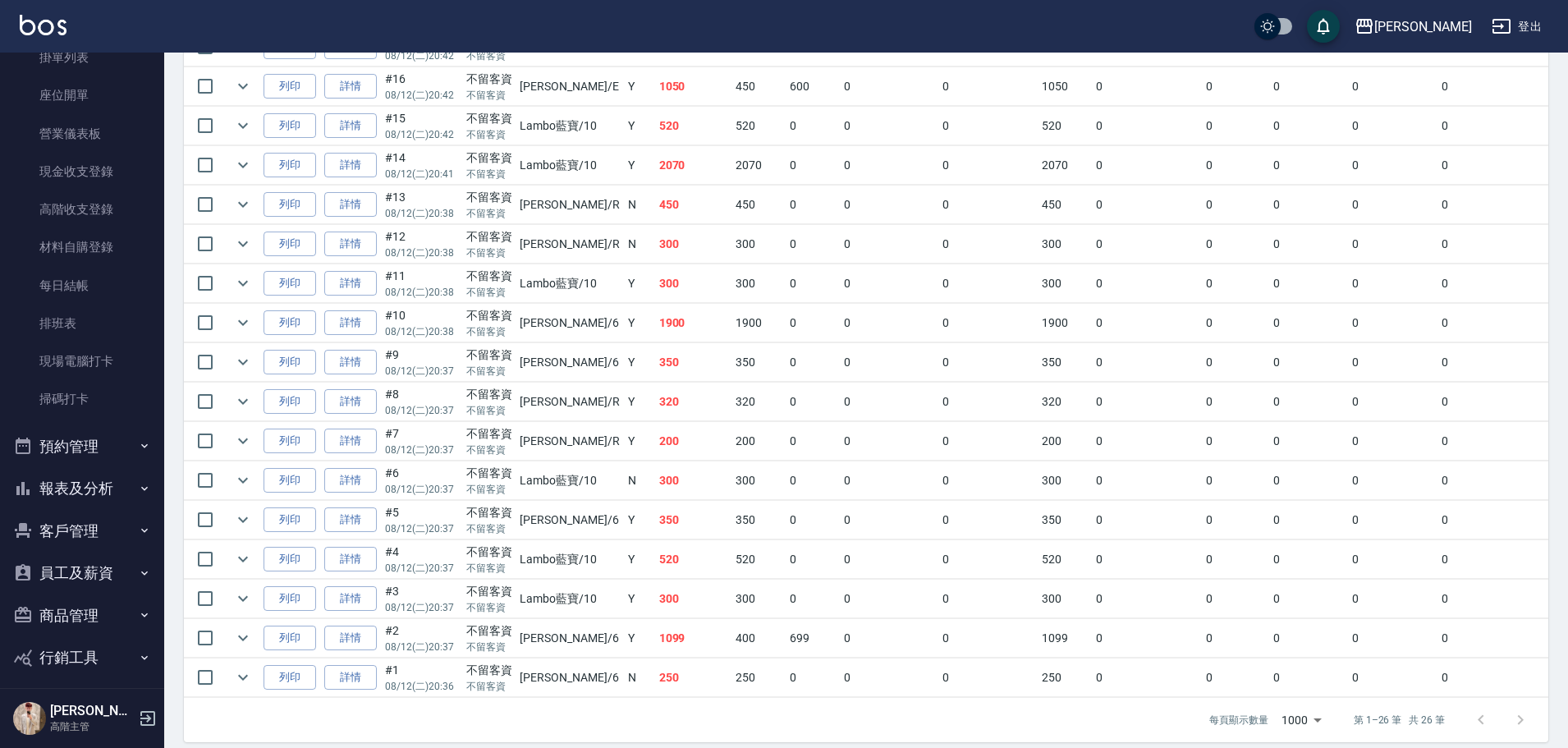
scroll to position [198, 0]
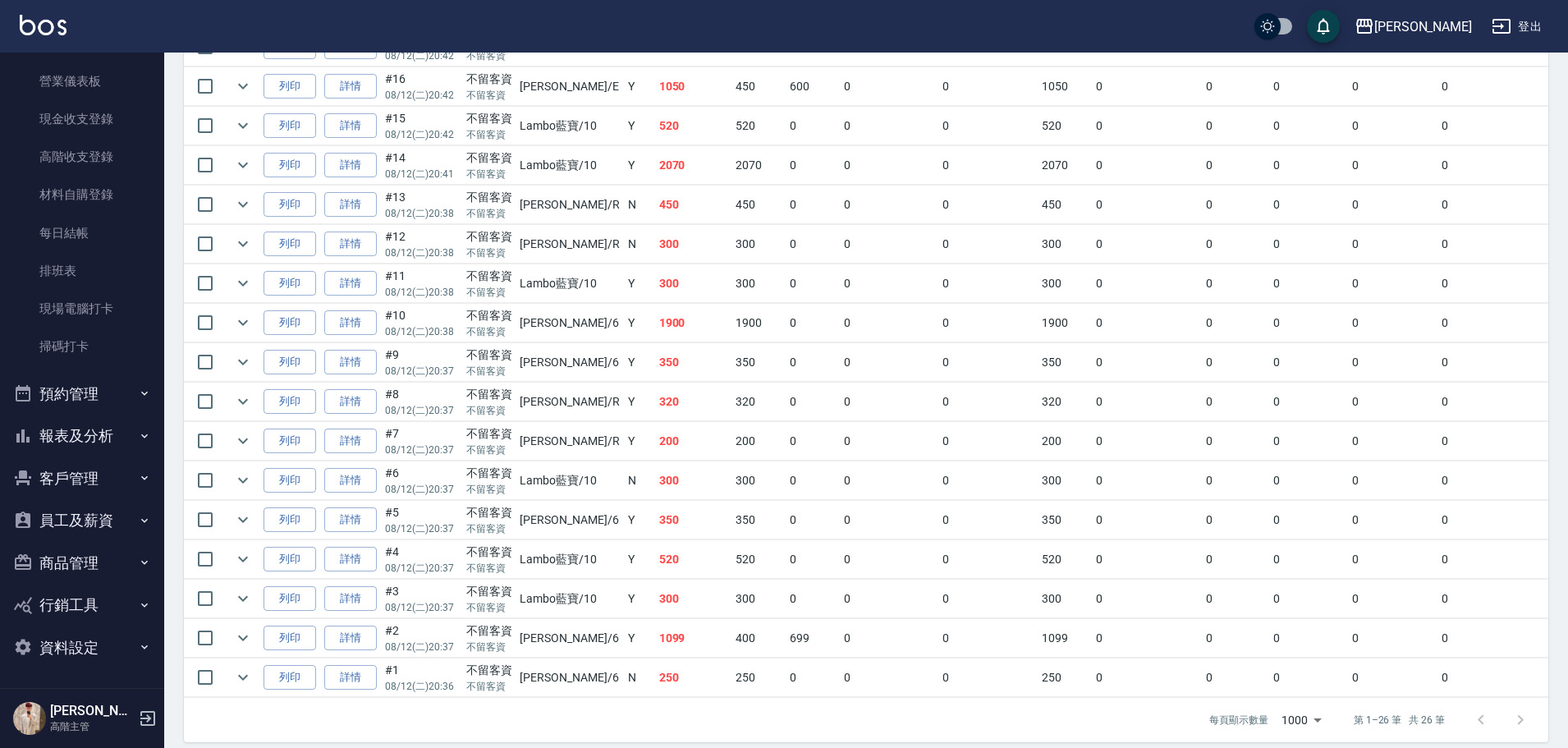
click at [113, 447] on button "報表及分析" at bounding box center [82, 436] width 151 height 43
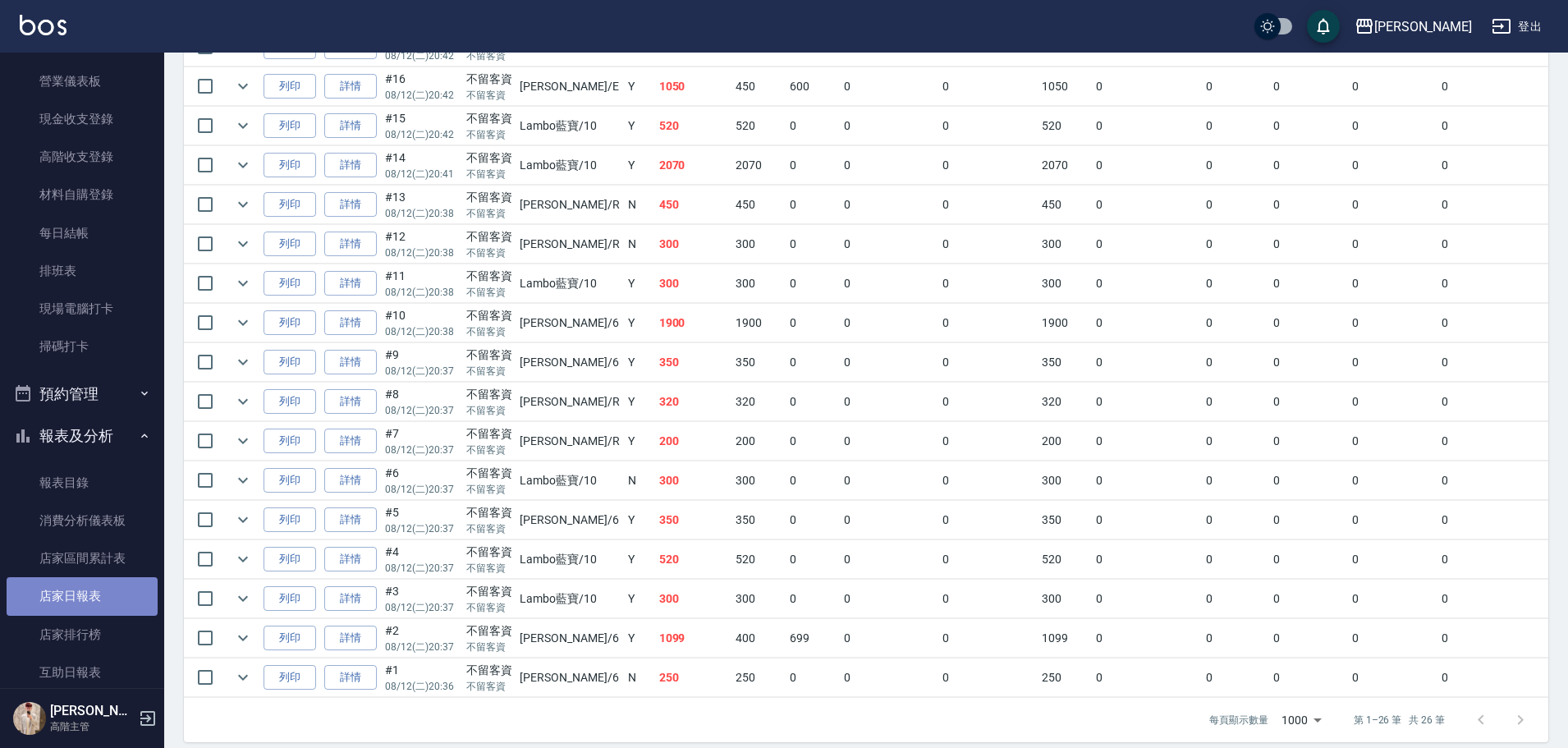
click at [115, 600] on link "店家日報表" at bounding box center [82, 596] width 151 height 38
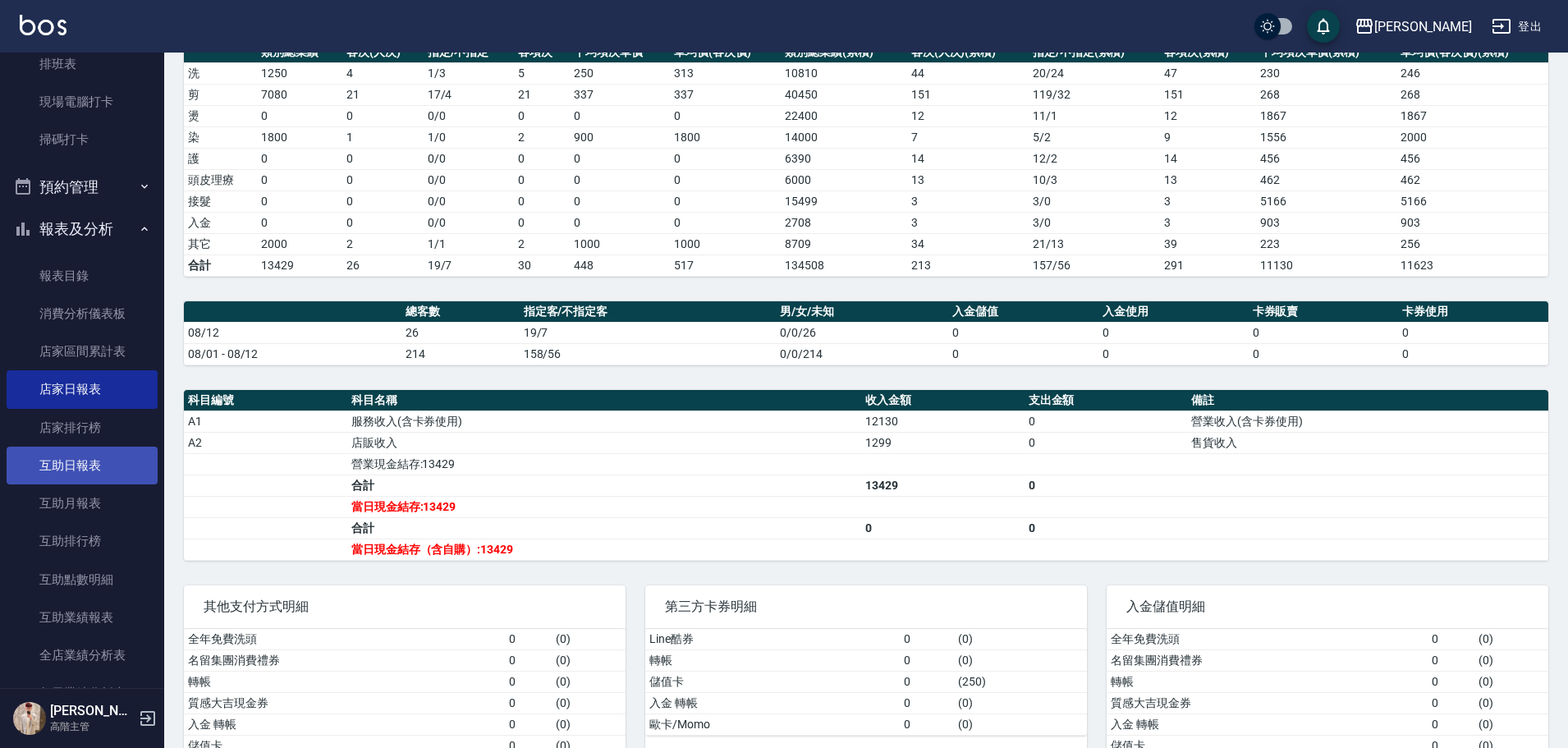
scroll to position [608, 0]
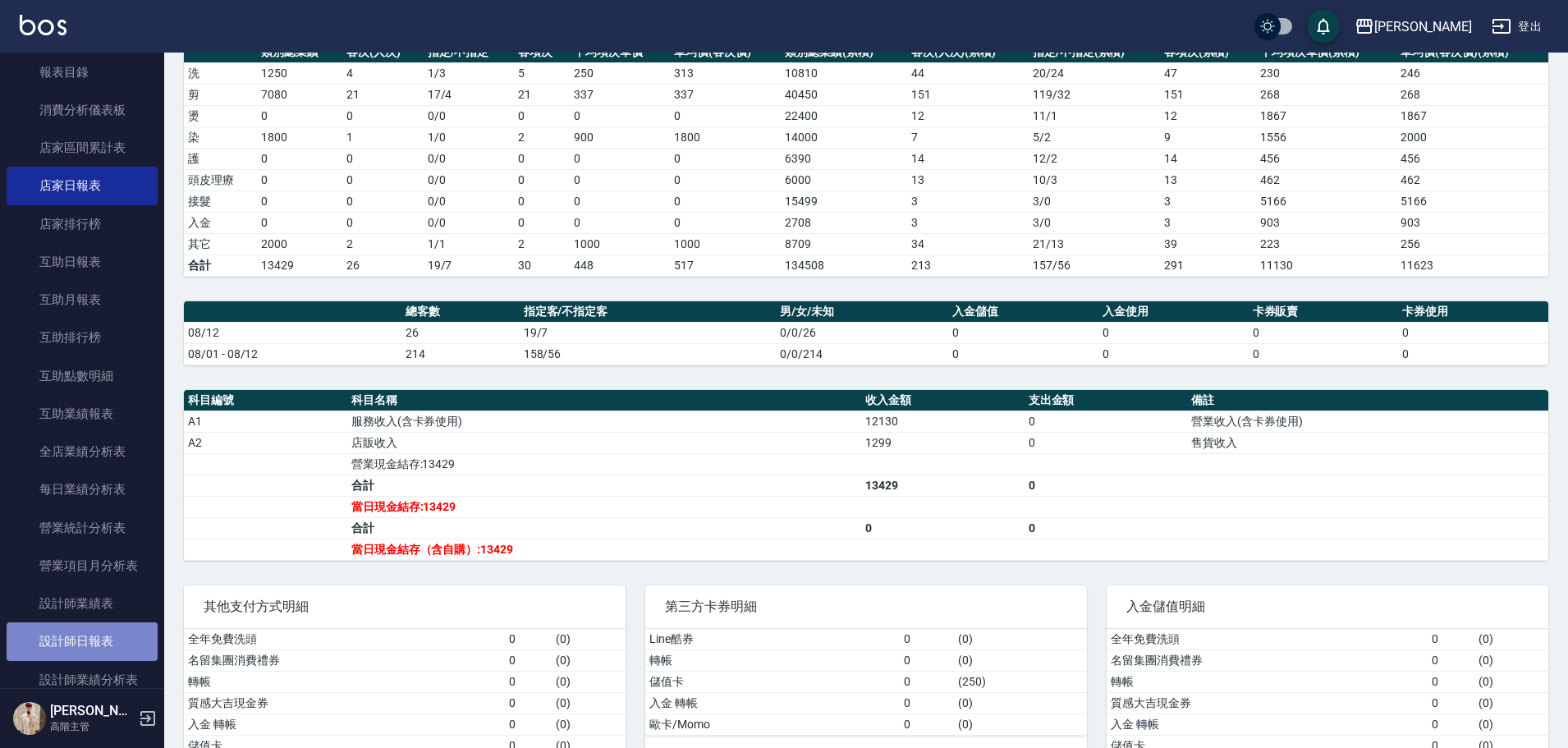
click at [106, 638] on link "設計師日報表" at bounding box center [82, 641] width 151 height 38
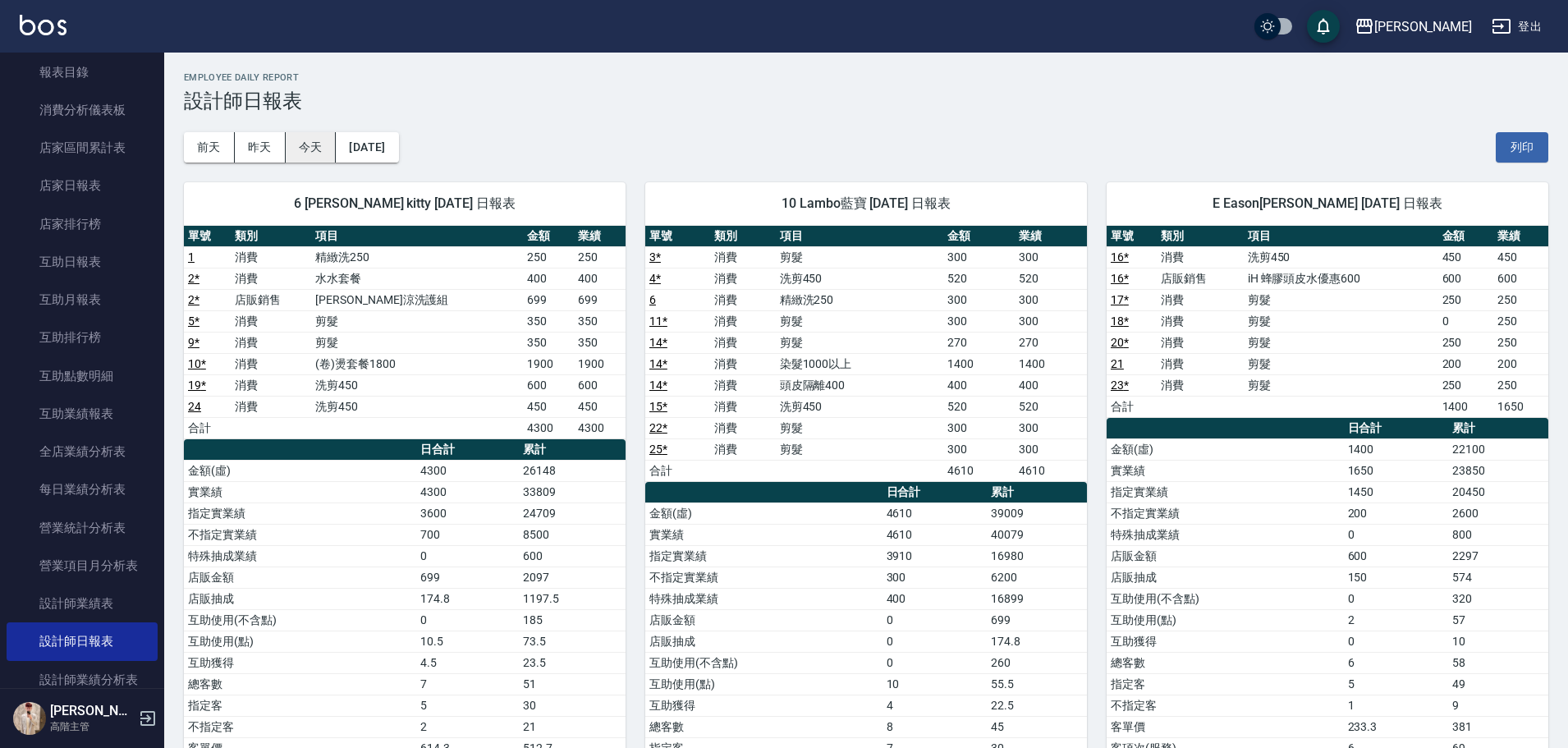
click at [313, 139] on button "今天" at bounding box center [310, 147] width 51 height 30
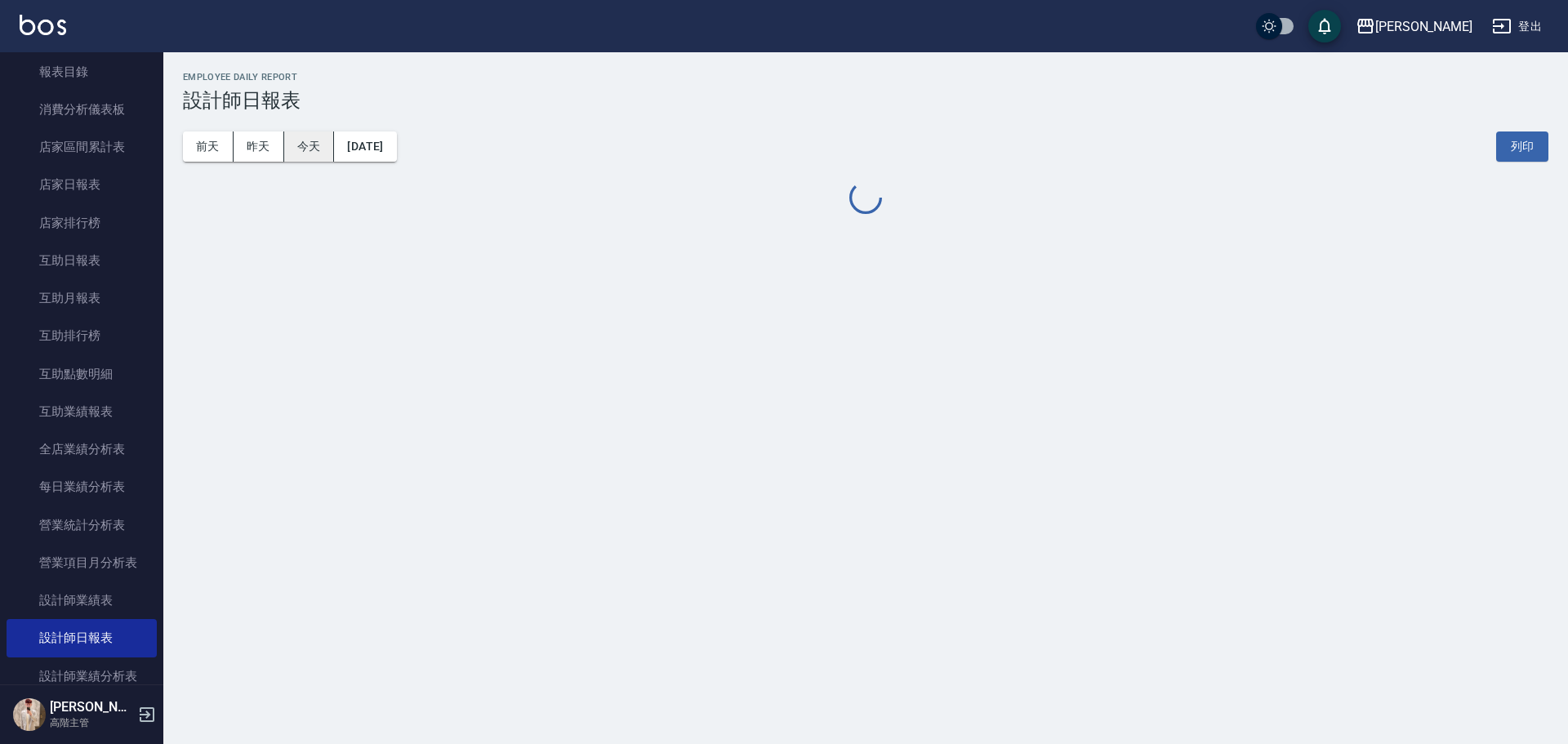
click at [311, 138] on button "今天" at bounding box center [308, 146] width 50 height 30
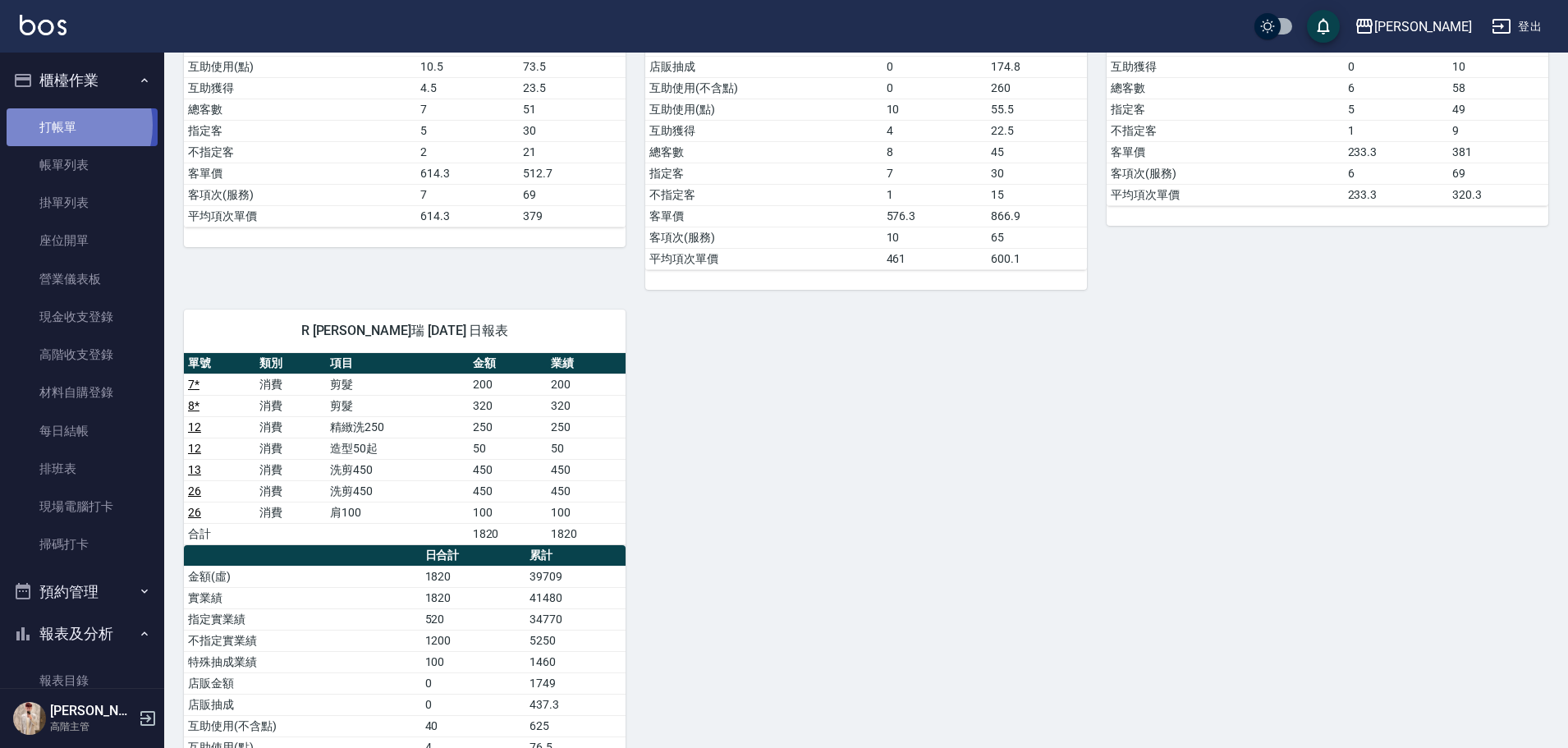
click at [63, 125] on link "打帳單" at bounding box center [82, 127] width 151 height 38
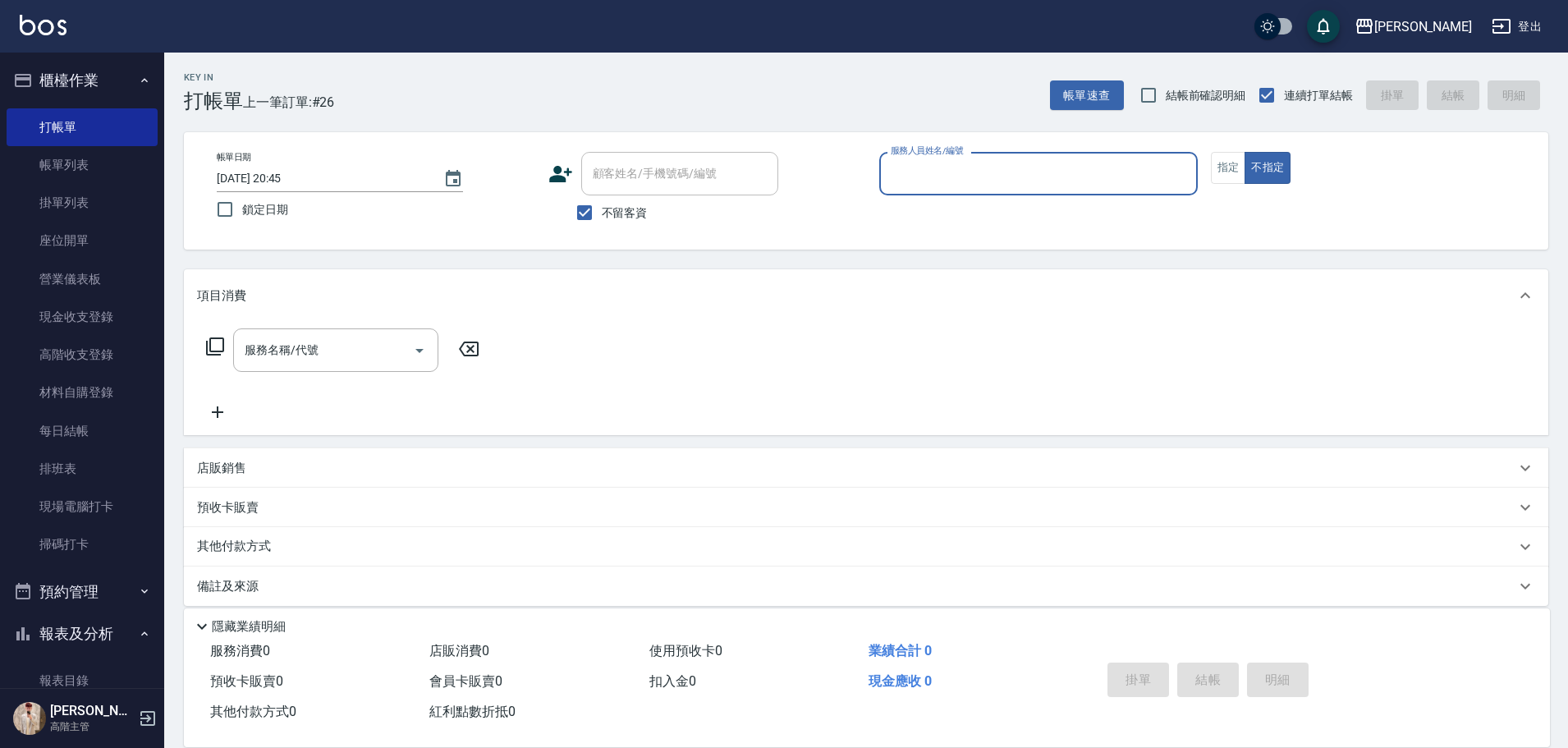
drag, startPoint x: 1092, startPoint y: 170, endPoint x: 1074, endPoint y: 179, distance: 20.1
click at [1087, 172] on input "服務人員姓名/編號" at bounding box center [1038, 174] width 303 height 29
drag, startPoint x: 124, startPoint y: 166, endPoint x: 678, endPoint y: 455, distance: 624.8
click at [124, 166] on link "帳單列表" at bounding box center [82, 165] width 151 height 38
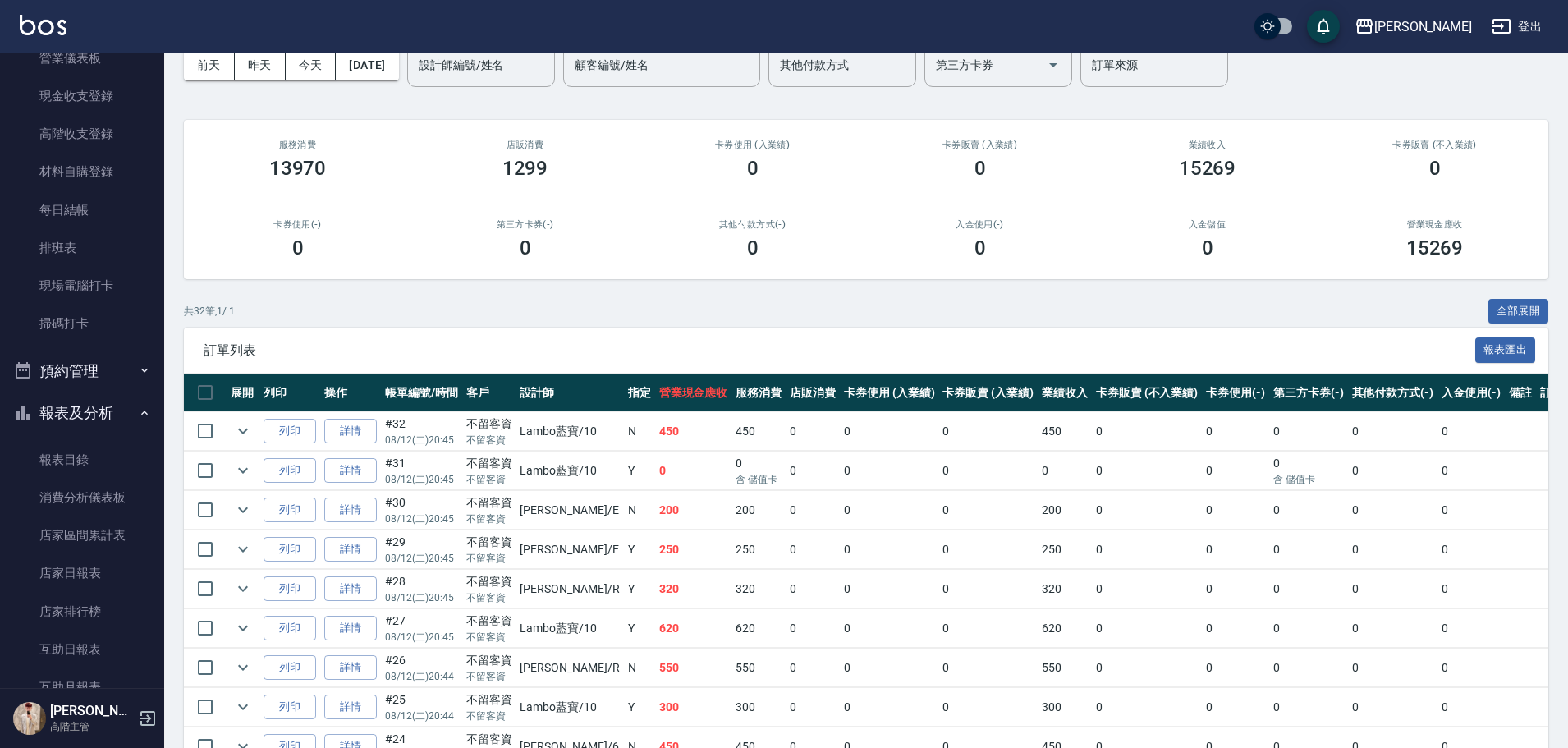
scroll to position [246, 0]
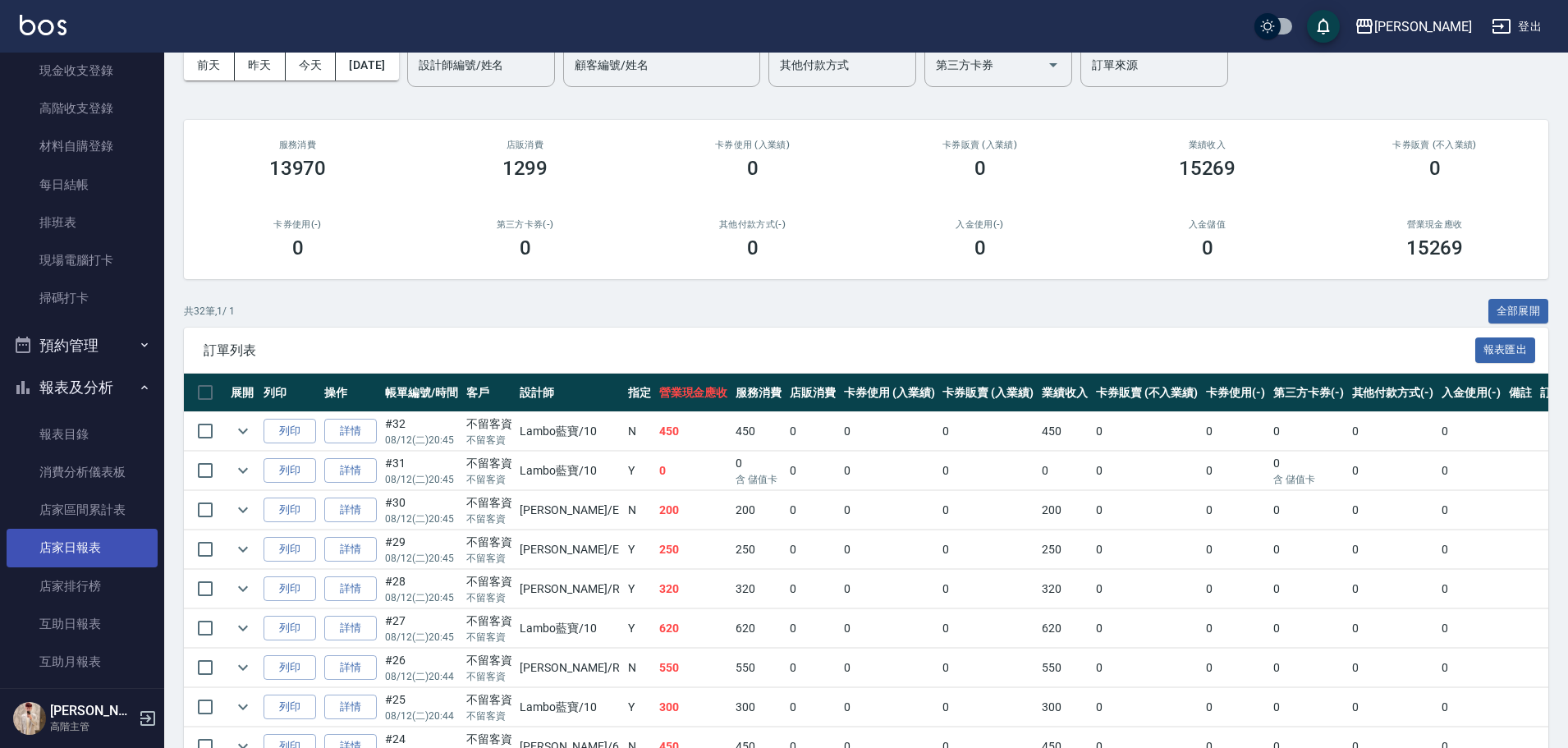
click at [109, 558] on link "店家日報表" at bounding box center [82, 548] width 151 height 38
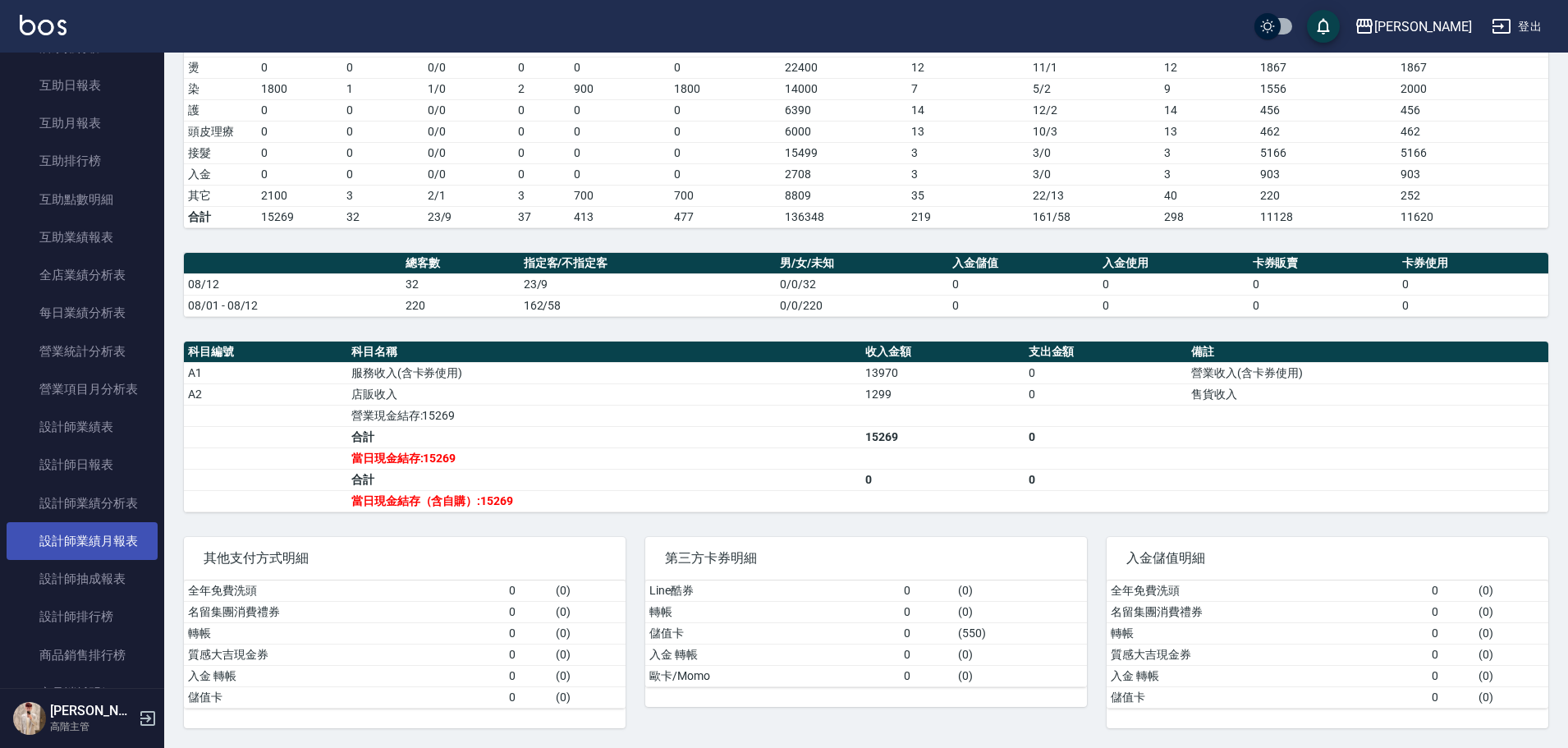
scroll to position [821, 0]
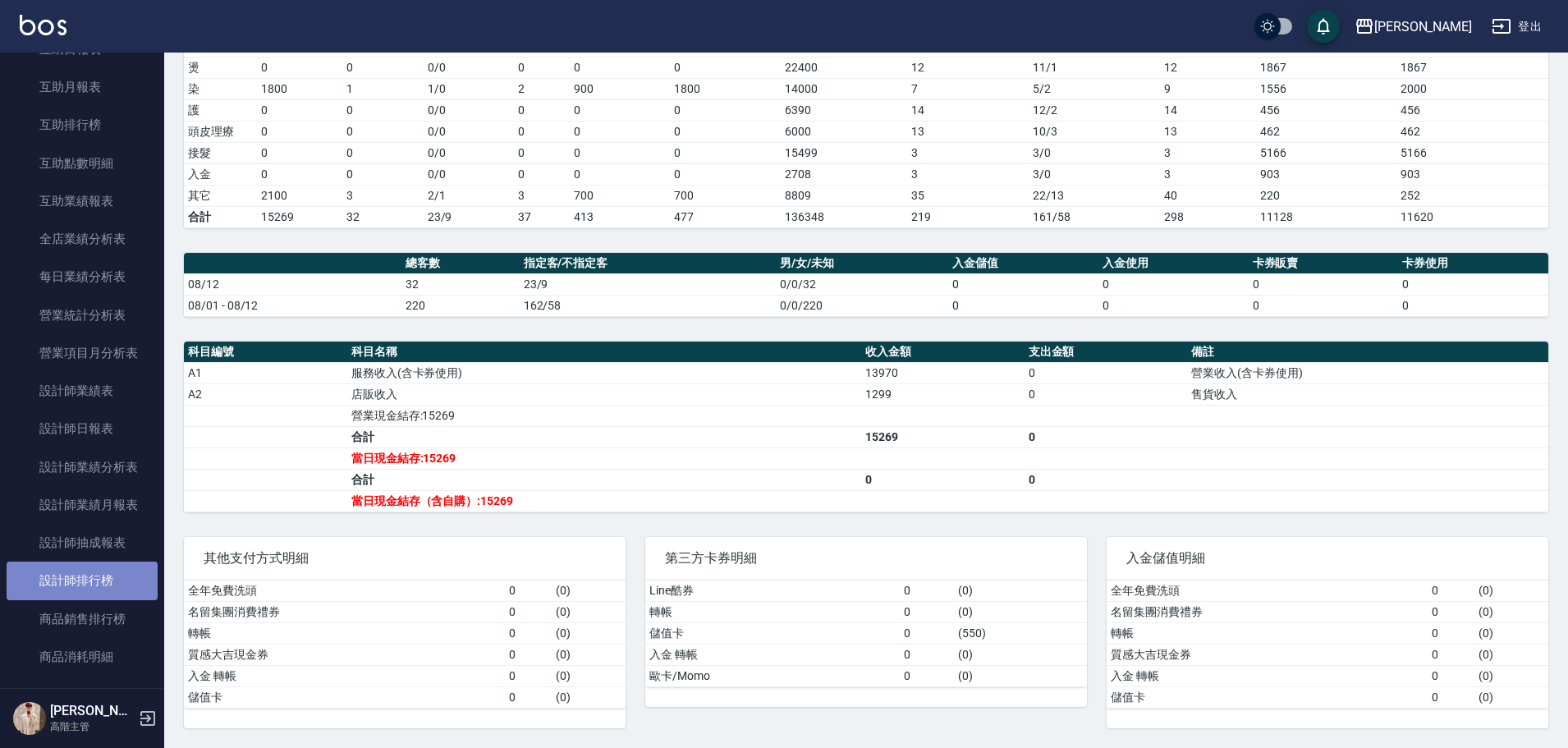
click at [111, 586] on link "設計師排行榜" at bounding box center [82, 580] width 151 height 38
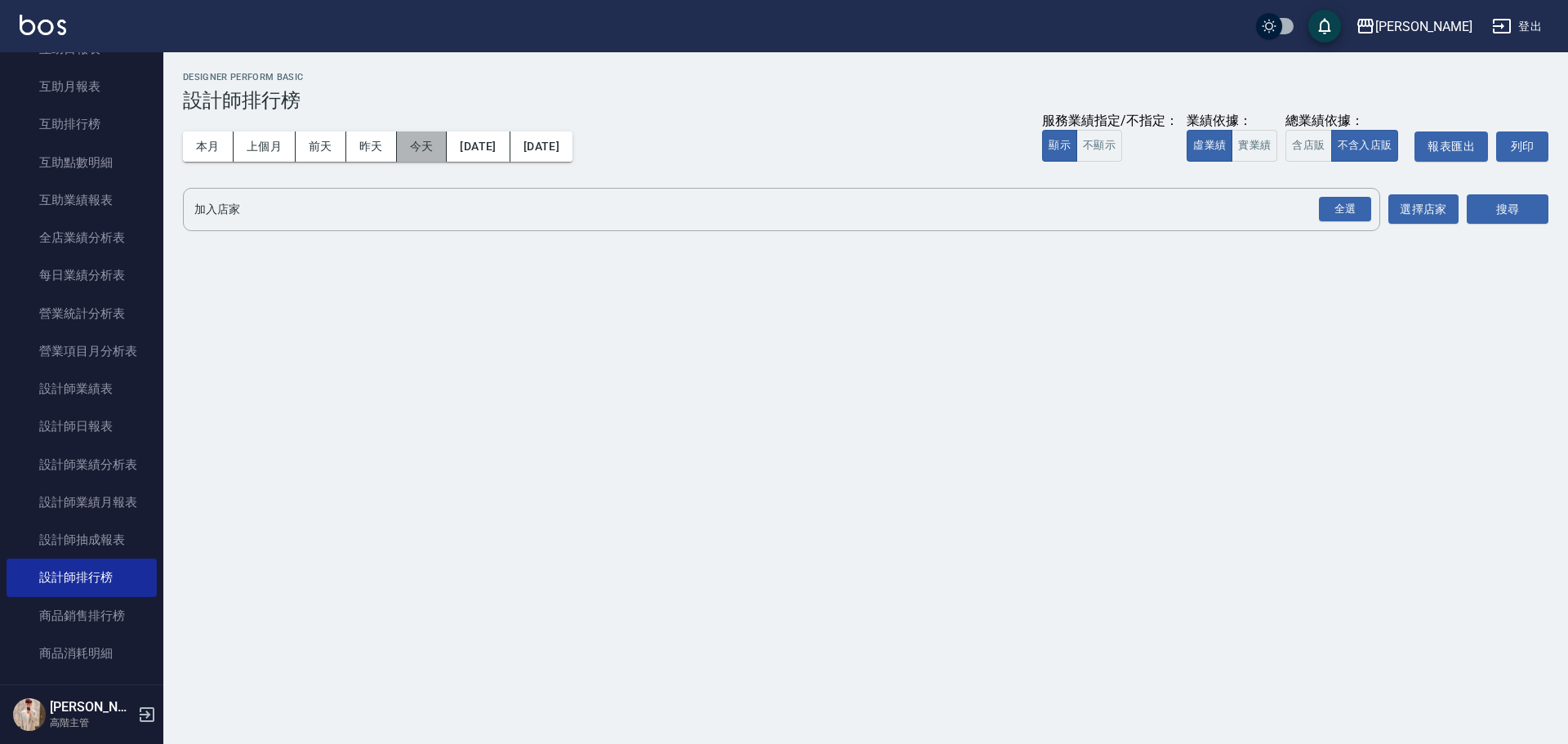
click at [412, 140] on button "今天" at bounding box center [422, 146] width 50 height 30
drag, startPoint x: 1256, startPoint y: 147, endPoint x: 1307, endPoint y: 196, distance: 70.7
click at [1261, 150] on button "實業績" at bounding box center [1254, 145] width 46 height 32
drag, startPoint x: 1313, startPoint y: 200, endPoint x: 1322, endPoint y: 203, distance: 9.5
click at [1322, 203] on div "全選 加入店家" at bounding box center [781, 209] width 1197 height 43
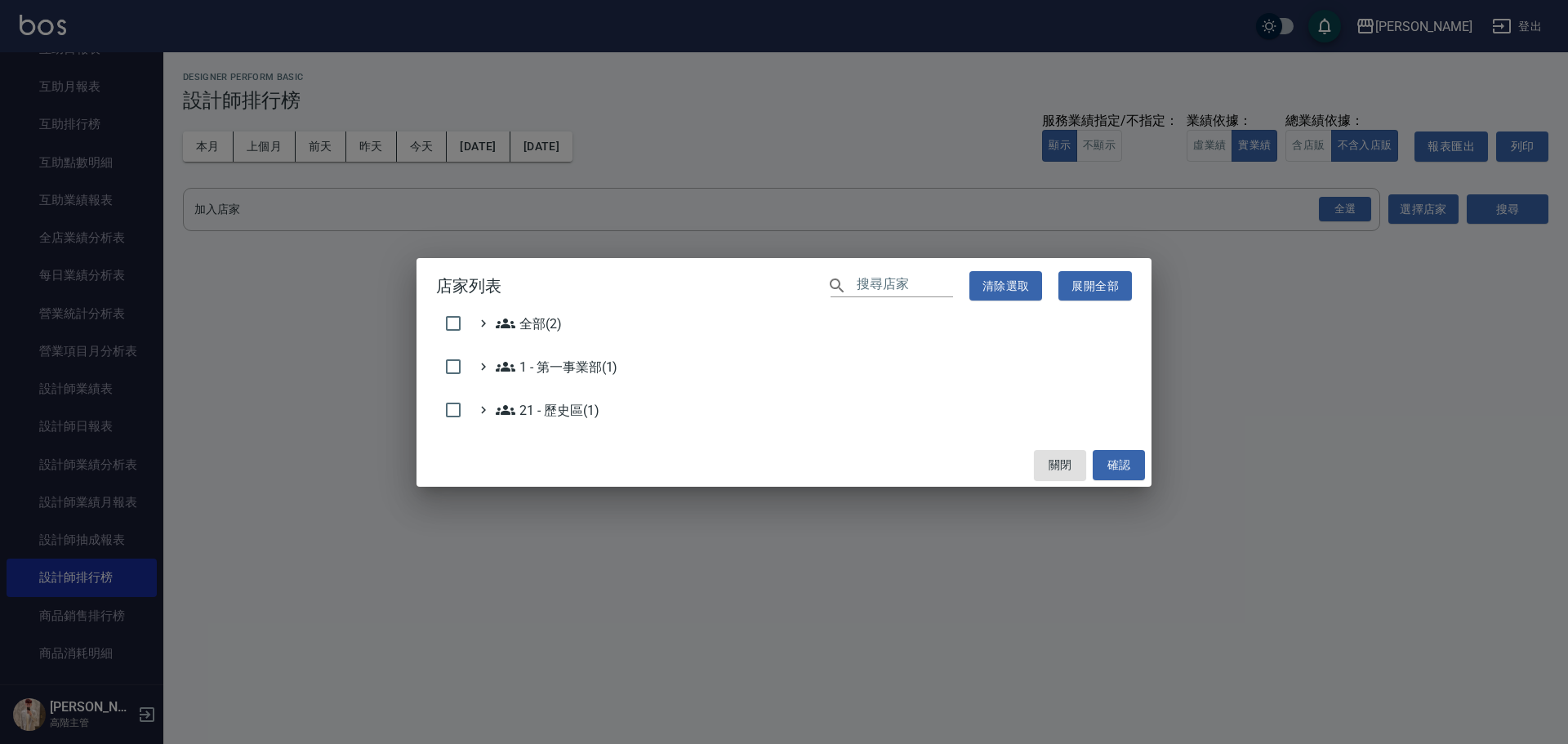
click at [1352, 214] on div "店家列表 ​ 清除選取 展開全部 全部(2) 1 - 第一事業部(1) 21 - 歷史區(1) 關閉 確認" at bounding box center [784, 372] width 1568 height 744
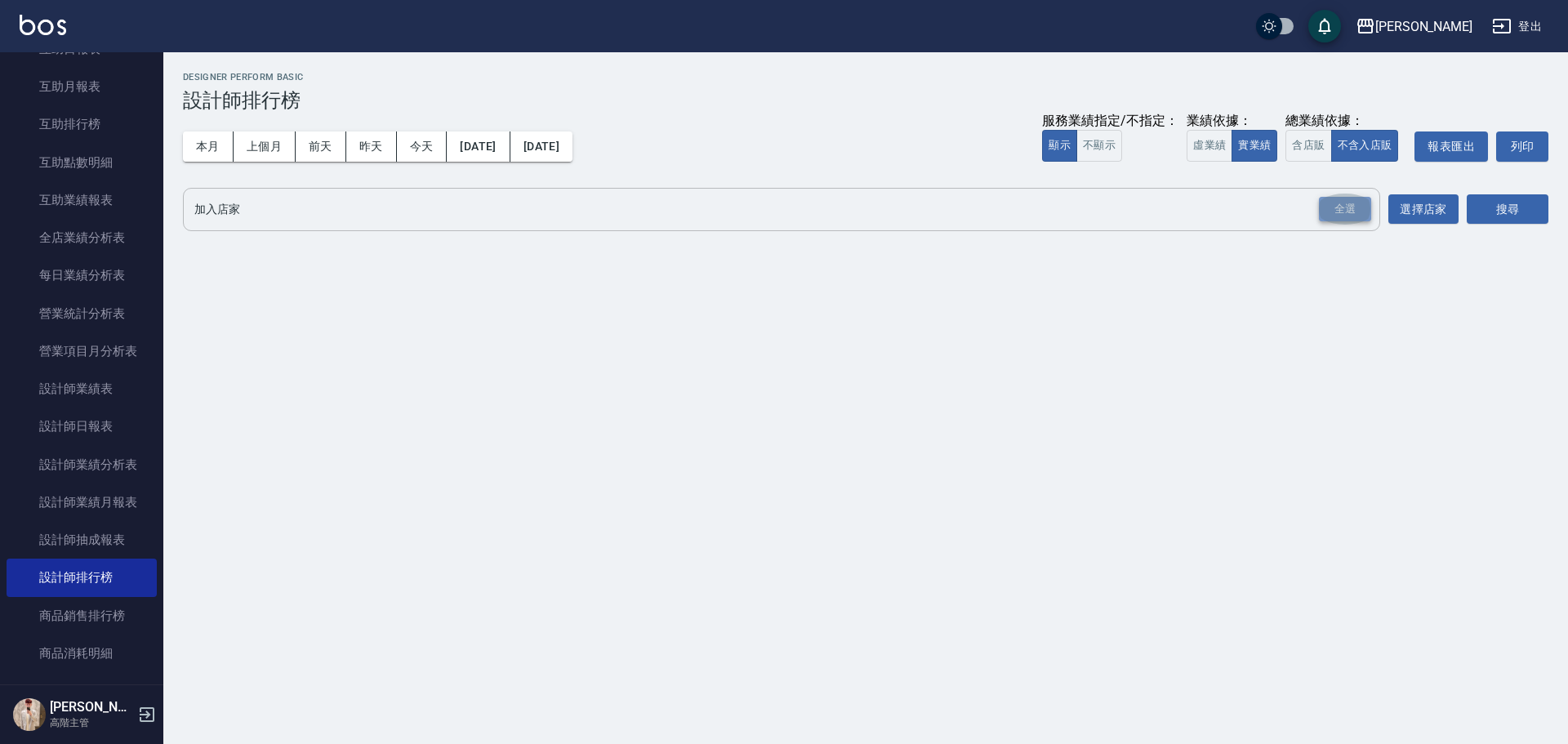
click at [1336, 206] on div "全選" at bounding box center [1344, 210] width 52 height 26
click at [1336, 206] on div "全選" at bounding box center [1344, 211] width 52 height 26
click at [1513, 205] on button "搜尋" at bounding box center [1507, 210] width 82 height 30
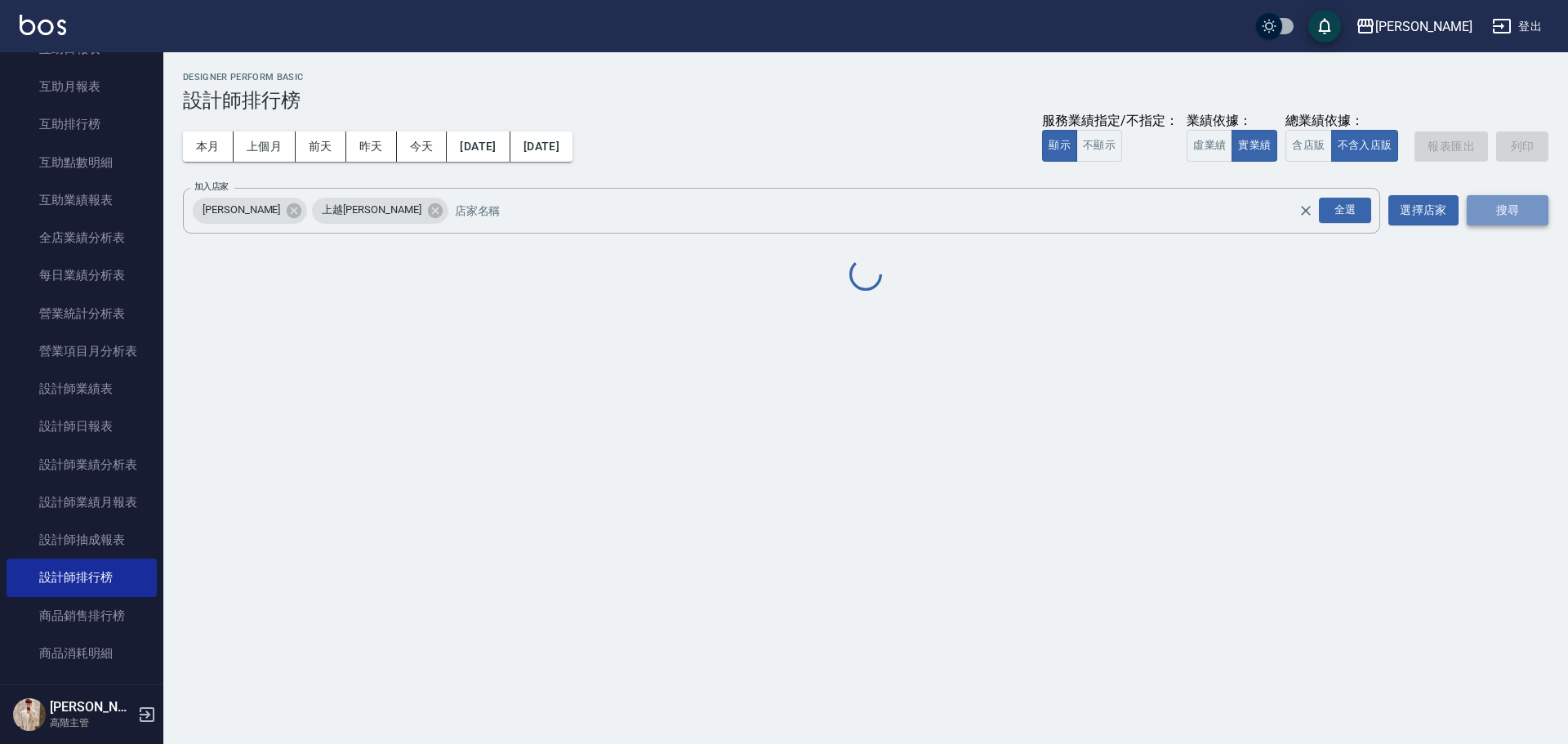
click at [1513, 205] on button "搜尋" at bounding box center [1507, 210] width 82 height 30
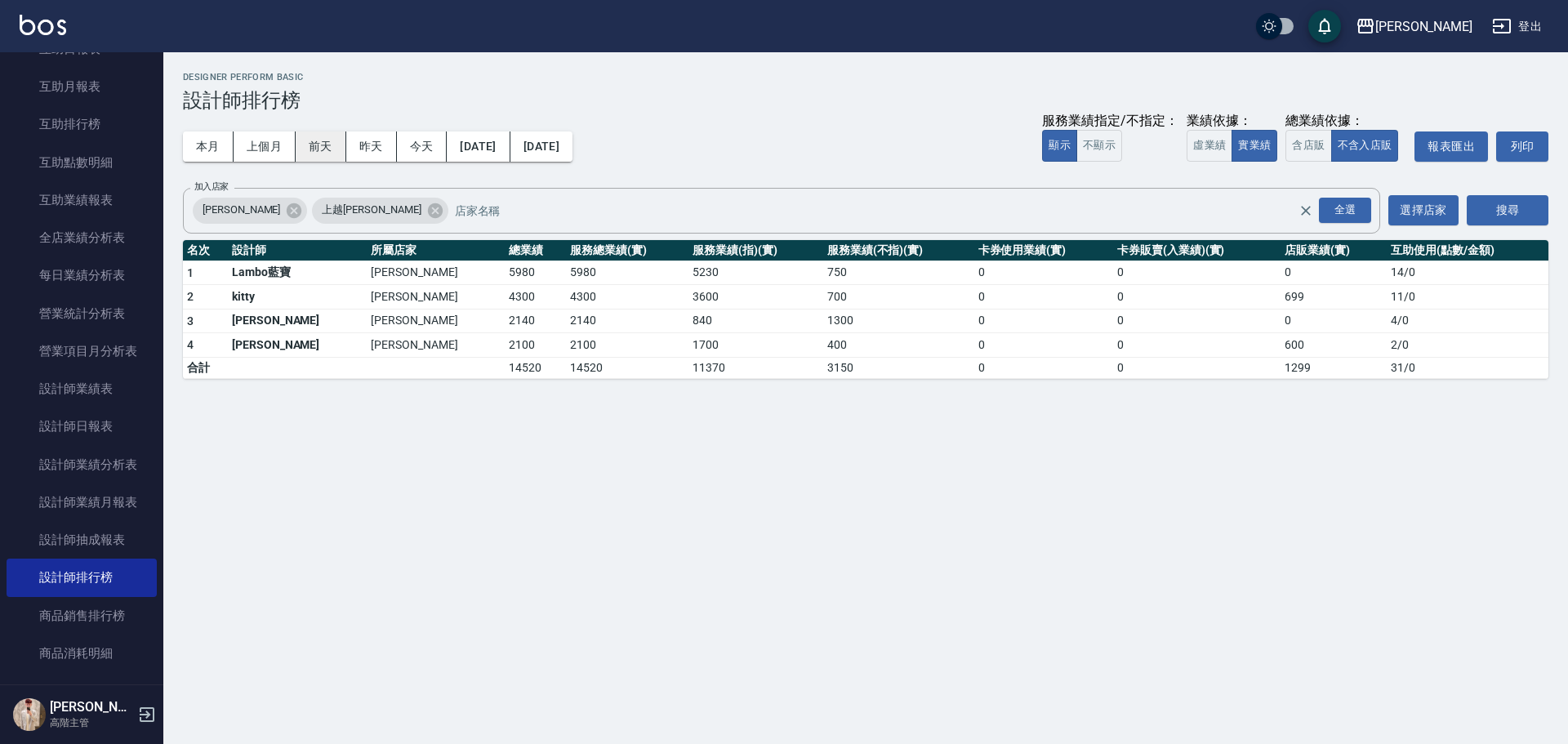
click at [343, 144] on button "前天" at bounding box center [320, 146] width 50 height 30
click at [355, 146] on button "昨天" at bounding box center [371, 146] width 50 height 30
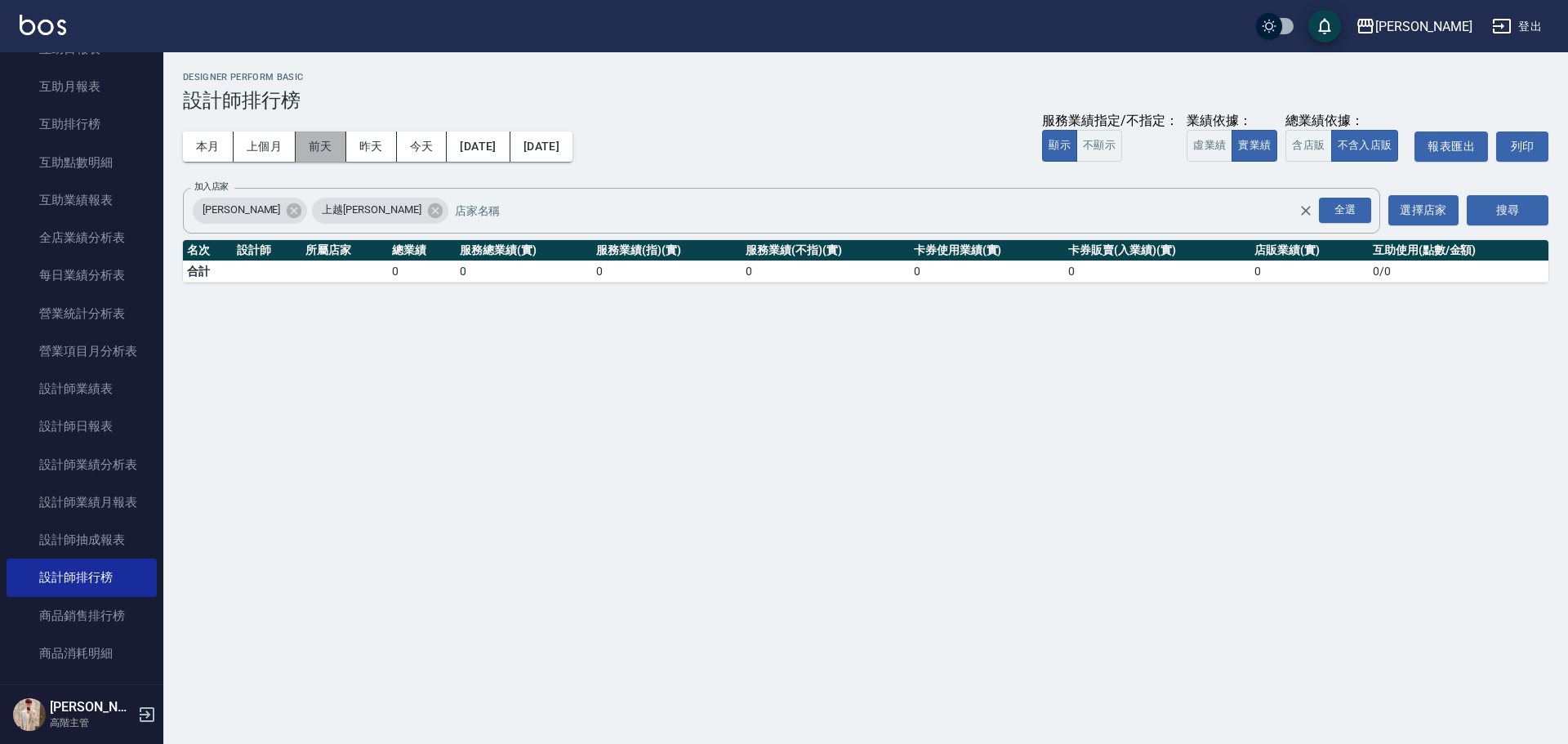
click at [335, 147] on button "前天" at bounding box center [320, 146] width 50 height 30
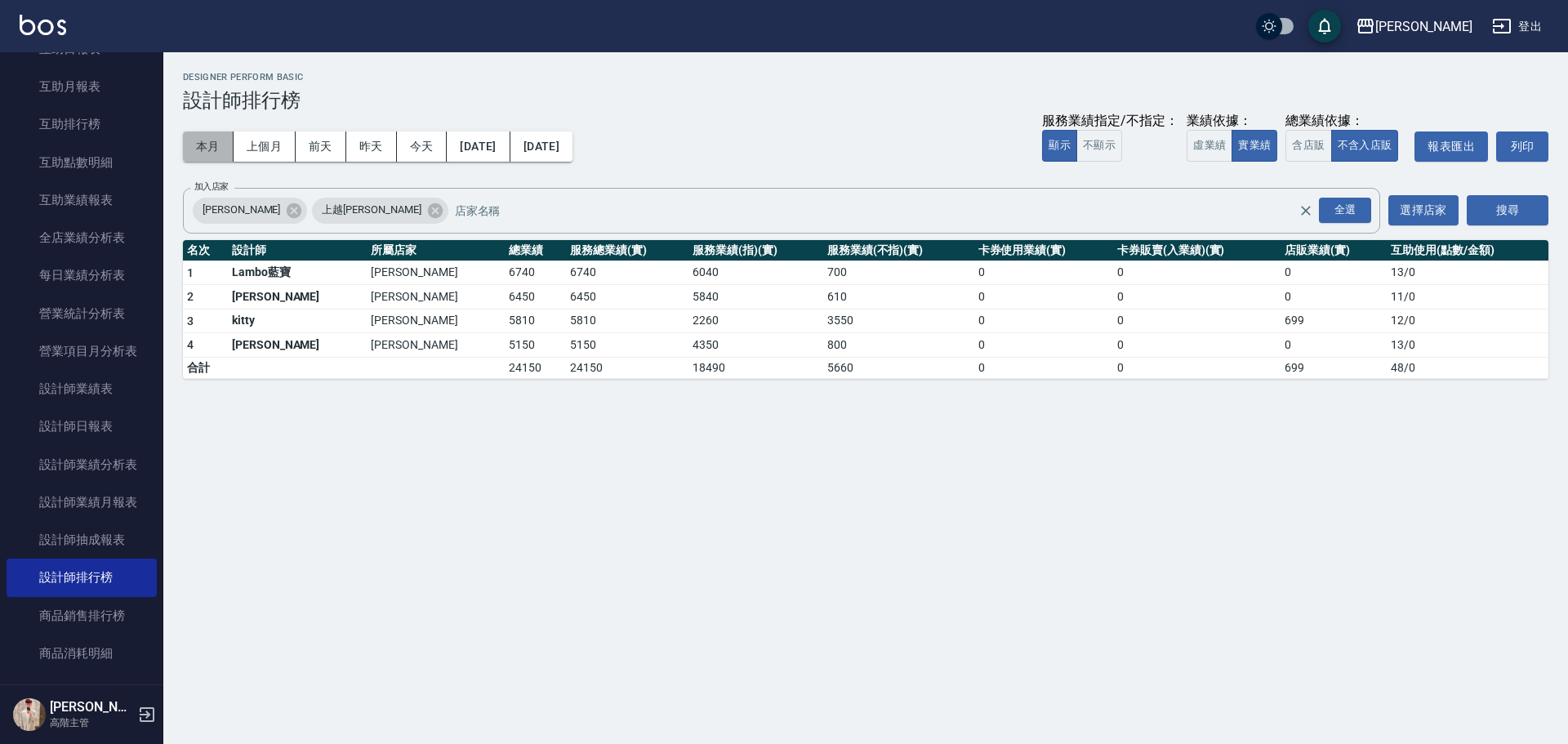
click at [202, 147] on button "本月" at bounding box center [208, 146] width 50 height 30
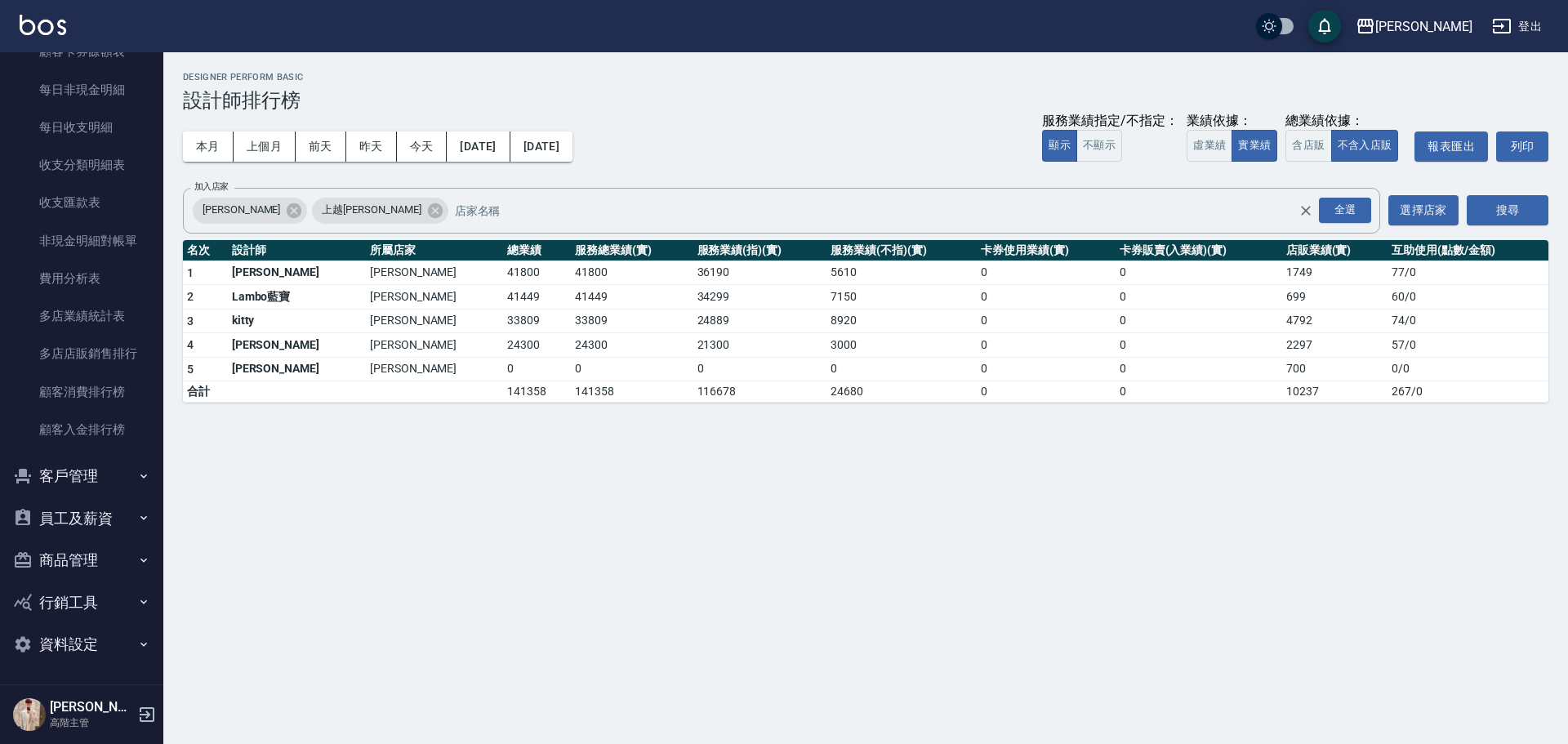
scroll to position [1797, 0]
click at [210, 155] on button "本月" at bounding box center [208, 146] width 50 height 30
click at [206, 147] on button "本月" at bounding box center [208, 146] width 50 height 30
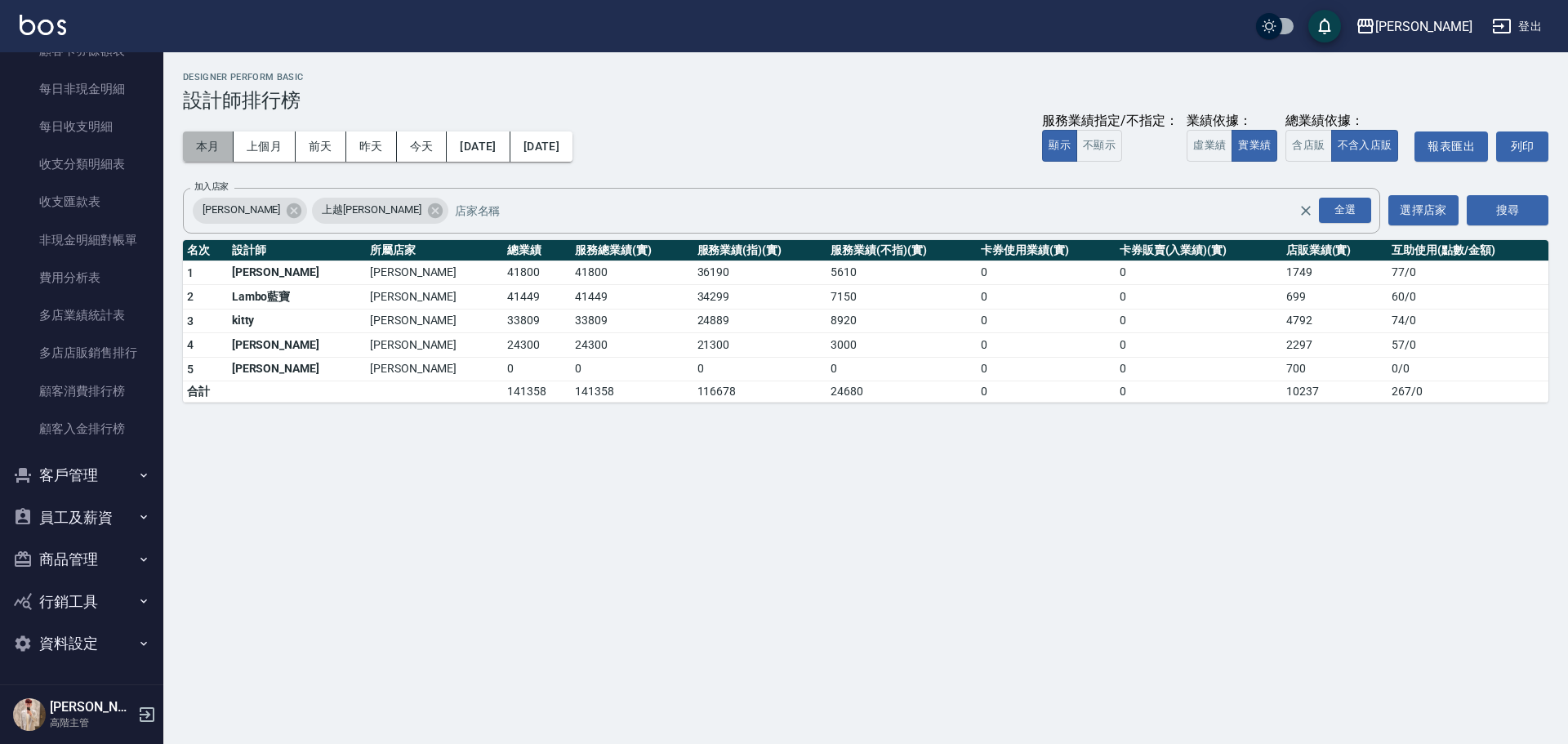
click at [206, 147] on button "本月" at bounding box center [208, 146] width 50 height 30
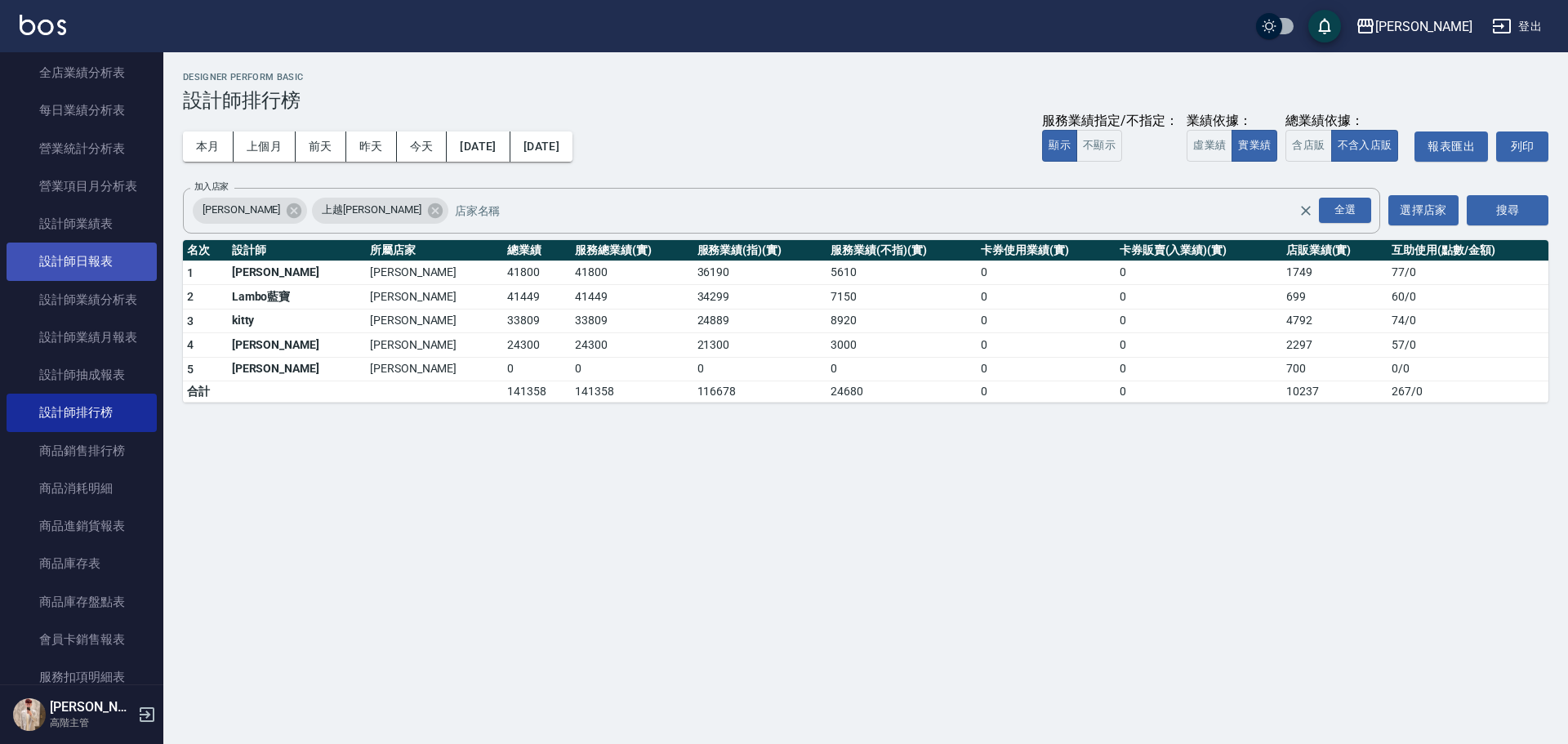
scroll to position [980, 0]
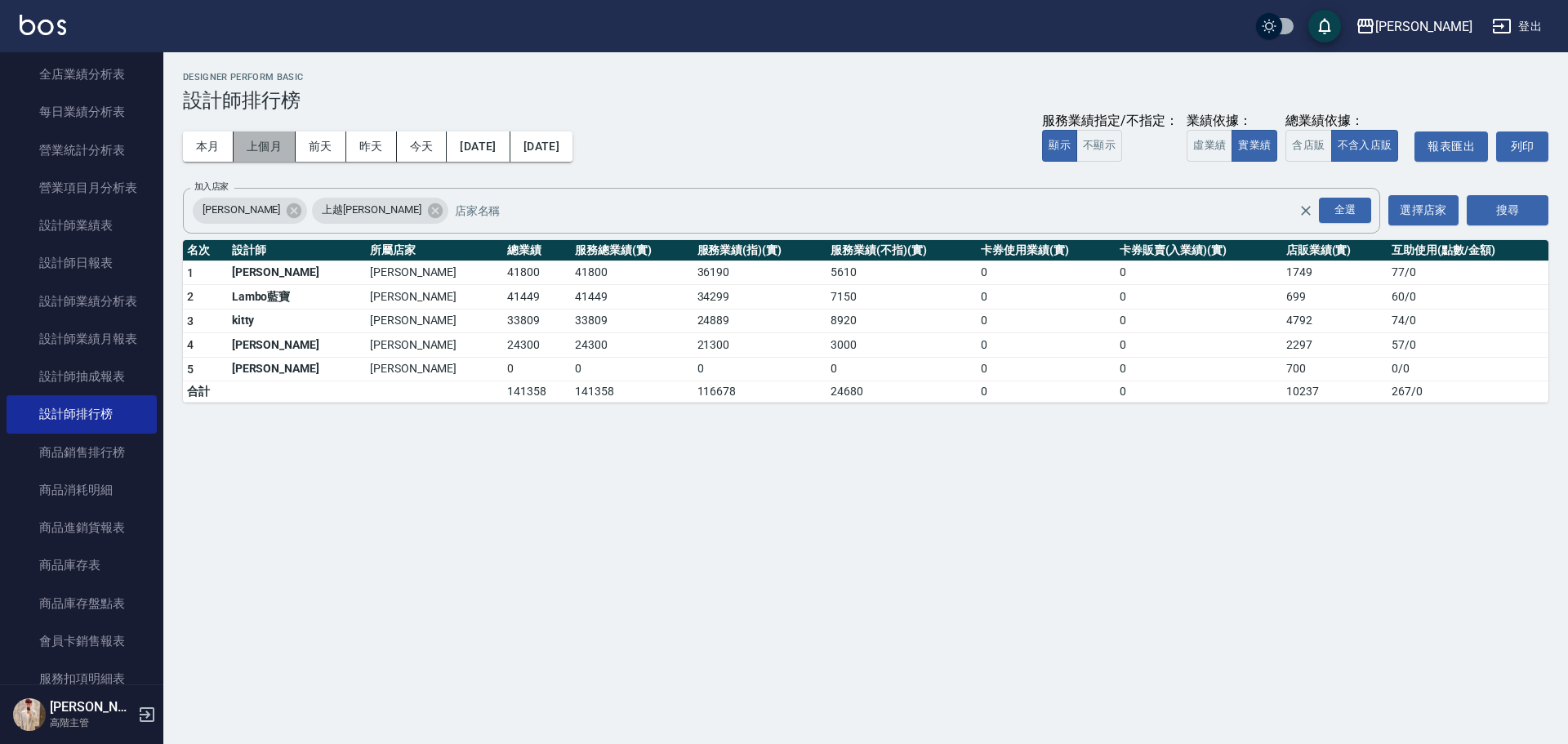
click at [281, 144] on button "上個月" at bounding box center [264, 146] width 62 height 30
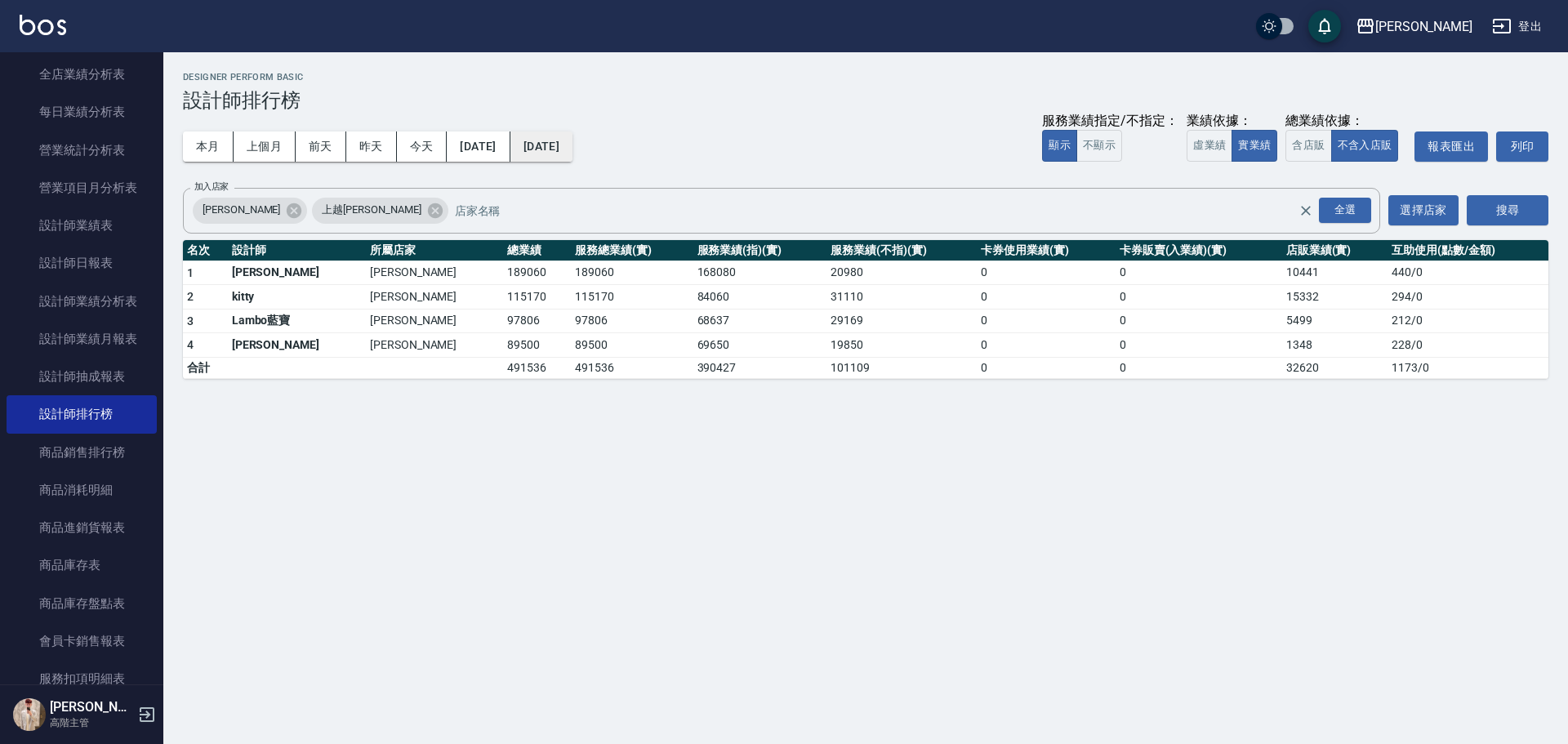
click at [573, 142] on button "2025/07/31" at bounding box center [541, 146] width 62 height 30
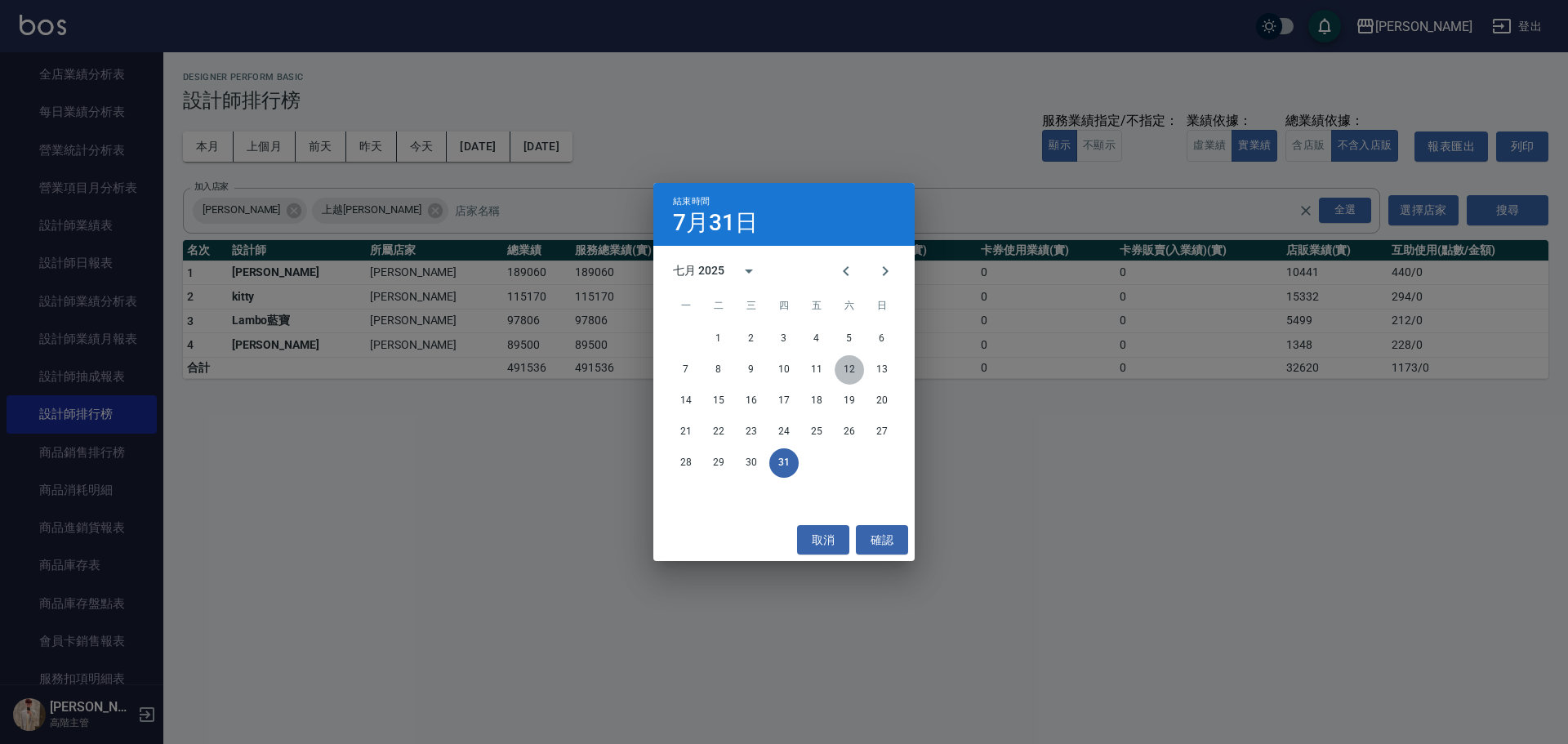
click at [843, 367] on button "12" at bounding box center [849, 370] width 29 height 29
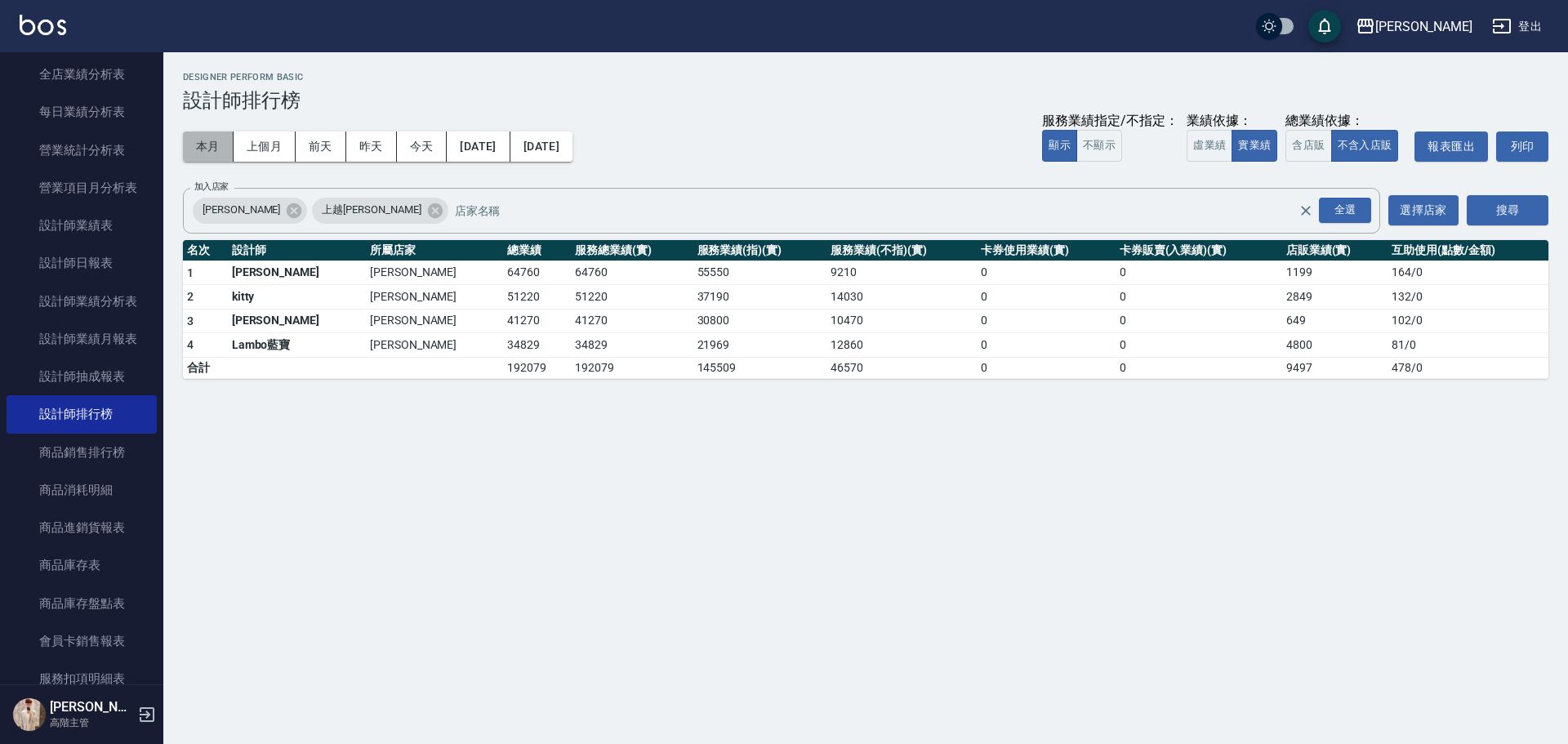
click at [205, 139] on button "本月" at bounding box center [208, 146] width 50 height 30
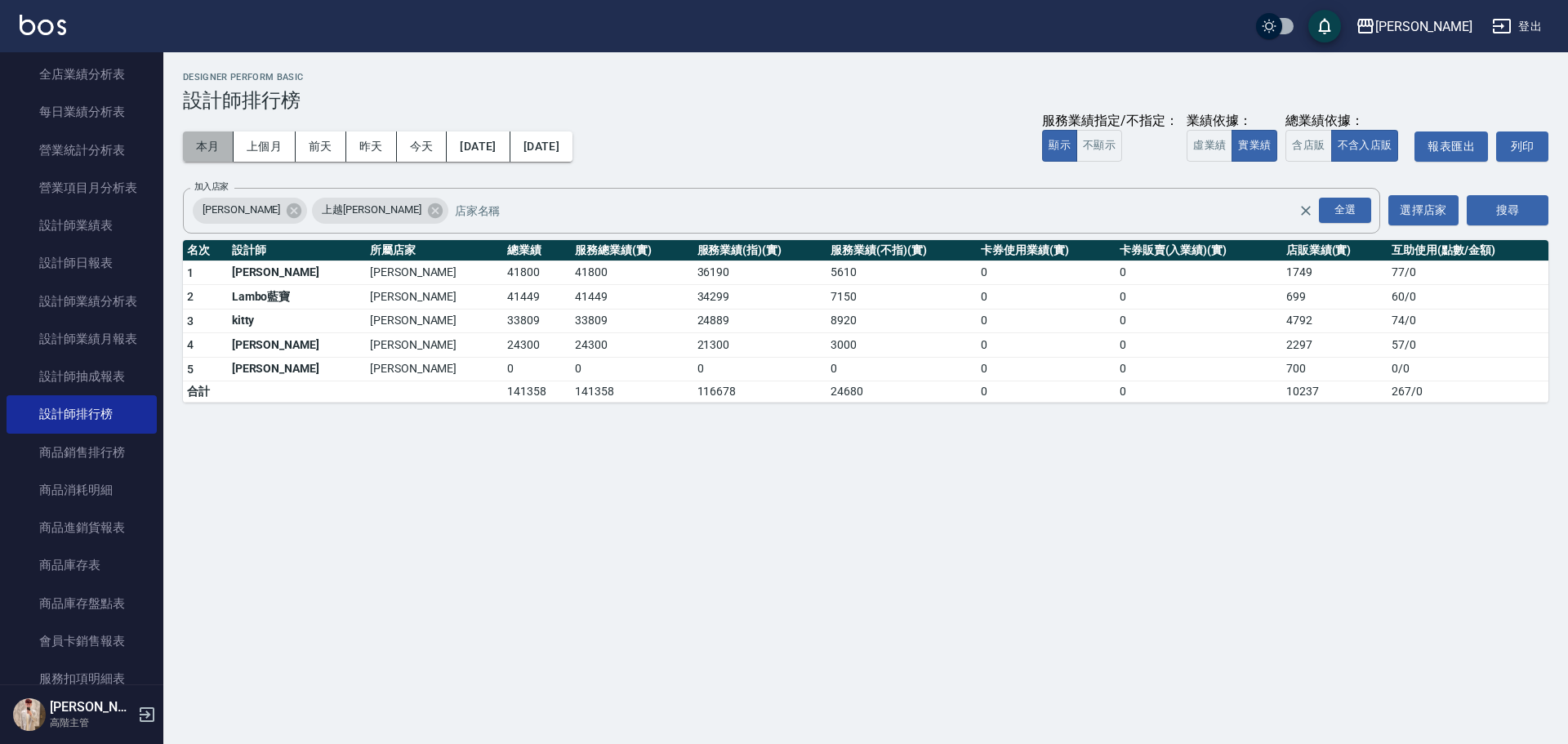
click at [205, 133] on button "本月" at bounding box center [208, 146] width 50 height 30
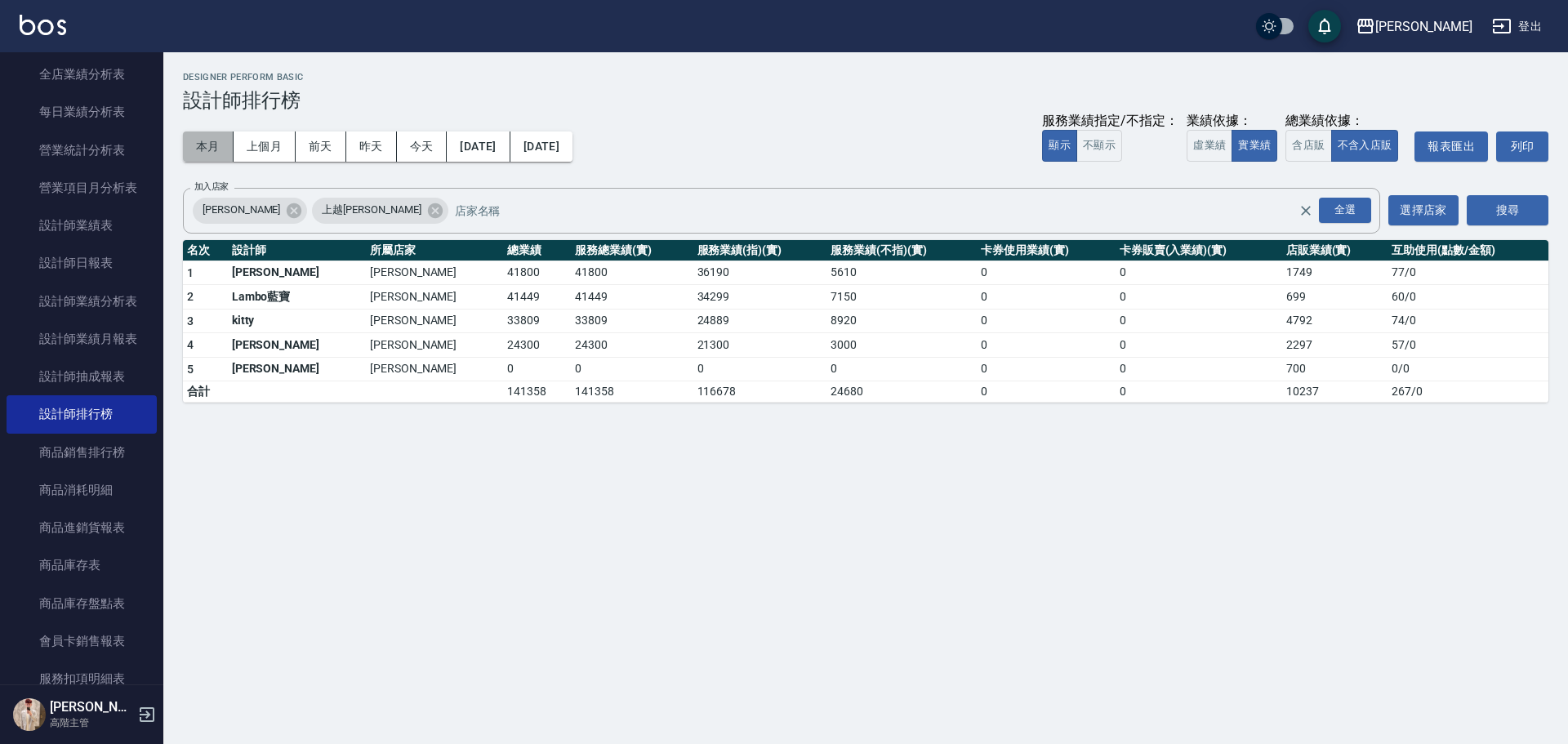
click at [205, 133] on button "本月" at bounding box center [208, 146] width 50 height 30
click at [210, 136] on button "本月" at bounding box center [208, 146] width 50 height 30
click at [209, 136] on button "本月" at bounding box center [208, 146] width 50 height 30
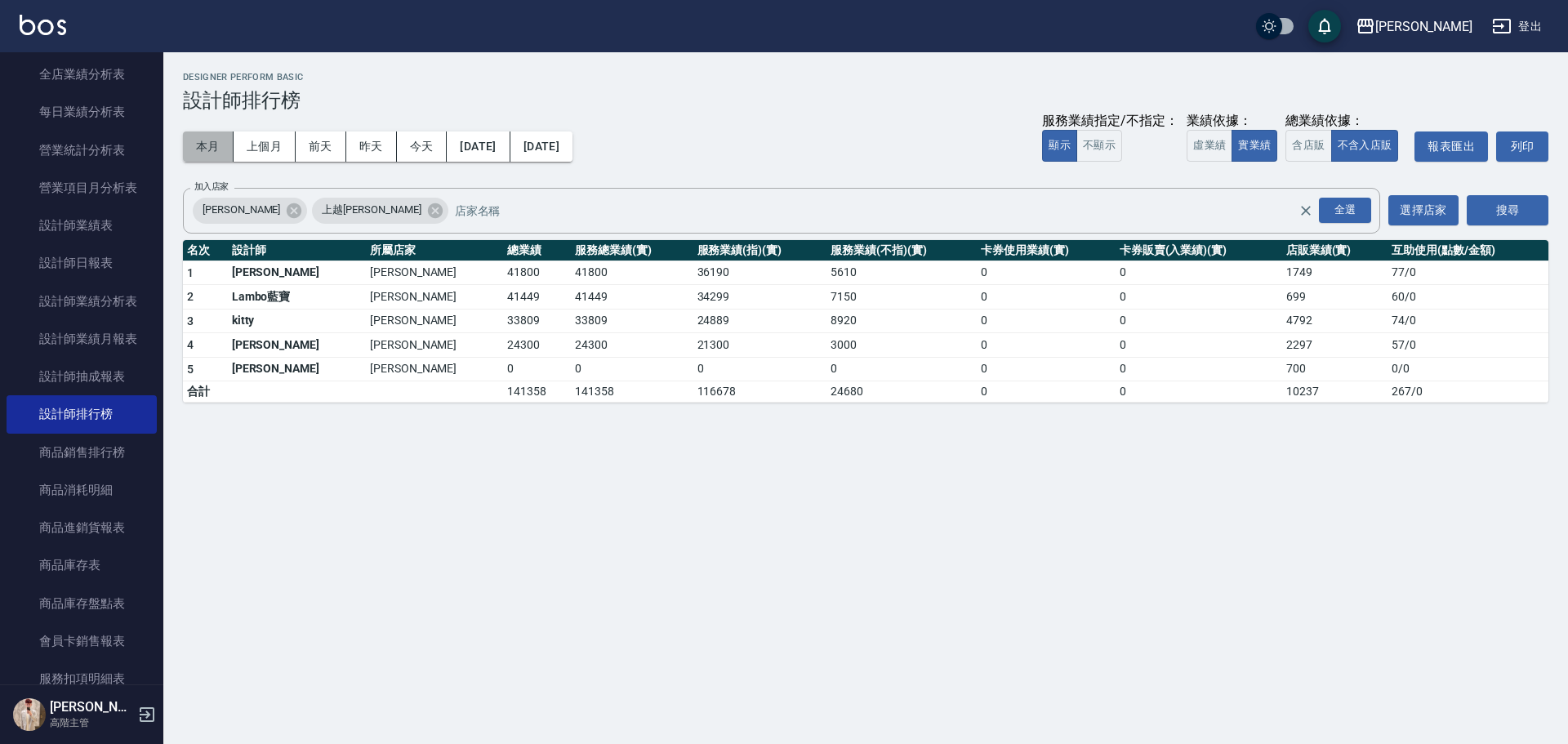
click at [209, 136] on button "本月" at bounding box center [208, 146] width 50 height 30
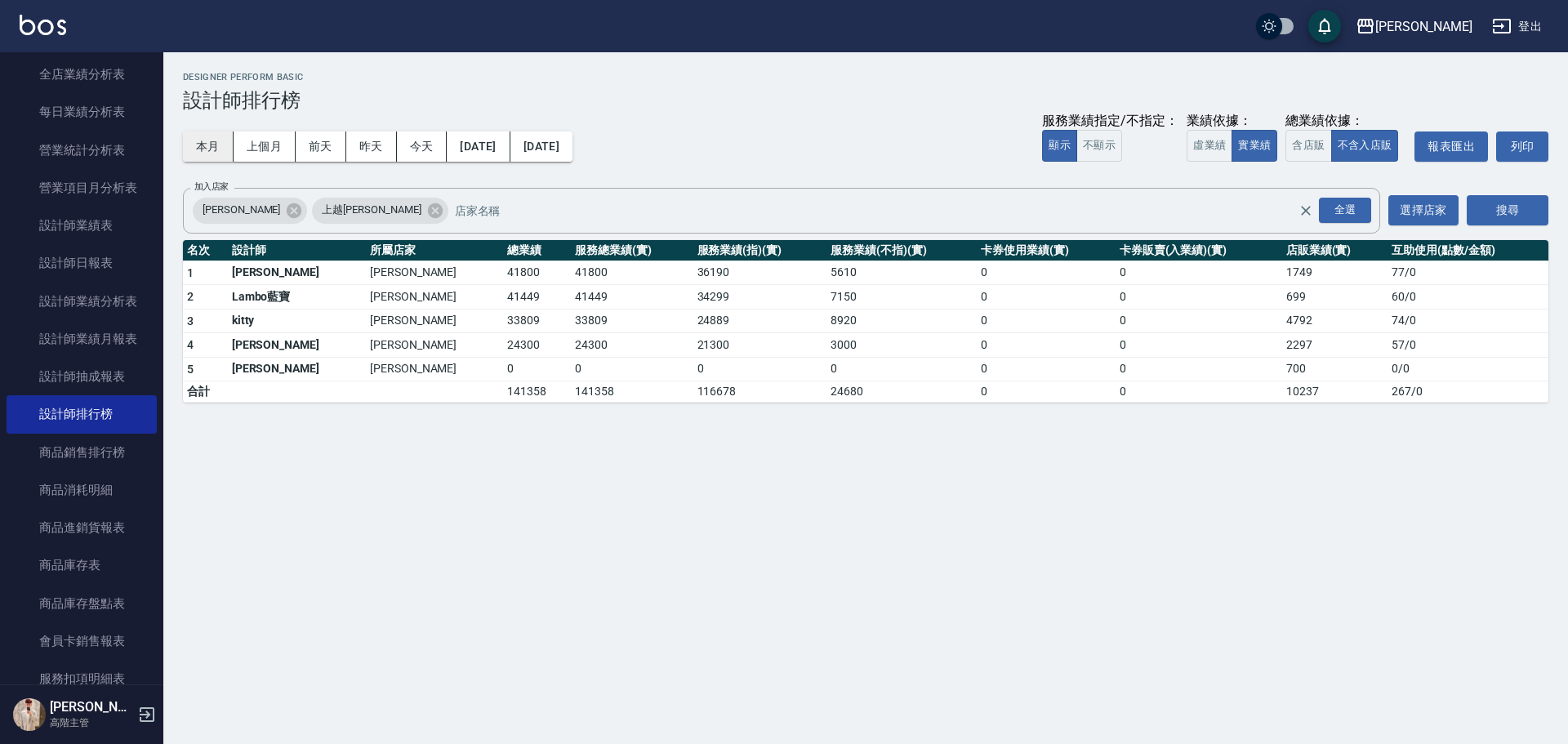
click at [209, 136] on button "本月" at bounding box center [208, 146] width 50 height 30
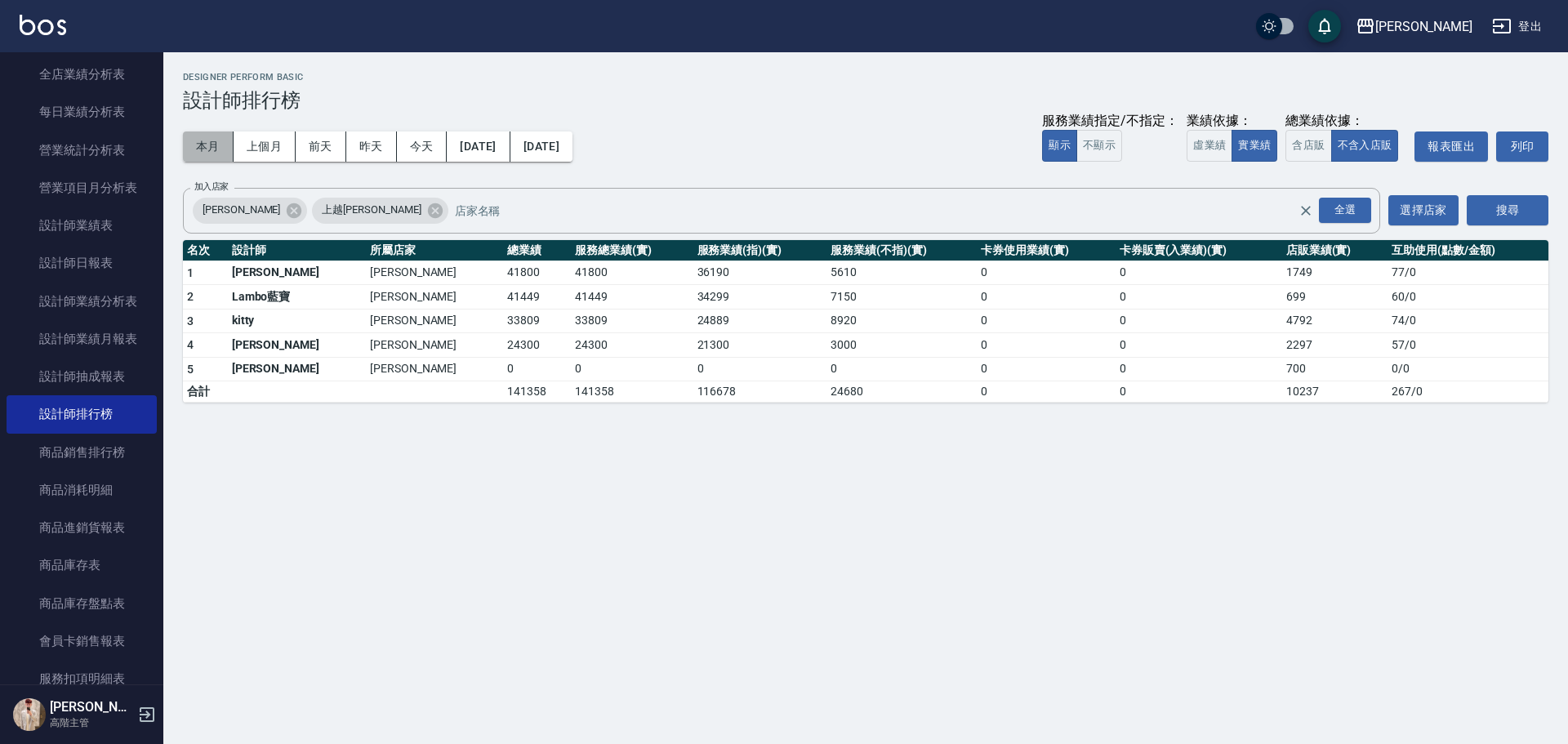
click at [209, 136] on button "本月" at bounding box center [208, 146] width 50 height 30
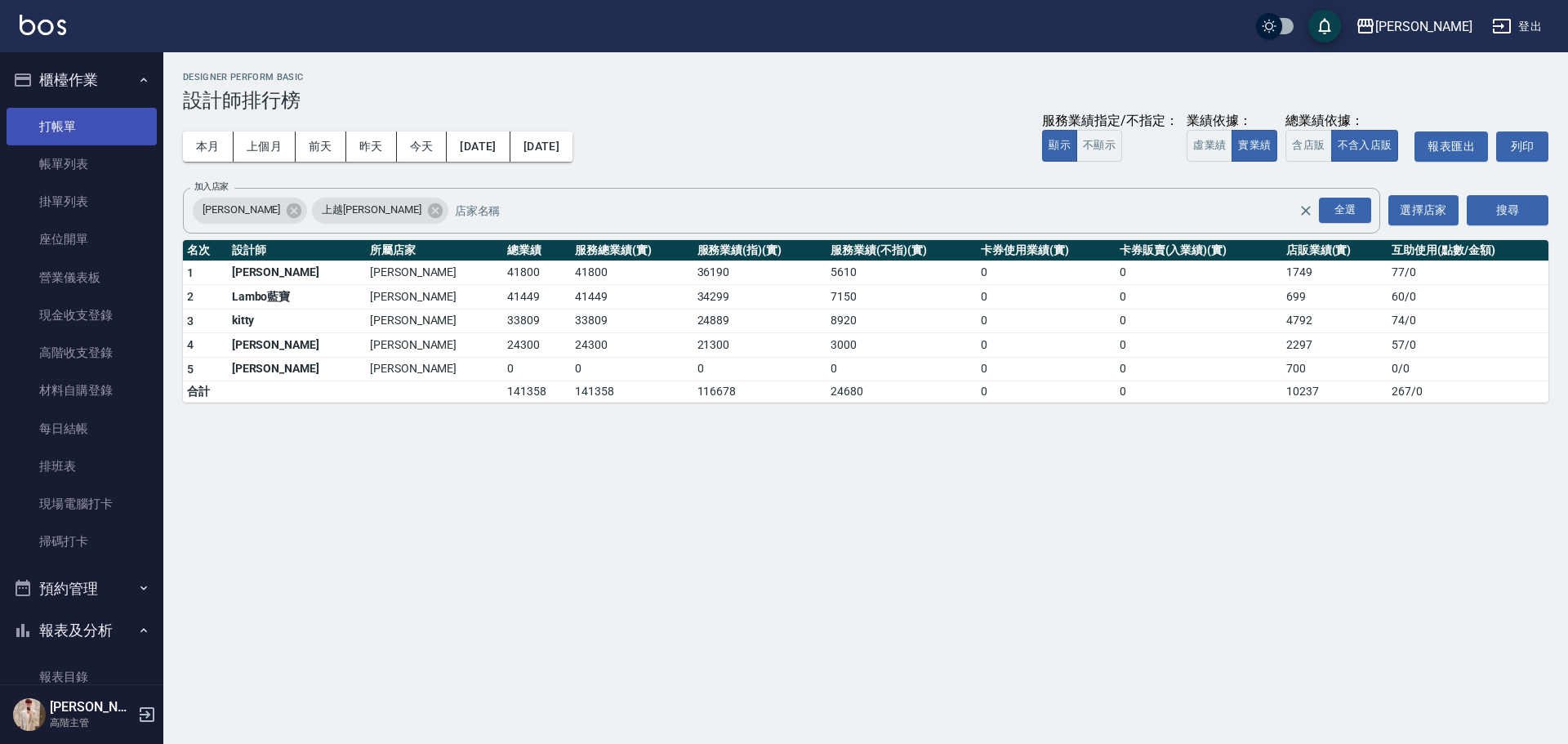
click at [75, 132] on link "打帳單" at bounding box center [82, 126] width 150 height 37
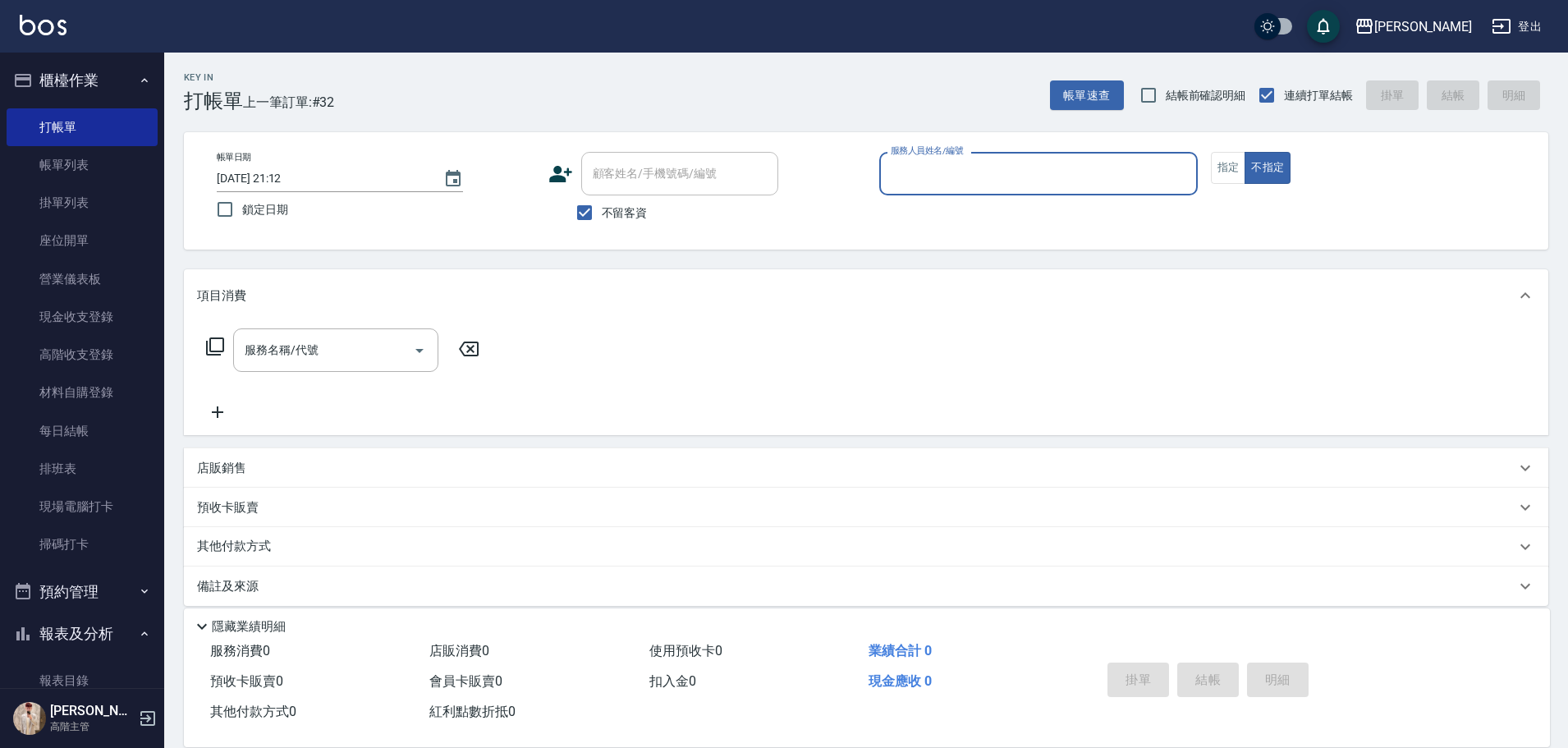
click at [894, 180] on input "服務人員姓名/編號" at bounding box center [1038, 174] width 303 height 29
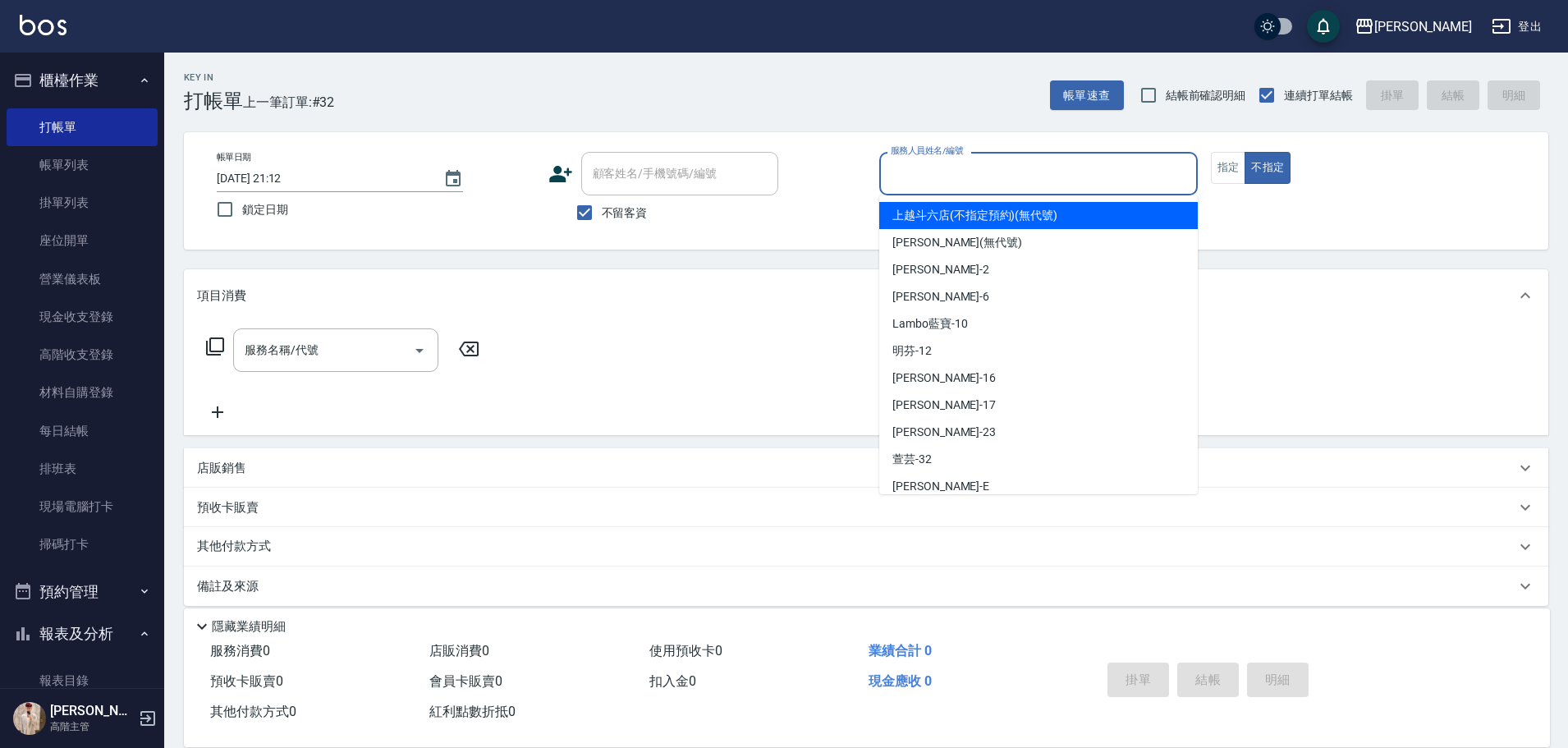
drag, startPoint x: 89, startPoint y: 150, endPoint x: 390, endPoint y: 374, distance: 375.2
click at [89, 150] on link "帳單列表" at bounding box center [82, 165] width 151 height 38
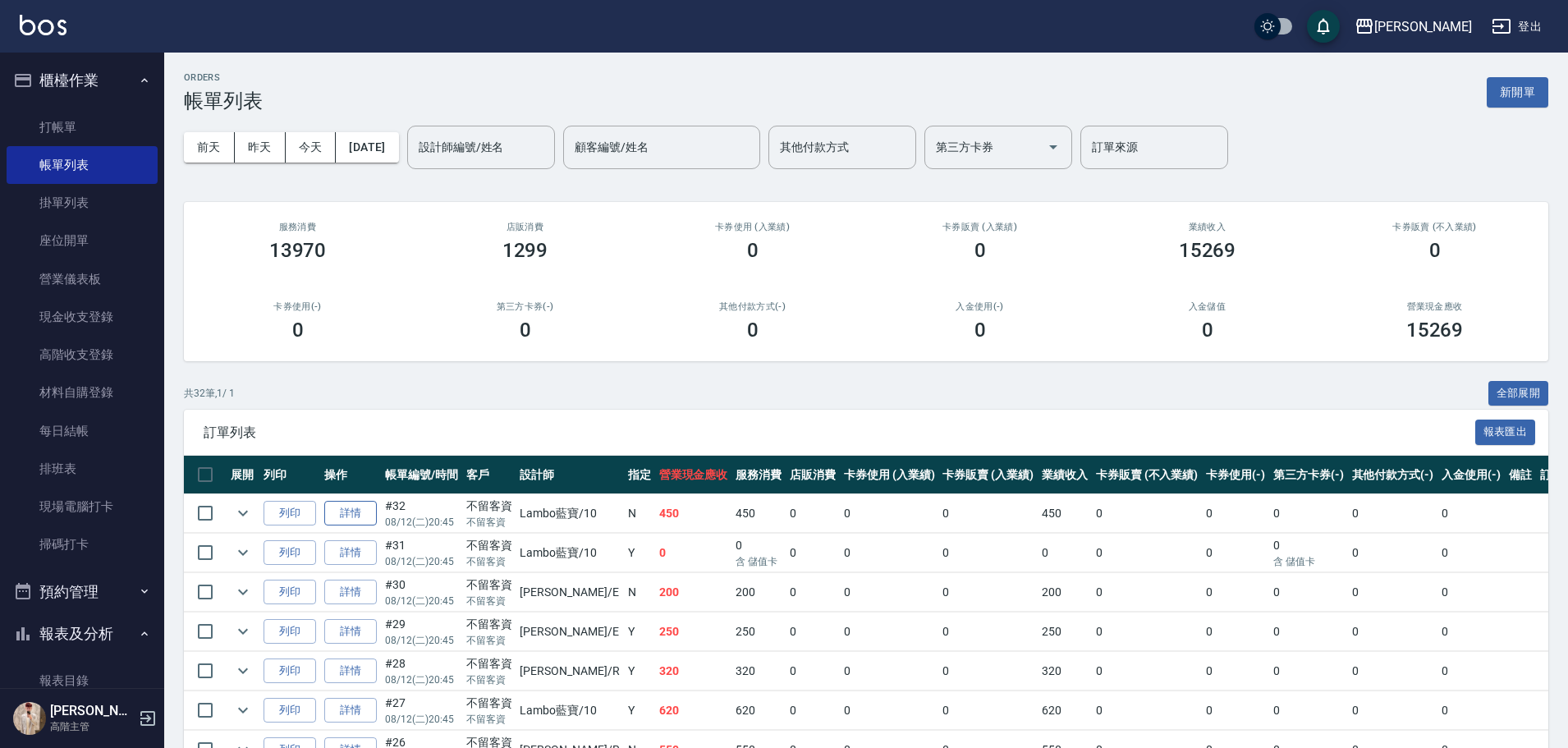
click at [350, 518] on link "詳情" at bounding box center [350, 513] width 52 height 26
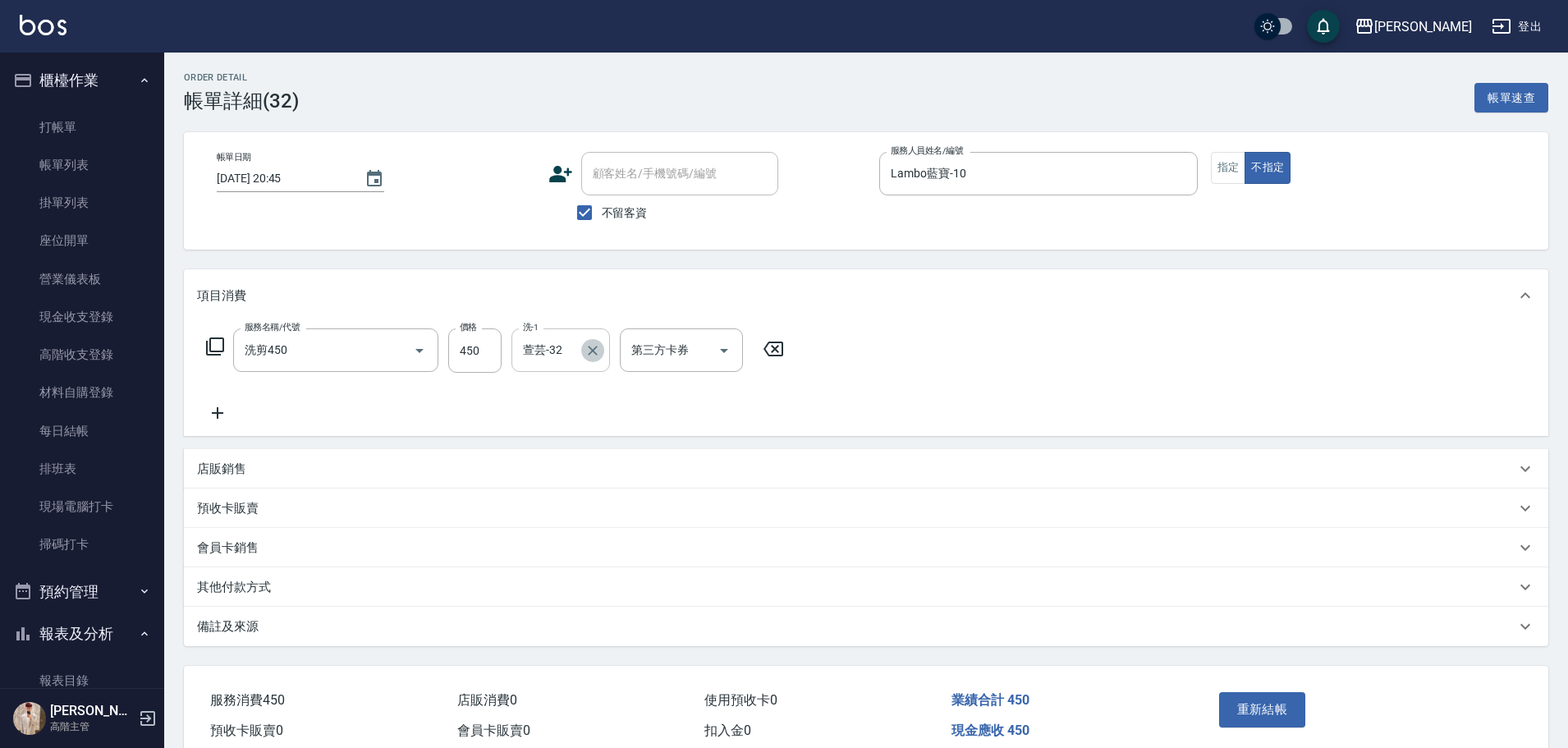
click at [601, 354] on button "Clear" at bounding box center [592, 350] width 23 height 23
click at [1283, 708] on button "重新結帳" at bounding box center [1263, 709] width 87 height 34
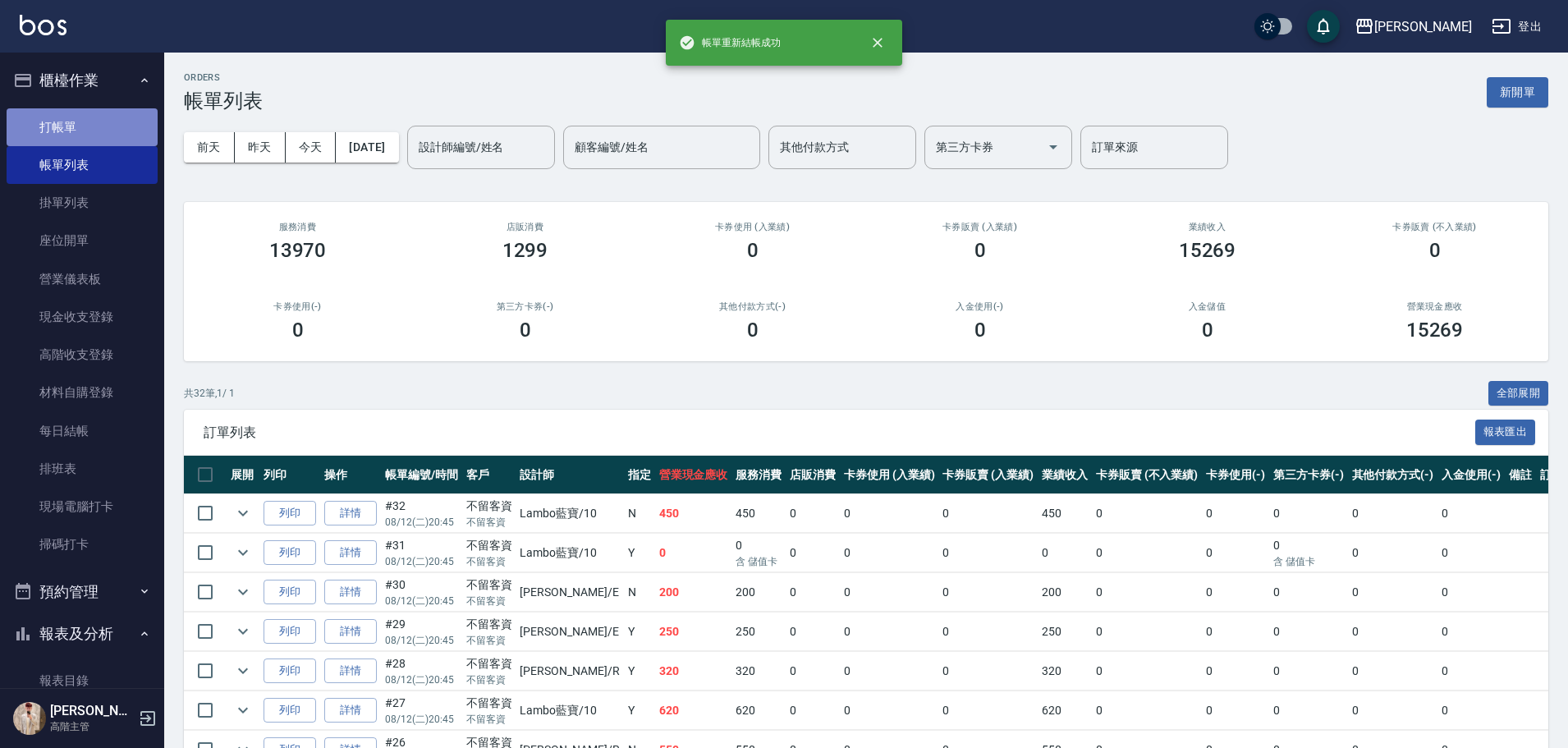
click at [108, 143] on link "打帳單" at bounding box center [82, 127] width 151 height 38
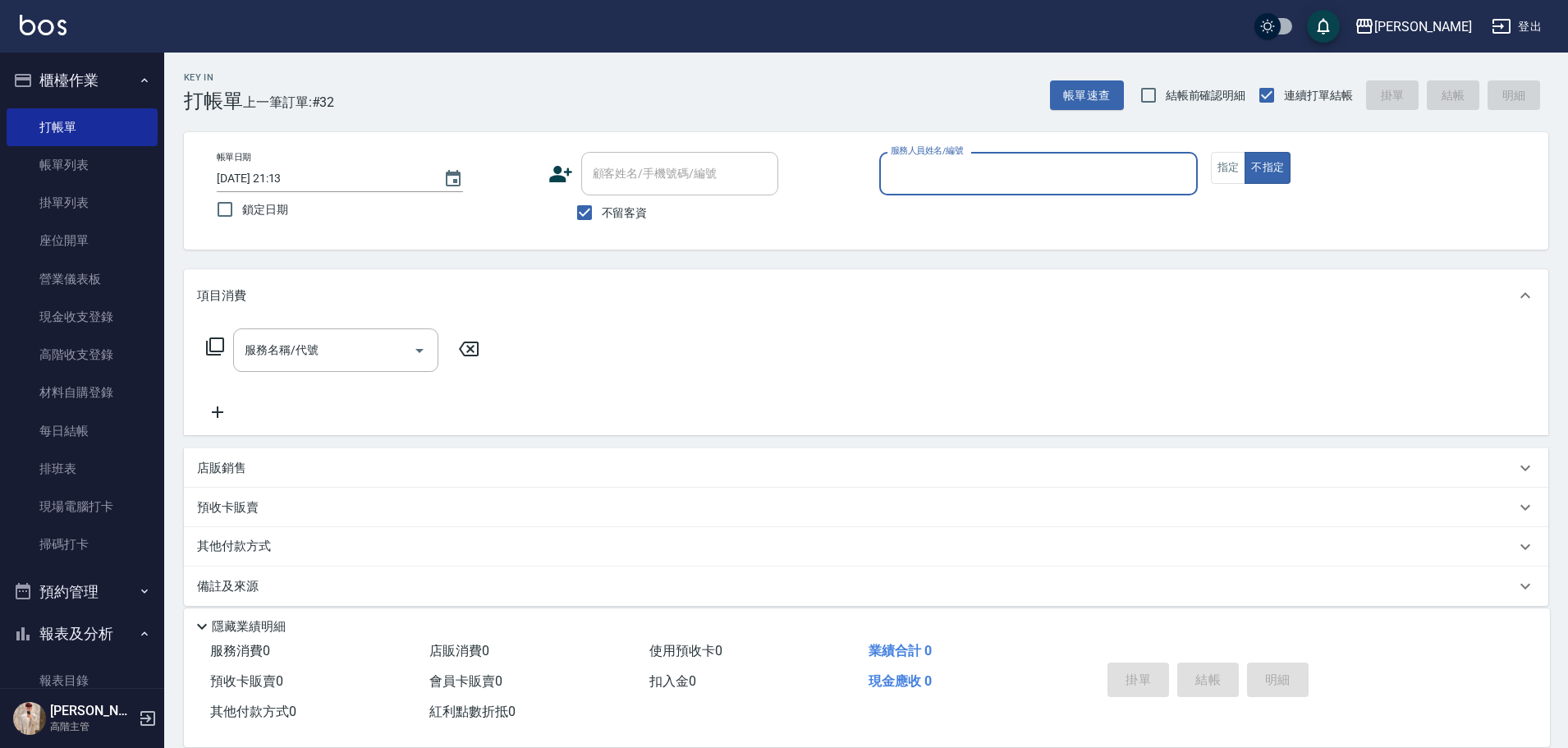
click at [1102, 168] on input "服務人員姓名/編號" at bounding box center [1038, 174] width 303 height 29
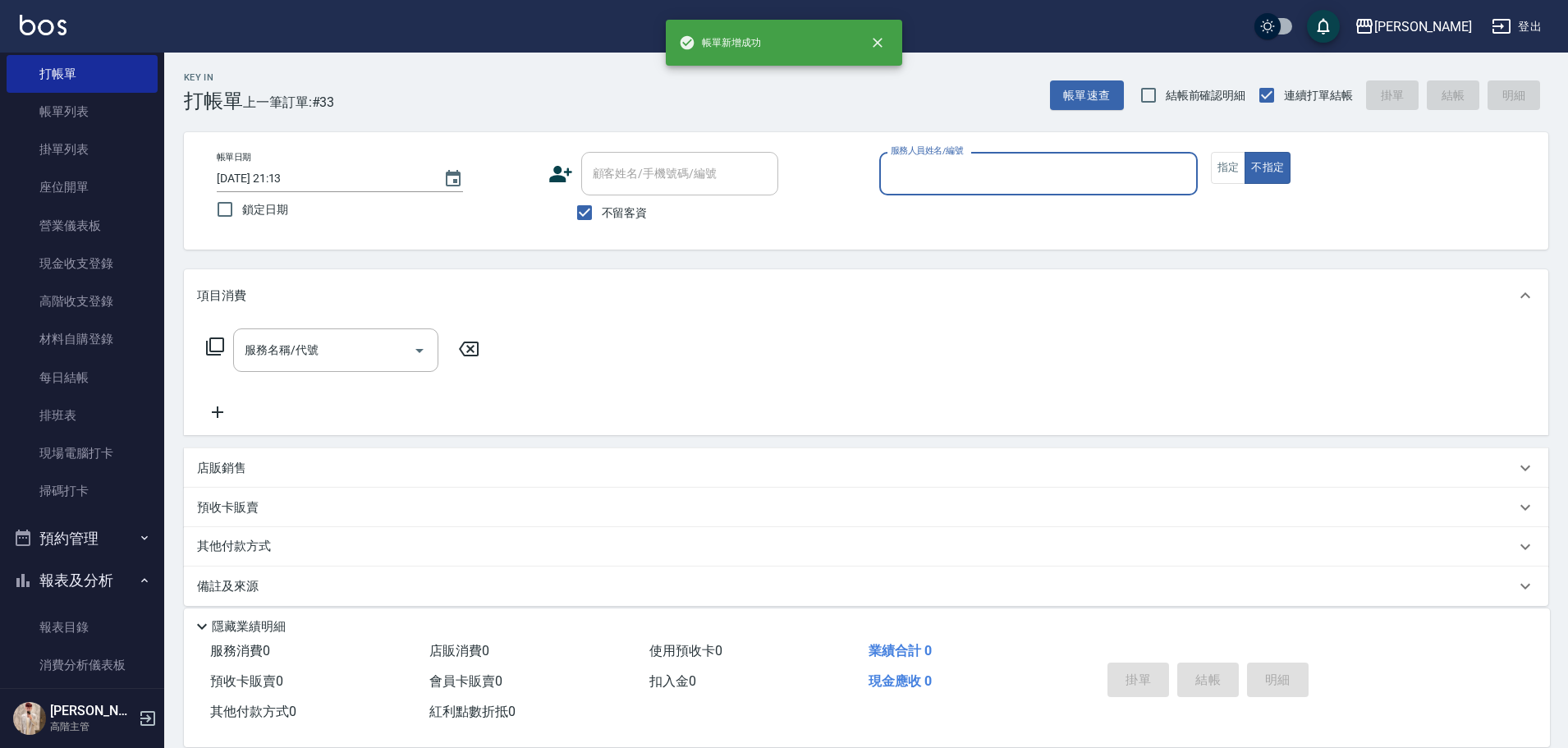
scroll to position [246, 0]
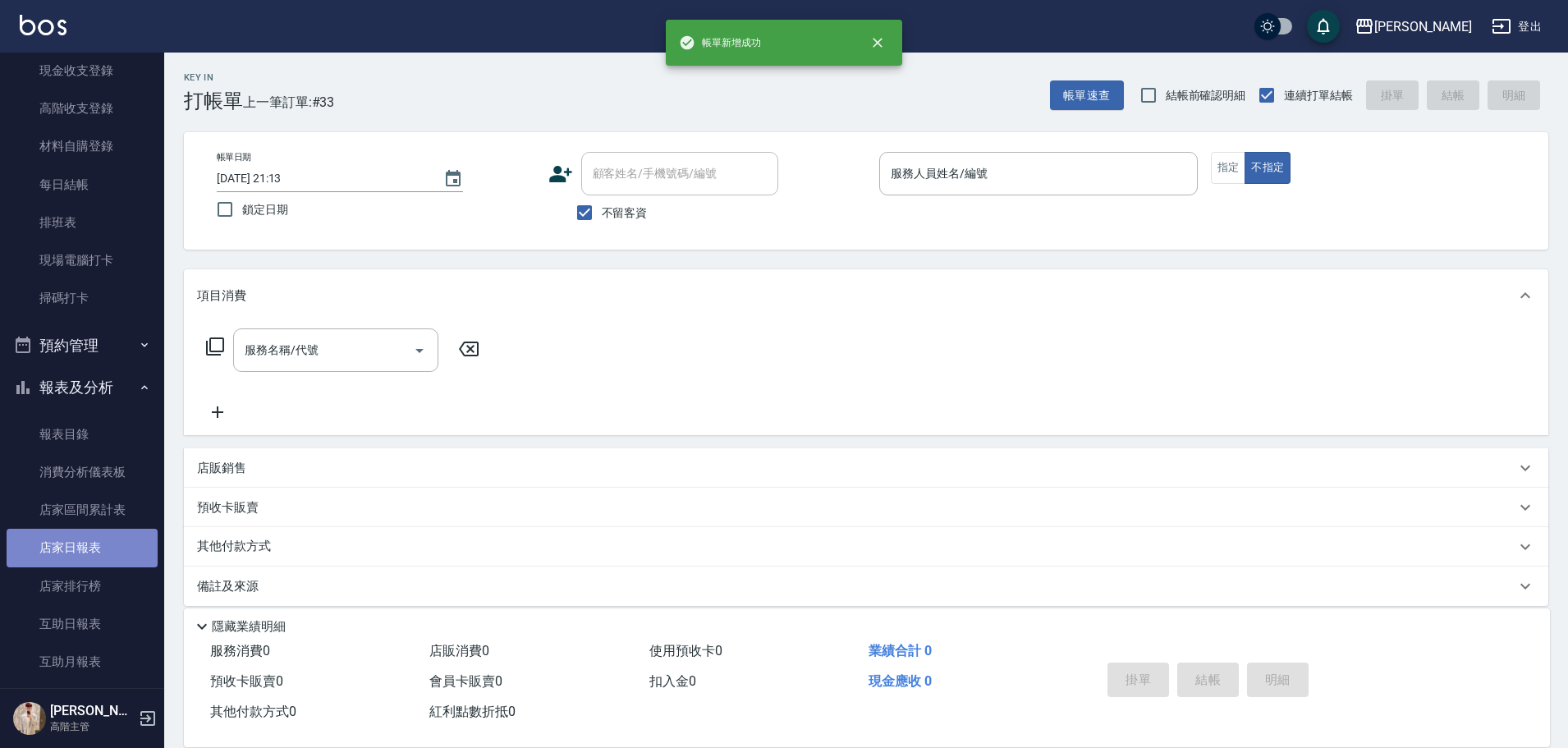
click at [95, 542] on link "店家日報表" at bounding box center [82, 548] width 151 height 38
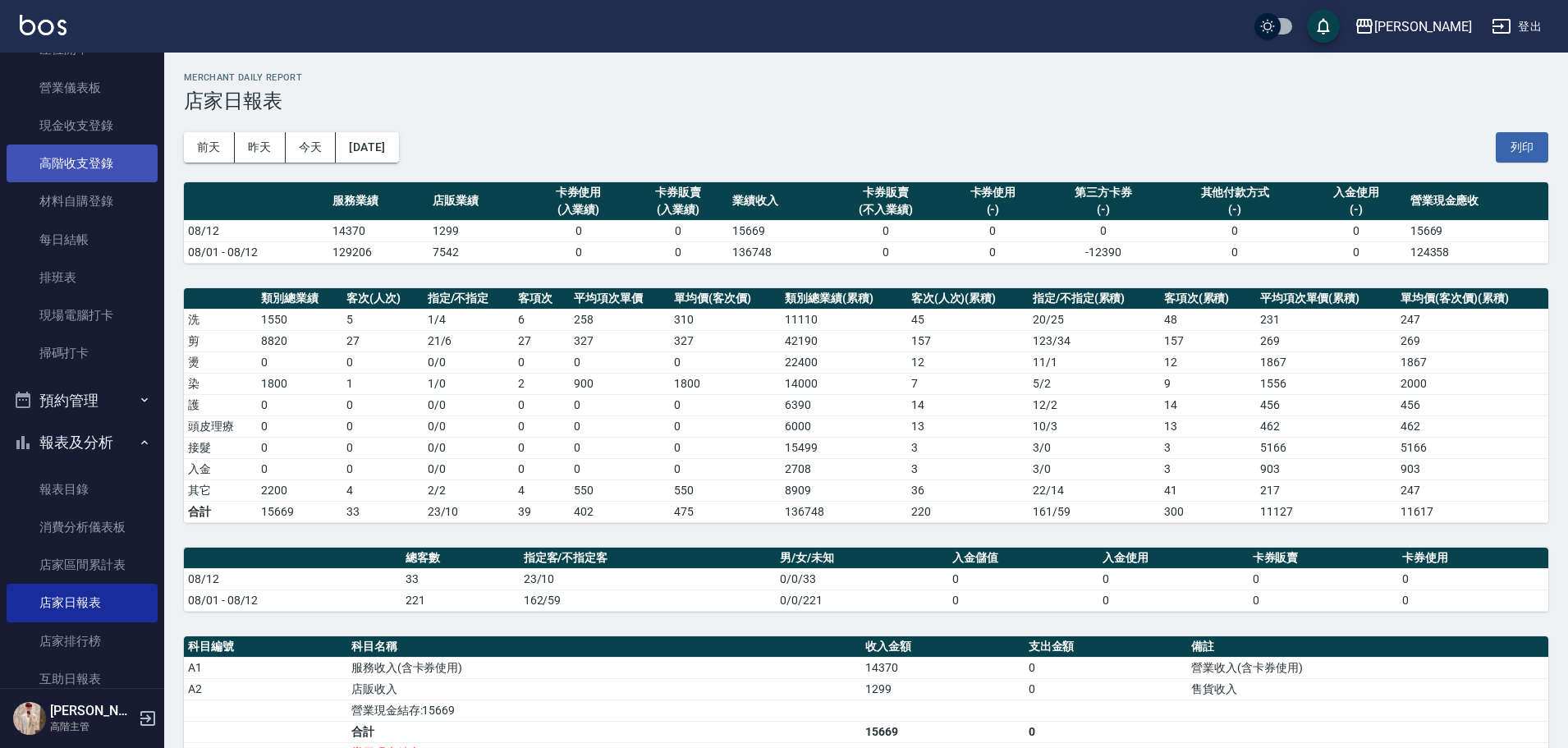
scroll to position [165, 0]
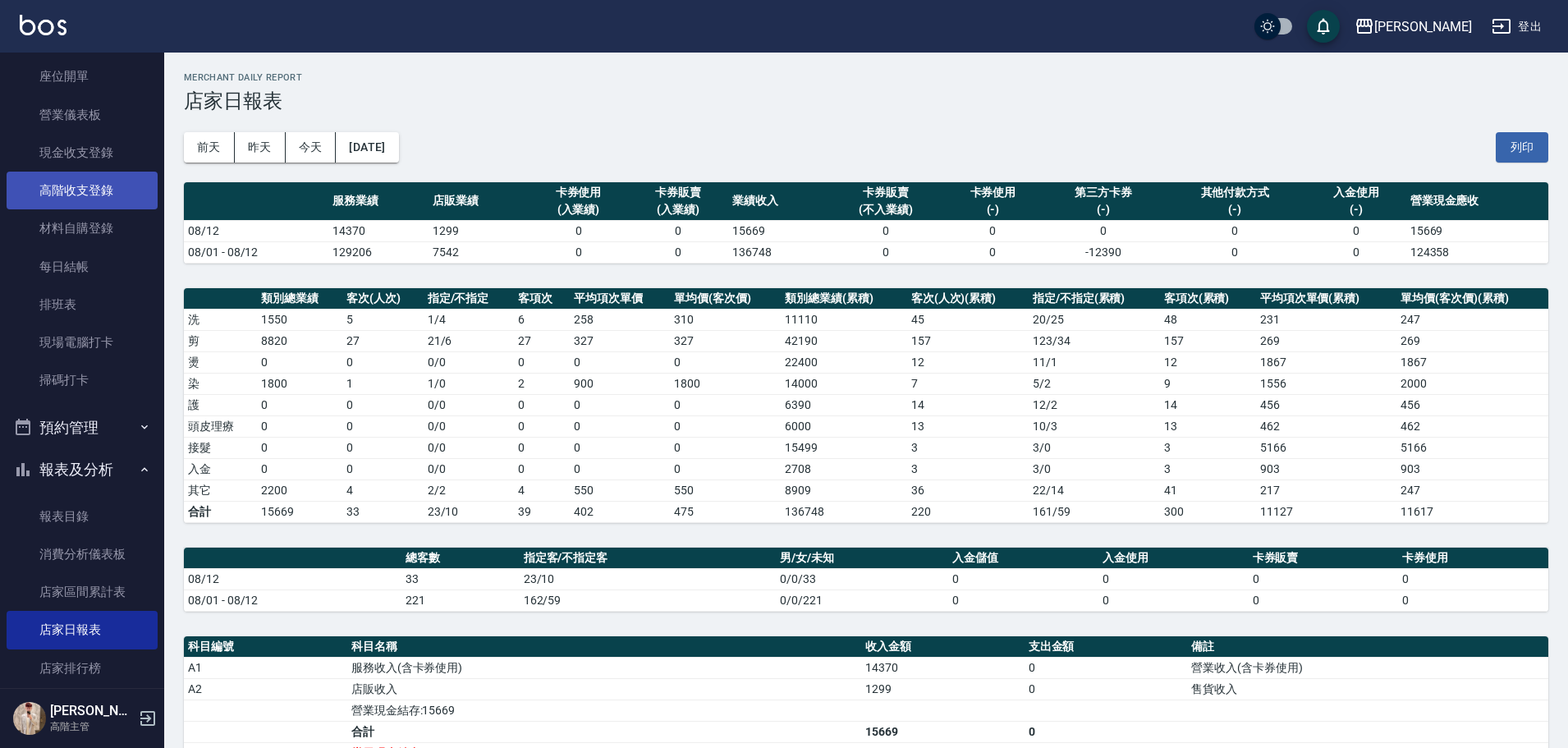
click at [110, 193] on link "高階收支登錄" at bounding box center [82, 190] width 151 height 38
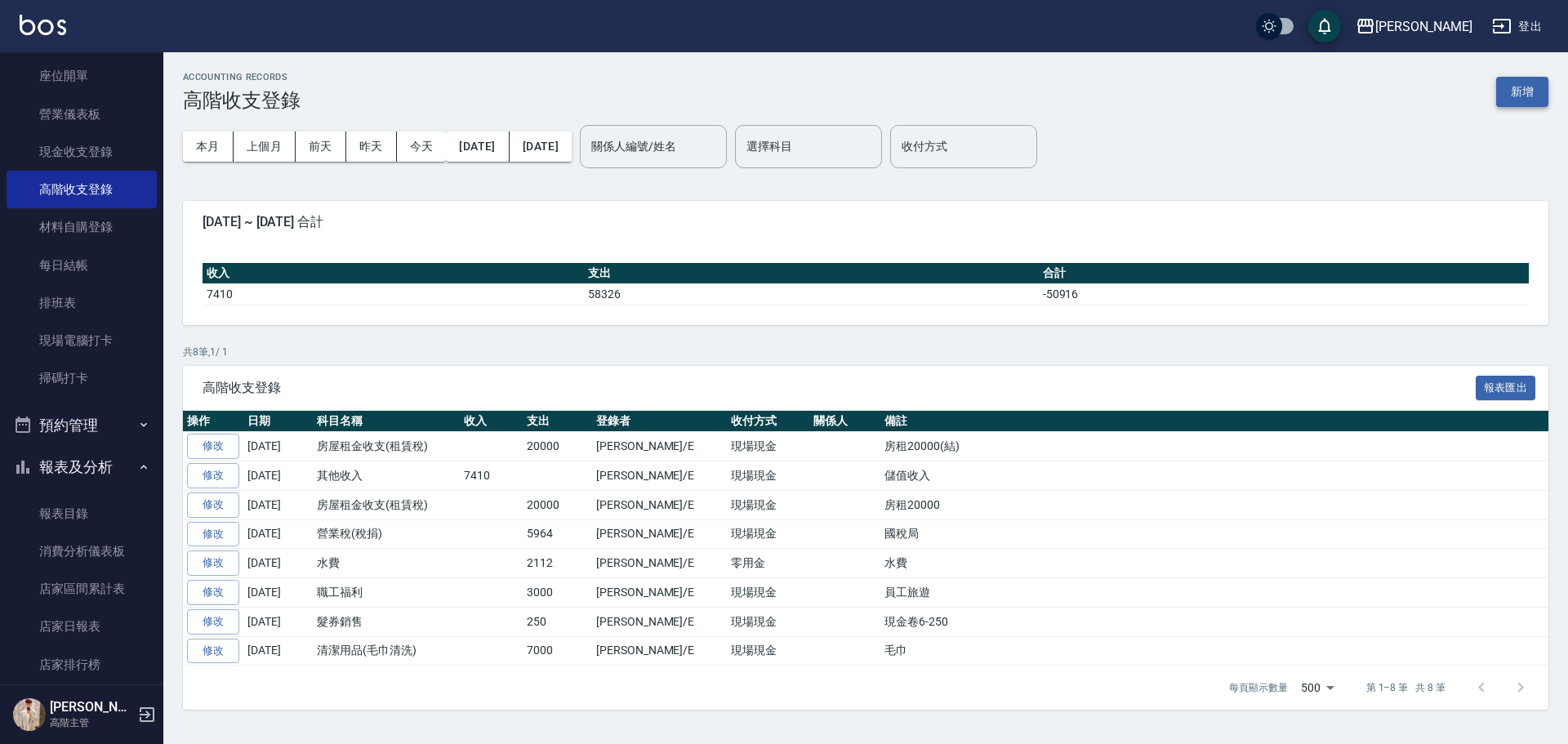
click at [1516, 85] on button "新增" at bounding box center [1521, 91] width 52 height 30
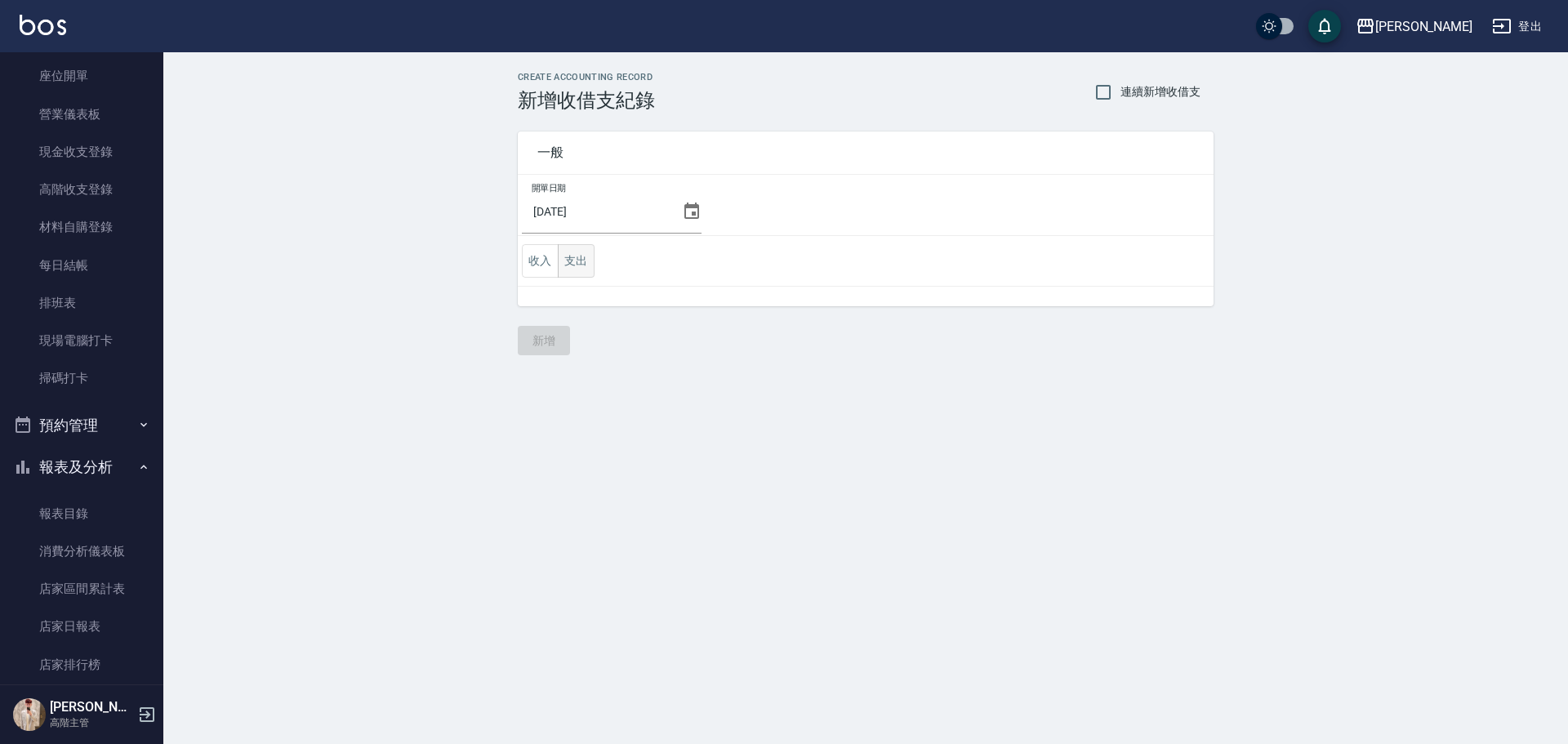
click at [587, 251] on button "支出" at bounding box center [575, 260] width 37 height 33
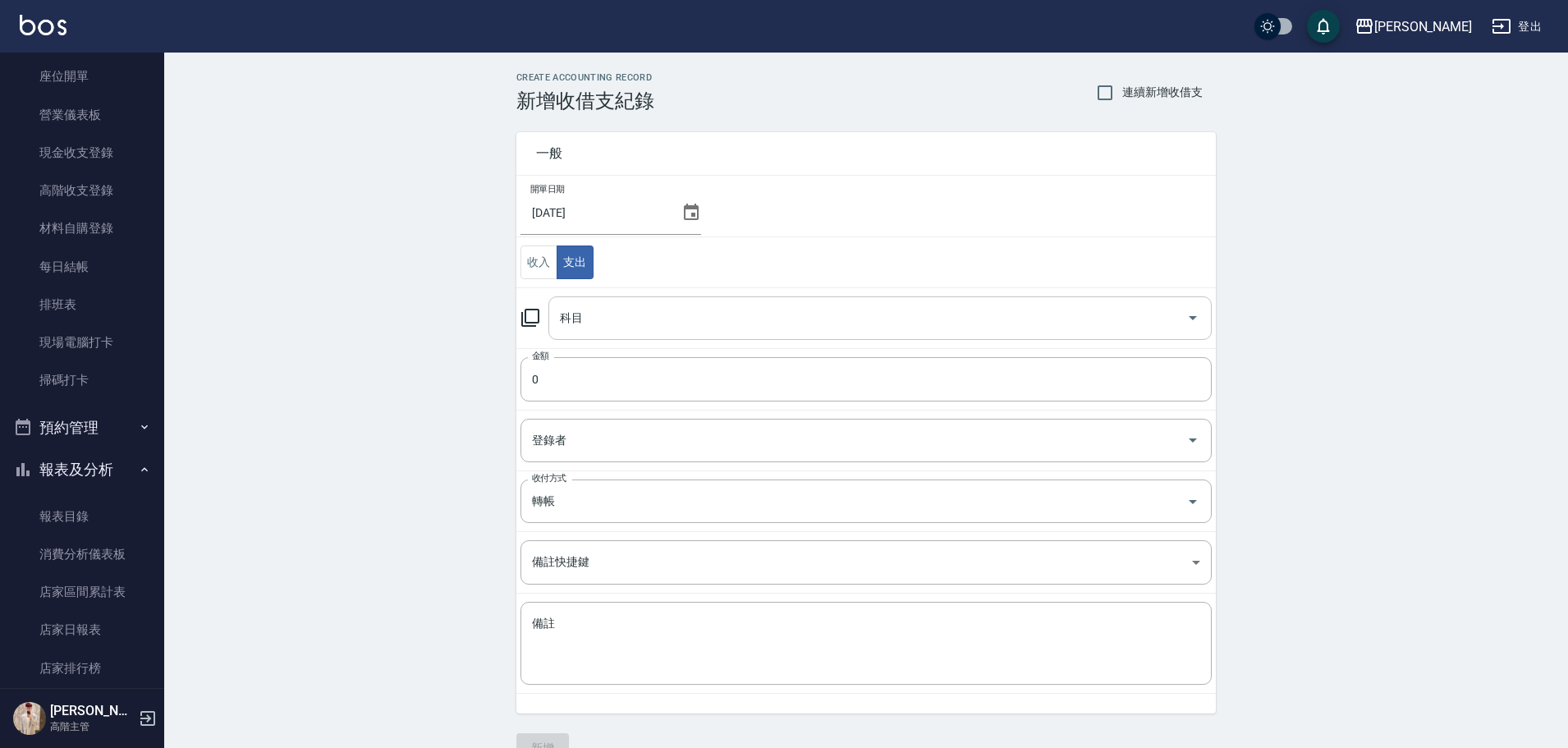
click at [675, 327] on input "科目" at bounding box center [868, 318] width 624 height 29
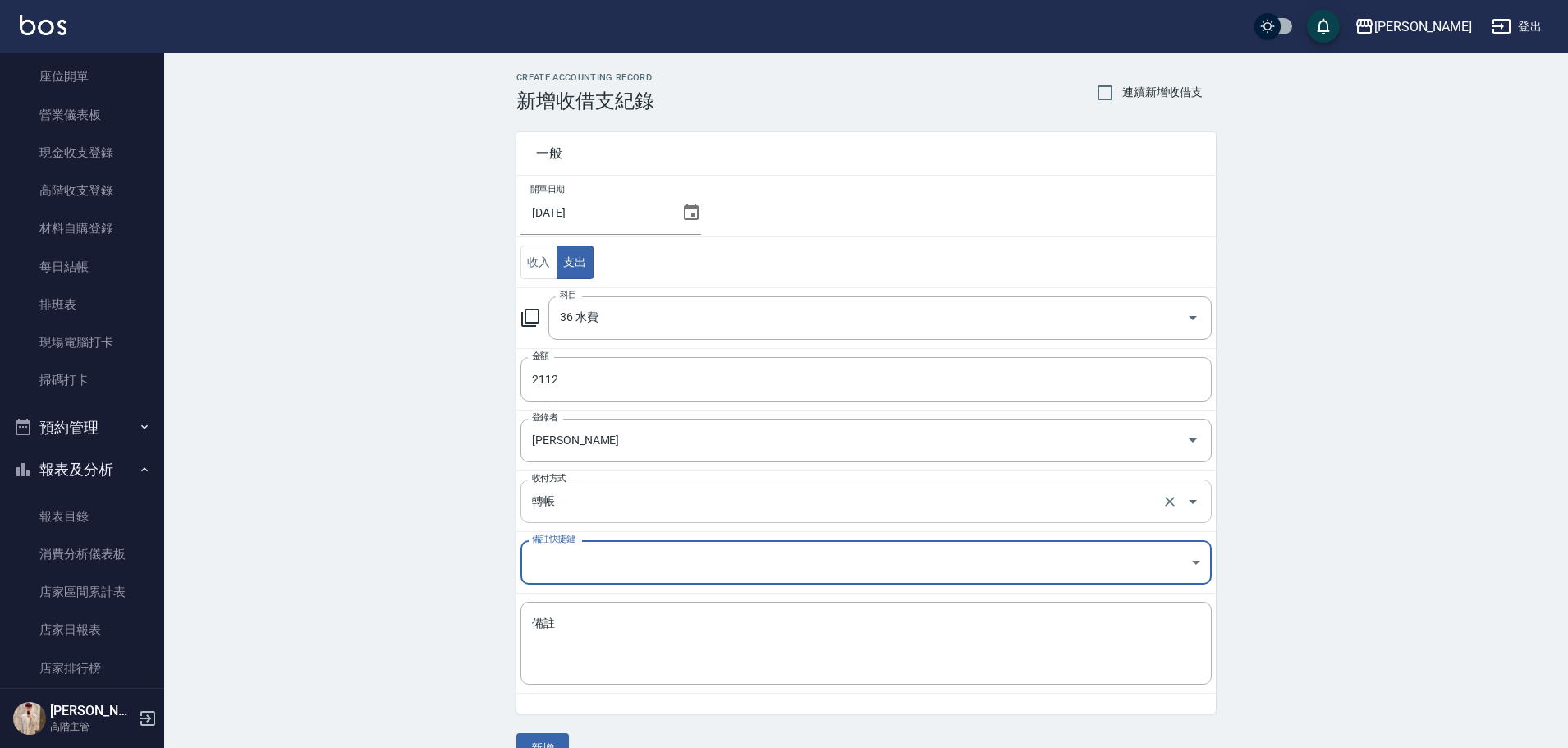
click at [643, 516] on input "轉帳" at bounding box center [843, 501] width 631 height 29
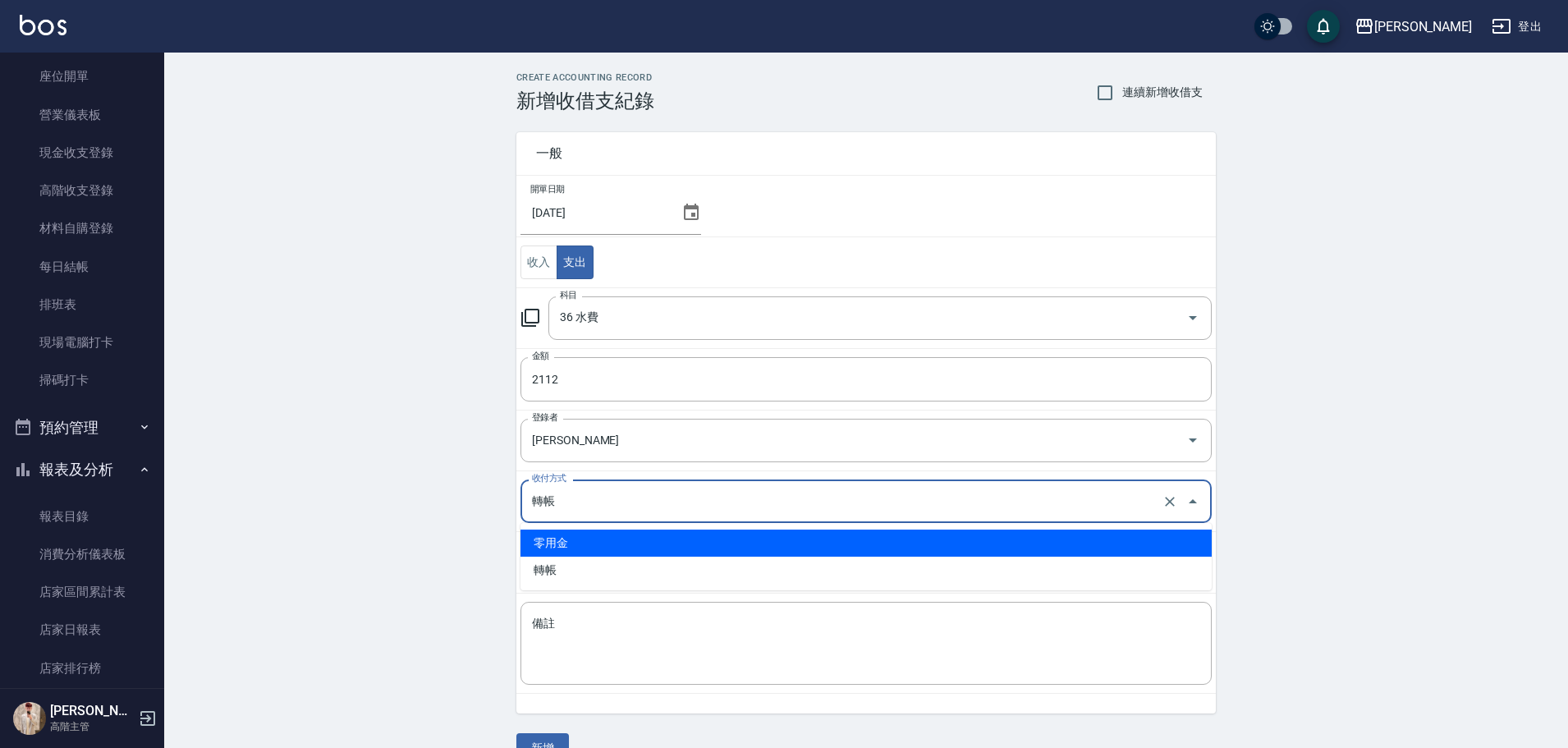
click at [605, 542] on li "零用金" at bounding box center [865, 543] width 691 height 27
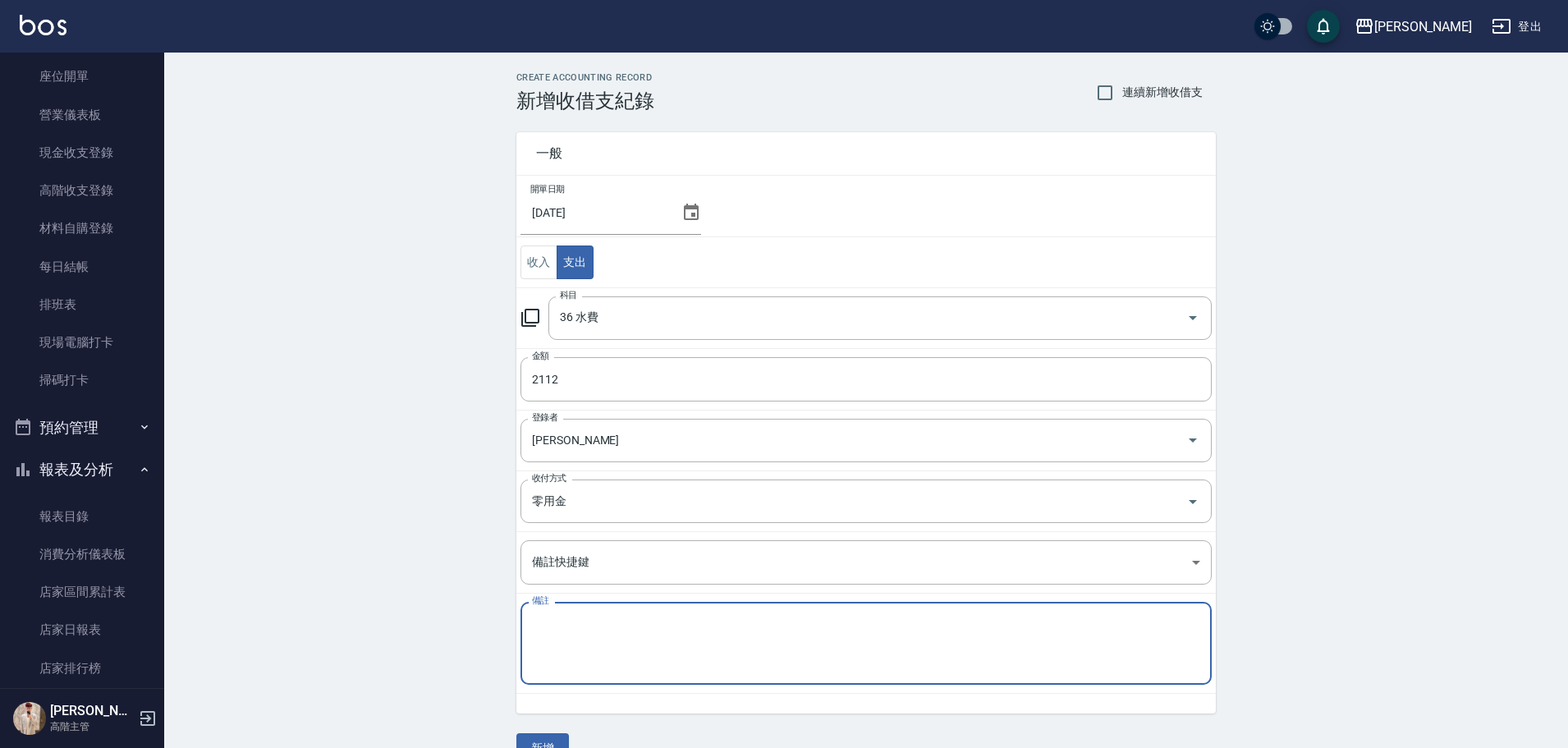
click at [624, 634] on textarea "備註" at bounding box center [866, 643] width 668 height 56
click at [562, 739] on button "新增" at bounding box center [542, 748] width 52 height 30
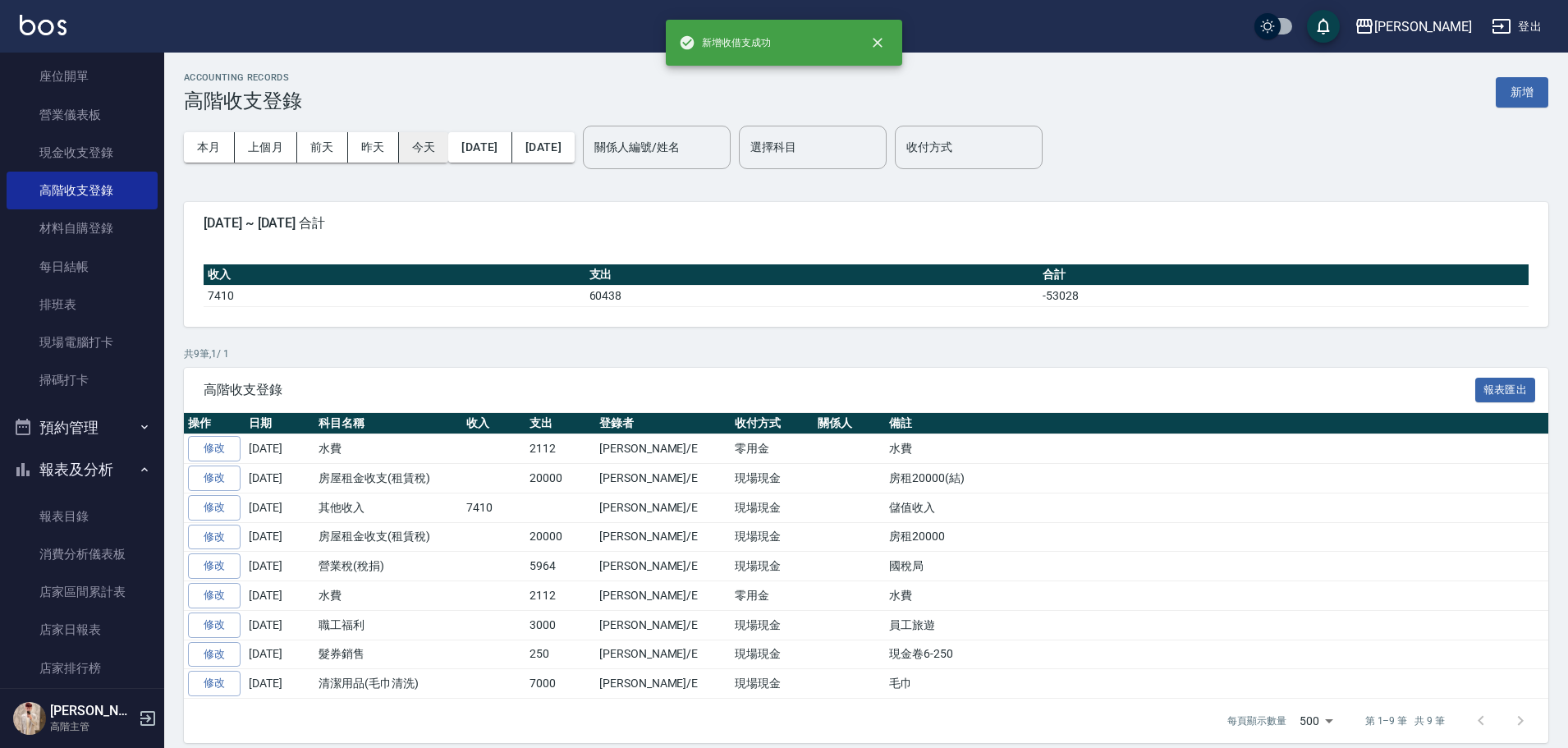
click at [421, 145] on button "今天" at bounding box center [424, 147] width 50 height 30
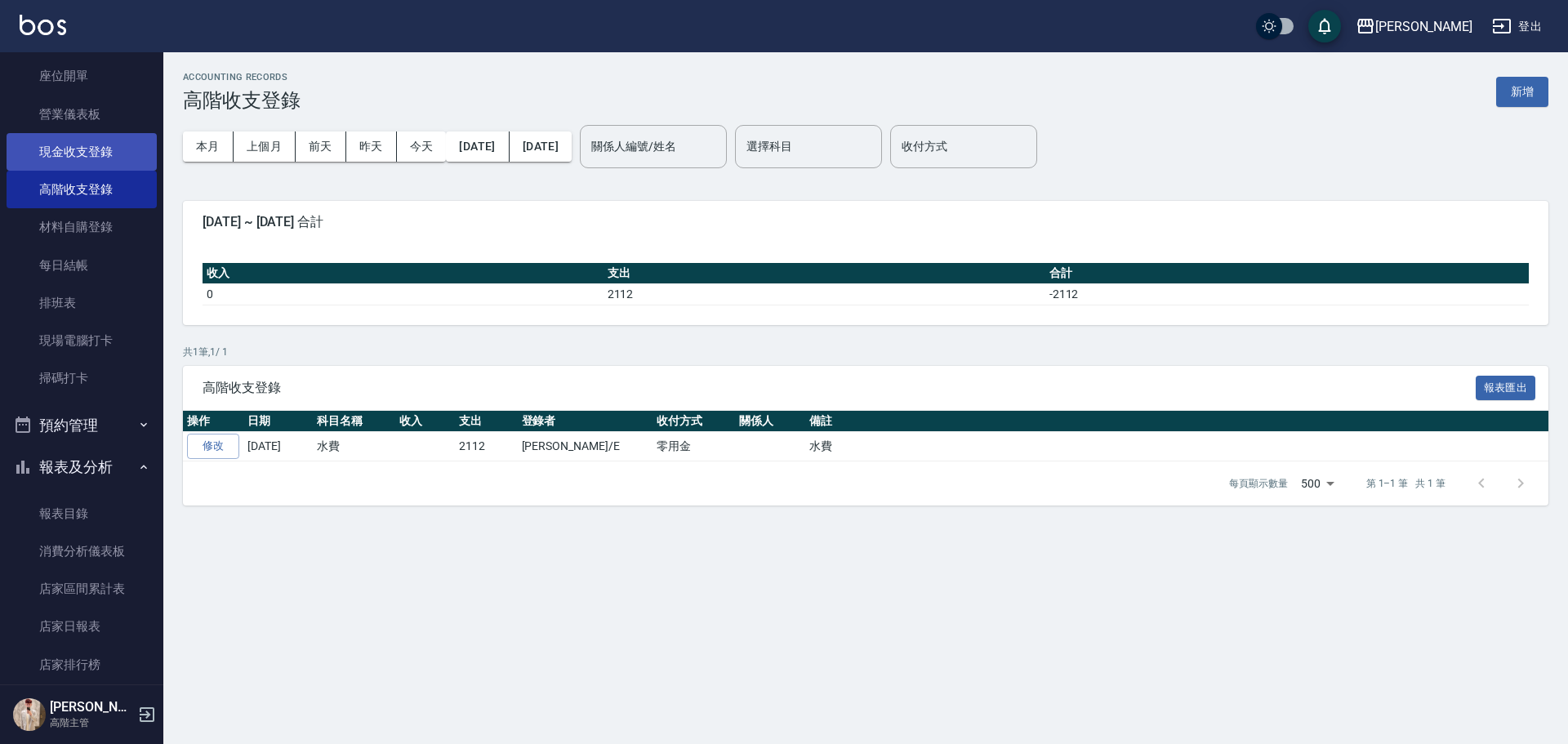
click at [127, 155] on link "現金收支登錄" at bounding box center [82, 152] width 150 height 37
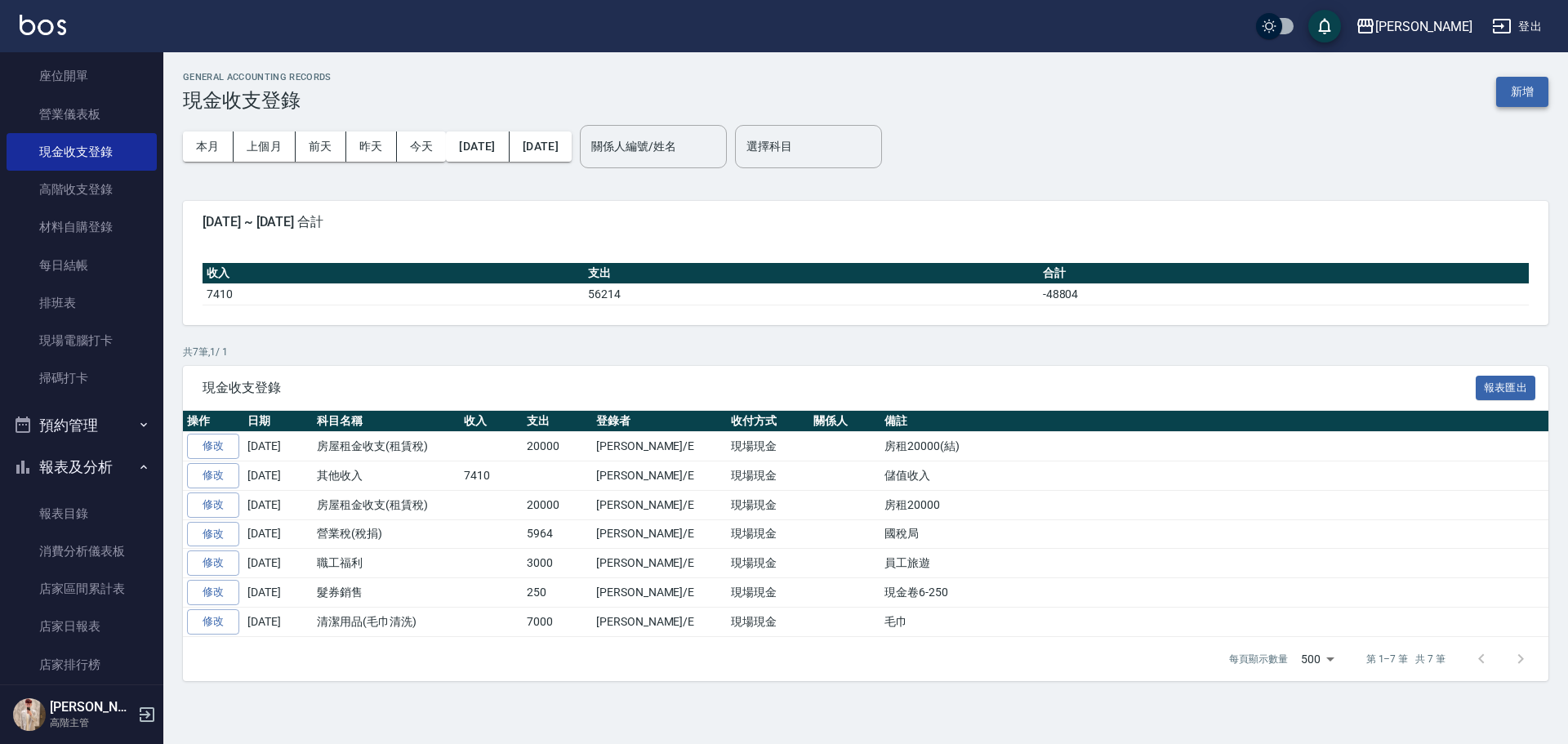
click at [1526, 92] on button "新增" at bounding box center [1521, 91] width 52 height 30
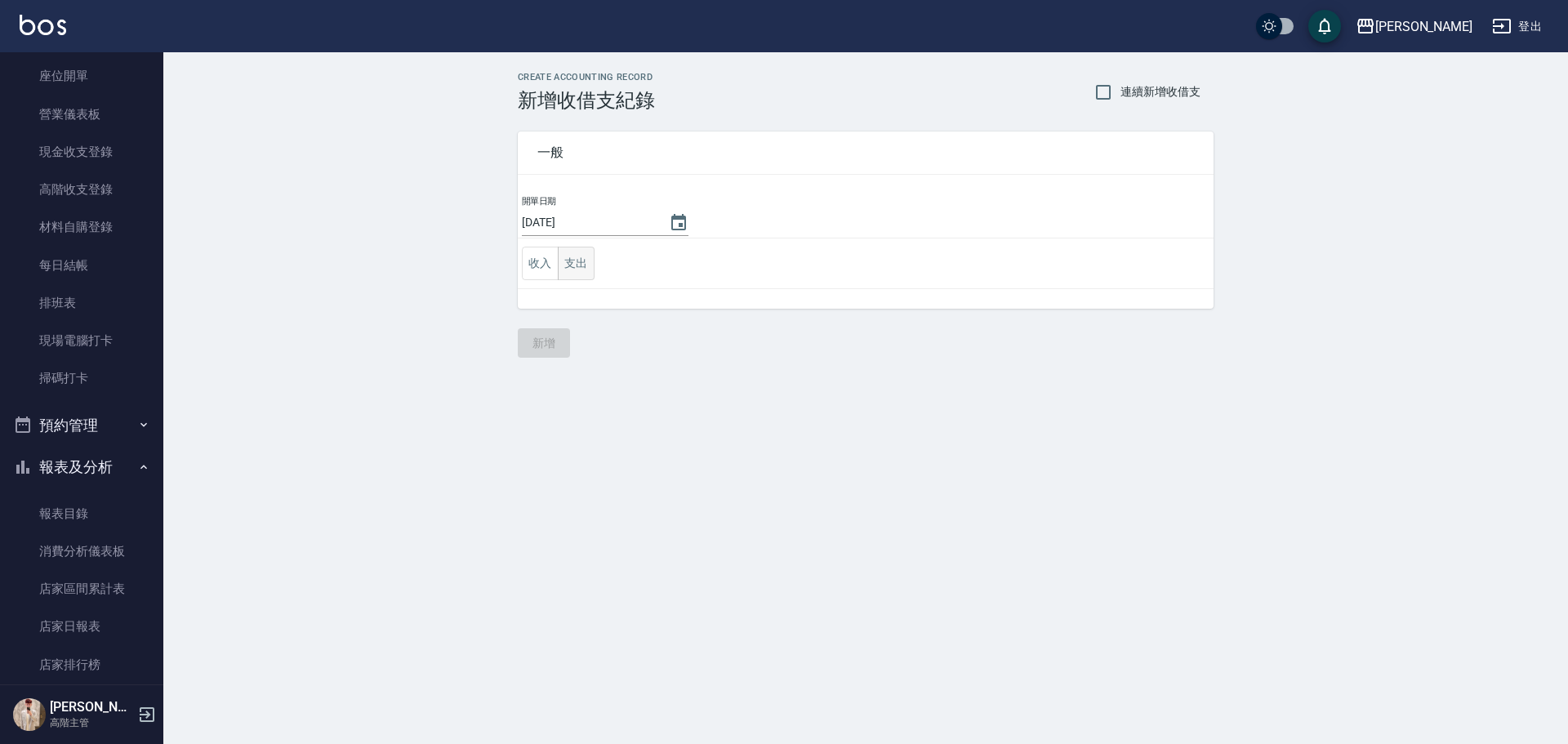
drag, startPoint x: 574, startPoint y: 256, endPoint x: 579, endPoint y: 263, distance: 8.6
click at [574, 257] on button "支出" at bounding box center [575, 262] width 37 height 33
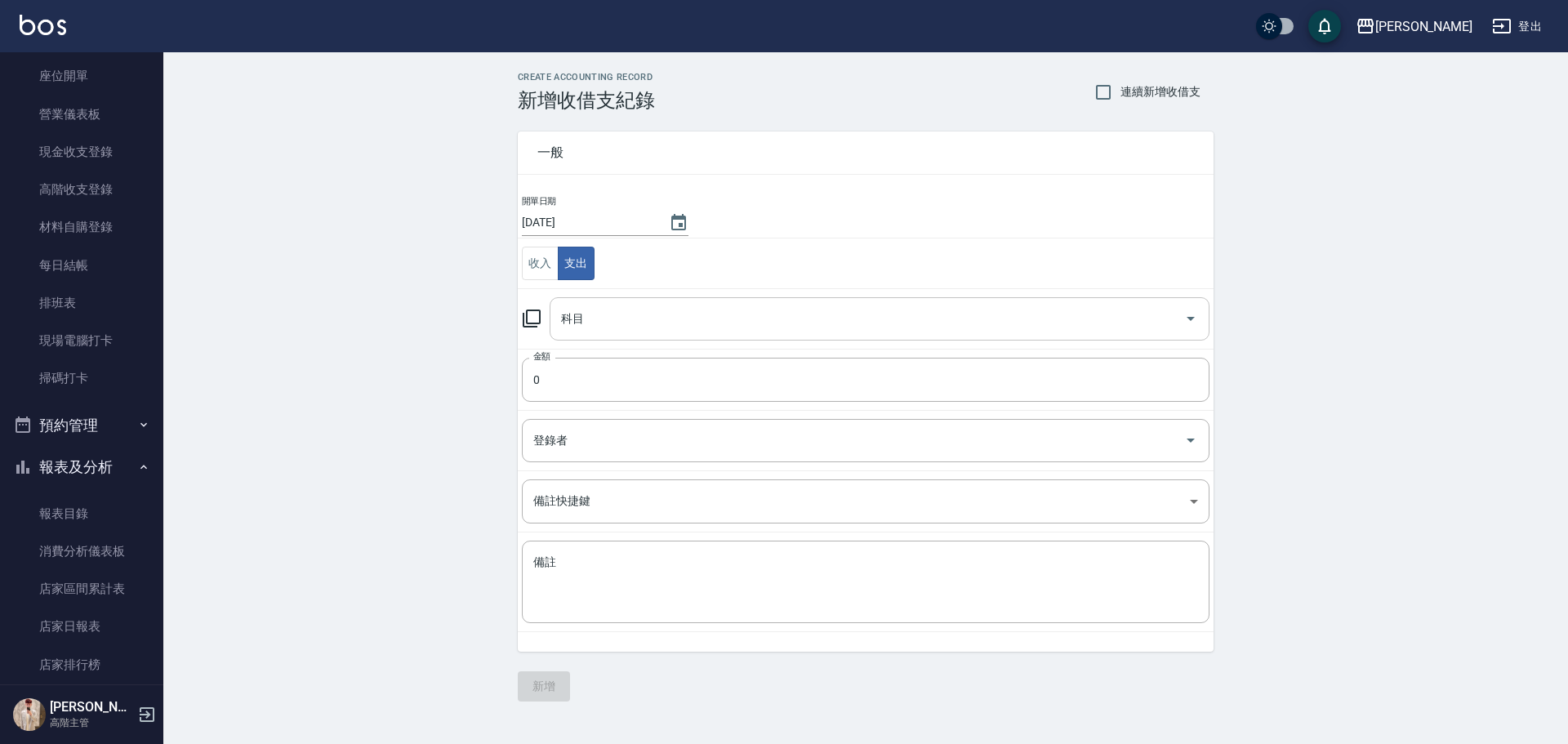
click at [652, 325] on input "科目" at bounding box center [867, 319] width 620 height 29
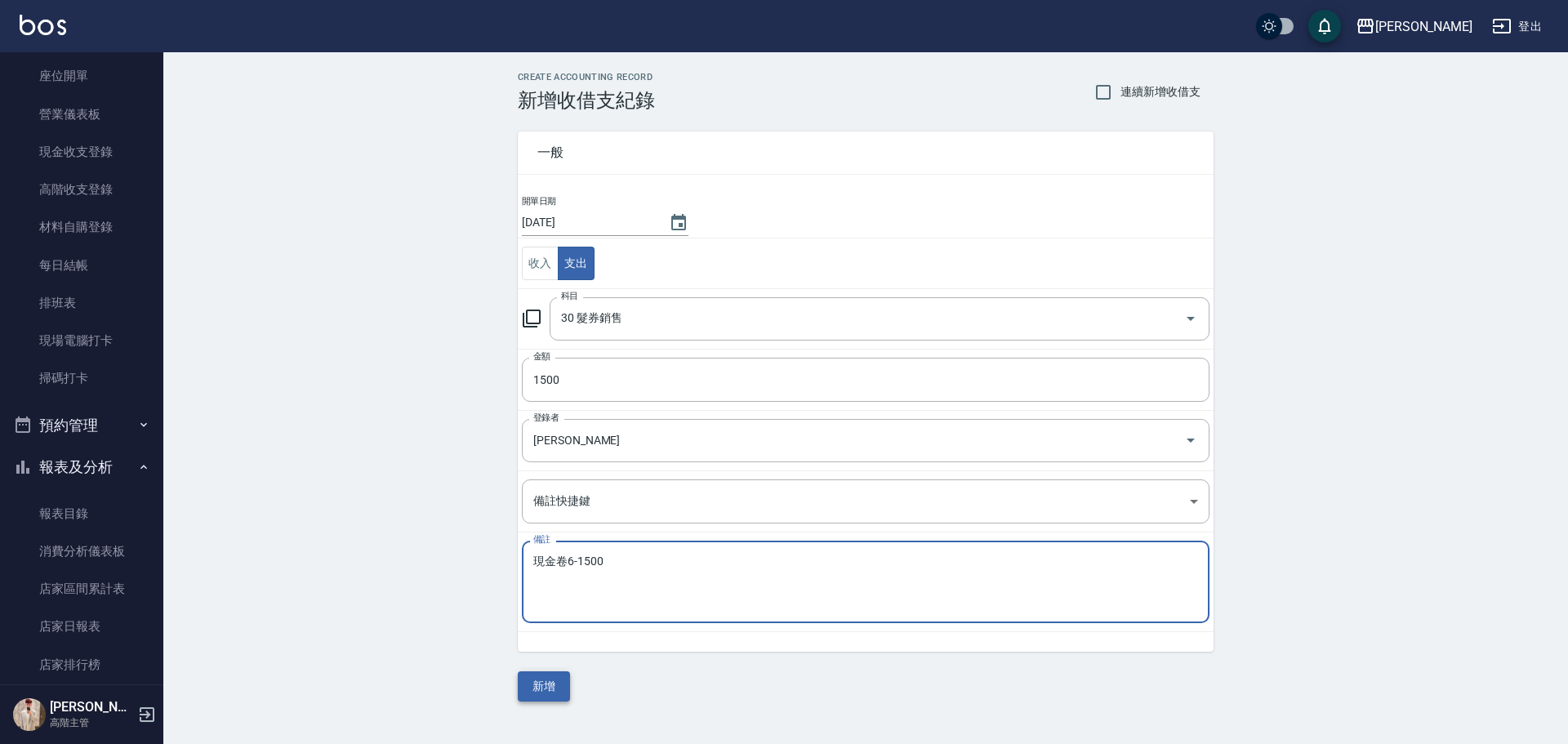
click at [535, 677] on button "新增" at bounding box center [543, 686] width 52 height 30
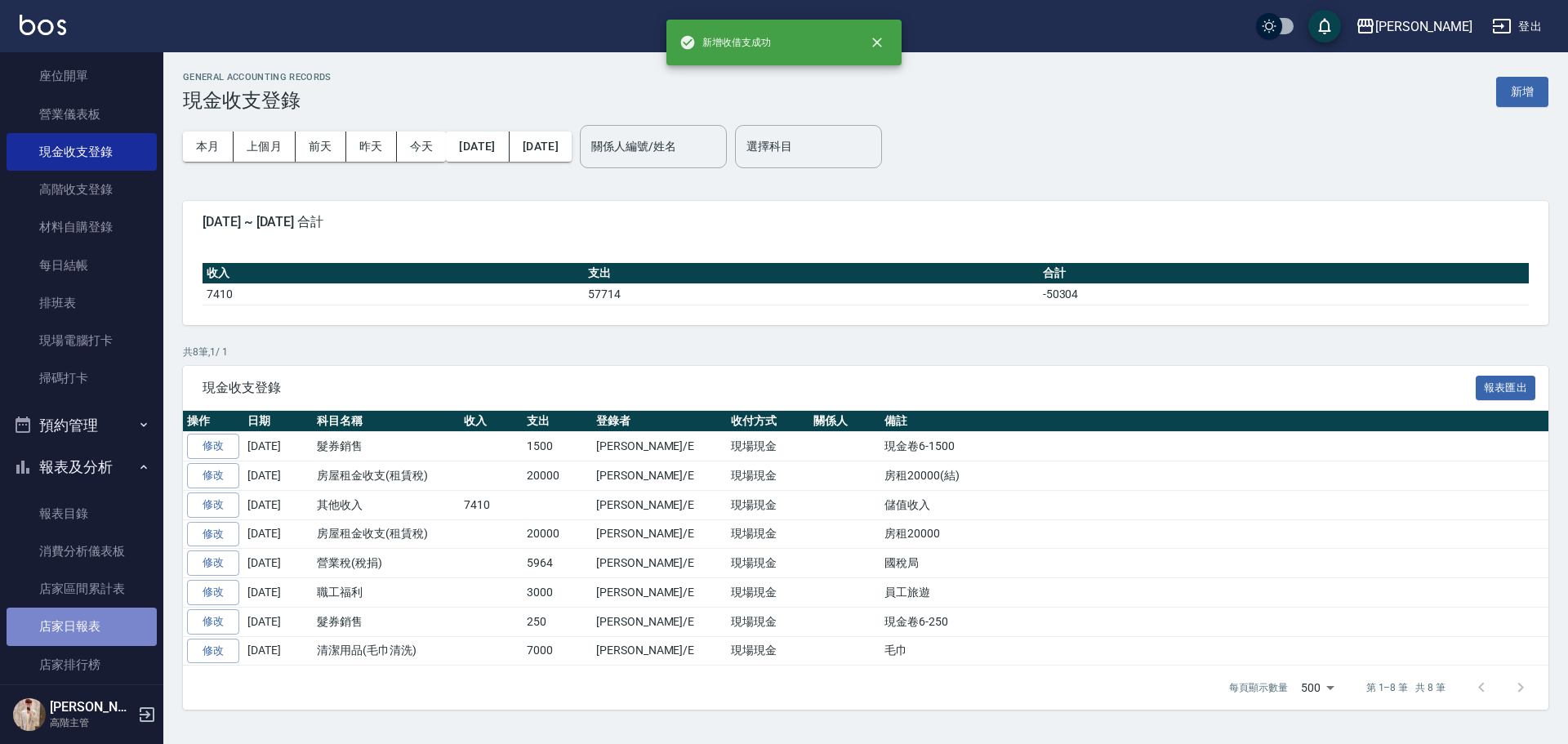
click at [111, 612] on link "店家日報表" at bounding box center [82, 626] width 150 height 37
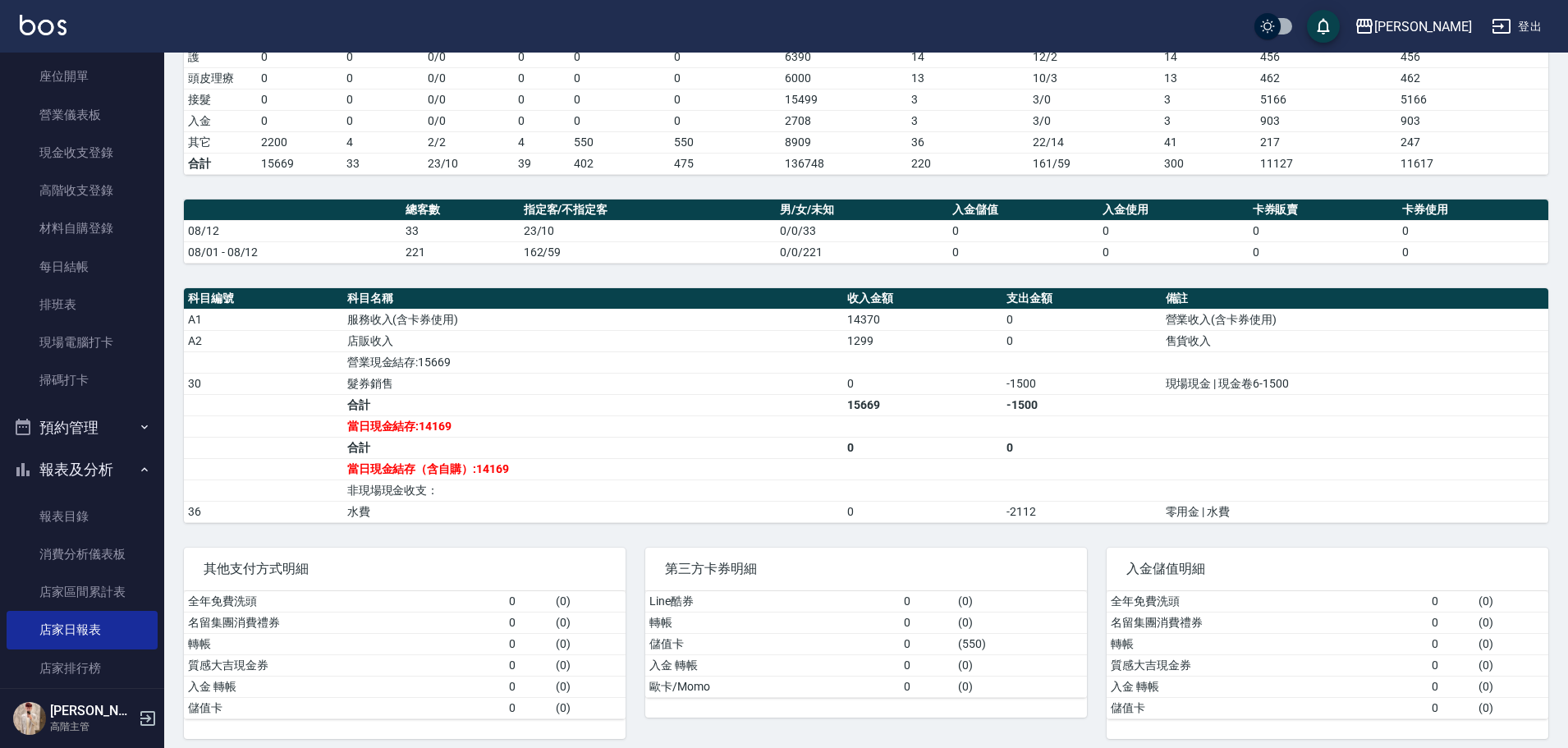
scroll to position [359, 0]
